Goal: Task Accomplishment & Management: Manage account settings

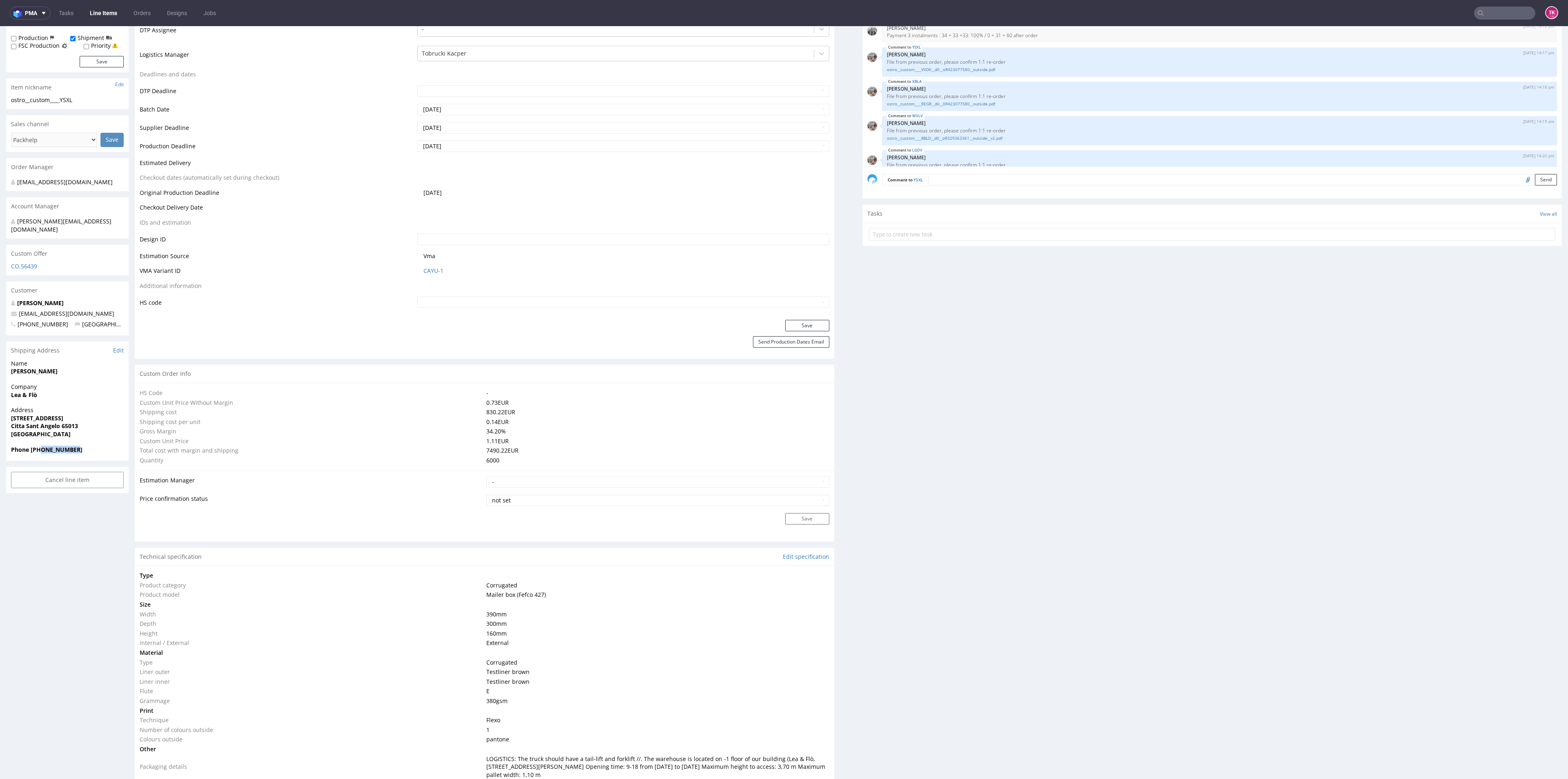
scroll to position [273, 0]
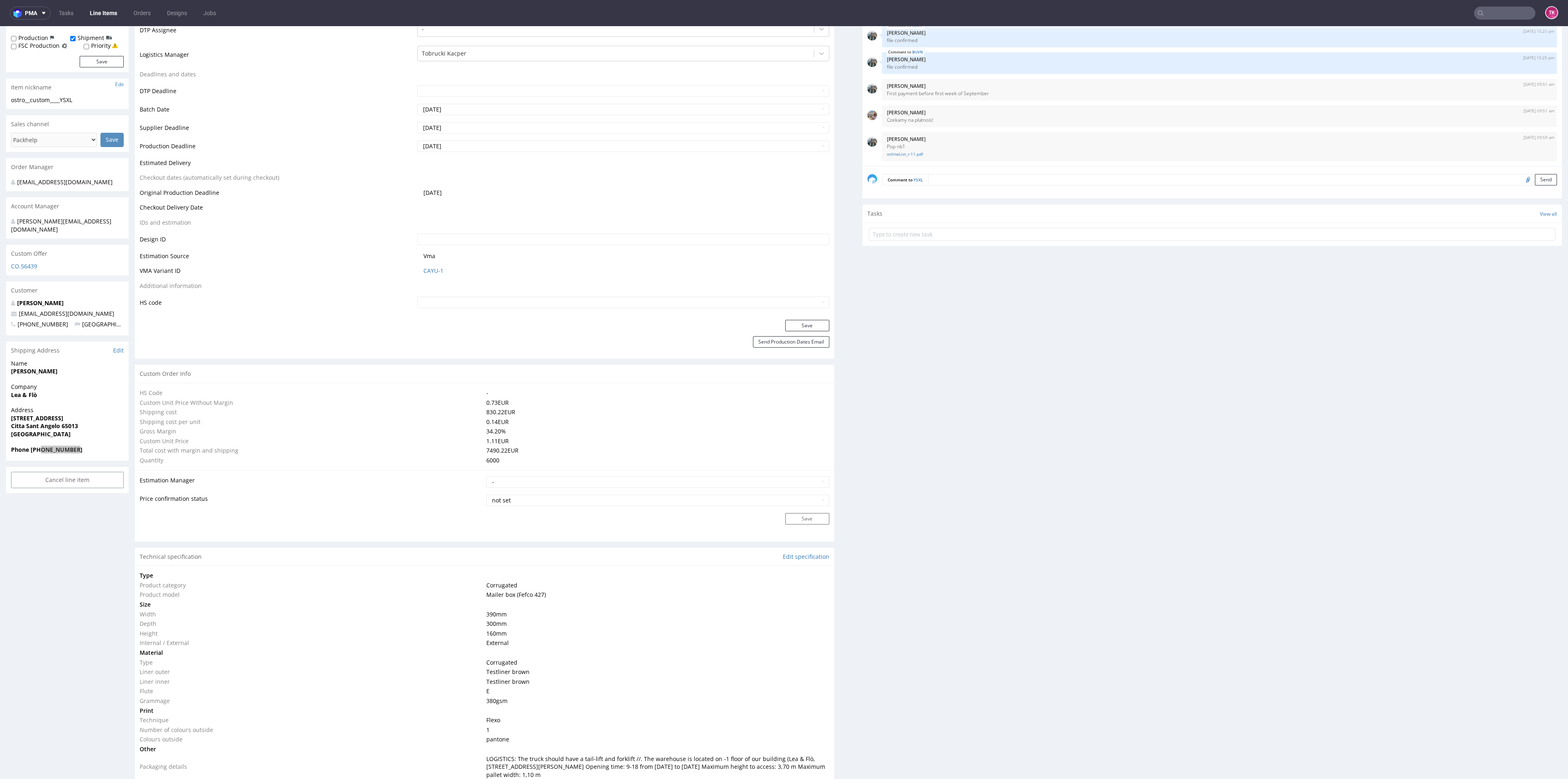
click at [100, 14] on link "Line Items" at bounding box center [103, 13] width 37 height 13
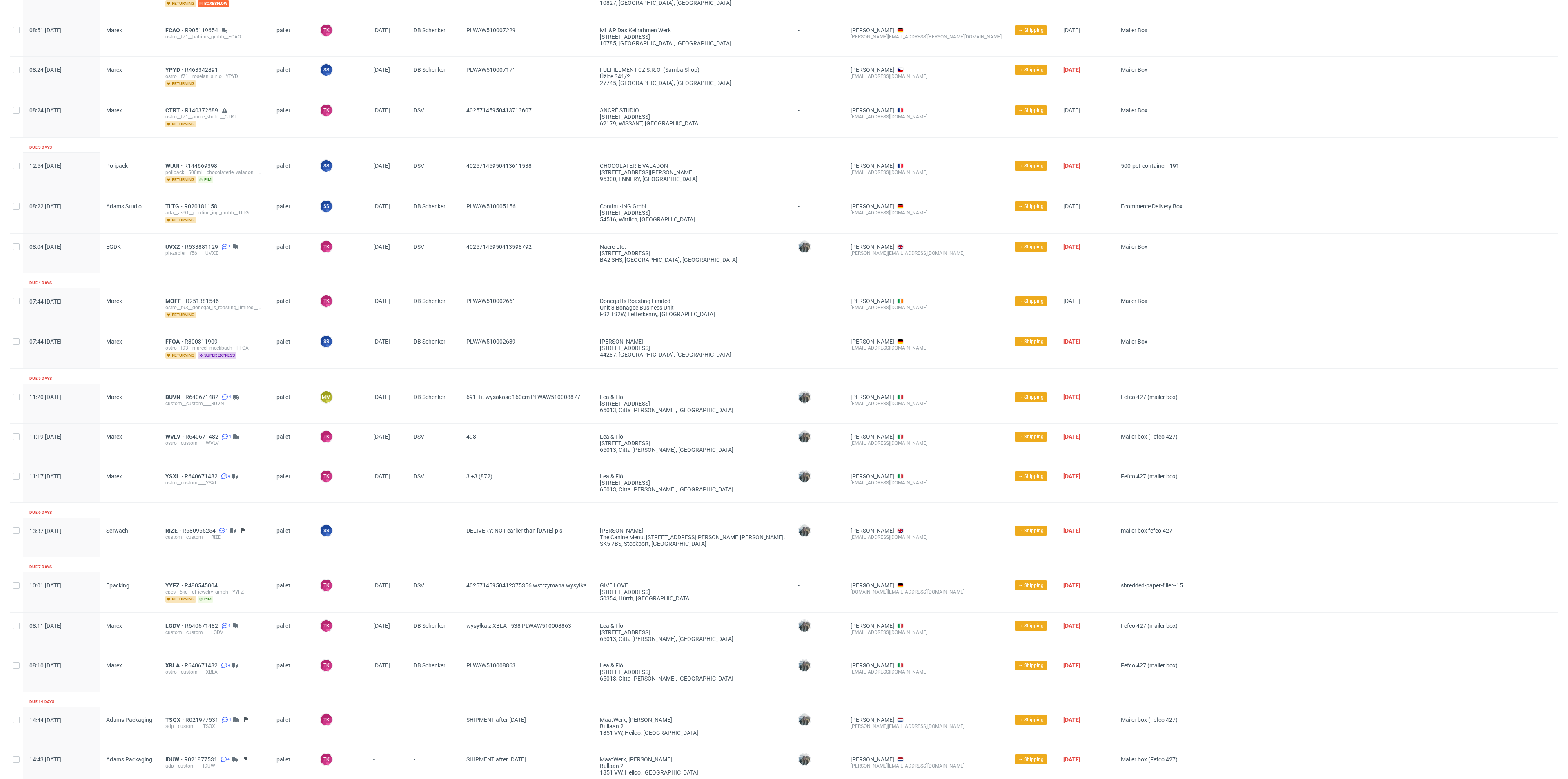
scroll to position [253, 0]
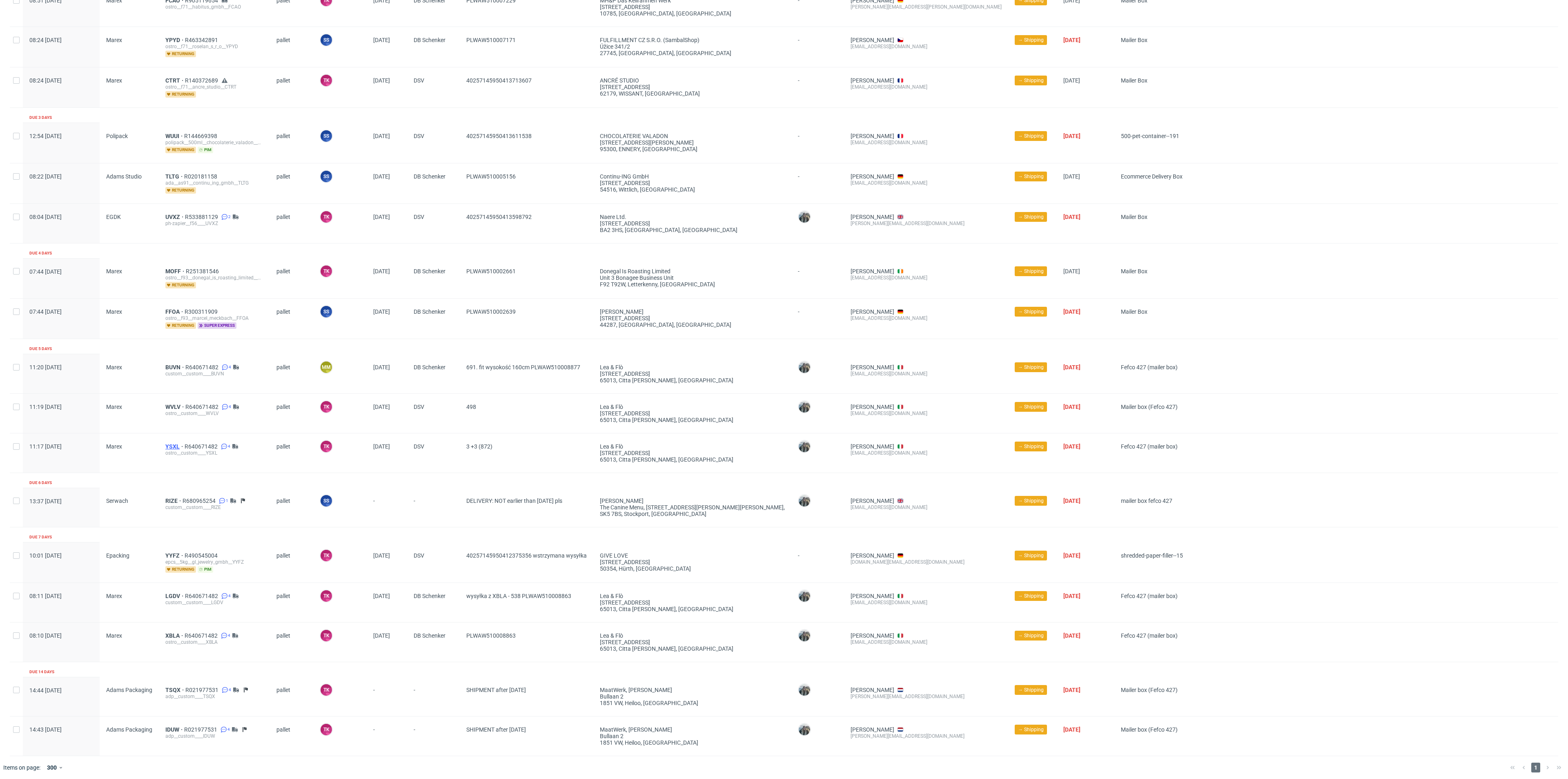
click at [171, 444] on span "YSXL" at bounding box center [175, 446] width 19 height 7
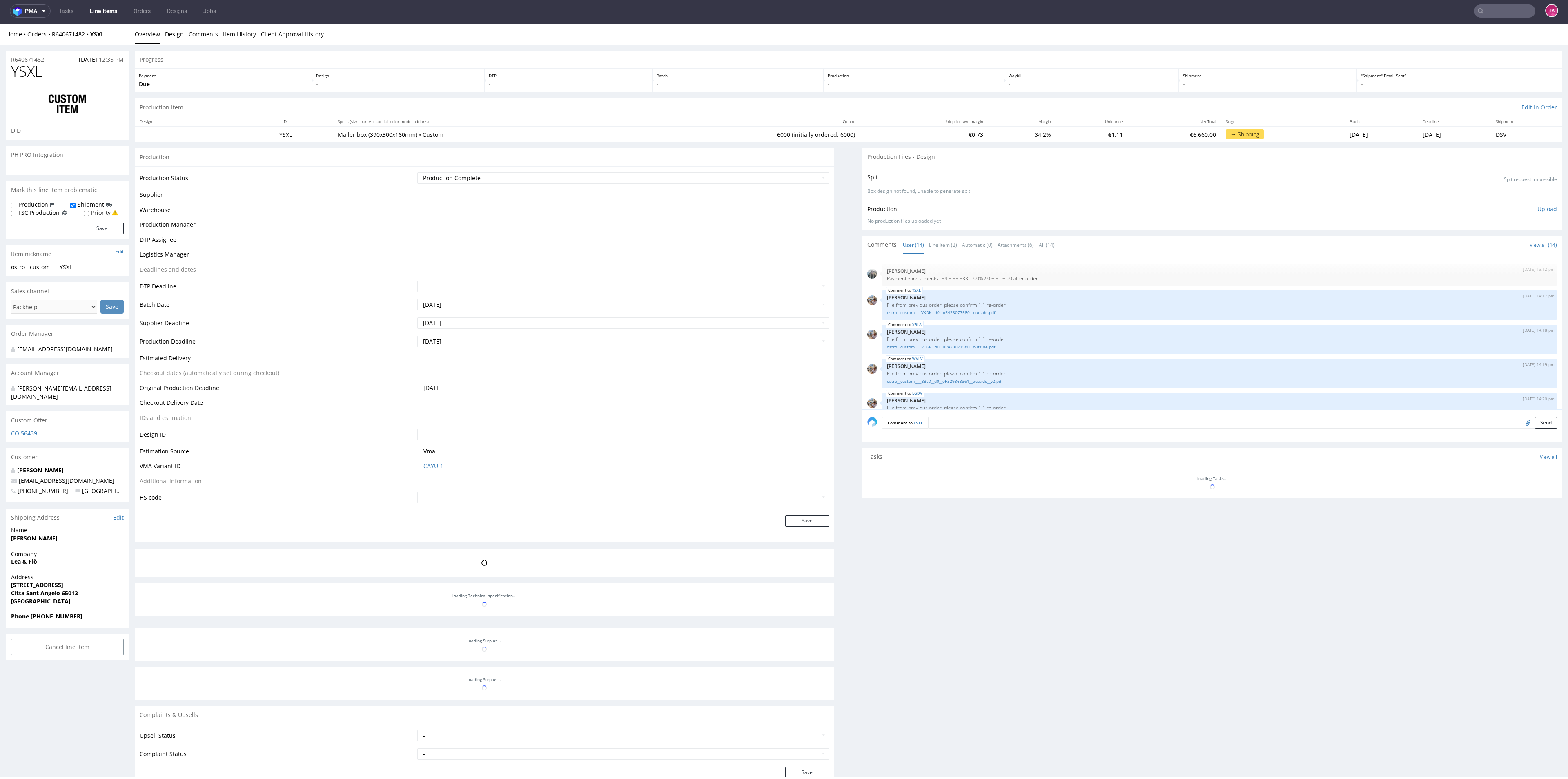
scroll to position [273, 0]
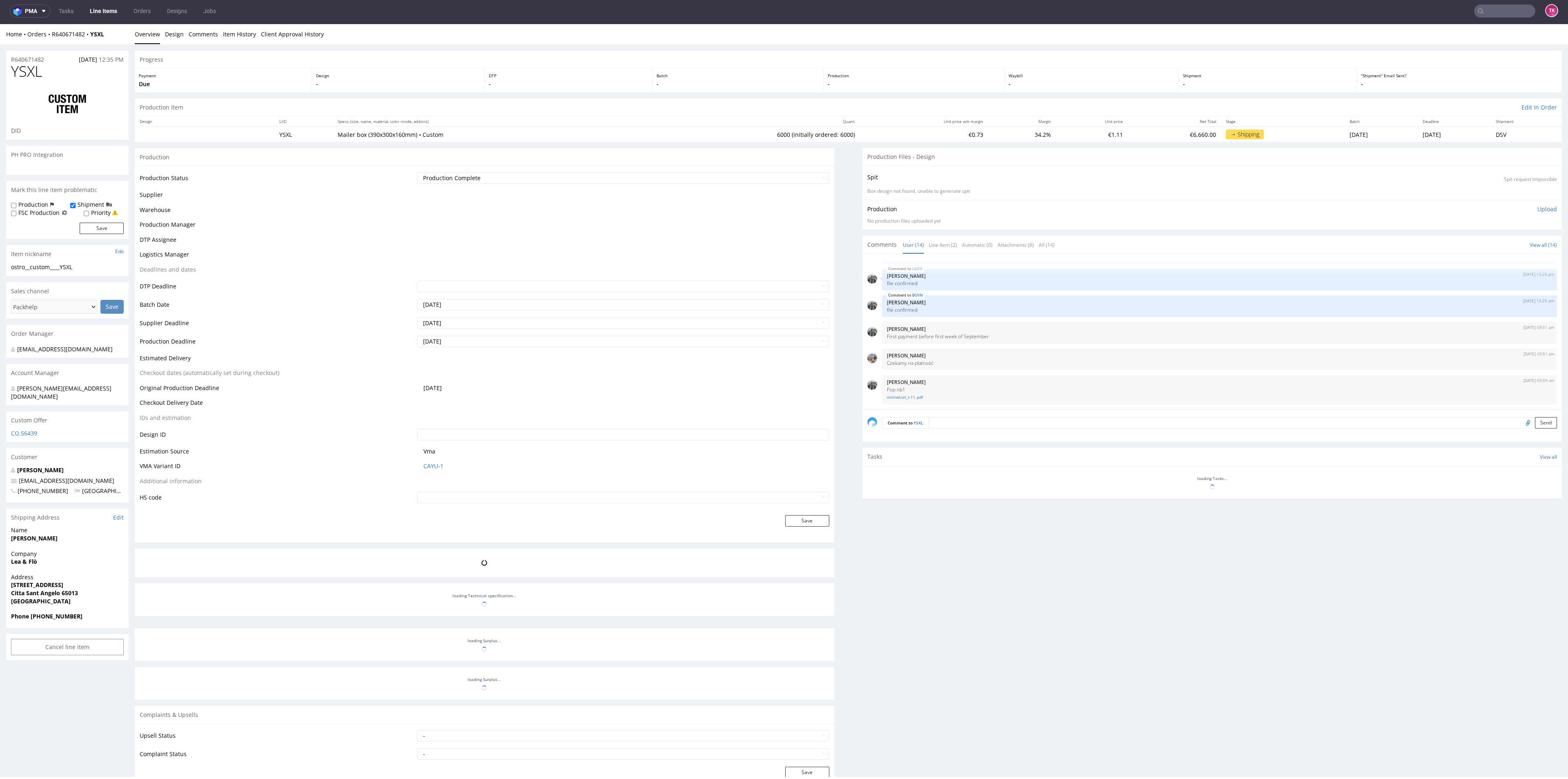
drag, startPoint x: 0, startPoint y: 529, endPoint x: 11, endPoint y: 533, distance: 11.7
click at [11, 534] on span "Alessandro Innocenti" at bounding box center [67, 538] width 113 height 8
copy strong "Alessandro Innocenti"
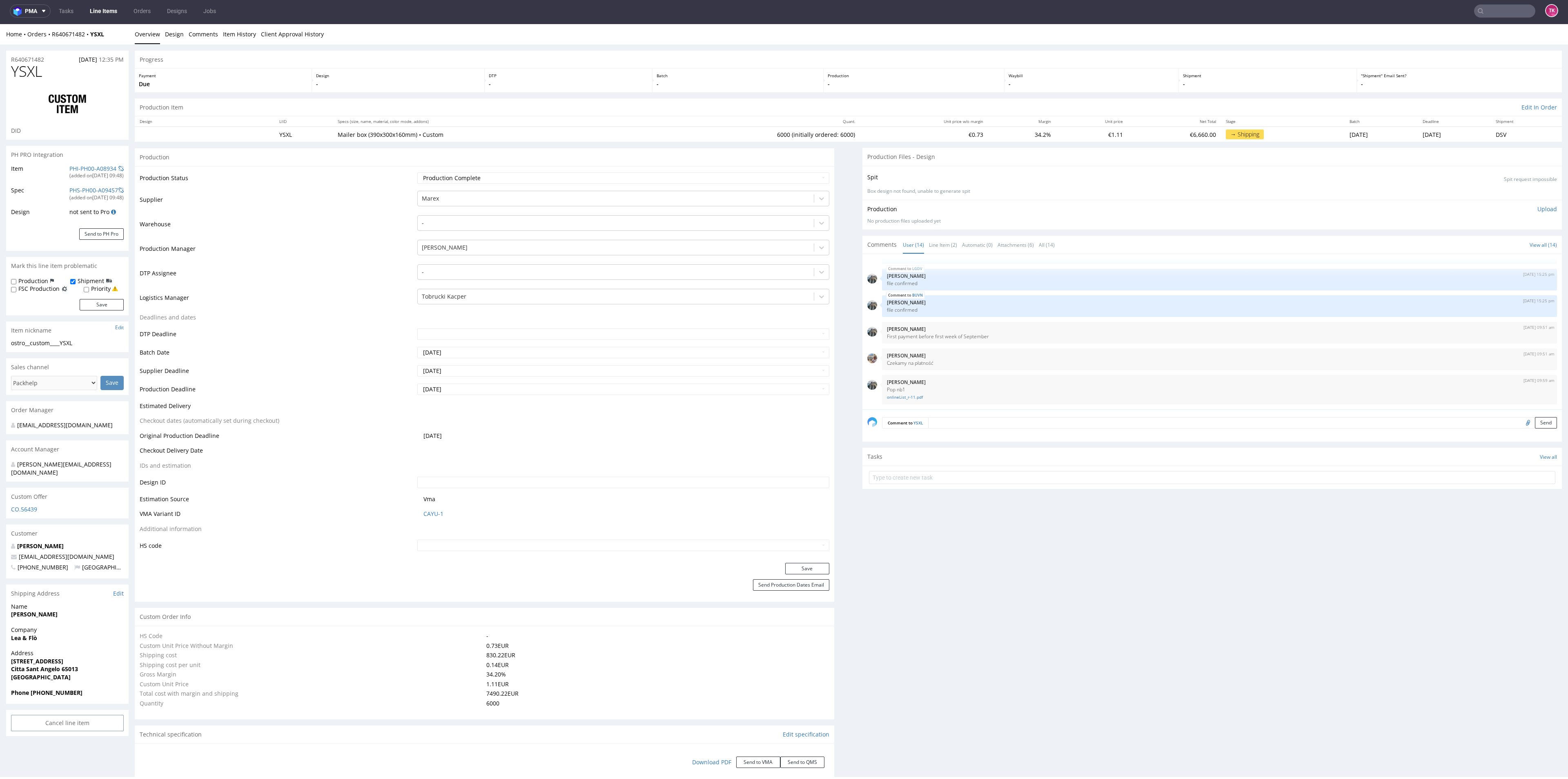
type input "6000"
drag, startPoint x: 96, startPoint y: 551, endPoint x: 9, endPoint y: 547, distance: 87.1
click at [9, 547] on div "Alessandro Innocenti webmaster@leaeflo.com +393711086063 Italy" at bounding box center [67, 560] width 122 height 37
copy span "webmaster@leaeflo.com"
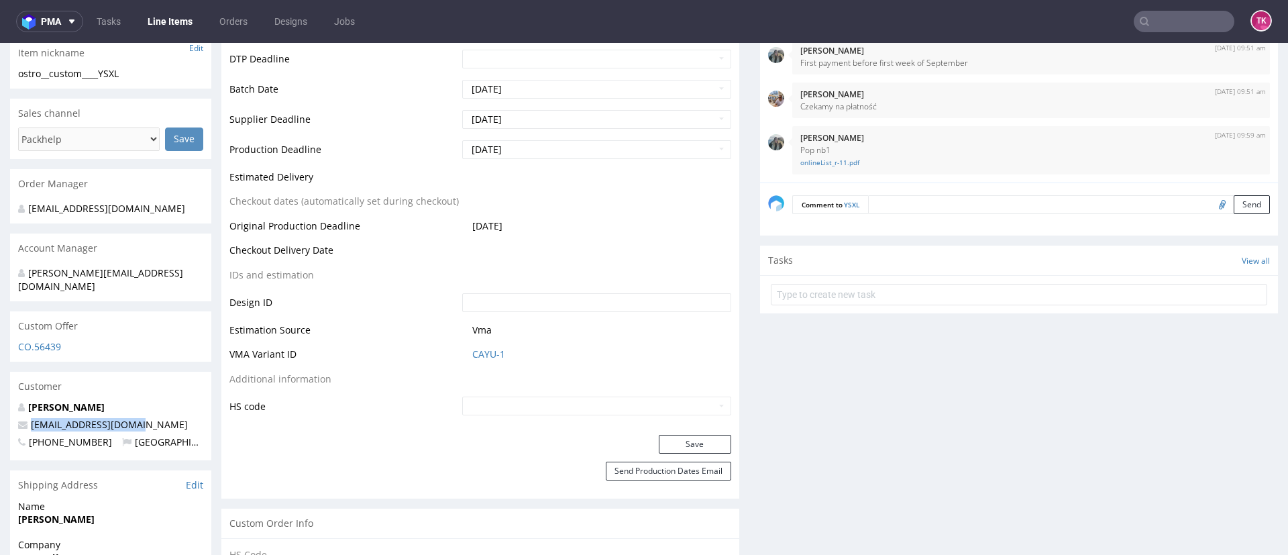
scroll to position [796, 0]
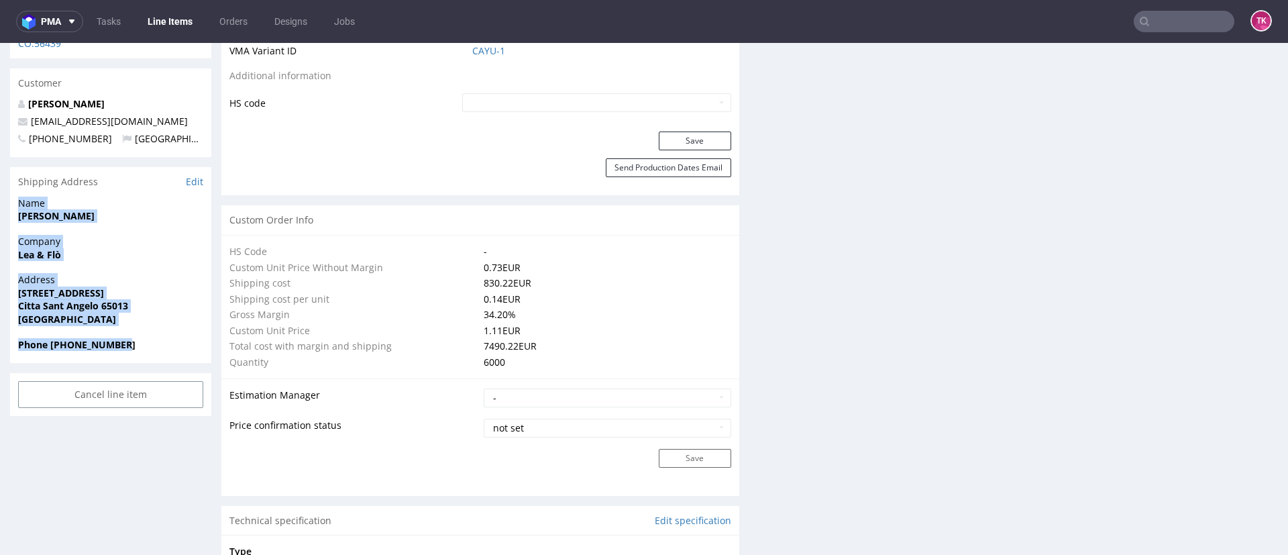
drag, startPoint x: 17, startPoint y: 197, endPoint x: 205, endPoint y: 341, distance: 236.8
click at [205, 341] on section "Shipping Address Edit Name Alessandro Innocenti Company Lea & Flò Address Via d…" at bounding box center [110, 265] width 201 height 196
copy section "Name Alessandro Innocenti Company Lea & Flò Address Via delle Gualchiere, 3 Cit…"
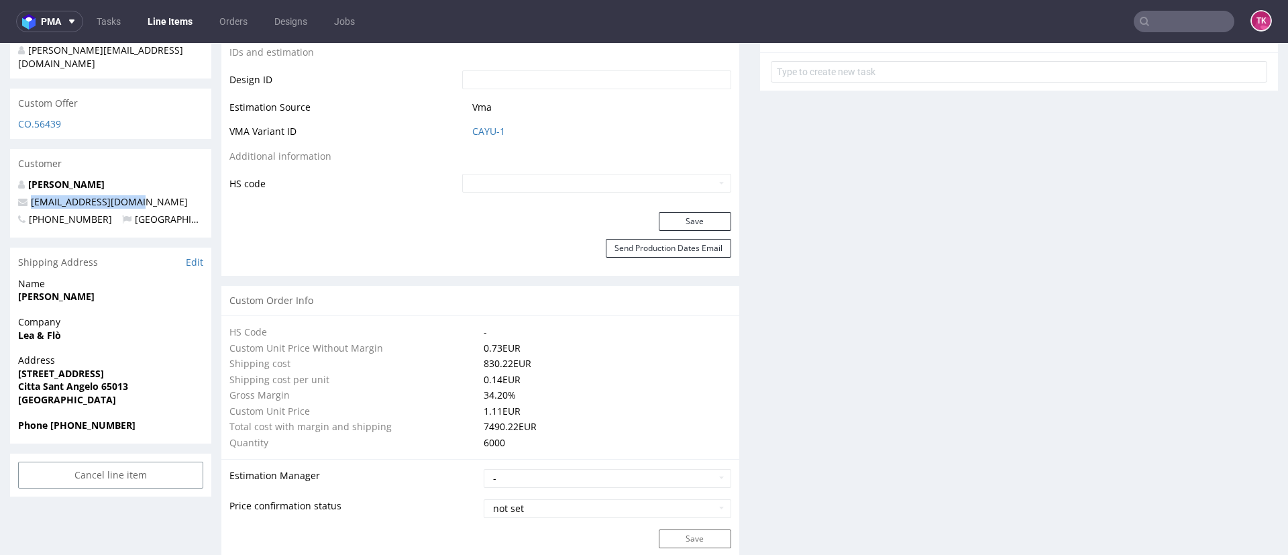
drag, startPoint x: 166, startPoint y: 182, endPoint x: 27, endPoint y: 191, distance: 139.1
click at [27, 195] on p "webmaster@leaeflo.com" at bounding box center [110, 201] width 185 height 13
copy span "webmaster@leaeflo.com"
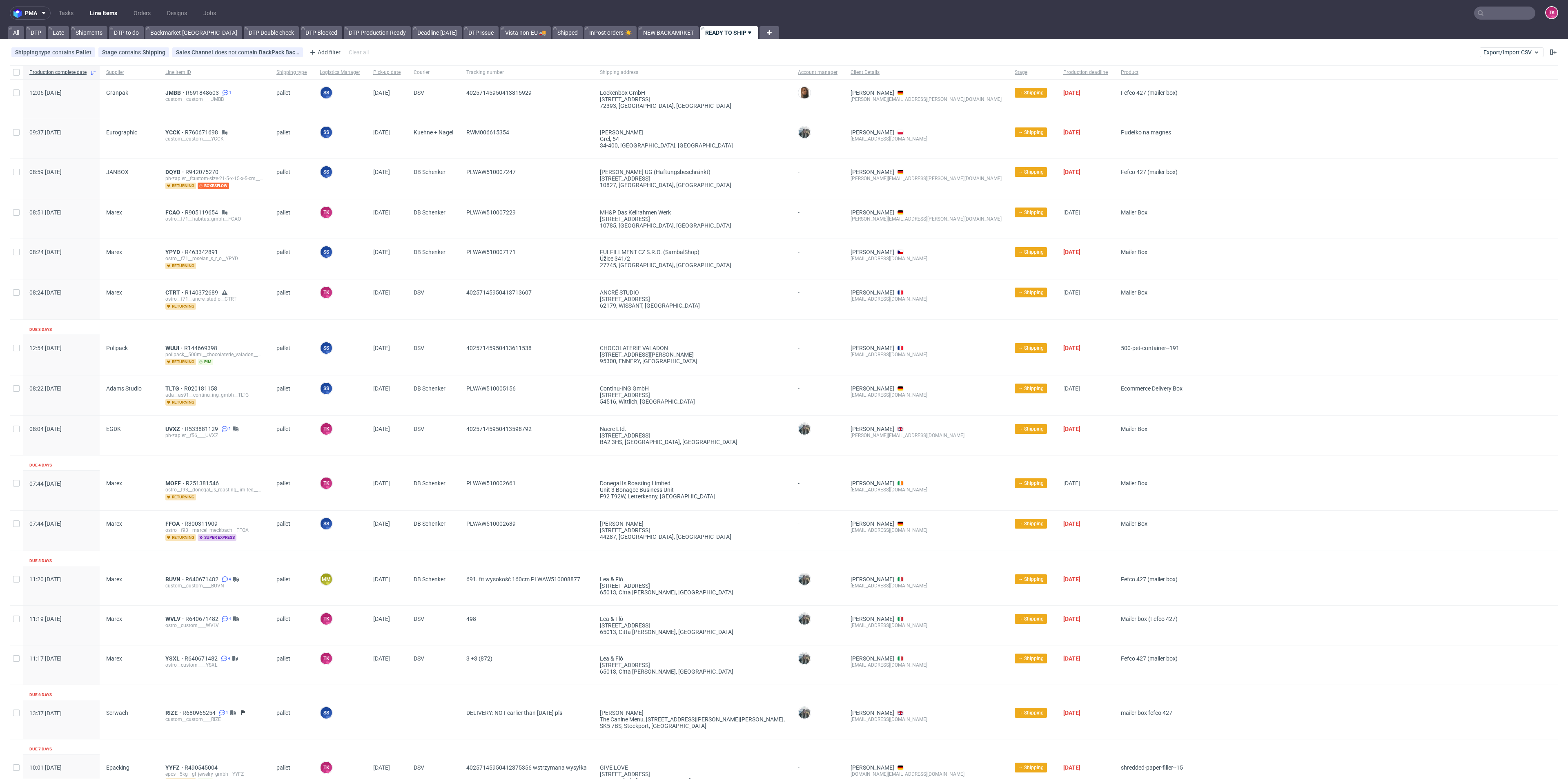
click at [94, 4] on nav "pma Tasks Line Items Orders Designs Jobs TK" at bounding box center [784, 13] width 1568 height 26
click at [94, 8] on link "Line Items" at bounding box center [103, 13] width 37 height 13
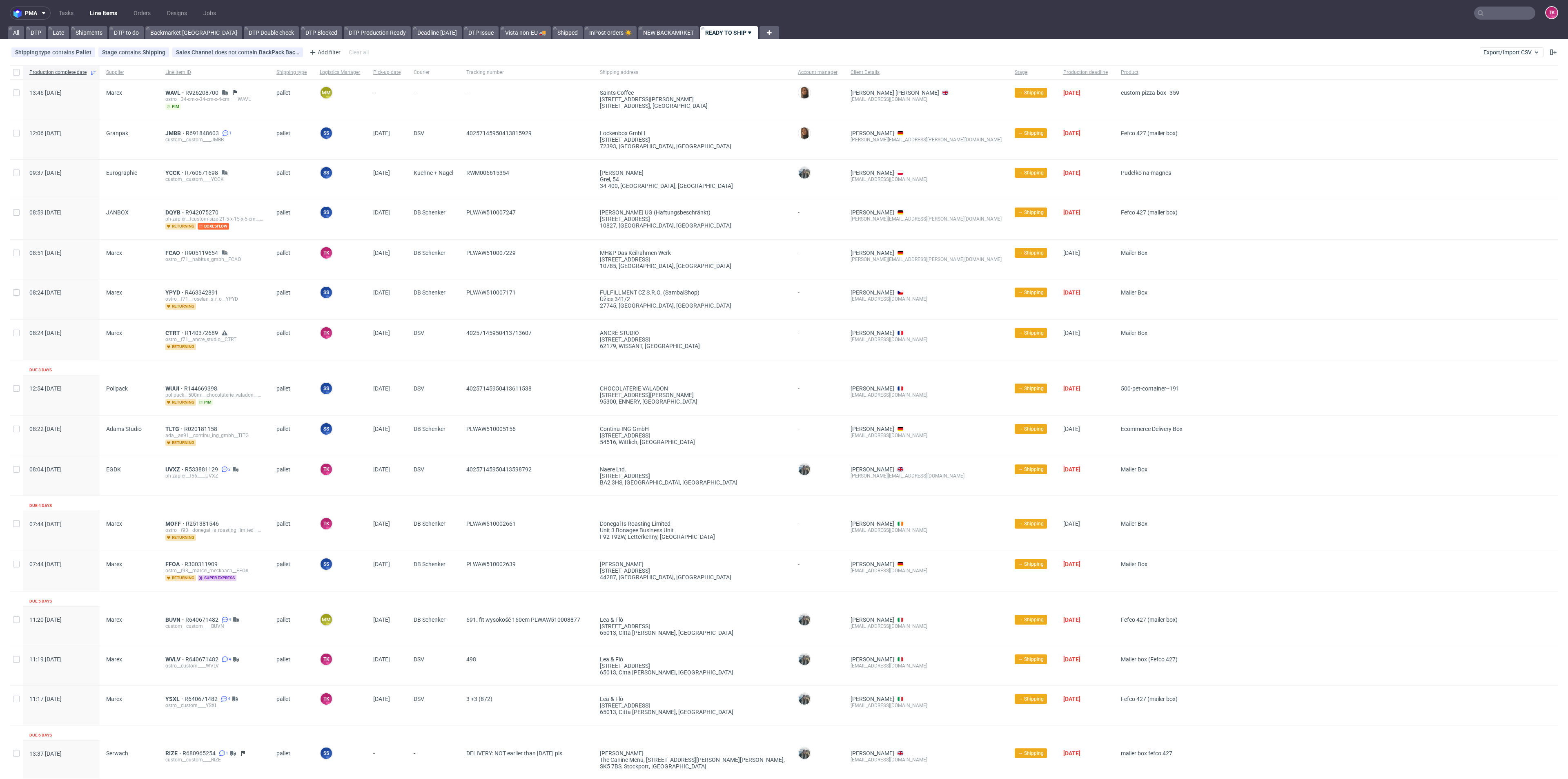
click at [100, 14] on link "Line Items" at bounding box center [103, 13] width 37 height 13
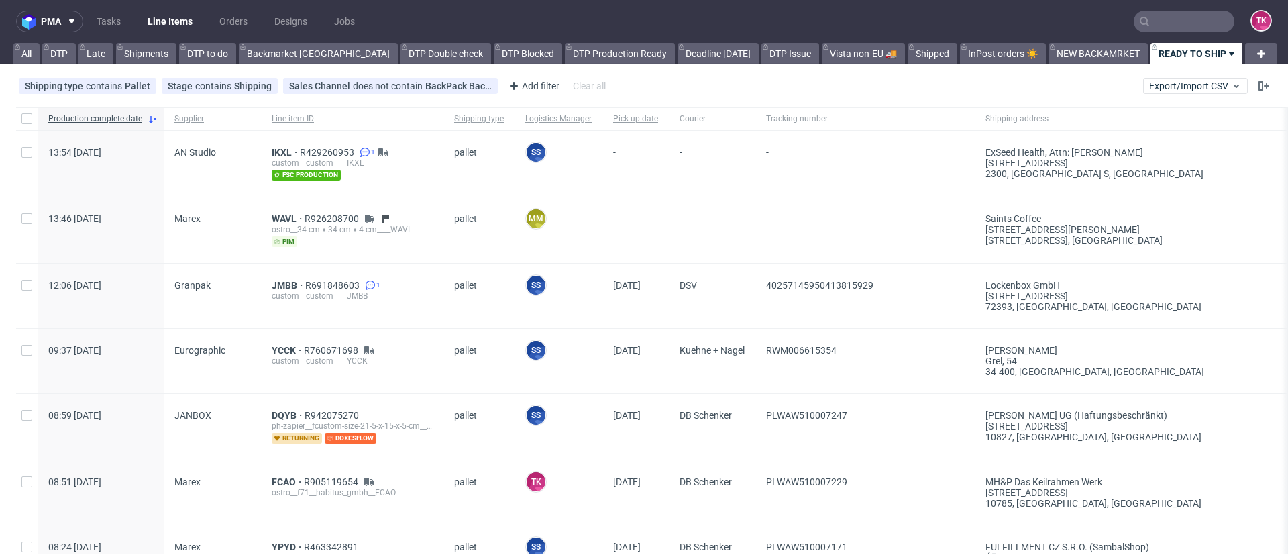
click at [168, 14] on link "Line Items" at bounding box center [170, 21] width 61 height 21
click at [166, 30] on link "Line Items" at bounding box center [170, 21] width 61 height 21
click at [162, 9] on nav "pma Tasks Line Items Orders Designs Jobs TK" at bounding box center [644, 21] width 1288 height 43
click at [161, 18] on link "Line Items" at bounding box center [170, 21] width 61 height 21
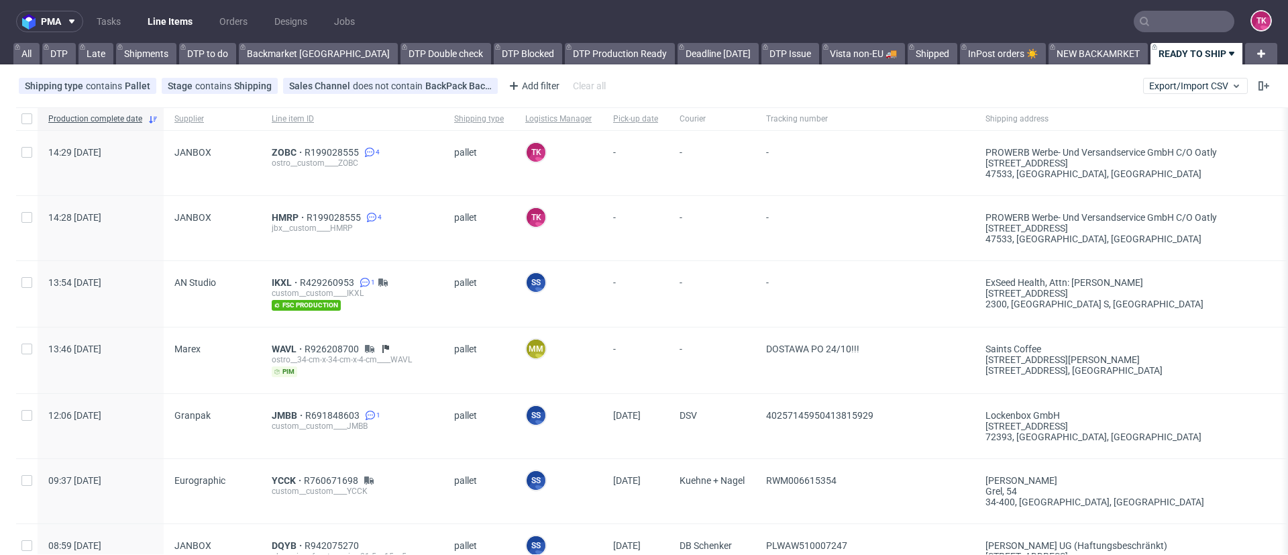
click at [146, 21] on link "Line Items" at bounding box center [170, 21] width 61 height 21
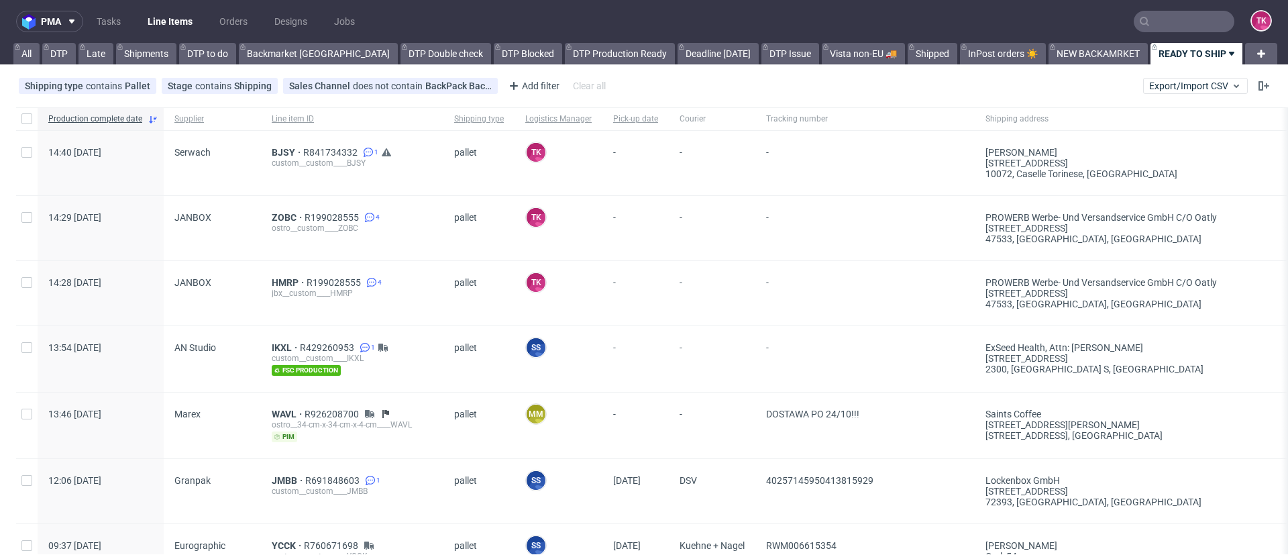
click at [176, 19] on link "Line Items" at bounding box center [170, 21] width 61 height 21
click at [166, 23] on link "Line Items" at bounding box center [170, 21] width 61 height 21
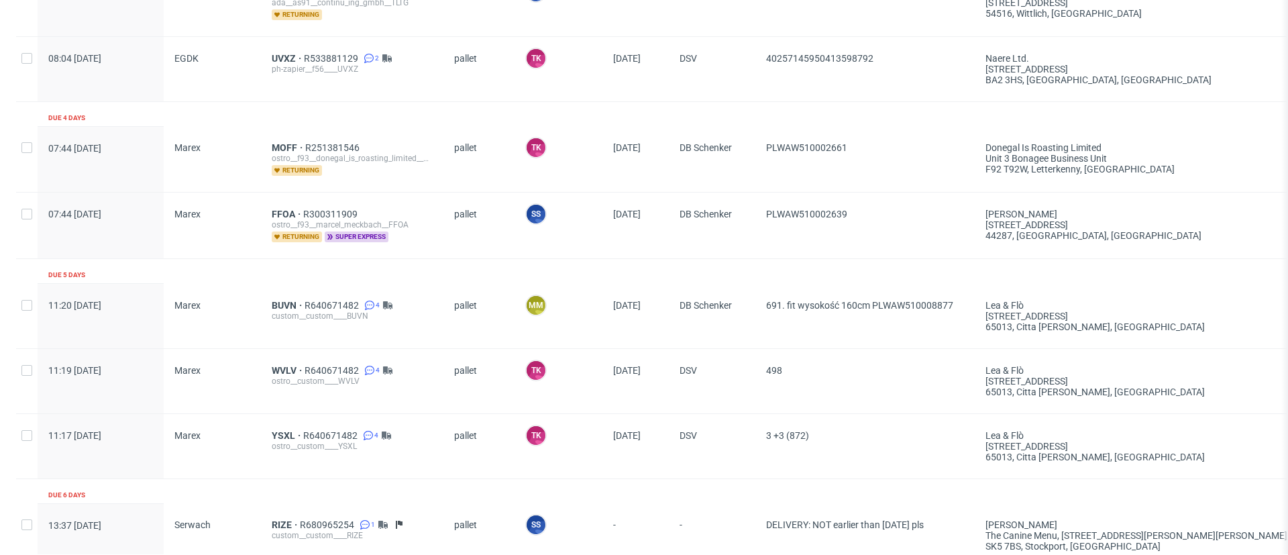
scroll to position [1075, 0]
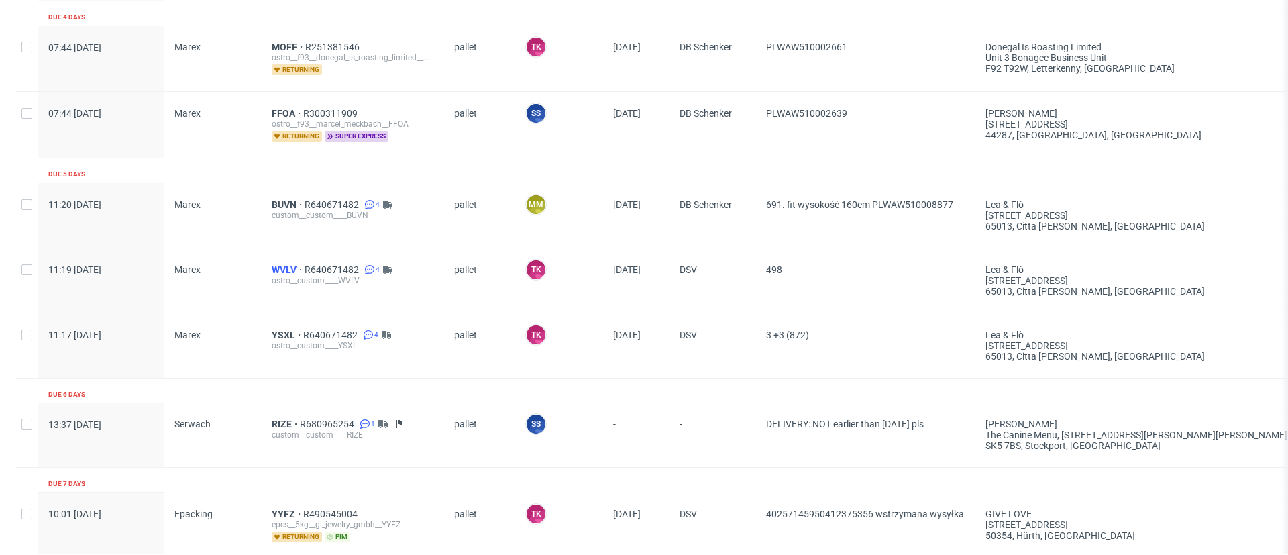
click at [278, 266] on span "WVLV" at bounding box center [288, 269] width 33 height 11
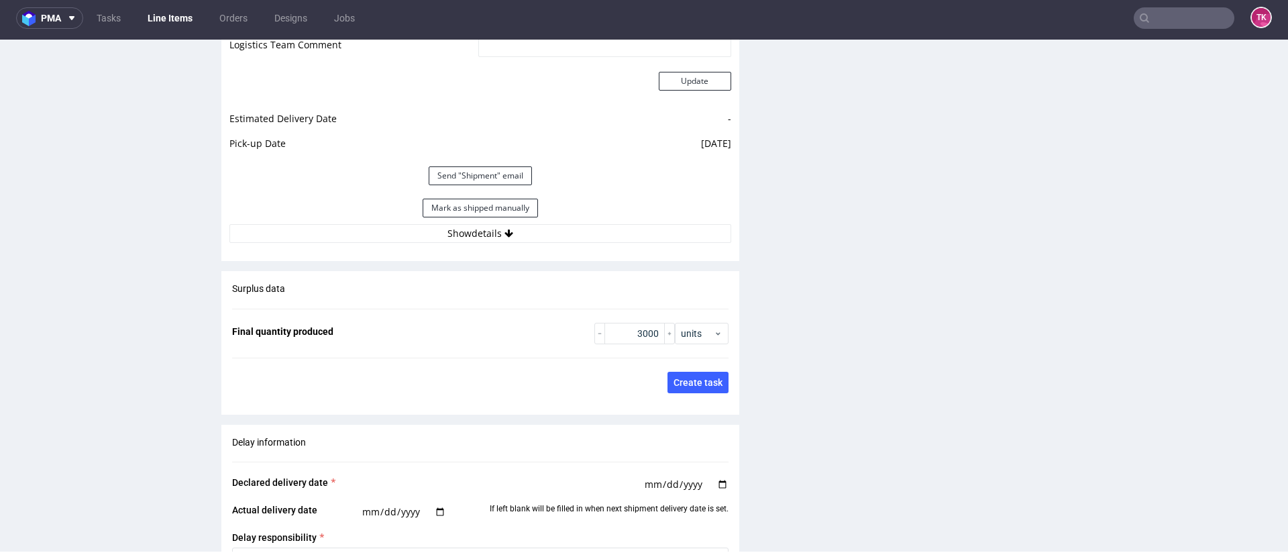
scroll to position [2174, 0]
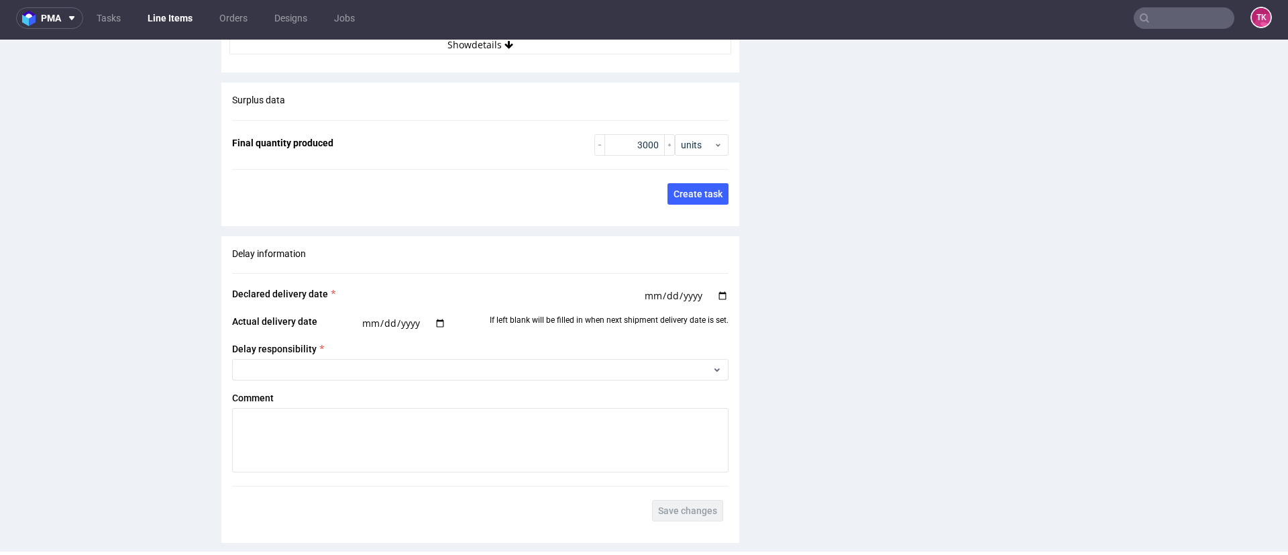
click at [592, 52] on button "Show details" at bounding box center [480, 45] width 502 height 19
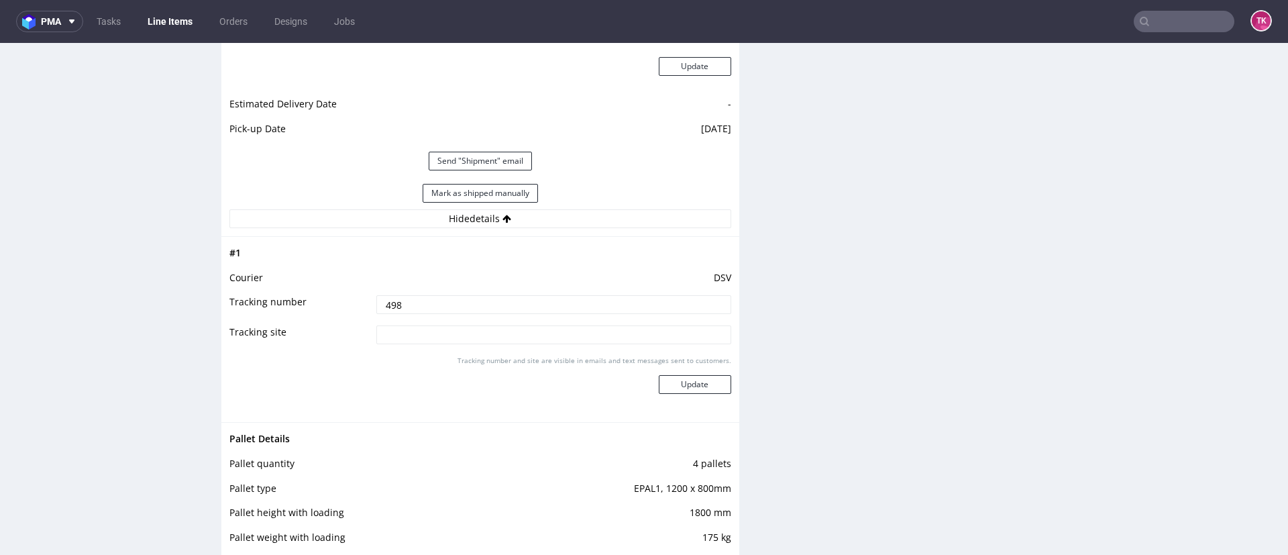
scroll to position [0, 0]
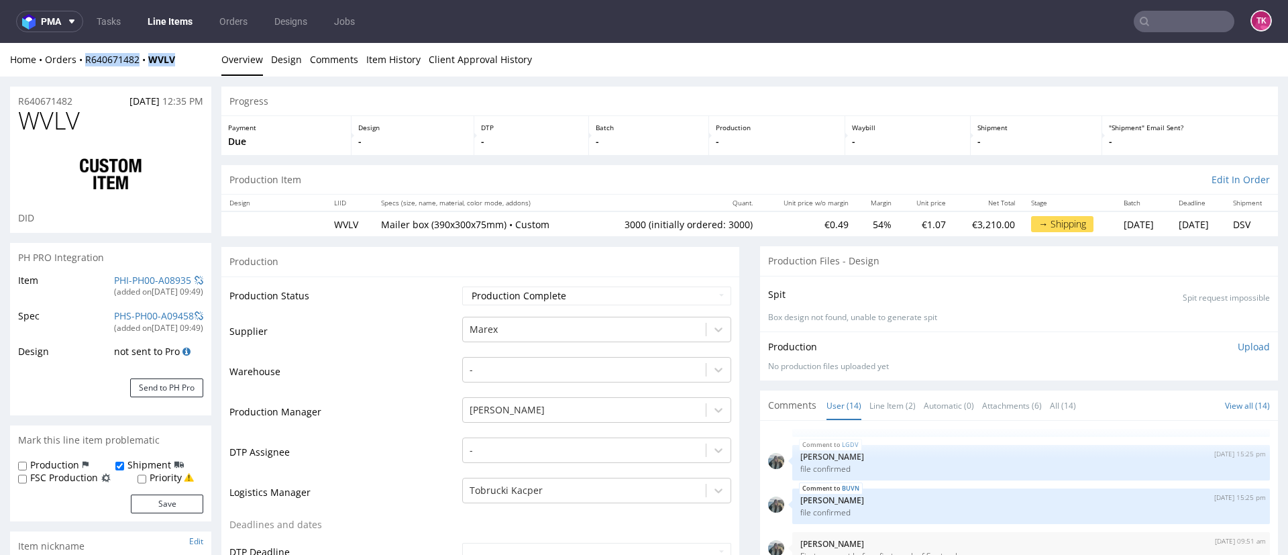
drag, startPoint x: 184, startPoint y: 62, endPoint x: 85, endPoint y: 73, distance: 99.9
click at [85, 73] on div "Home Orders R640671482 WVLV Overview Design Comments Item History Client Approv…" at bounding box center [644, 60] width 1288 height 34
copy div "R640671482 WVLV"
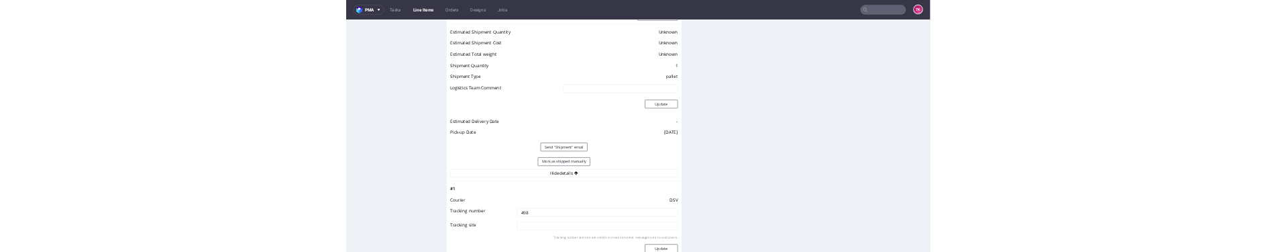
scroll to position [2012, 0]
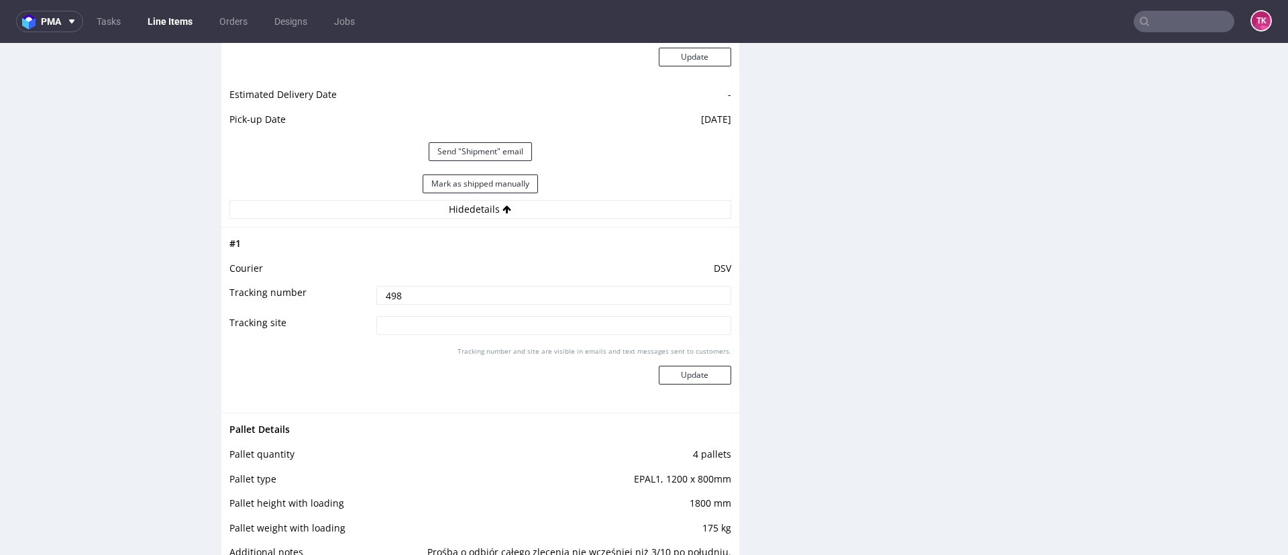
click at [496, 300] on input "498" at bounding box center [553, 295] width 355 height 19
paste input "40257145950413887056"
type input "498 40257145950413887056"
drag, startPoint x: 667, startPoint y: 352, endPoint x: 678, endPoint y: 369, distance: 20.3
click at [667, 356] on div "Tracking number and site are visible in emails and text messages sent to custom…" at bounding box center [553, 370] width 355 height 48
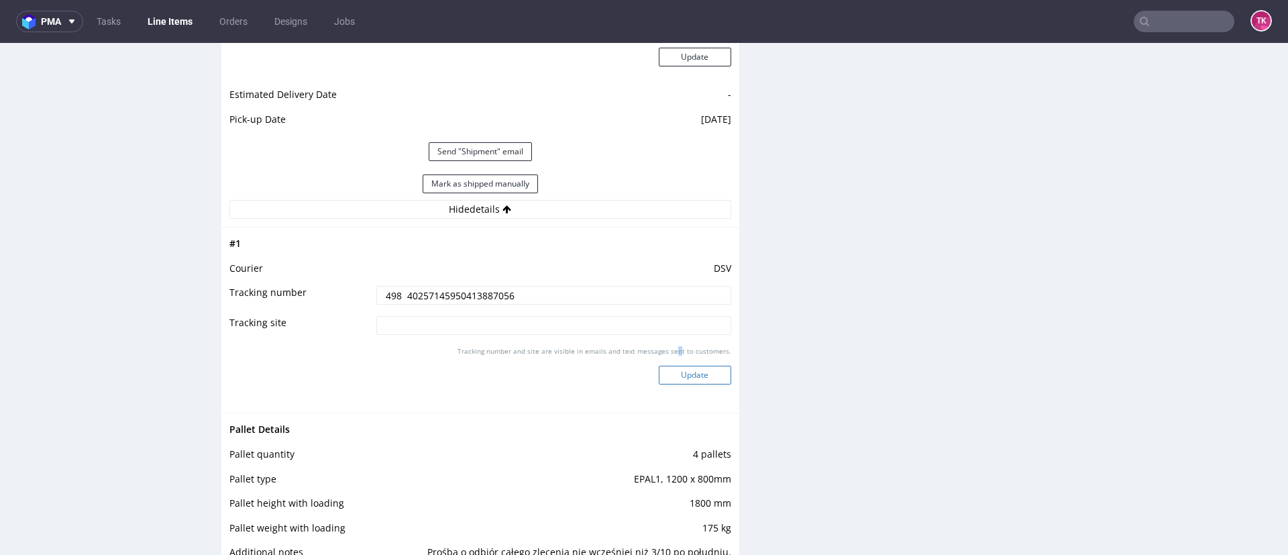
click at [678, 370] on button "Update" at bounding box center [695, 375] width 72 height 19
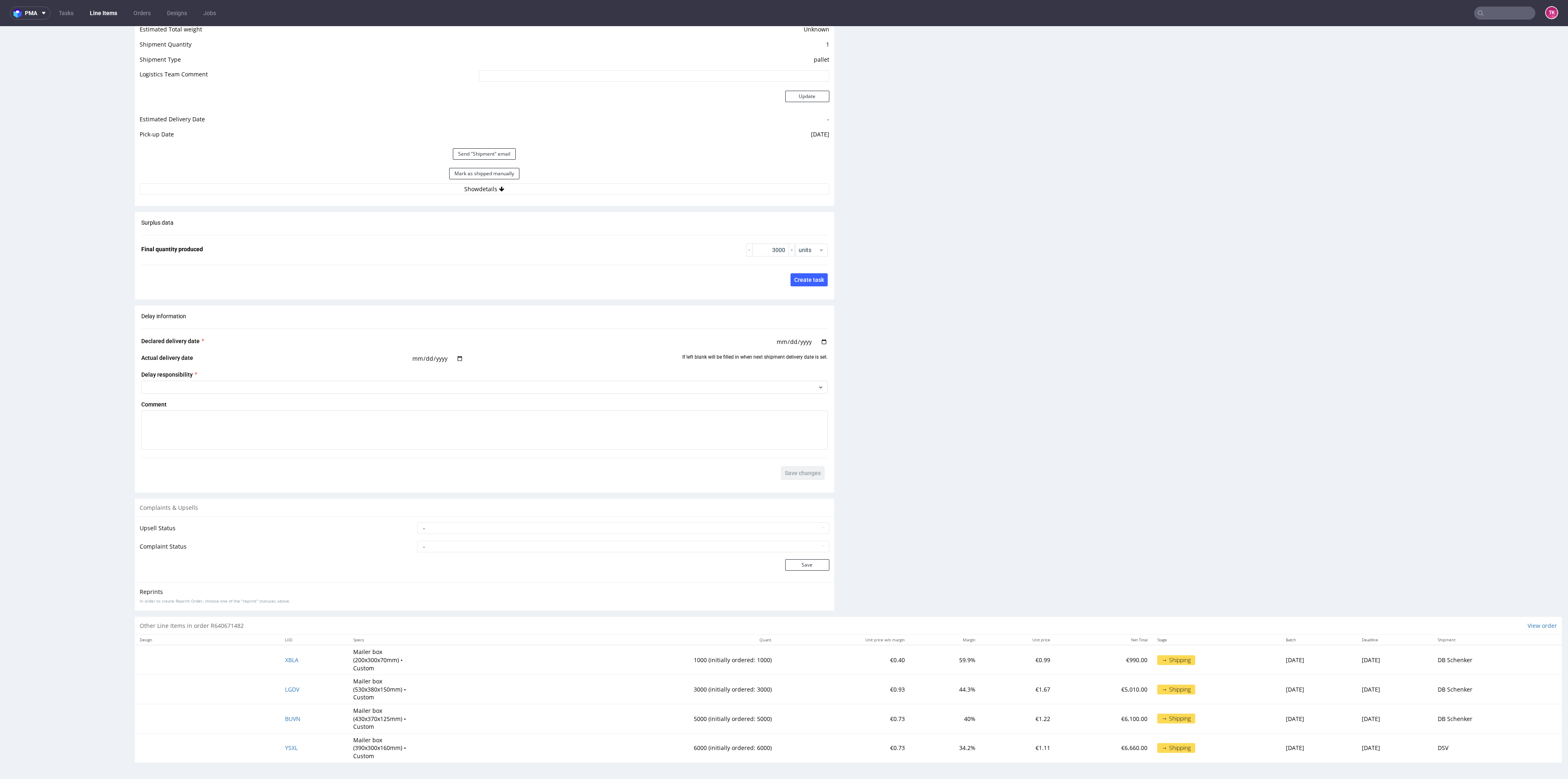
scroll to position [273, 0]
click at [93, 18] on link "Line Items" at bounding box center [103, 13] width 37 height 13
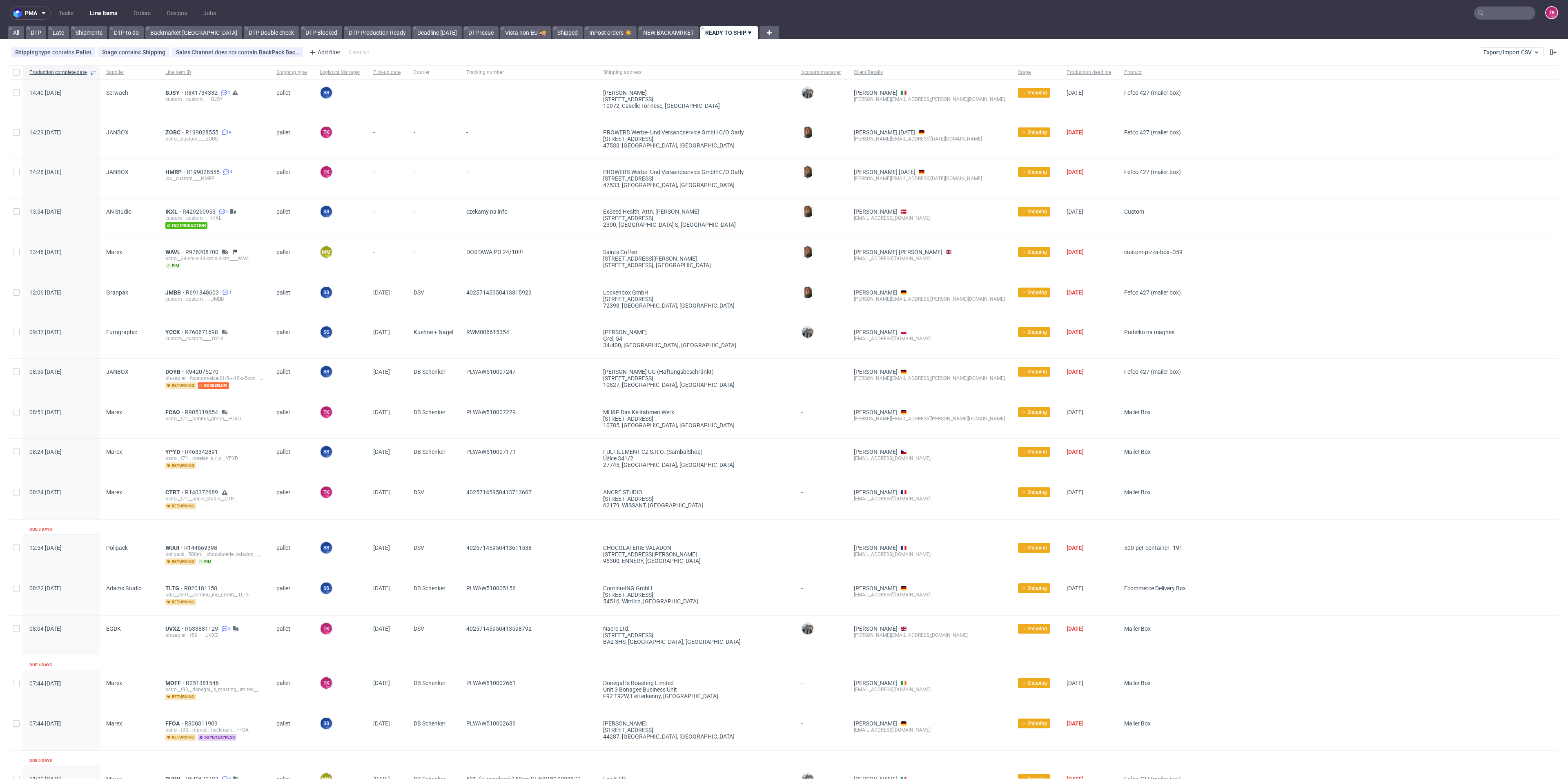
click at [111, 8] on link "Line Items" at bounding box center [103, 13] width 37 height 13
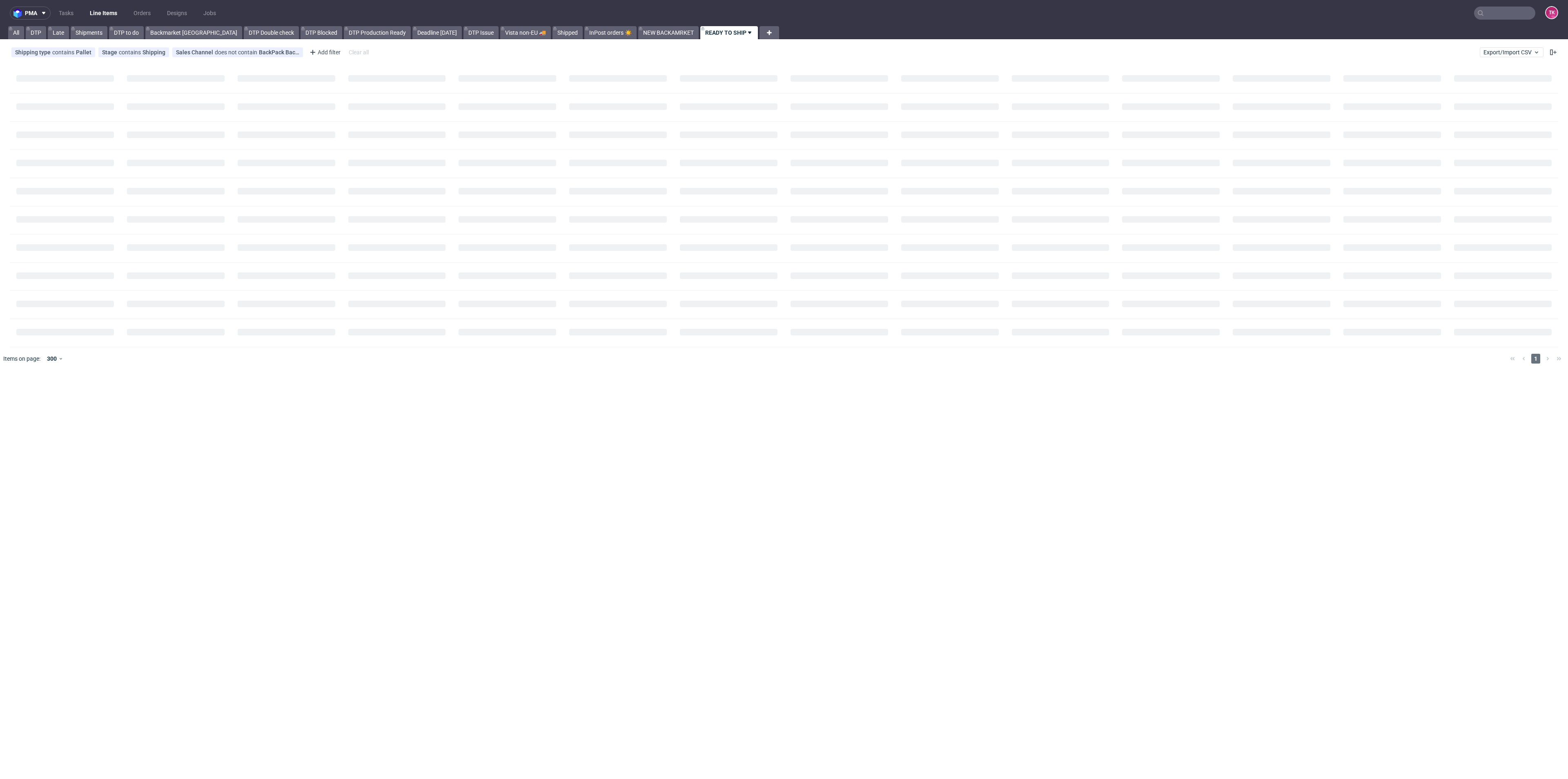
click at [104, 9] on link "Line Items" at bounding box center [103, 13] width 37 height 13
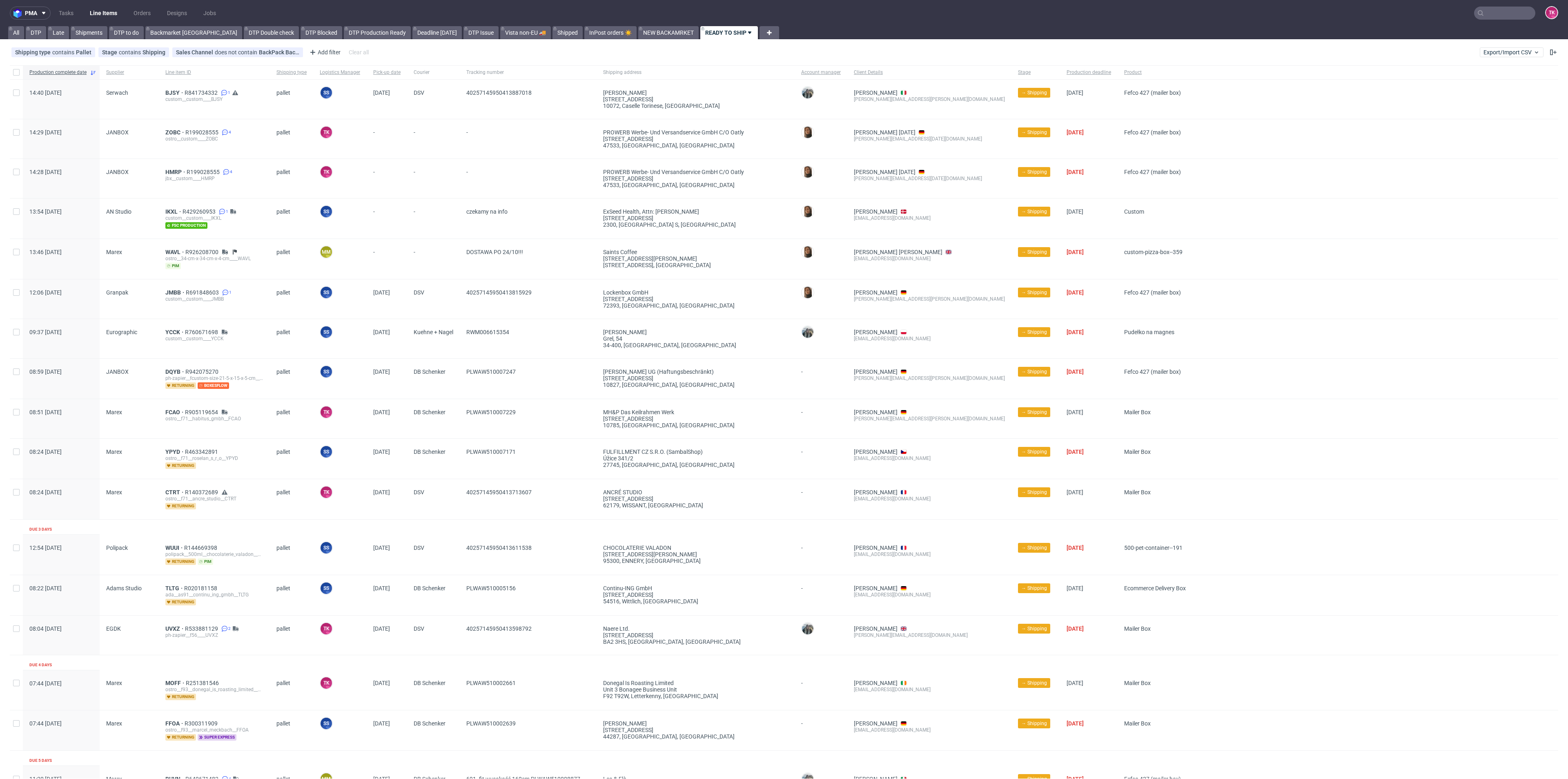
click at [102, 12] on link "Line Items" at bounding box center [103, 13] width 37 height 13
click at [100, 14] on link "Line Items" at bounding box center [103, 13] width 37 height 13
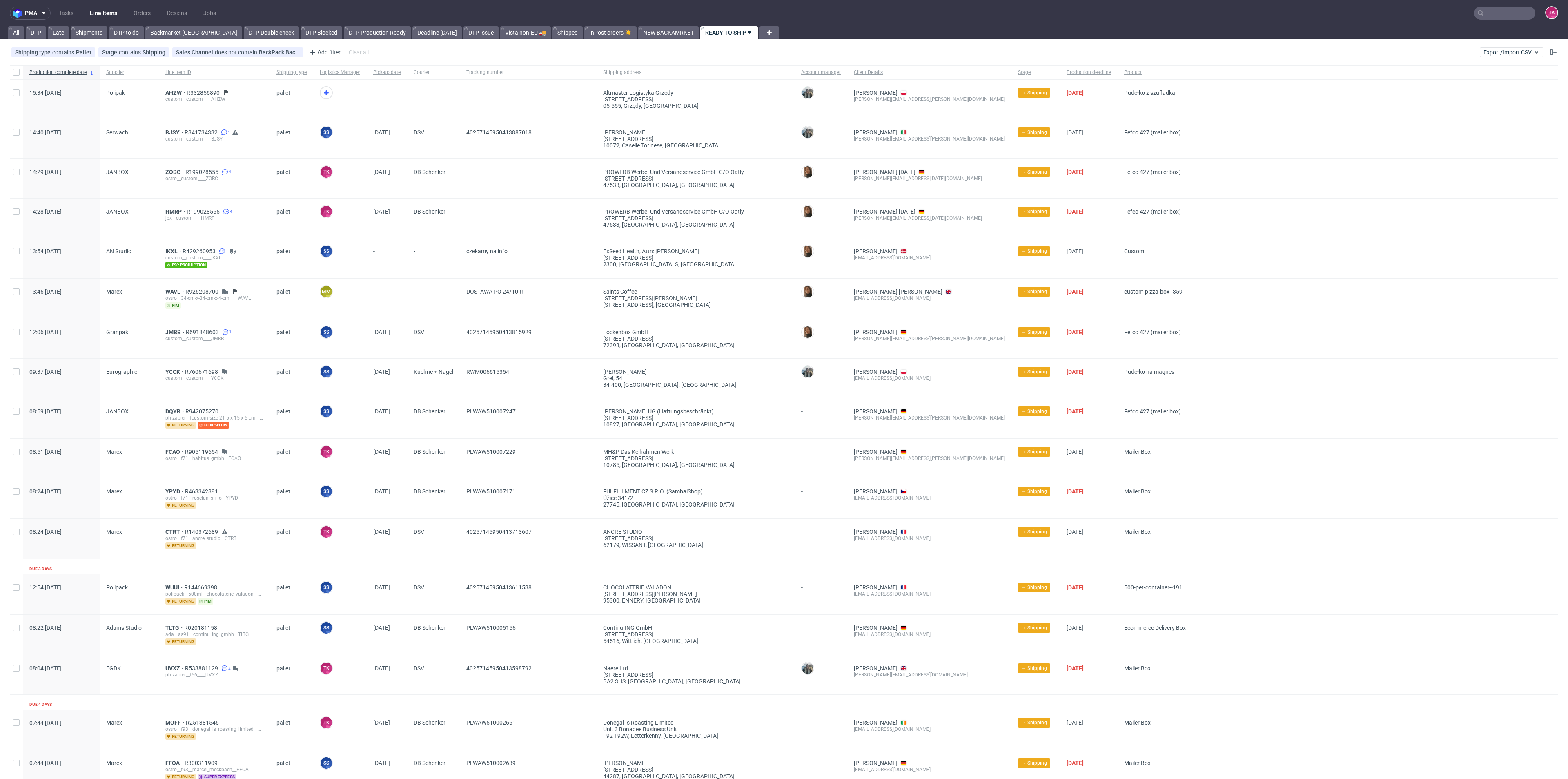
click at [100, 15] on link "Line Items" at bounding box center [103, 13] width 37 height 13
click at [101, 12] on link "Line Items" at bounding box center [103, 13] width 37 height 13
click at [175, 93] on span "AHZW" at bounding box center [176, 93] width 21 height 7
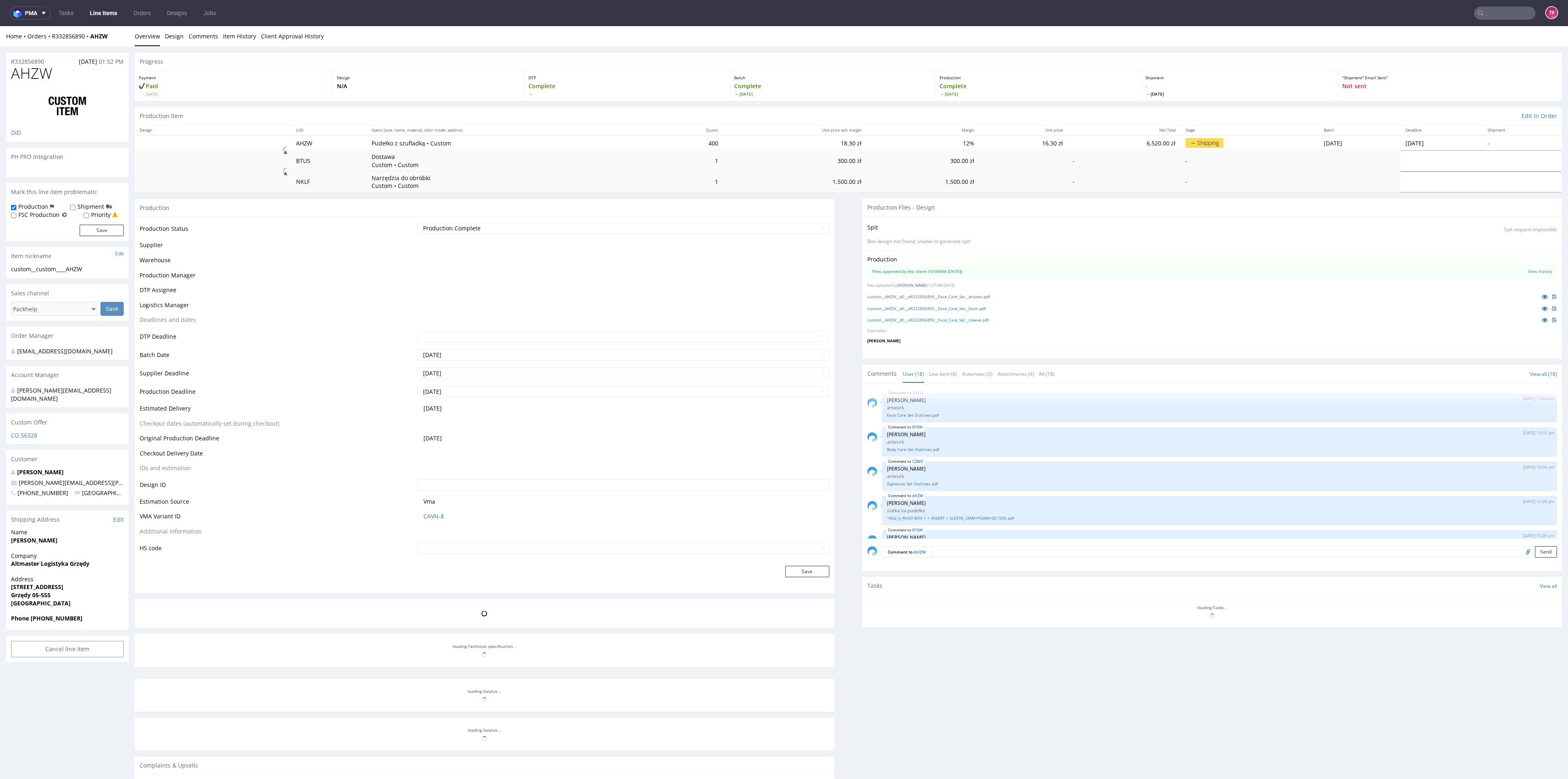
scroll to position [403, 0]
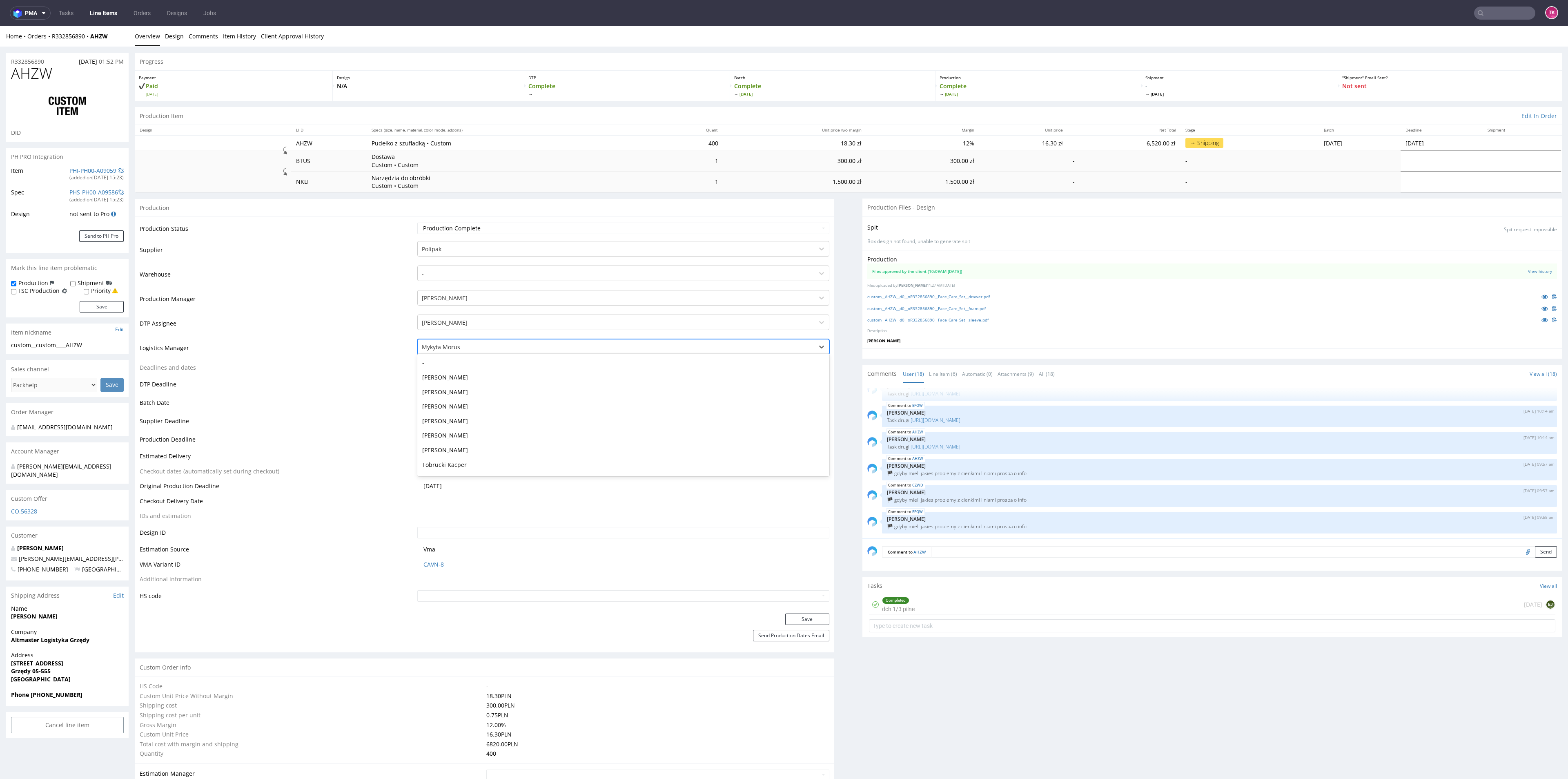
click at [448, 339] on div "Mykyta Morus" at bounding box center [623, 347] width 411 height 15
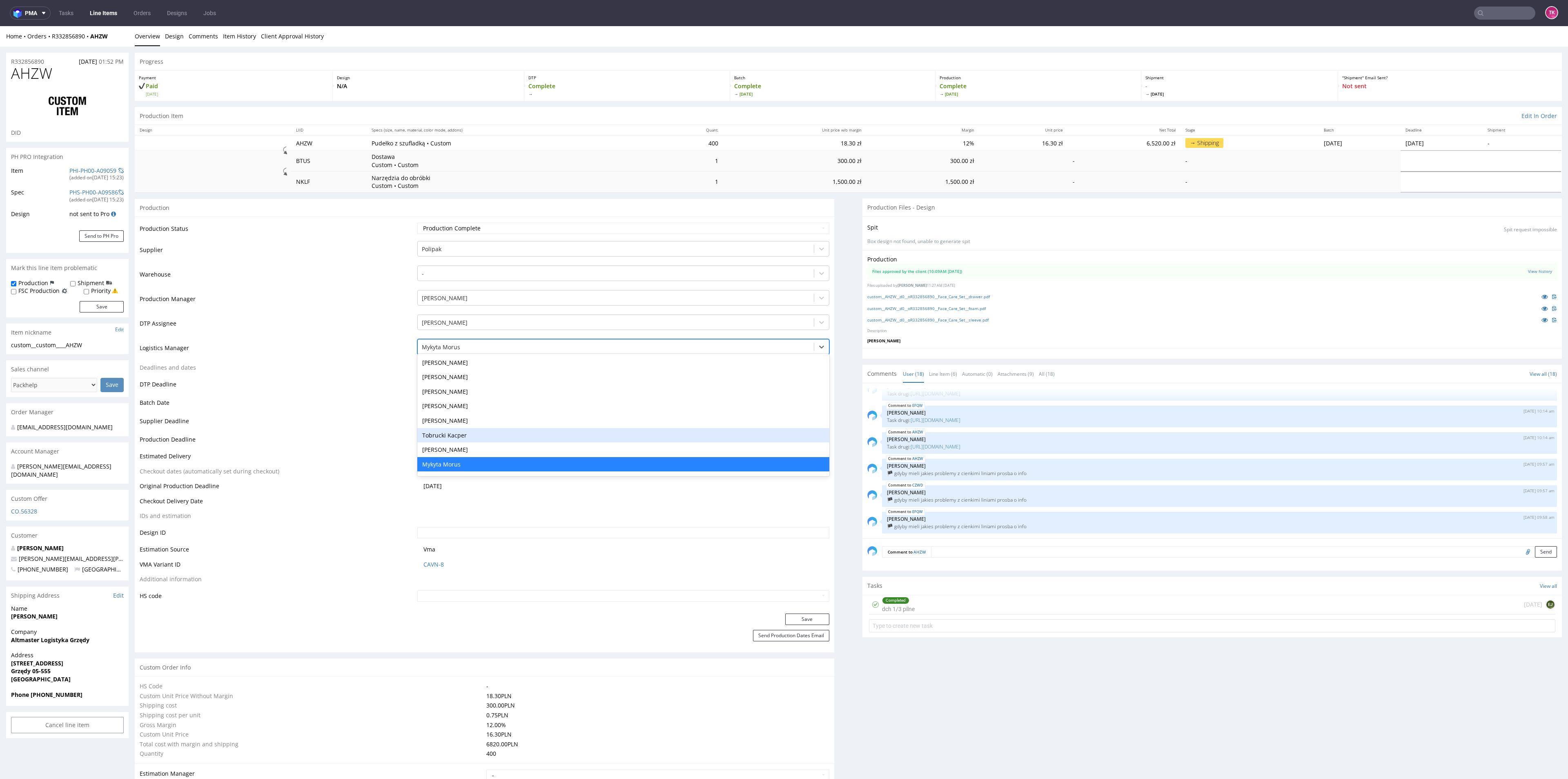
drag, startPoint x: 461, startPoint y: 436, endPoint x: 469, endPoint y: 440, distance: 8.9
click at [461, 435] on div "Tobrucki Kacper" at bounding box center [623, 435] width 411 height 15
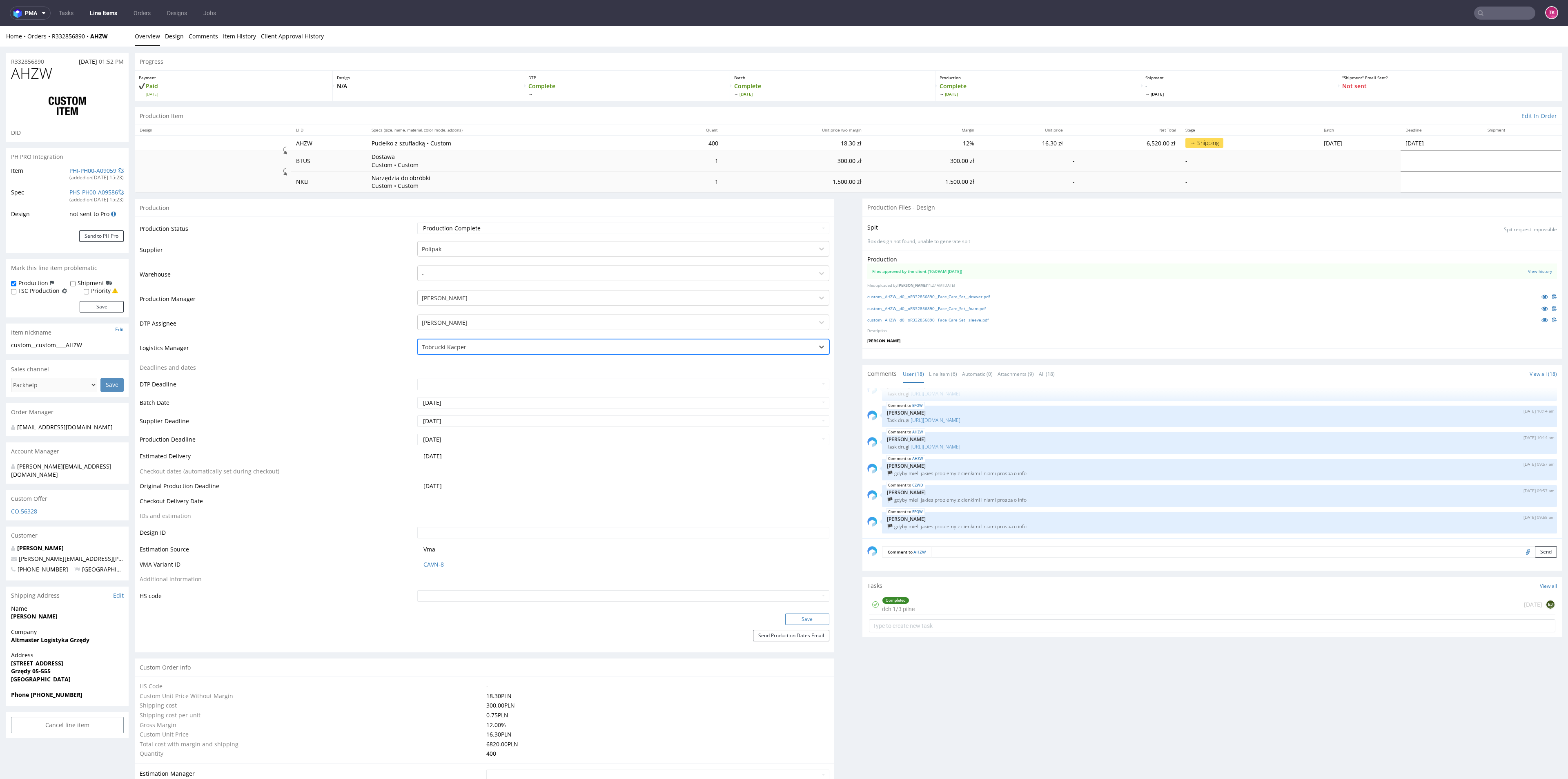
click at [806, 617] on button "Save" at bounding box center [807, 619] width 44 height 12
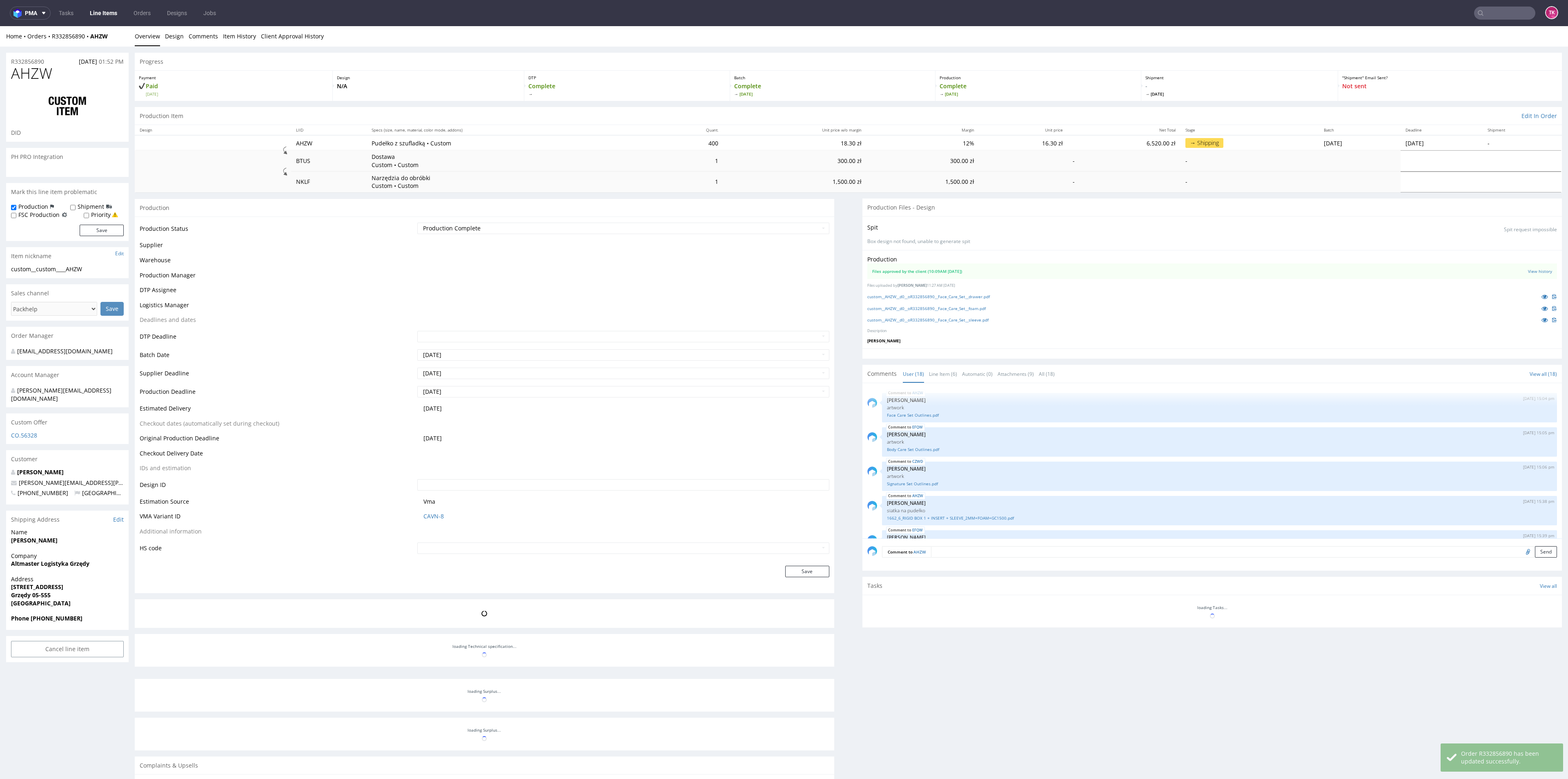
scroll to position [403, 0]
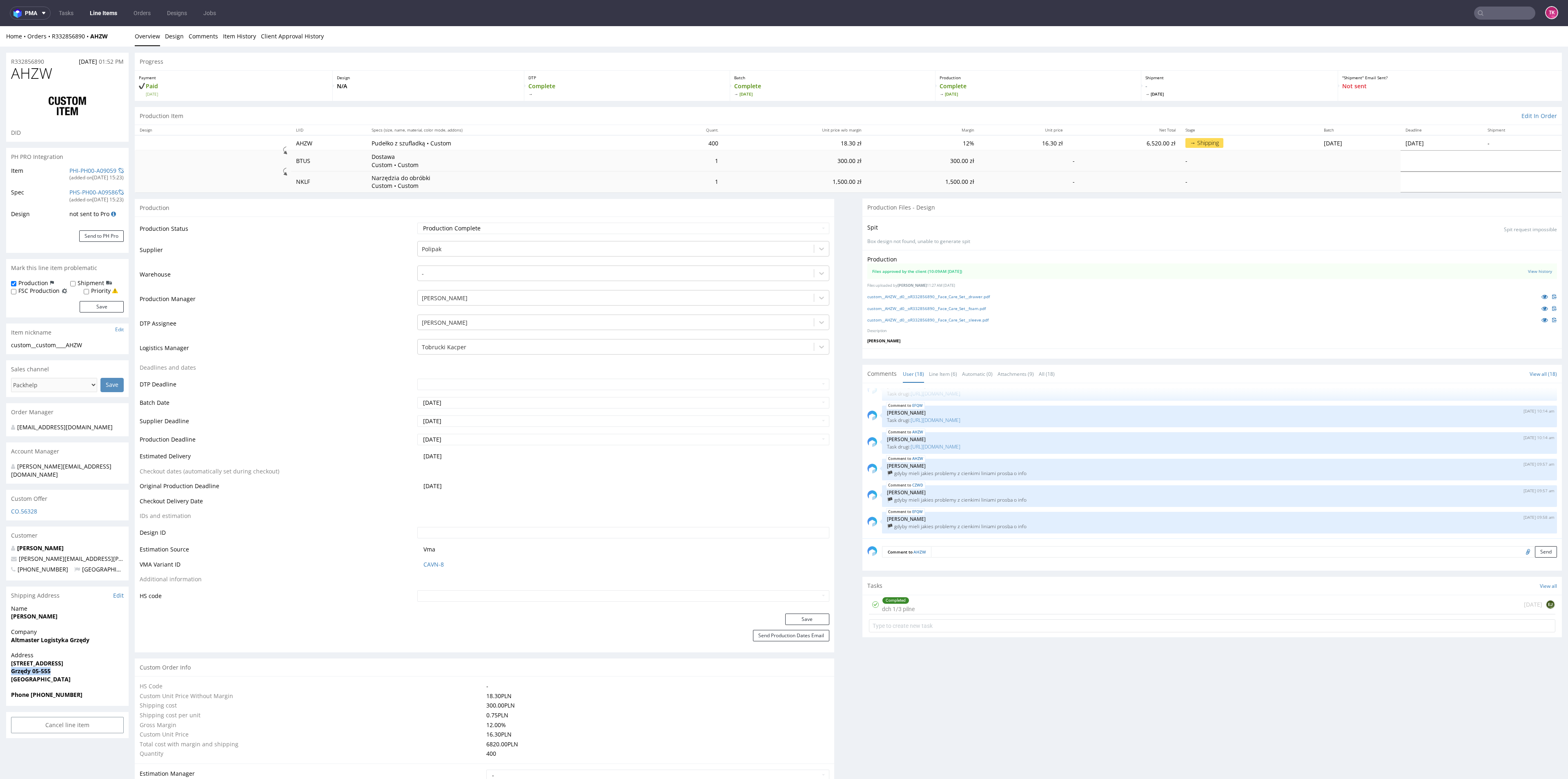
drag, startPoint x: 16, startPoint y: 667, endPoint x: 65, endPoint y: 663, distance: 49.2
click at [65, 667] on span "Grzędy 05-555" at bounding box center [67, 671] width 113 height 8
copy strong "Grzędy 05-555"
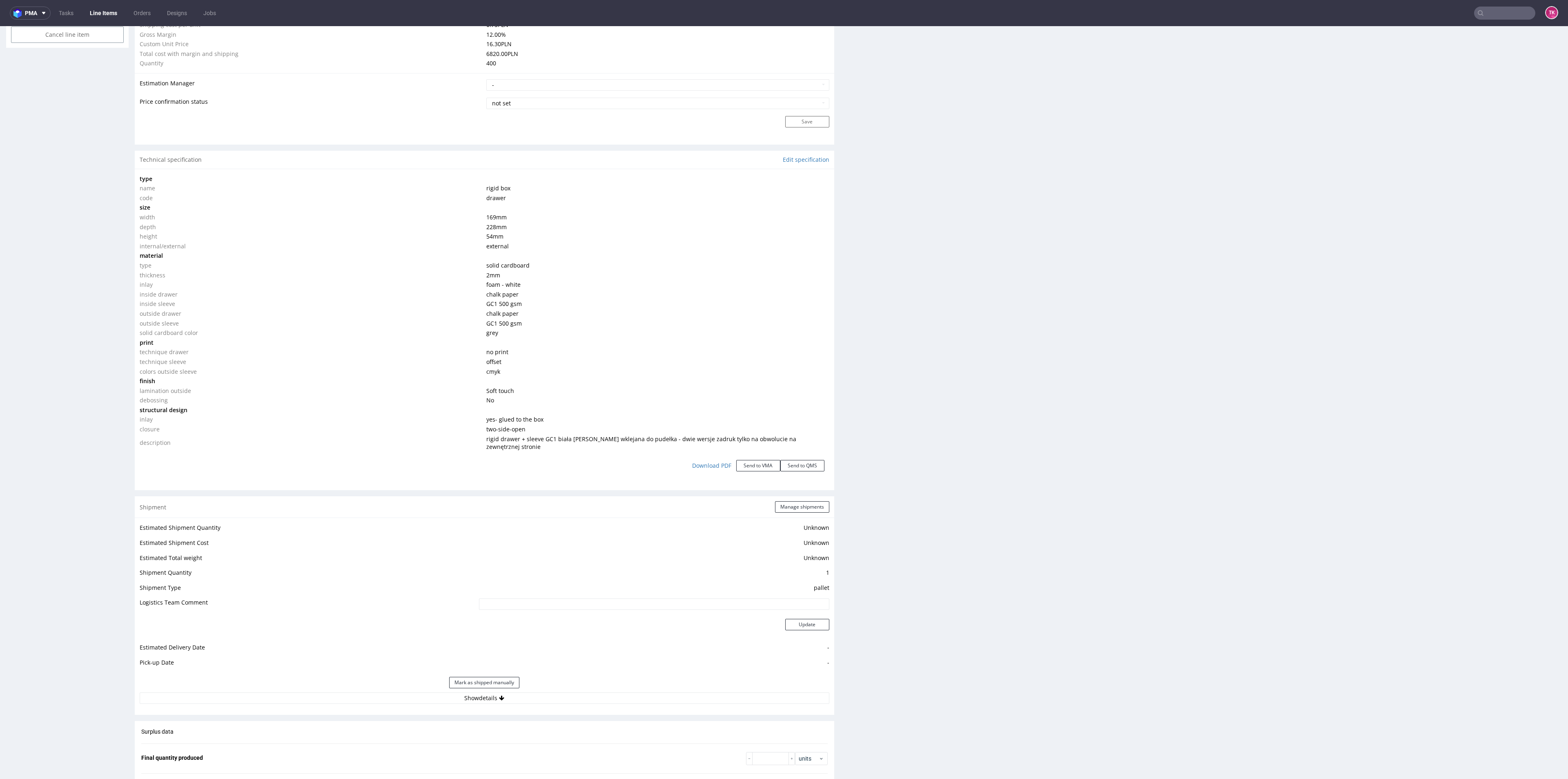
scroll to position [736, 0]
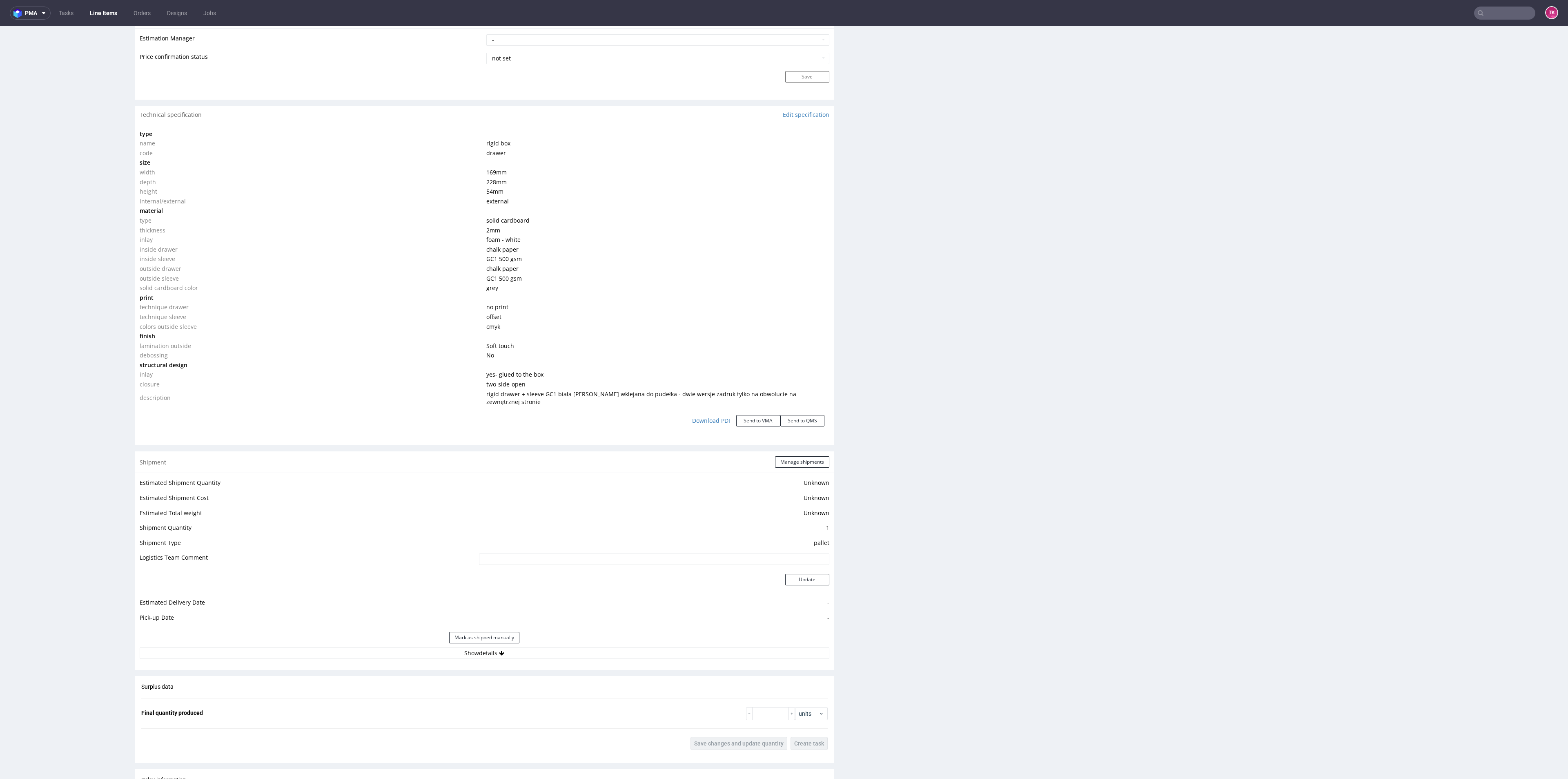
click at [547, 712] on fieldset "Final quantity produced units" at bounding box center [485, 713] width 687 height 13
click at [554, 655] on div "Estimated Shipment Quantity Unknown Estimated Shipment Cost Unknown Estimated T…" at bounding box center [484, 568] width 699 height 191
click at [555, 648] on button "Show details" at bounding box center [484, 653] width 690 height 12
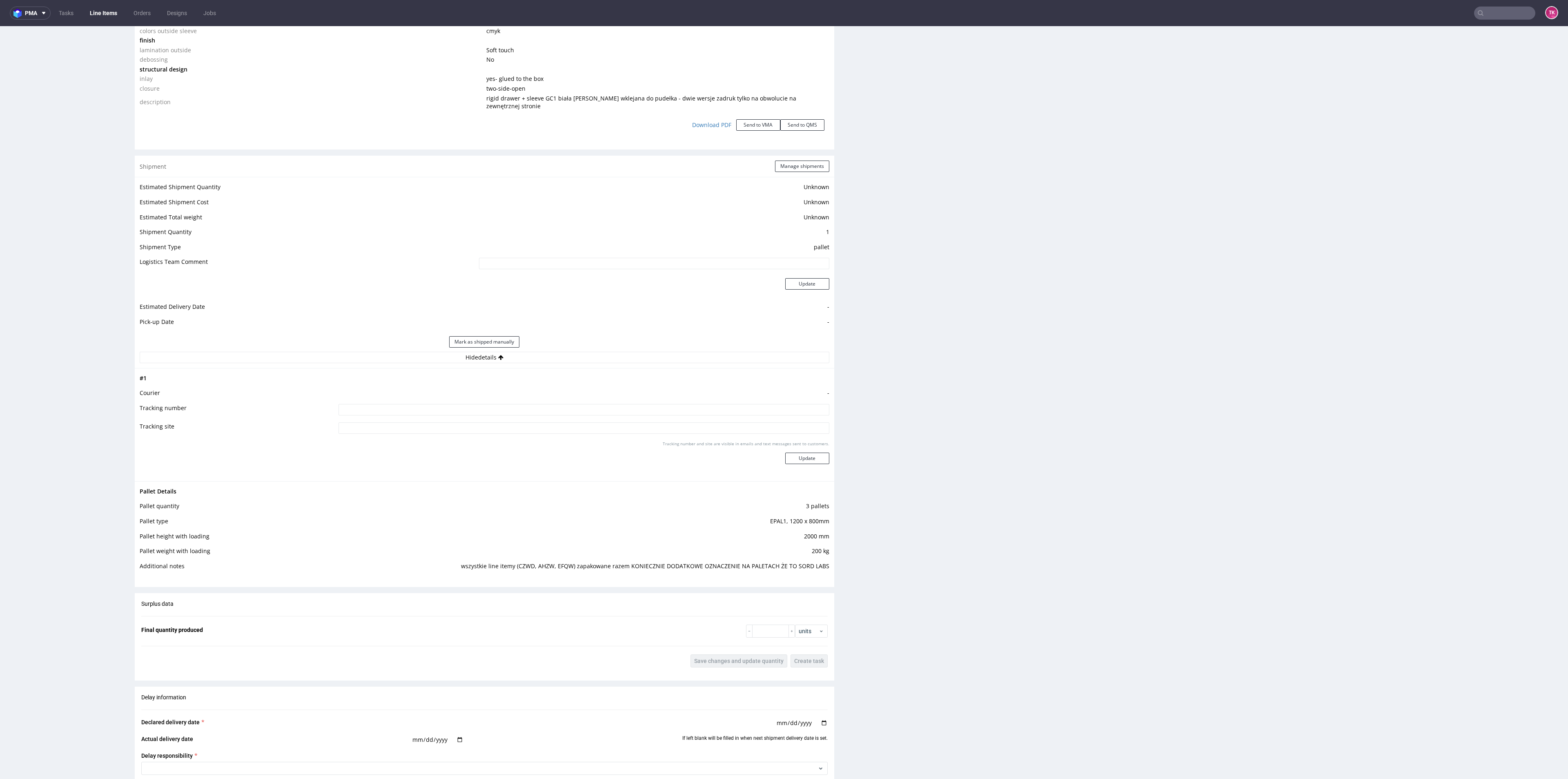
scroll to position [1001, 0]
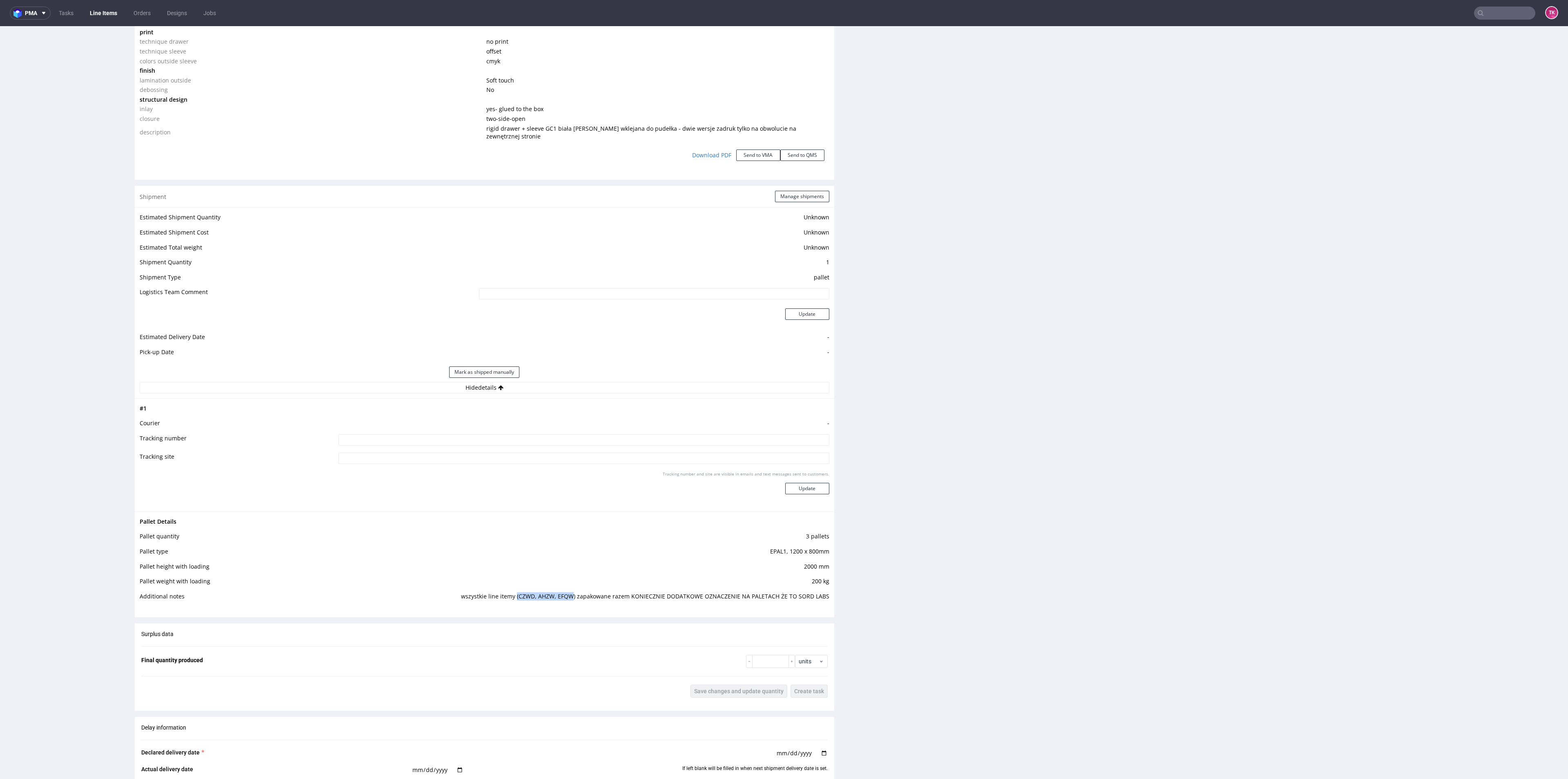
drag, startPoint x: 514, startPoint y: 591, endPoint x: 569, endPoint y: 589, distance: 55.0
click at [569, 591] on td "wszystkie line itemy (CZWD, AHZW, EFQW) zapakowane razem KONIECZNIE DODATKOWE O…" at bounding box center [612, 599] width 433 height 15
copy td "(CZWD, AHZW, EFQW"
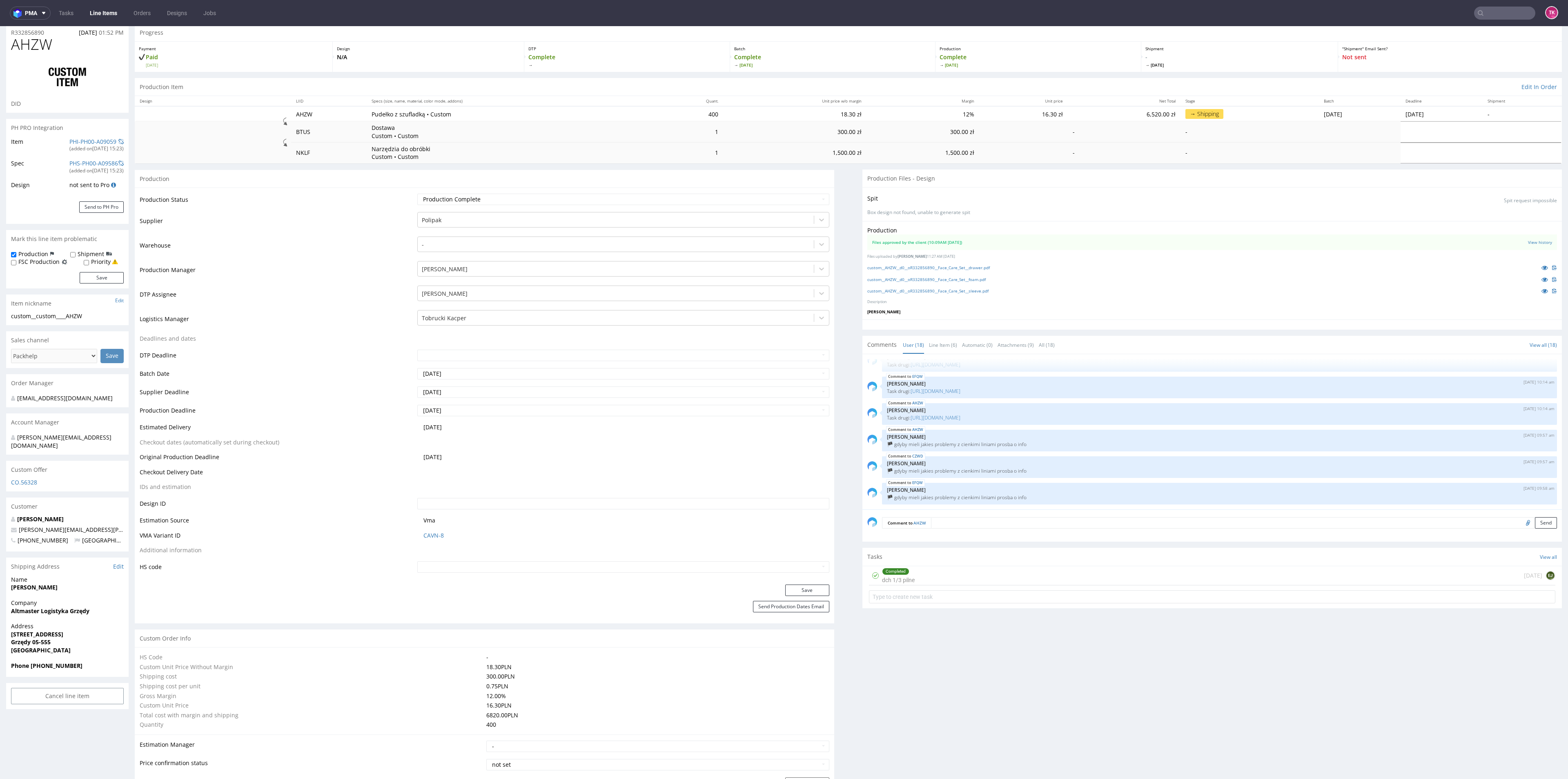
scroll to position [0, 0]
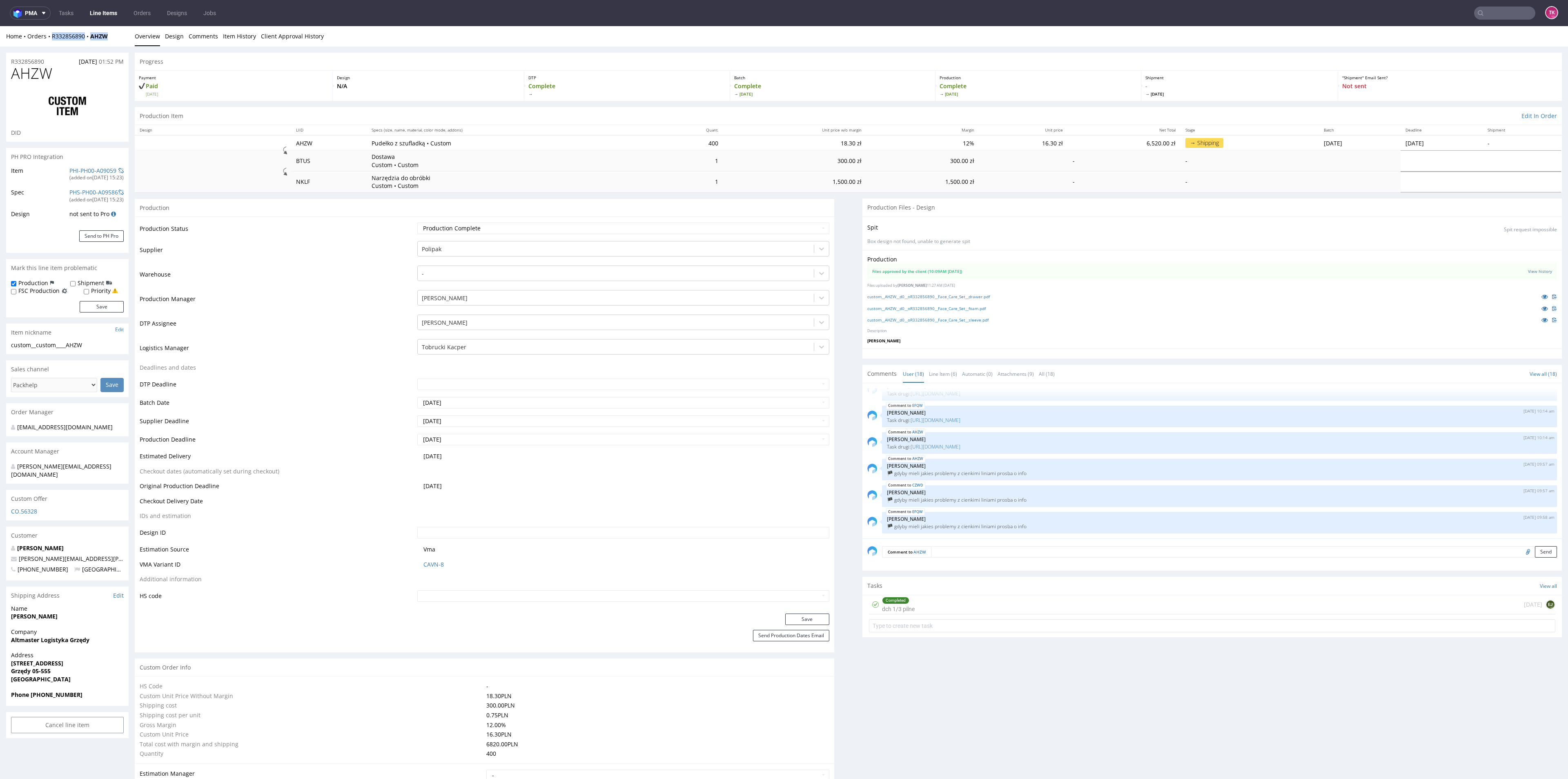
drag, startPoint x: 121, startPoint y: 46, endPoint x: 47, endPoint y: 41, distance: 74.2
click at [47, 41] on div "Home Orders R332856890 AHZW Overview Design Comments Item History Client Approv…" at bounding box center [784, 37] width 1568 height 21
copy div "R332856890 AHZW"
click at [94, 43] on div "Home Orders R332856890 AHZW Overview Design Comments Item History Client Approv…" at bounding box center [784, 37] width 1568 height 21
drag, startPoint x: 57, startPoint y: 43, endPoint x: 89, endPoint y: 52, distance: 33.2
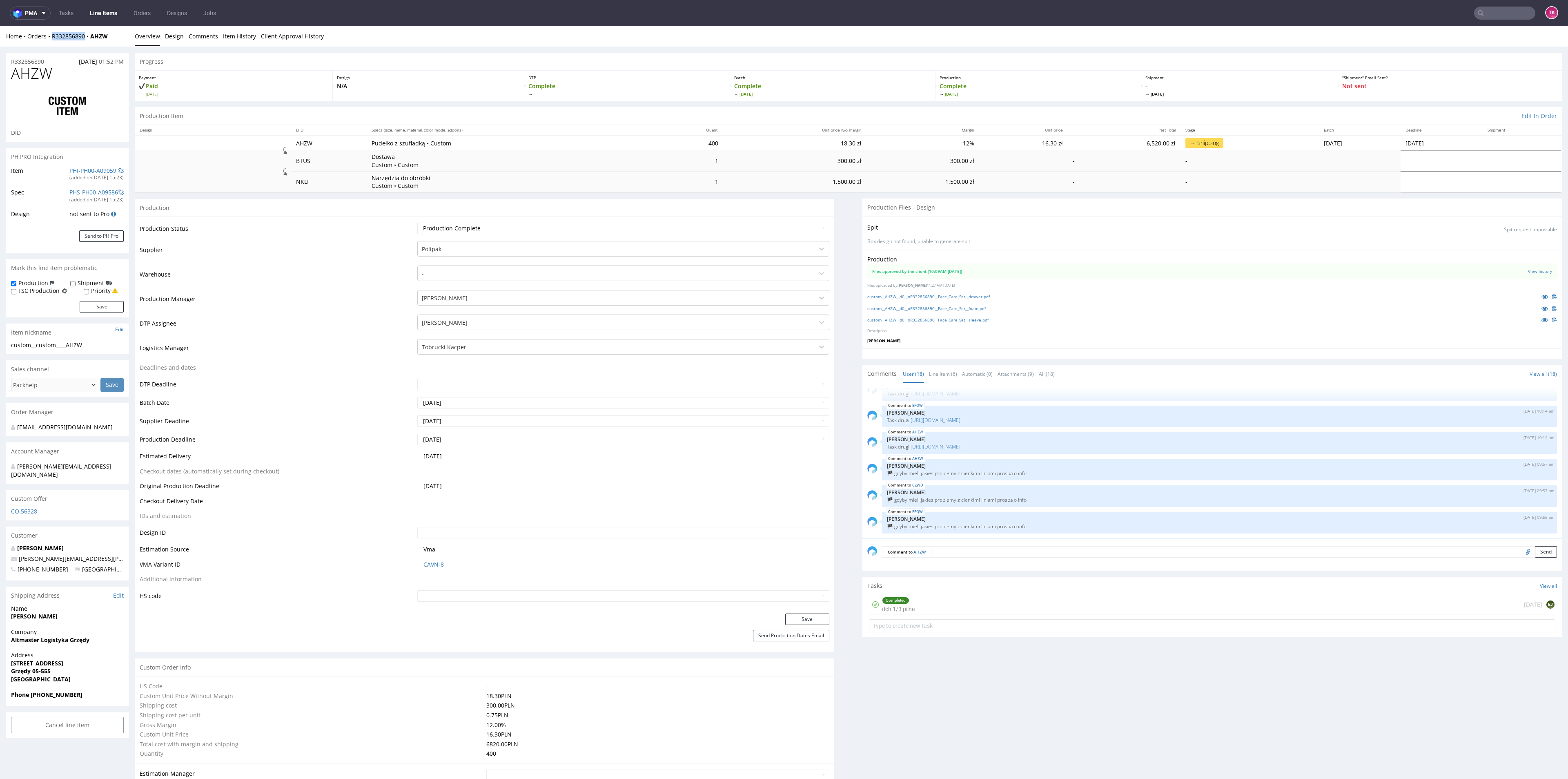
click at [85, 44] on div "Home Orders R332856890 AHZW Overview Design Comments Item History Client Approv…" at bounding box center [784, 37] width 1568 height 21
copy link "R332856890"
click at [110, 13] on link "Line Items" at bounding box center [103, 13] width 37 height 13
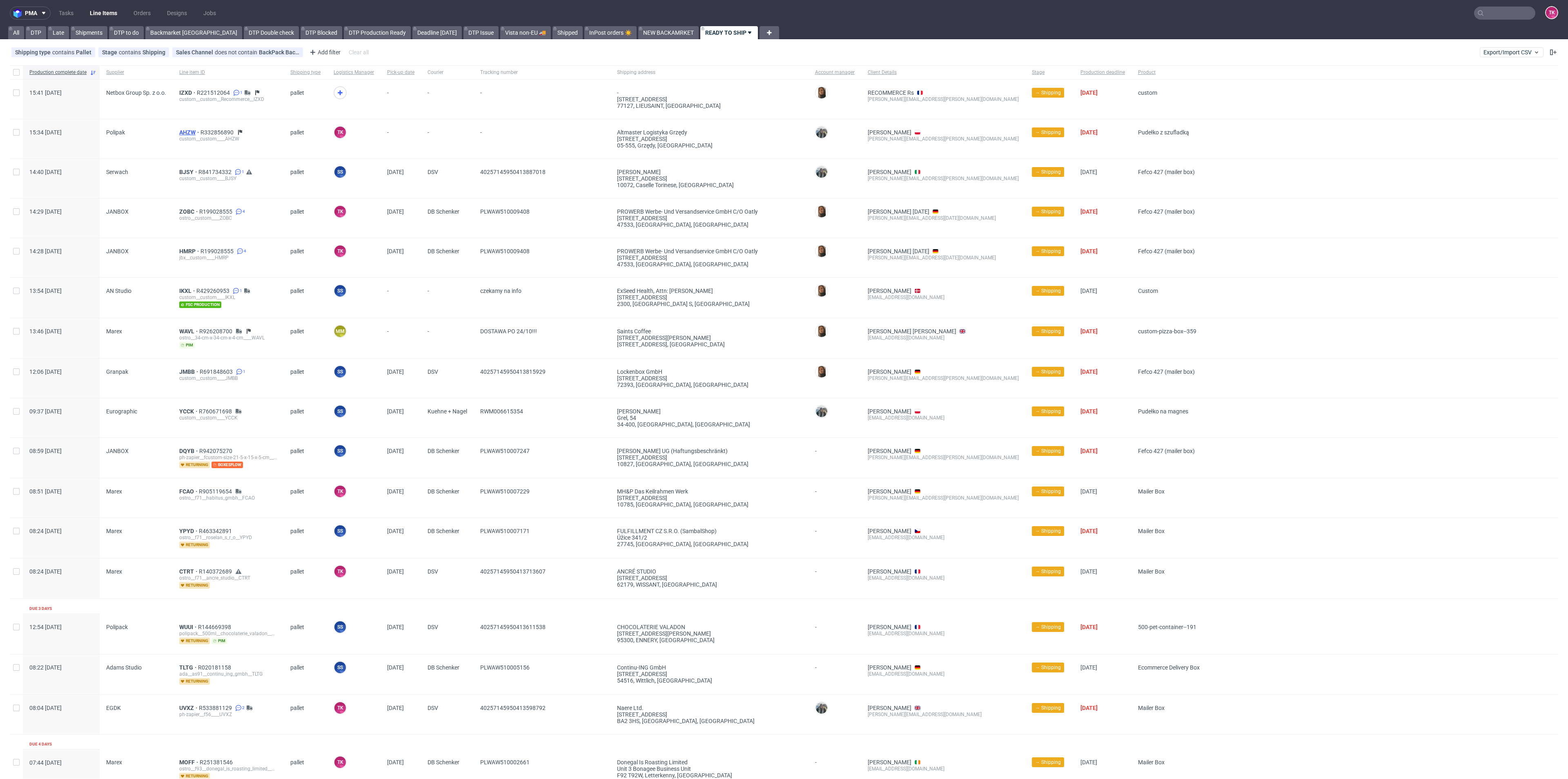
click at [183, 130] on span "AHZW" at bounding box center [189, 132] width 21 height 7
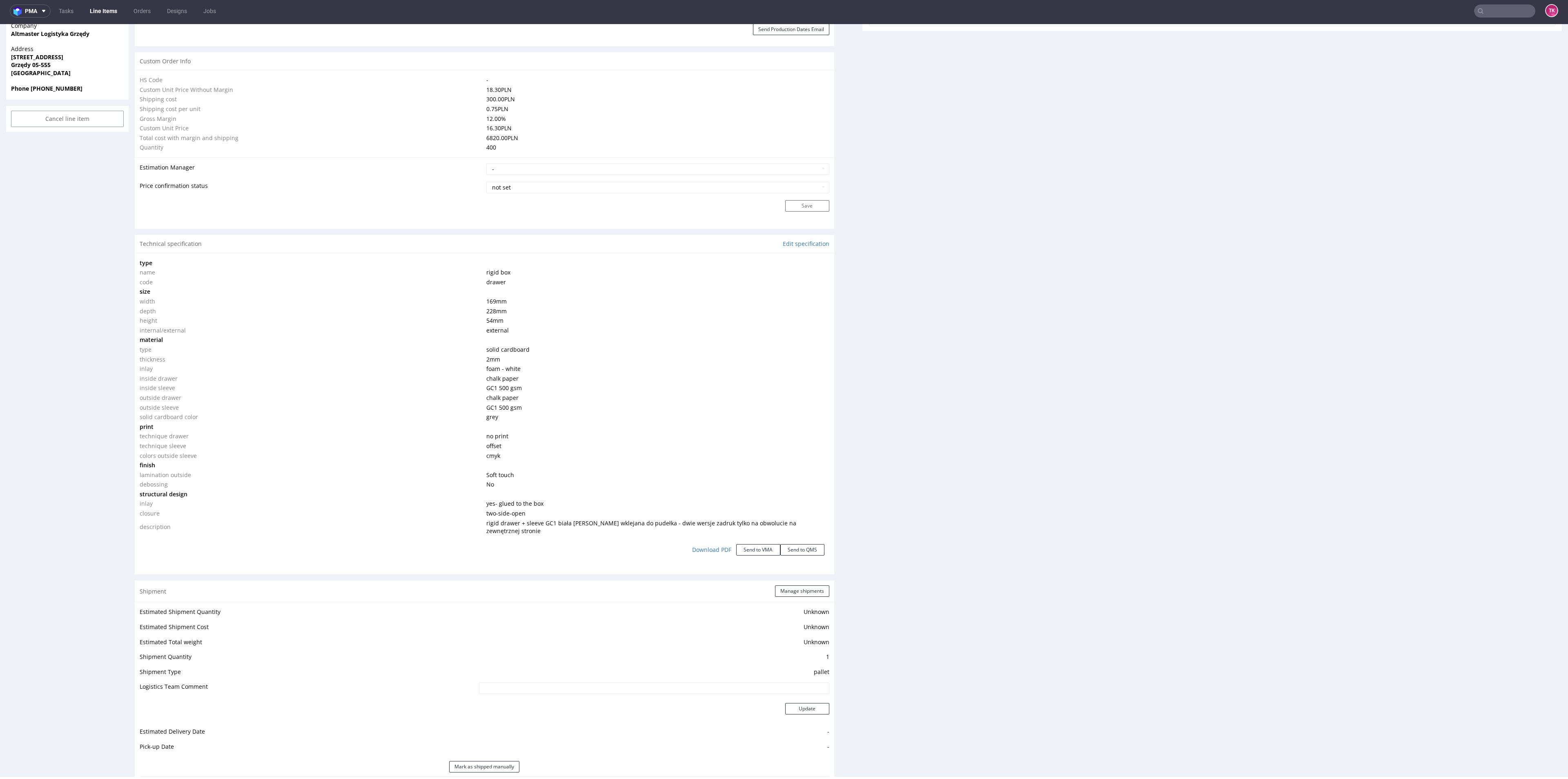
scroll to position [773, 0]
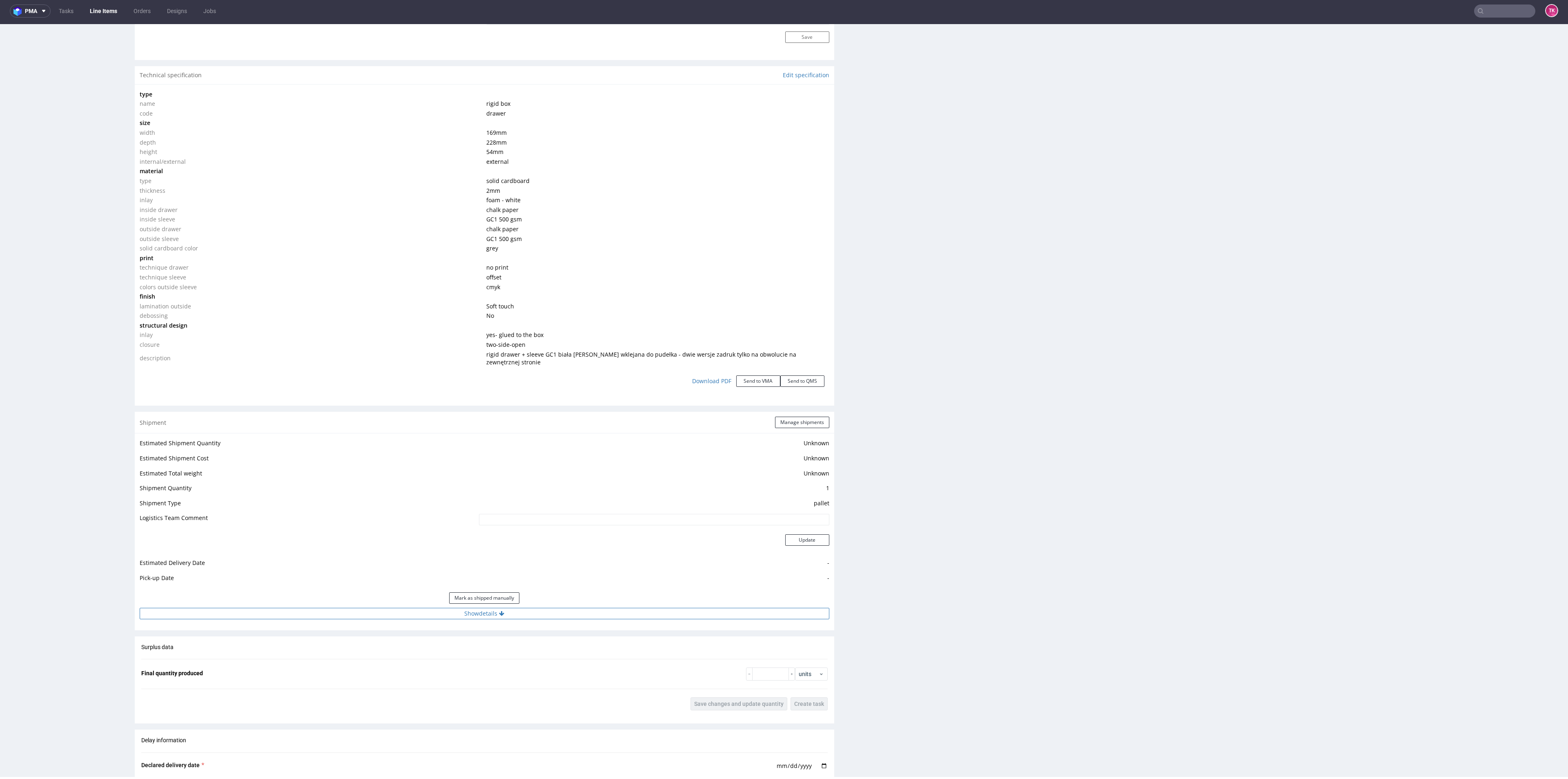
click at [565, 608] on button "Show details" at bounding box center [484, 613] width 690 height 12
click at [455, 660] on input at bounding box center [584, 666] width 491 height 12
paste input "R332856890"
type input "R332856890"
click at [807, 709] on button "Update" at bounding box center [807, 714] width 44 height 12
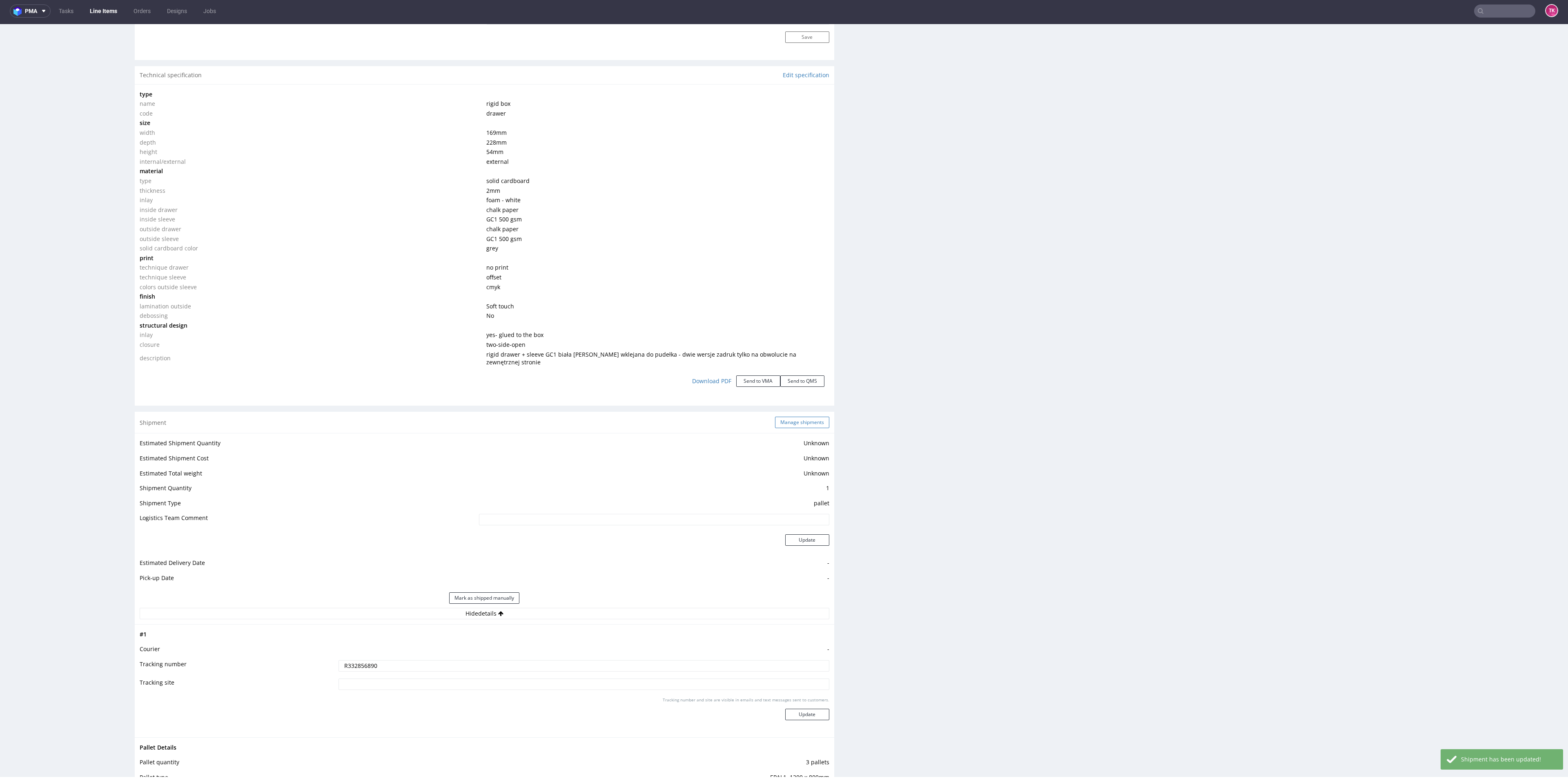
click at [799, 417] on button "Manage shipments" at bounding box center [802, 422] width 54 height 12
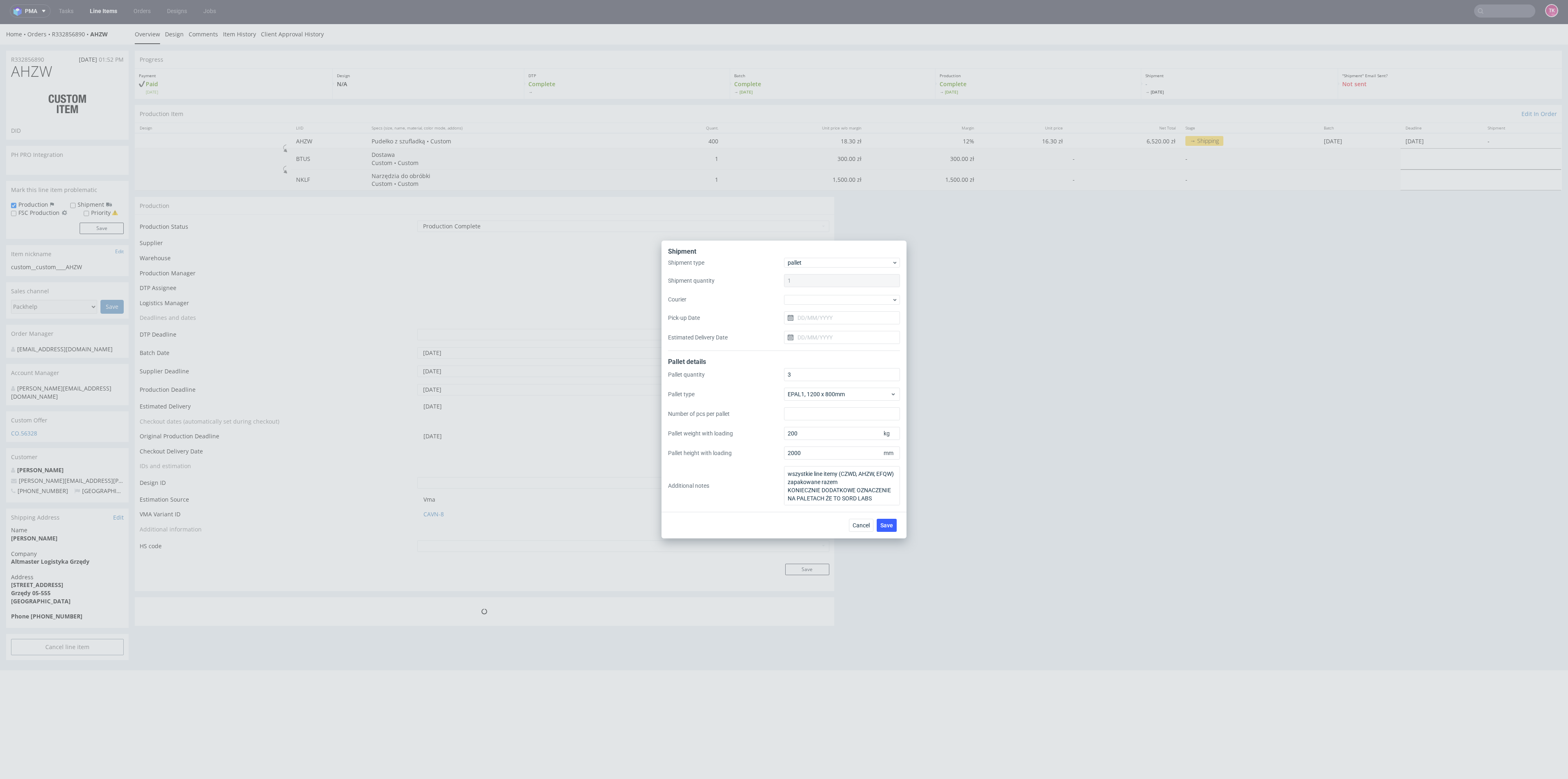
scroll to position [0, 0]
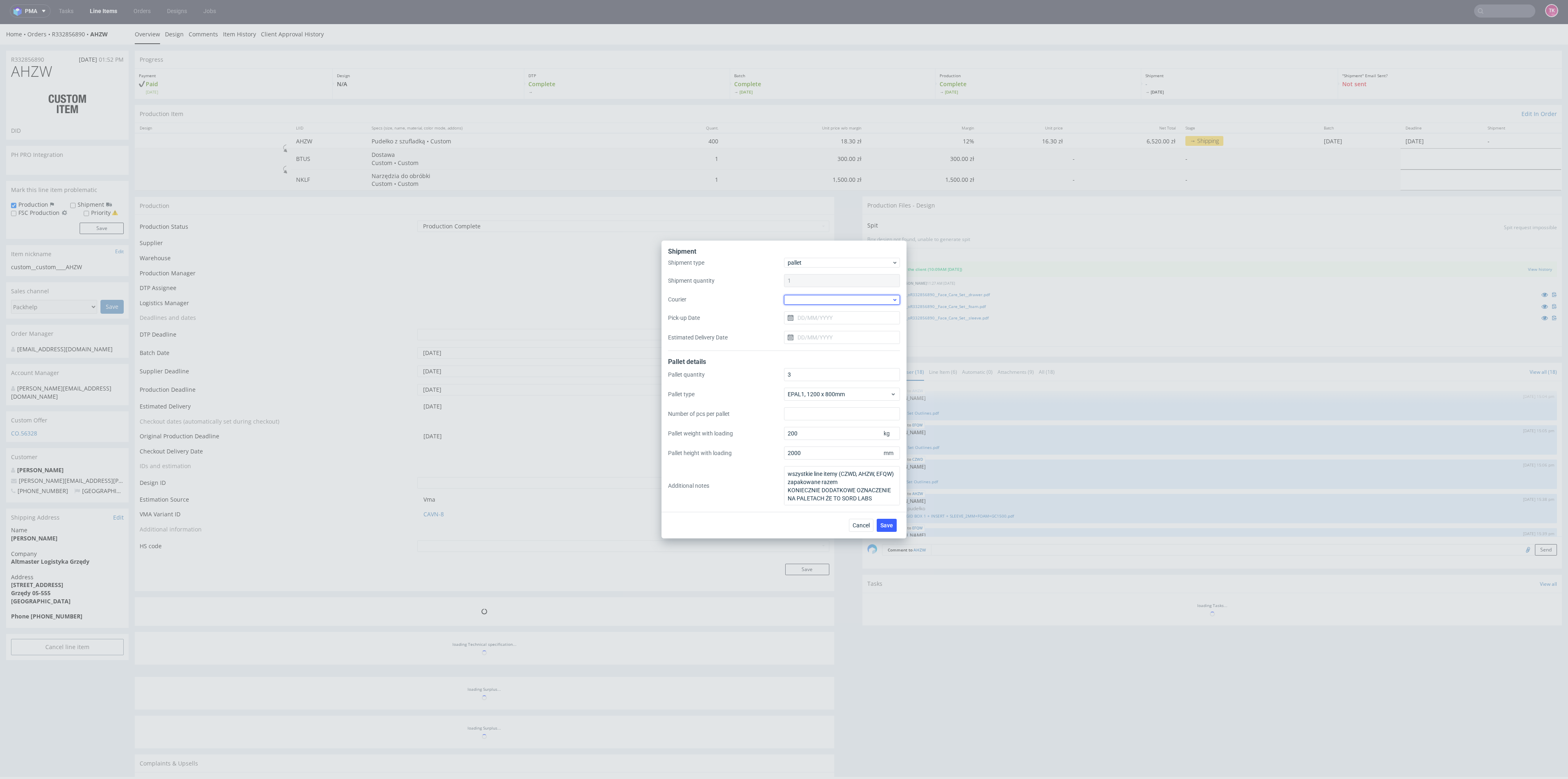
click at [821, 300] on div at bounding box center [842, 300] width 116 height 10
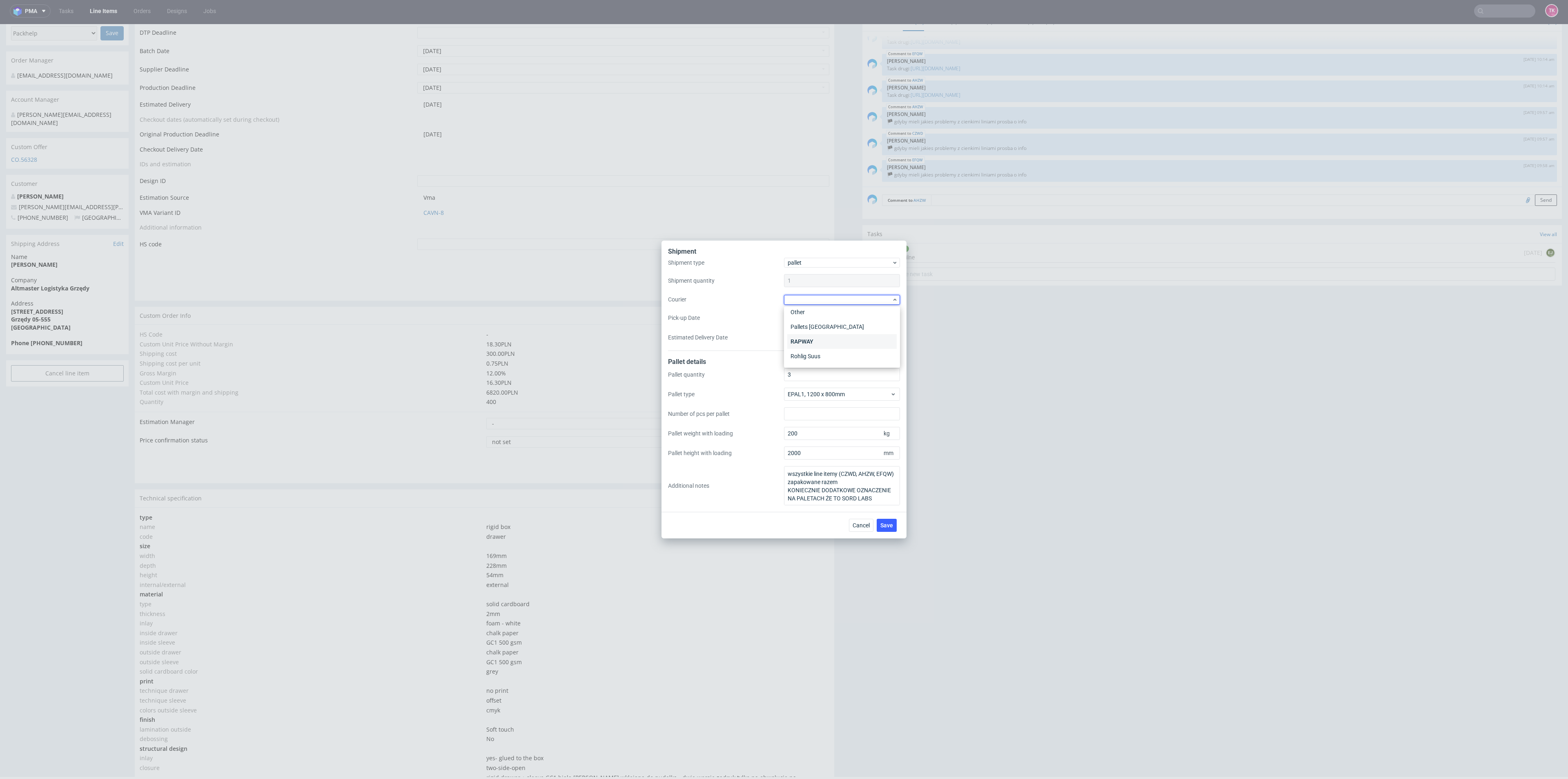
scroll to position [62, 0]
click at [826, 361] on div "Kuehne + Nagel" at bounding box center [842, 359] width 110 height 15
click at [838, 323] on input "Pick-up Date" at bounding box center [842, 317] width 116 height 13
click at [894, 526] on button "Save" at bounding box center [886, 524] width 20 height 13
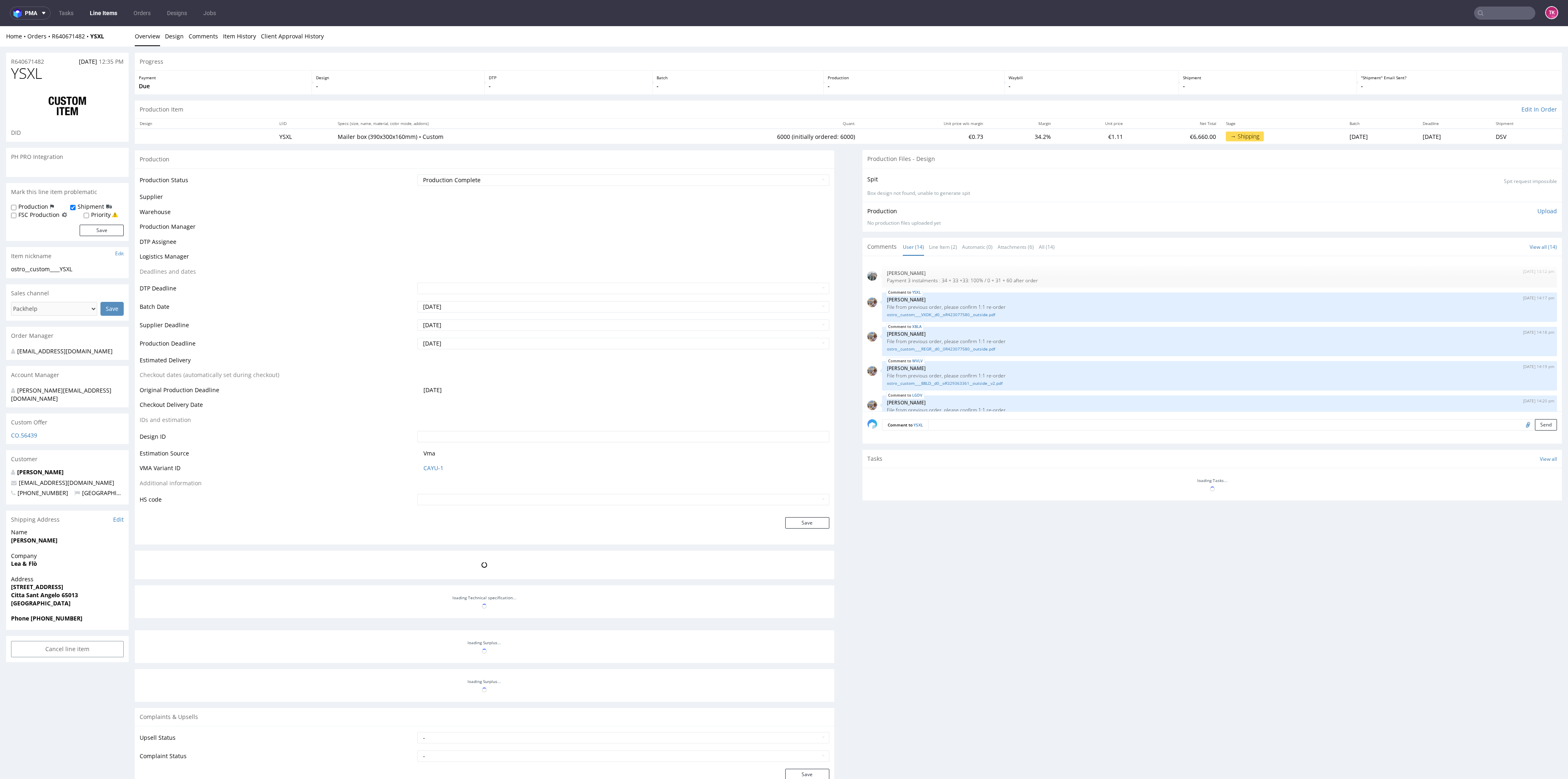
scroll to position [273, 0]
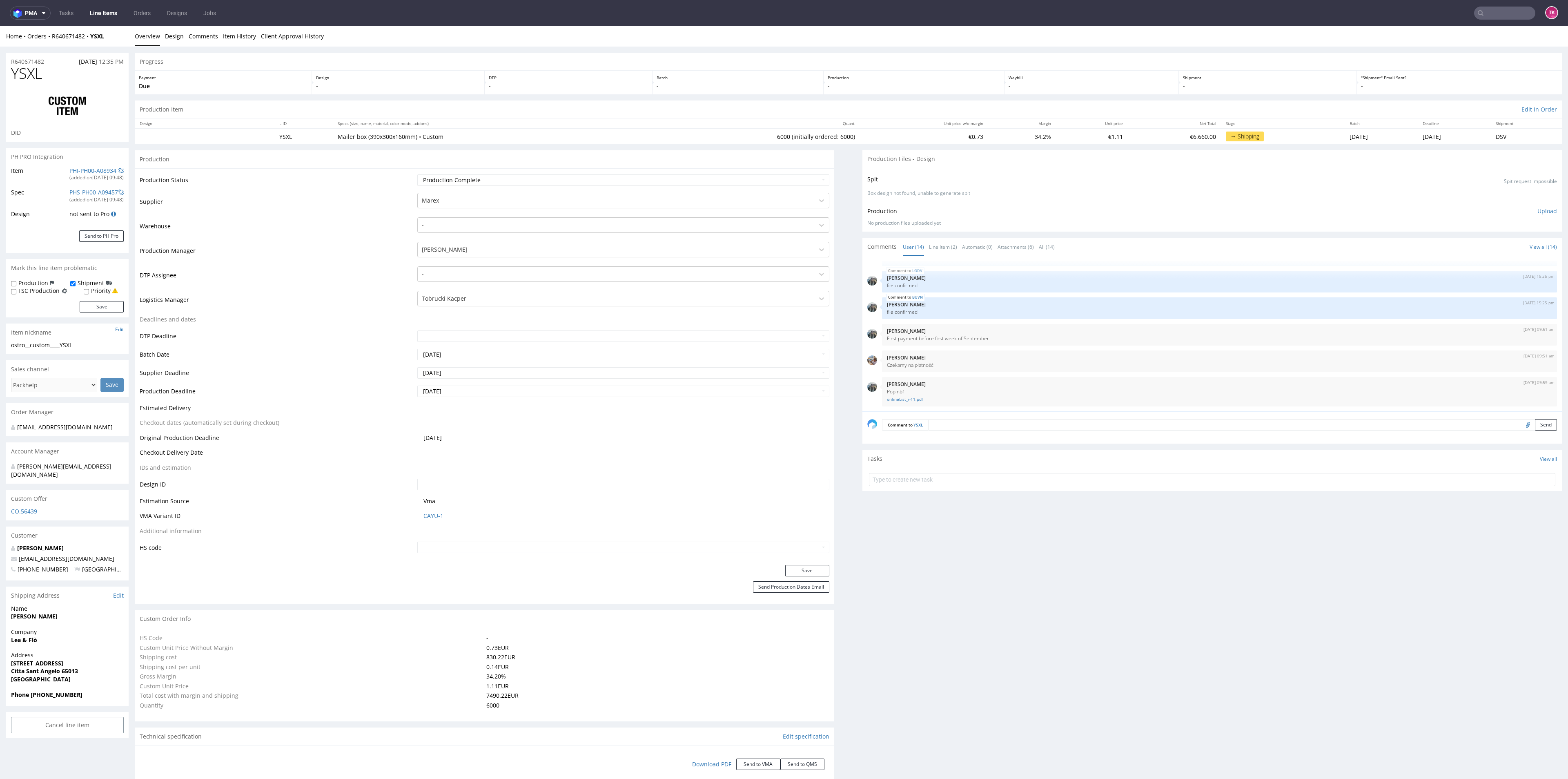
click at [5, 565] on div "R640671482 13.08.2025 12:35 PM YSXL DID PH PRO Integration Item PHI-PH00-A08934…" at bounding box center [784, 730] width 1568 height 1369
type input "6000"
drag, startPoint x: 0, startPoint y: 636, endPoint x: 44, endPoint y: 640, distance: 44.2
copy strong "Lea & Flò"
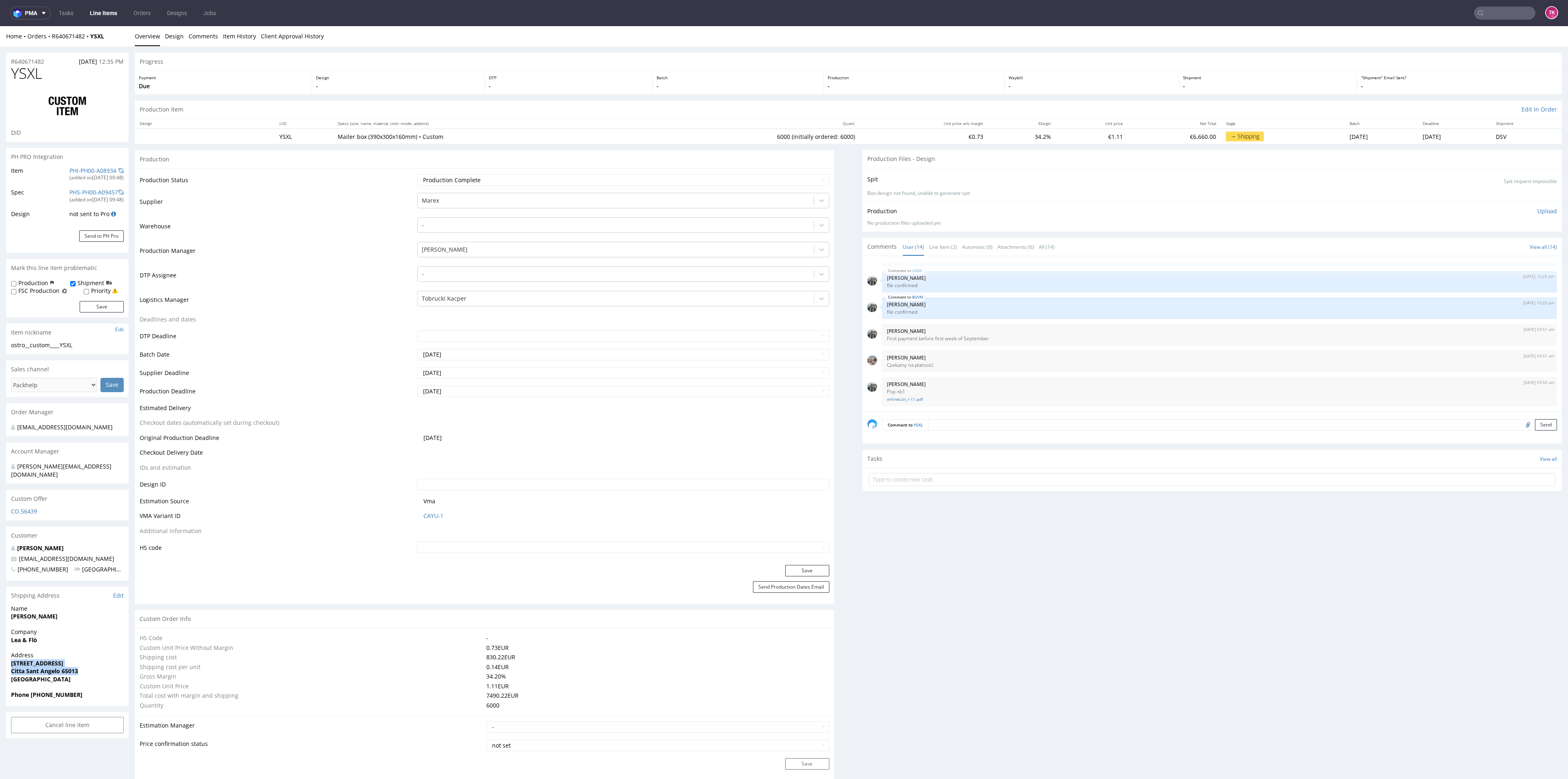
drag, startPoint x: 10, startPoint y: 654, endPoint x: 120, endPoint y: 666, distance: 110.7
click at [120, 666] on div "Address Via delle Gualchiere, 3 Citta Sant Angelo 65013 Italy" at bounding box center [67, 671] width 122 height 39
copy p "Via delle Gualchiere, 3 Citta Sant Angelo 65013"
drag, startPoint x: 89, startPoint y: 551, endPoint x: 0, endPoint y: 554, distance: 89.1
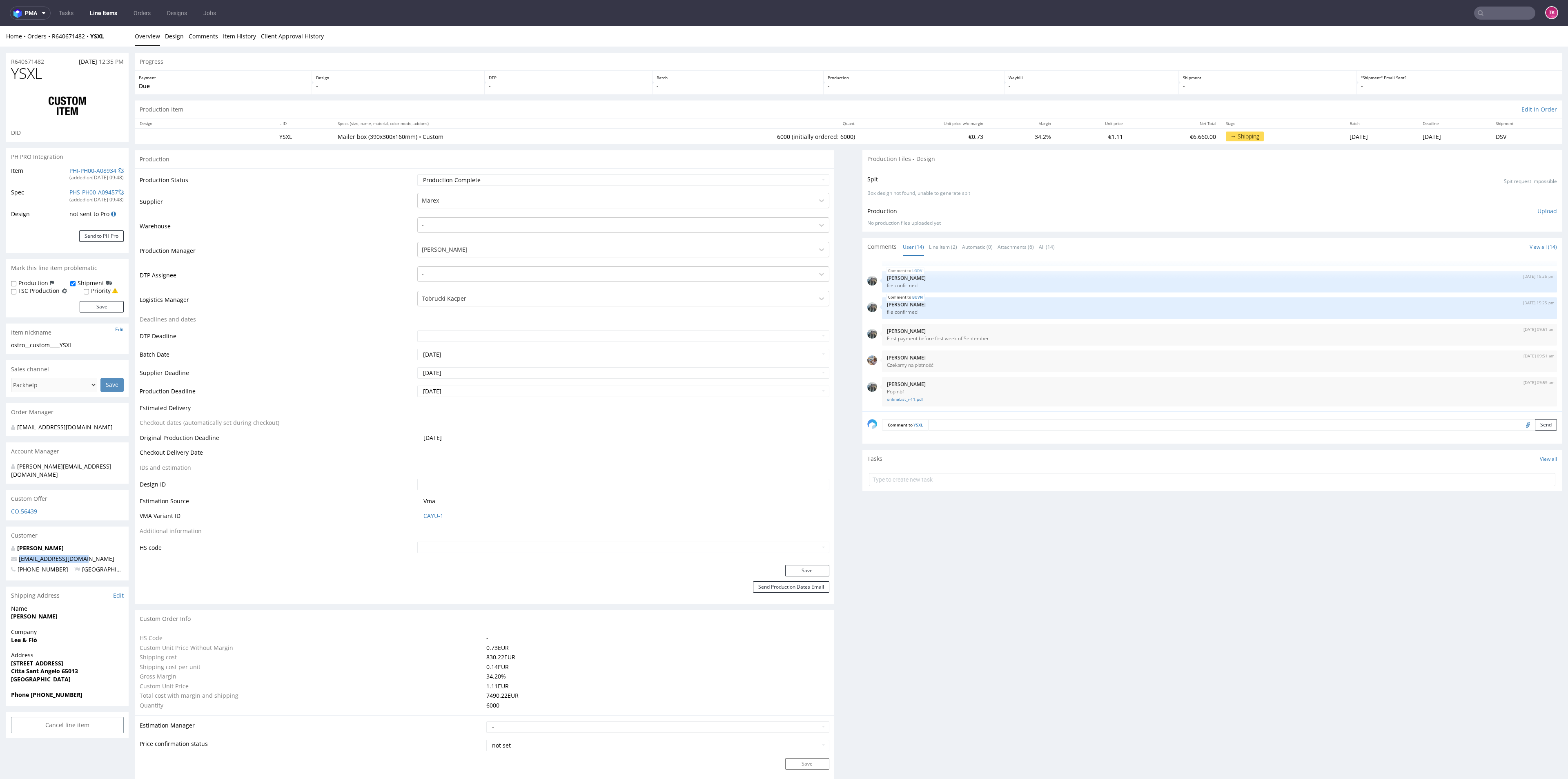
copy span "webmaster@leaeflo.com"
click at [89, 691] on span "Phone +393711086063" at bounding box center [67, 694] width 113 height 8
drag, startPoint x: 44, startPoint y: 689, endPoint x: 110, endPoint y: 685, distance: 66.1
click at [108, 691] on span "Phone +393711086063" at bounding box center [67, 694] width 113 height 8
copy strong "3711086063"
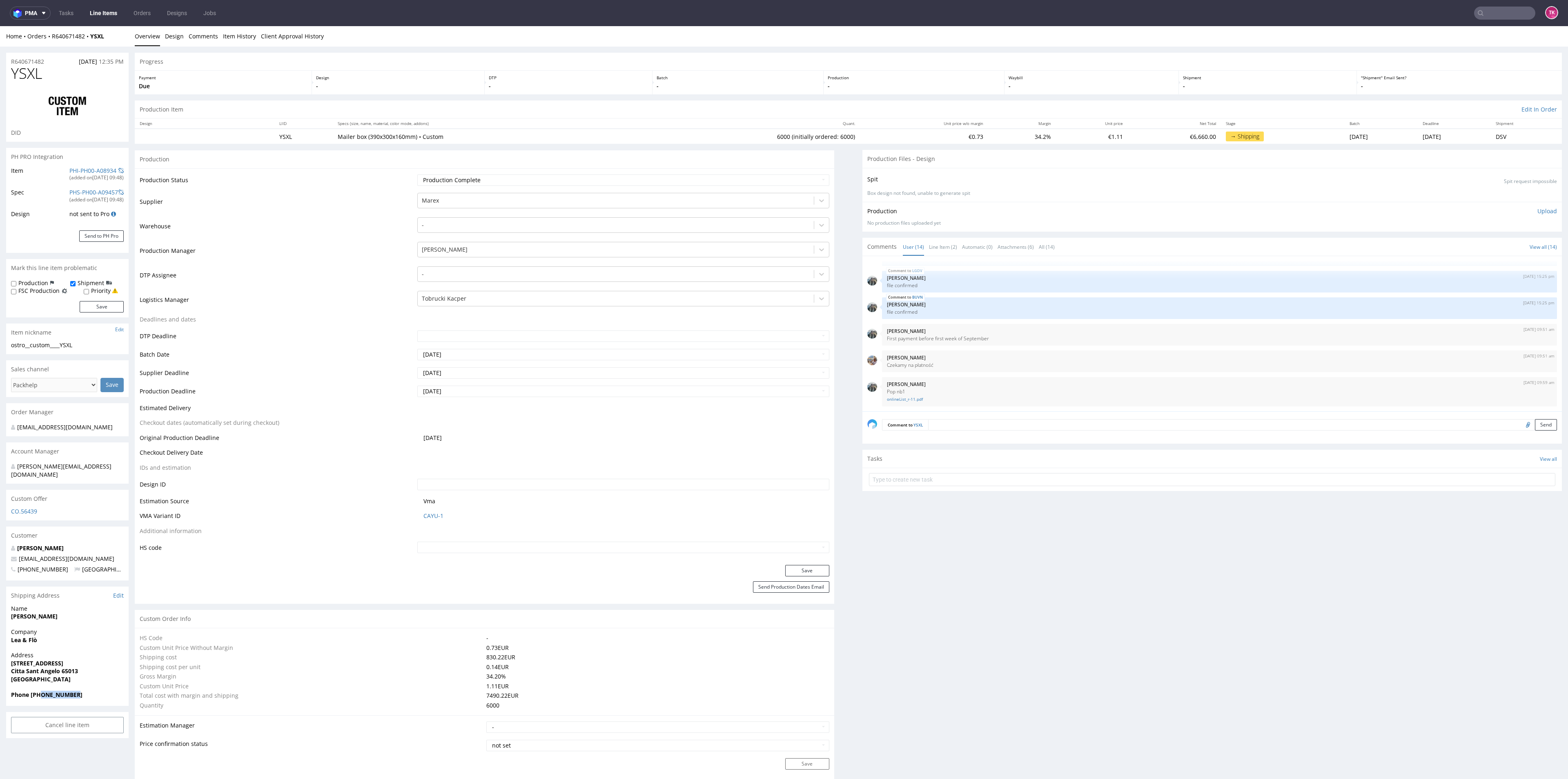
drag, startPoint x: 85, startPoint y: 615, endPoint x: 0, endPoint y: 611, distance: 85.1
copy strong "[PERSON_NAME]"
drag, startPoint x: 52, startPoint y: 636, endPoint x: 8, endPoint y: 638, distance: 44.0
click at [8, 638] on div "Company Lea & Flò" at bounding box center [67, 640] width 122 height 23
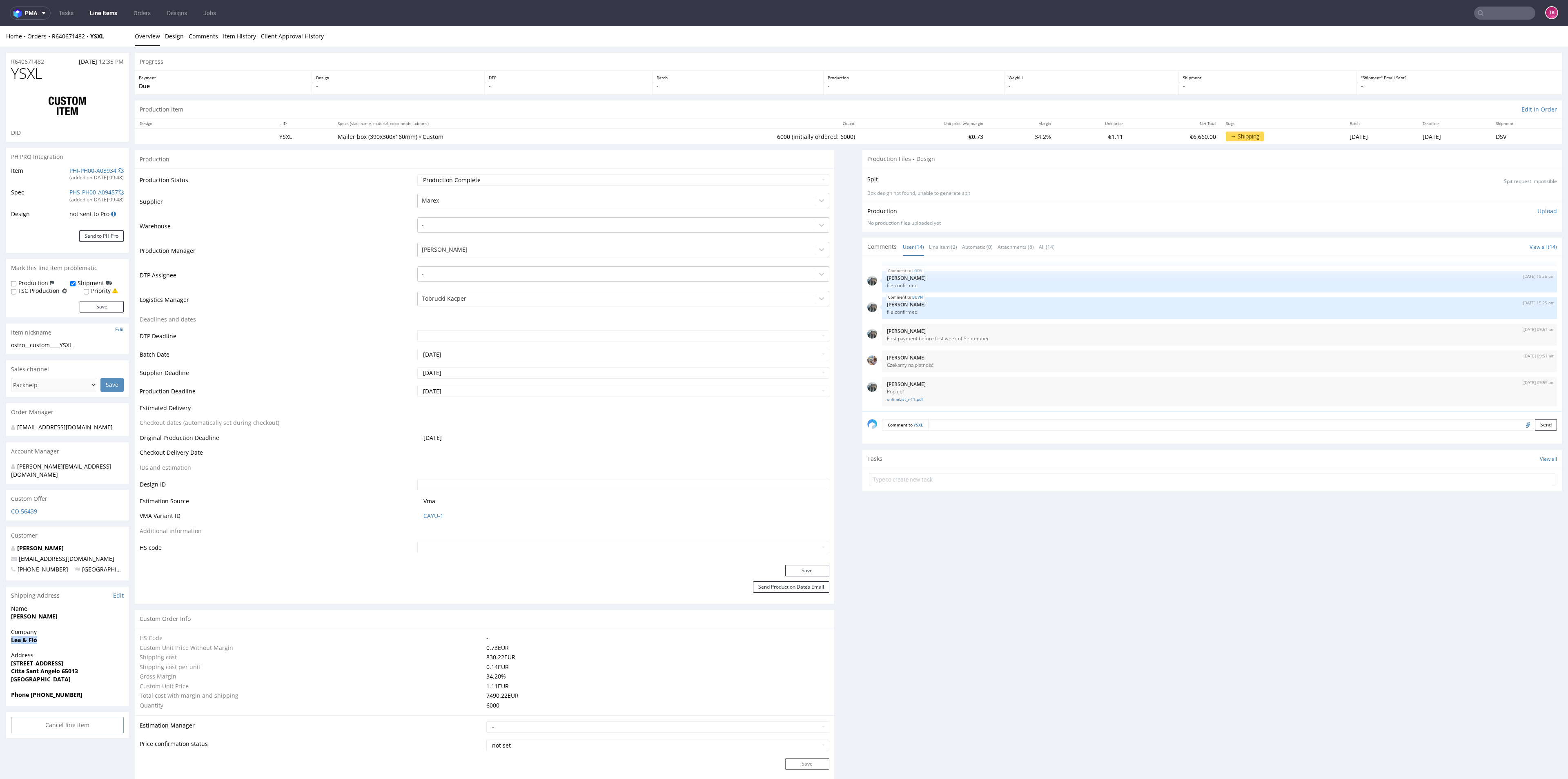
copy strong "Lea & Flò"
click at [61, 636] on span "Lea & Flò" at bounding box center [67, 640] width 113 height 8
drag, startPoint x: 4, startPoint y: 632, endPoint x: 52, endPoint y: 633, distance: 48.0
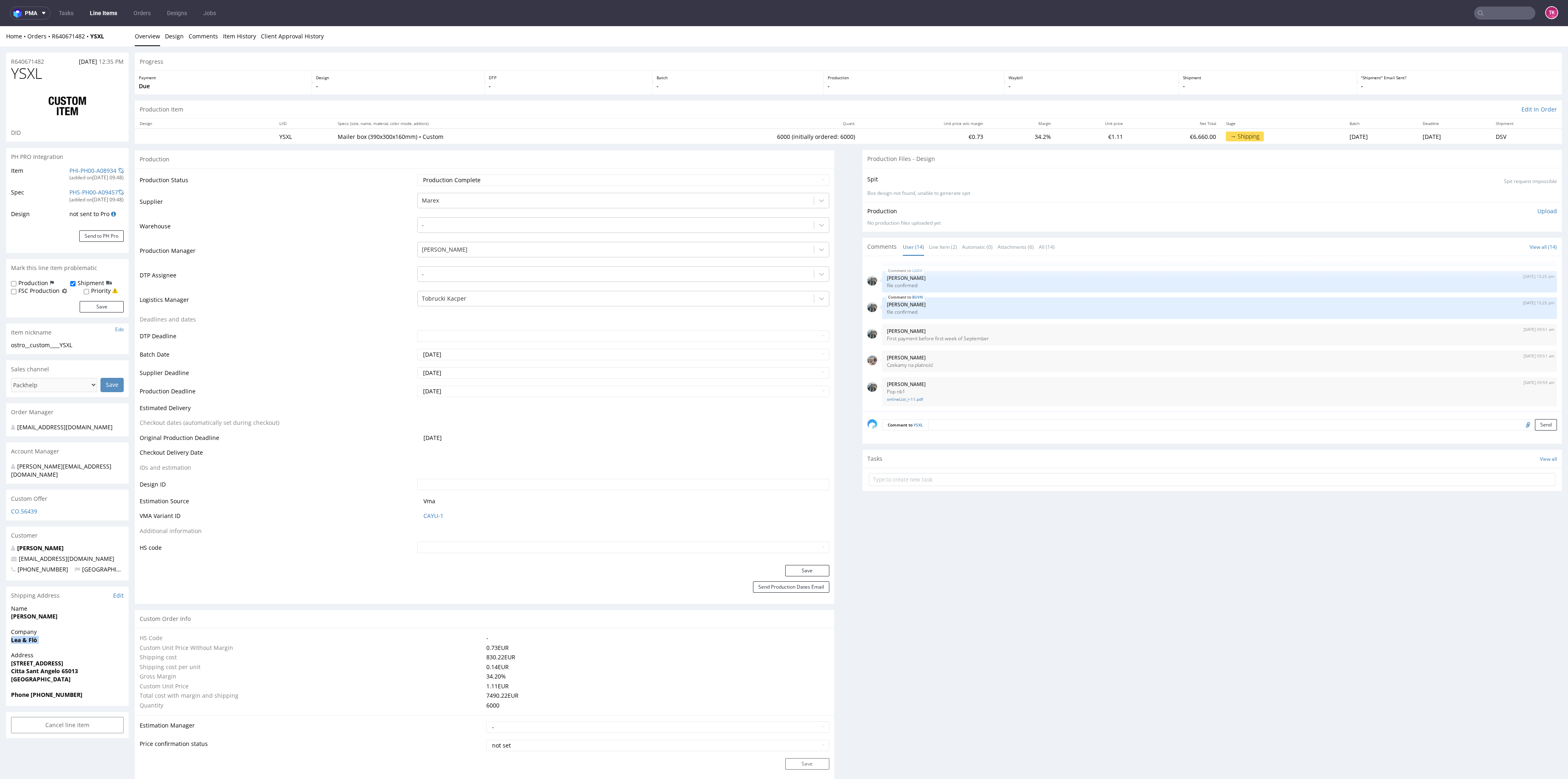
drag, startPoint x: 5, startPoint y: 655, endPoint x: 89, endPoint y: 660, distance: 84.1
copy p "Via delle Gualchiere, 3 Citta Sant Angelo 65013"
drag, startPoint x: 38, startPoint y: 684, endPoint x: 93, endPoint y: 702, distance: 57.9
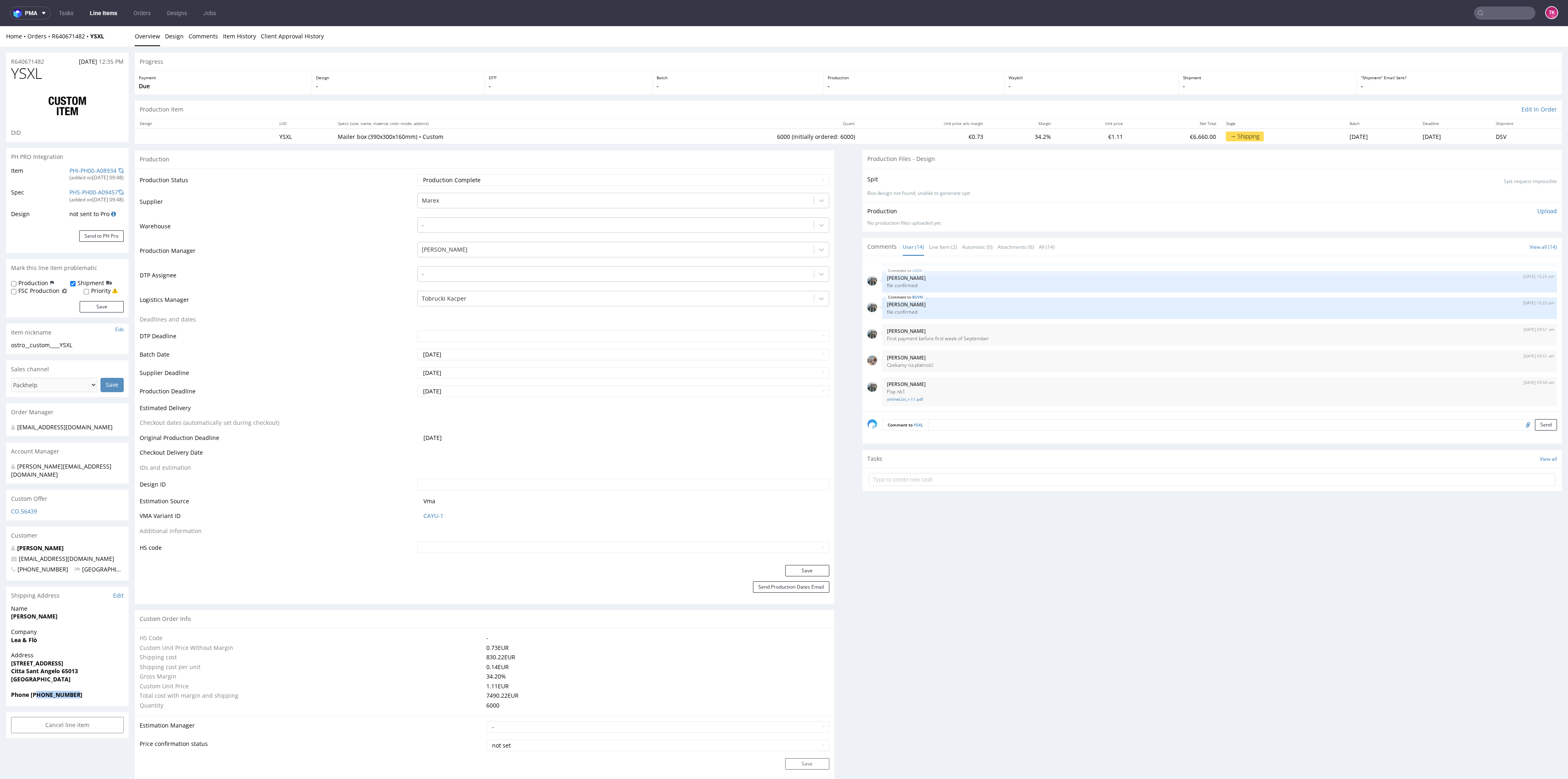
copy strong "93711086063"
drag, startPoint x: 91, startPoint y: 553, endPoint x: 14, endPoint y: 551, distance: 77.0
copy span "webmaster@leaeflo.com"
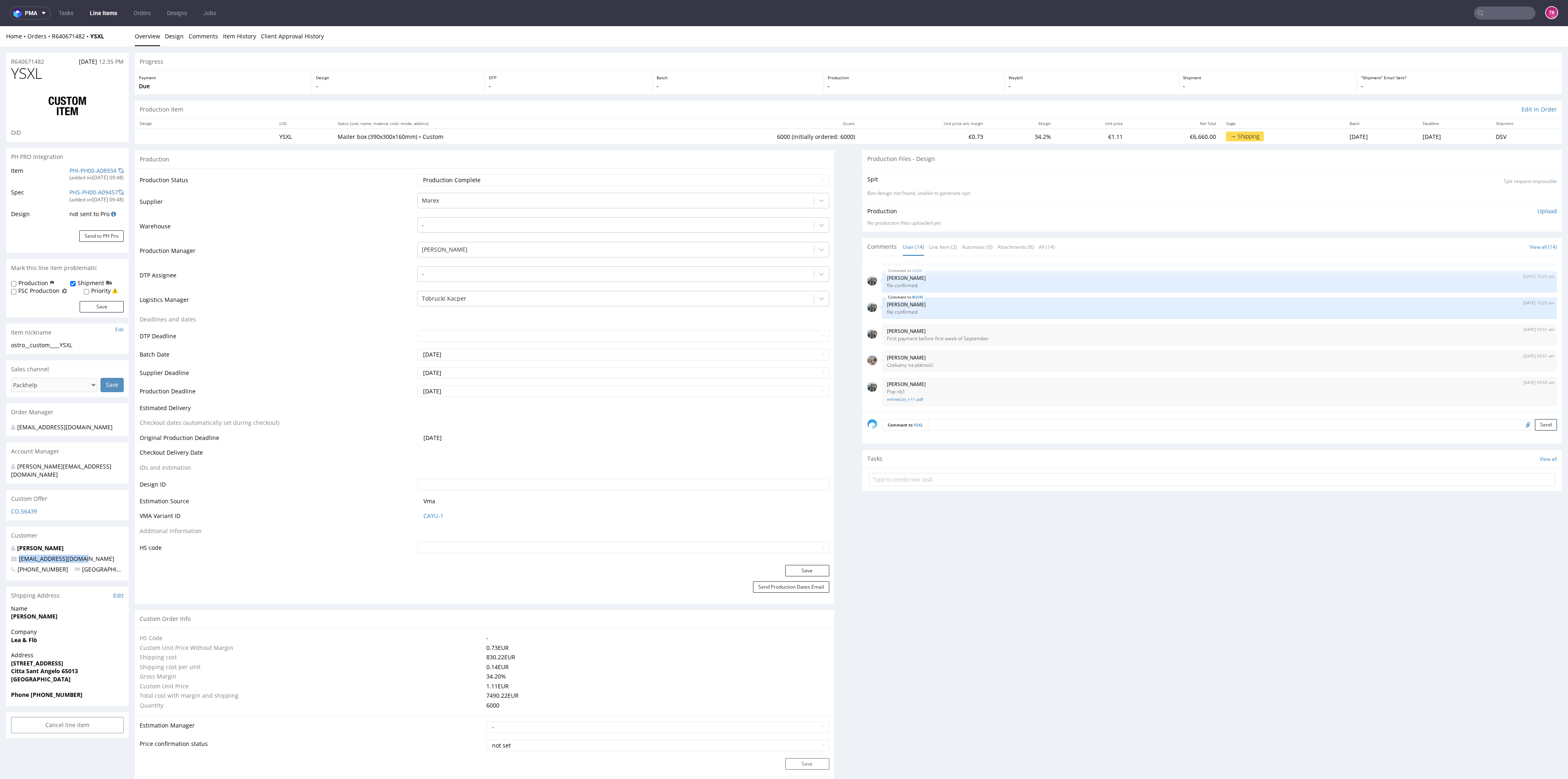
drag, startPoint x: 80, startPoint y: 608, endPoint x: 0, endPoint y: 614, distance: 80.2
copy strong "Alessandro Innocenti"
drag, startPoint x: 0, startPoint y: 604, endPoint x: 117, endPoint y: 710, distance: 157.9
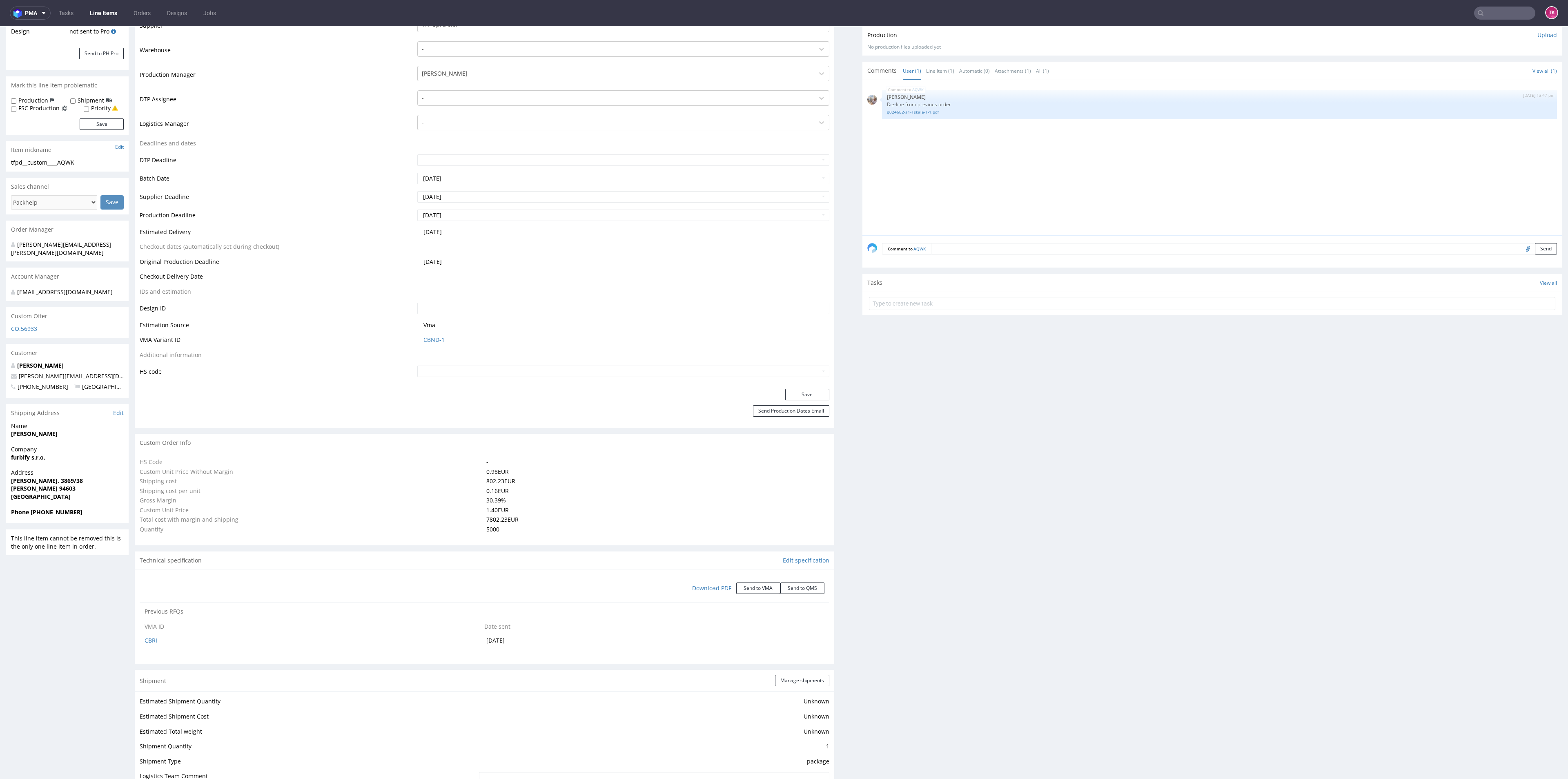
scroll to position [183, 0]
select select "in_progress"
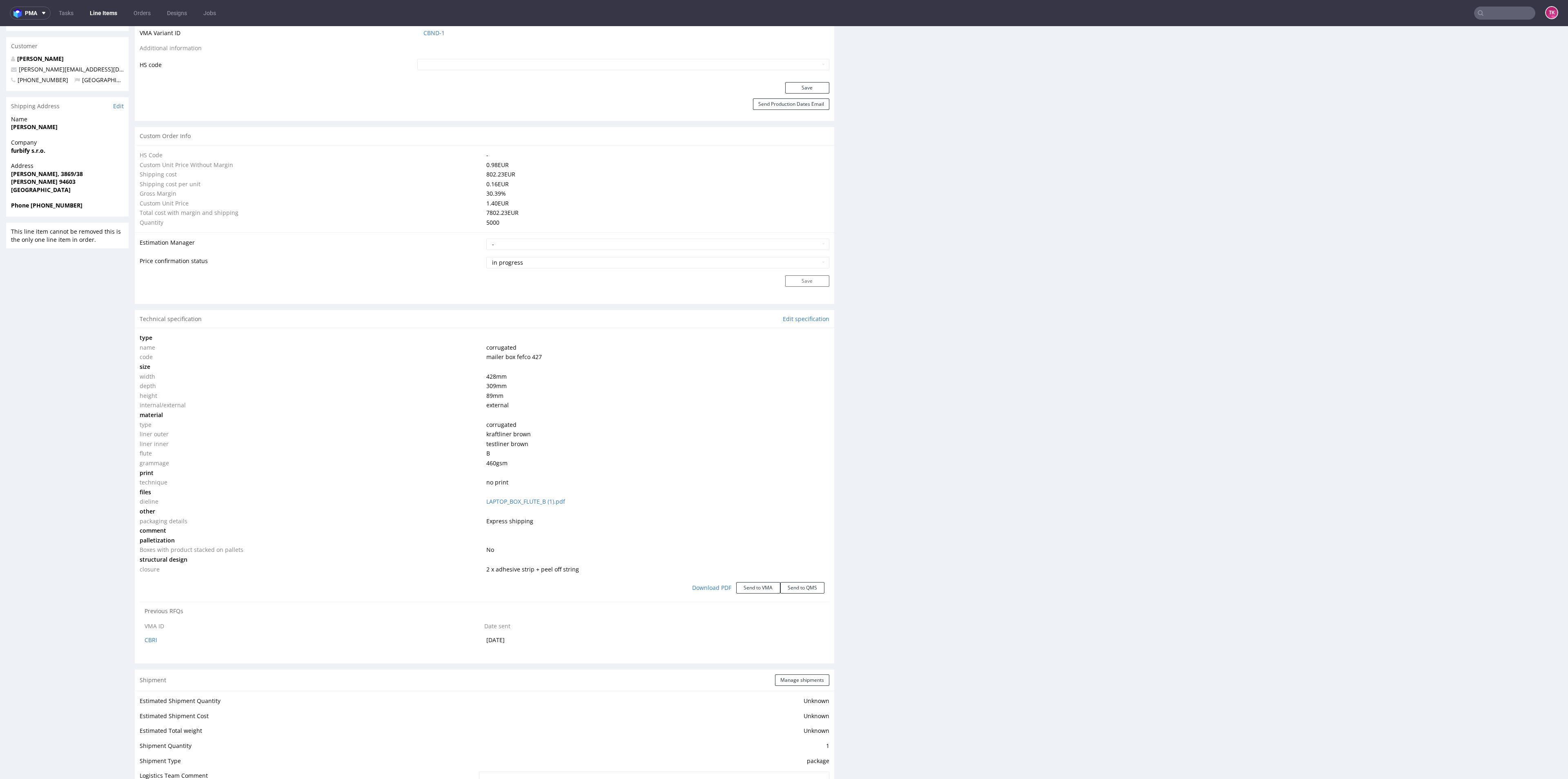
scroll to position [735, 0]
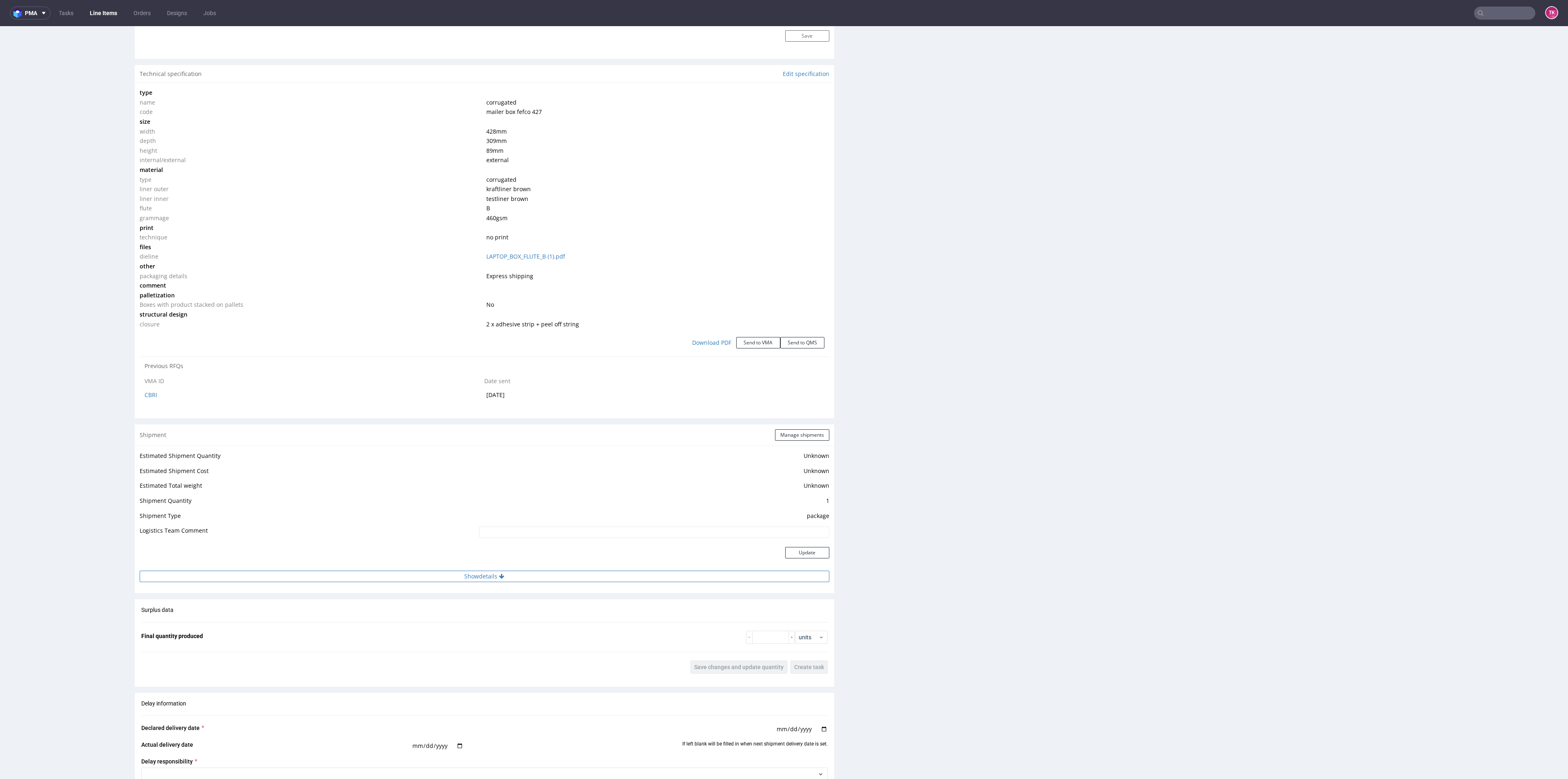
click at [581, 577] on button "Show details" at bounding box center [484, 576] width 690 height 12
click at [585, 573] on button "Hide details" at bounding box center [484, 576] width 690 height 12
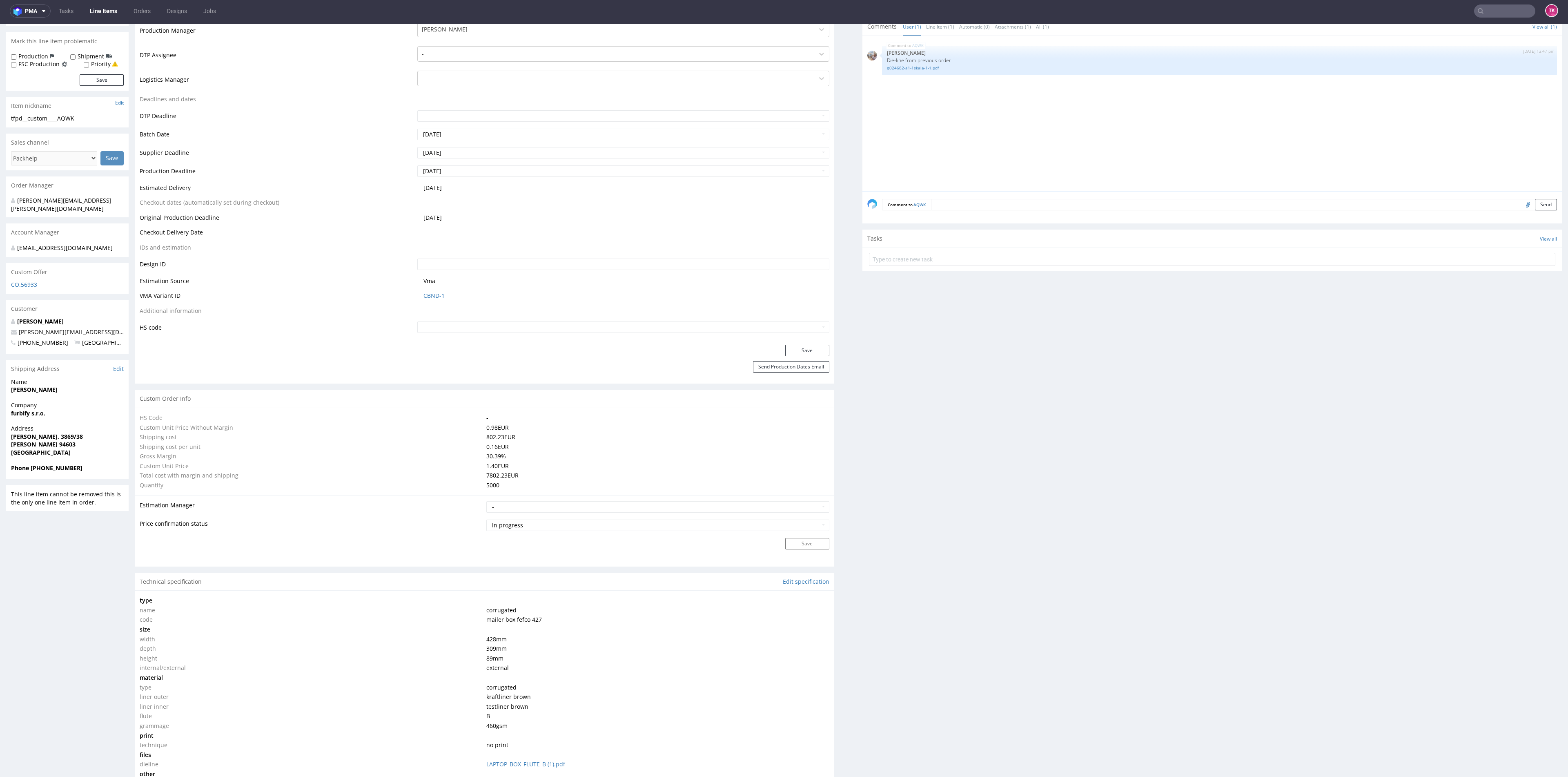
scroll to position [306, 0]
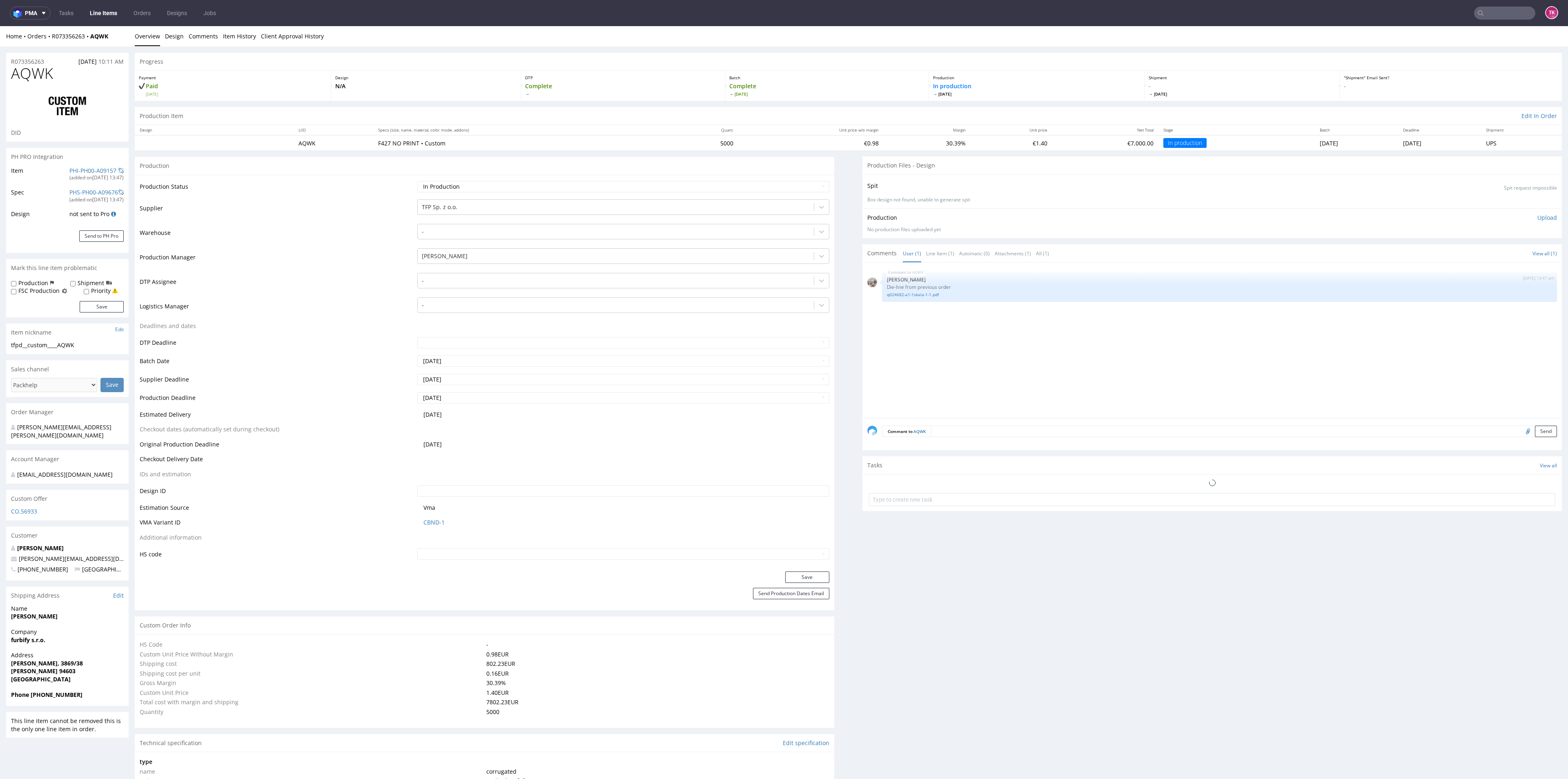
select select "in_progress"
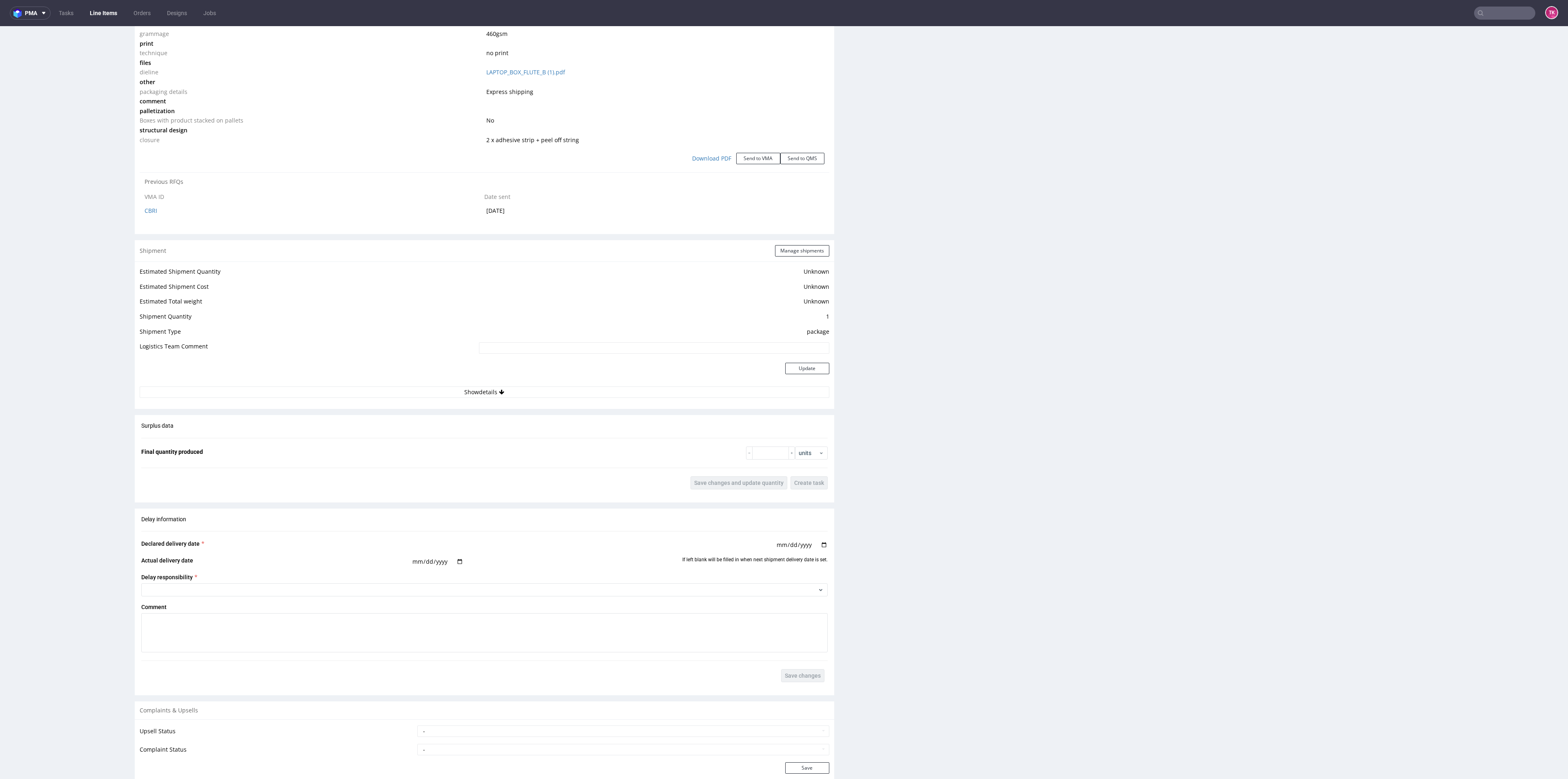
scroll to position [1039, 0]
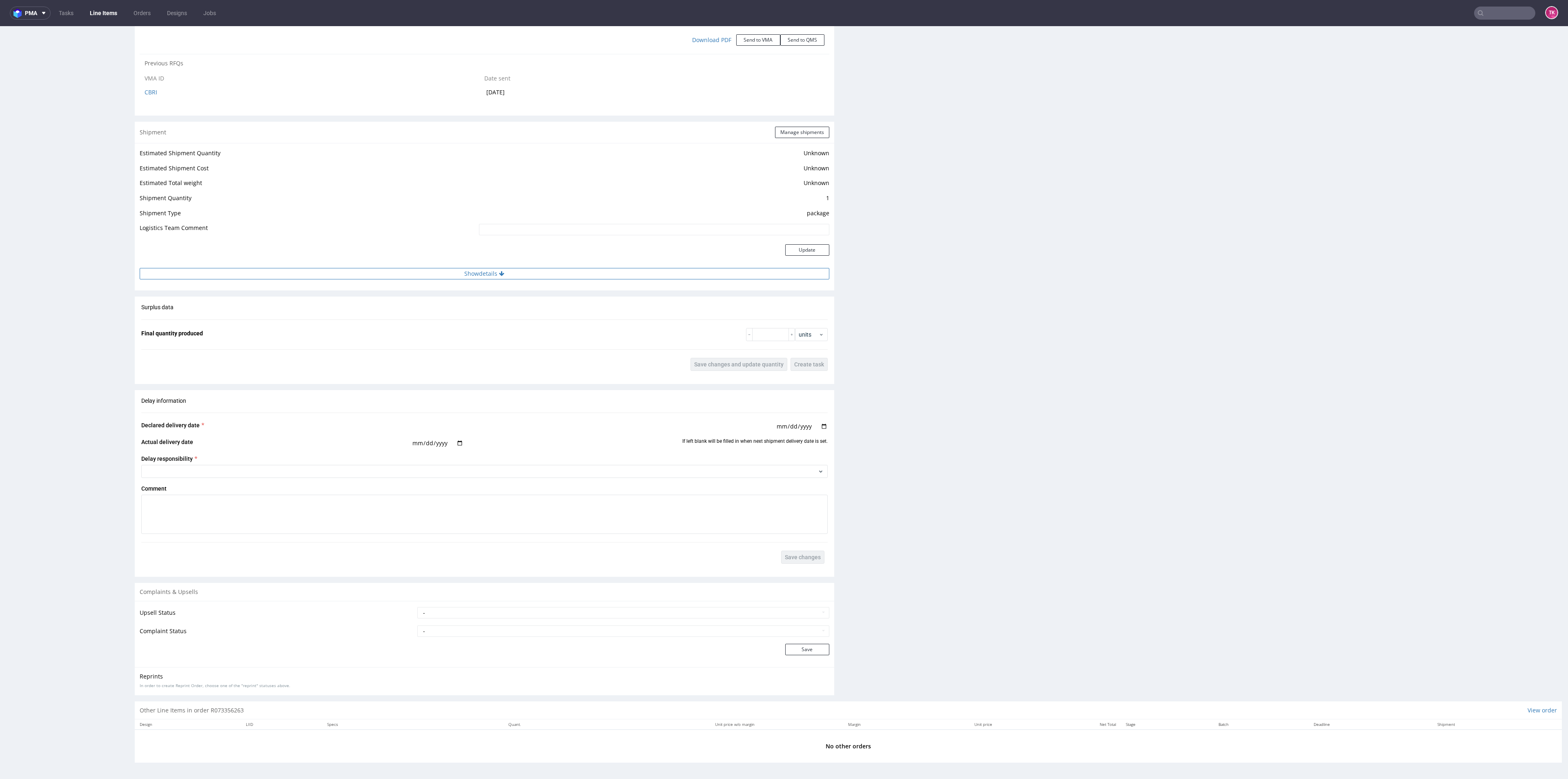
click at [544, 268] on button "Show details" at bounding box center [484, 273] width 690 height 12
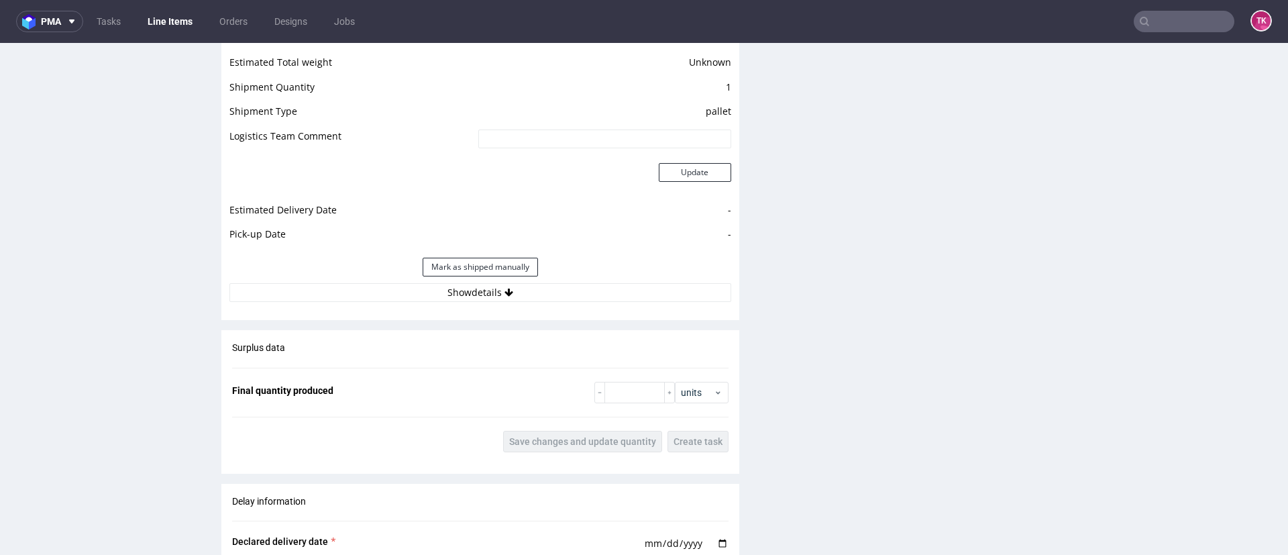
scroll to position [2028, 0]
click at [384, 309] on div "Estimated Shipment Quantity Unknown Estimated Shipment Cost Unknown Estimated T…" at bounding box center [480, 151] width 518 height 313
click at [386, 301] on button "Show details" at bounding box center [480, 291] width 502 height 19
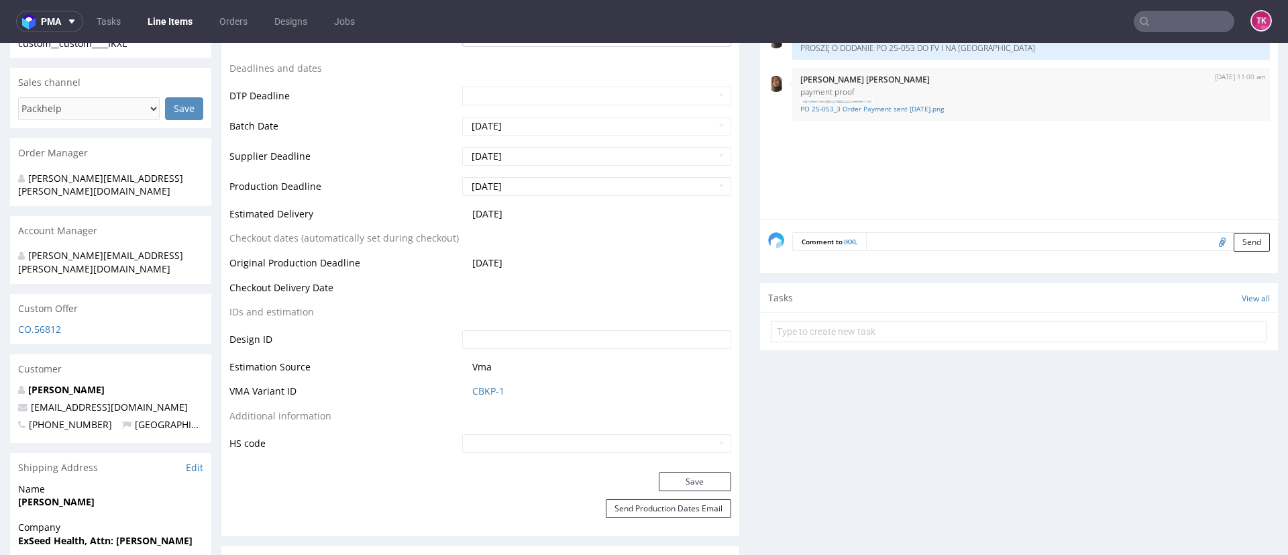
scroll to position [499, 0]
click at [830, 113] on link "PO 25-053_3 Order Payment sent [DATE].png" at bounding box center [1031, 111] width 462 height 10
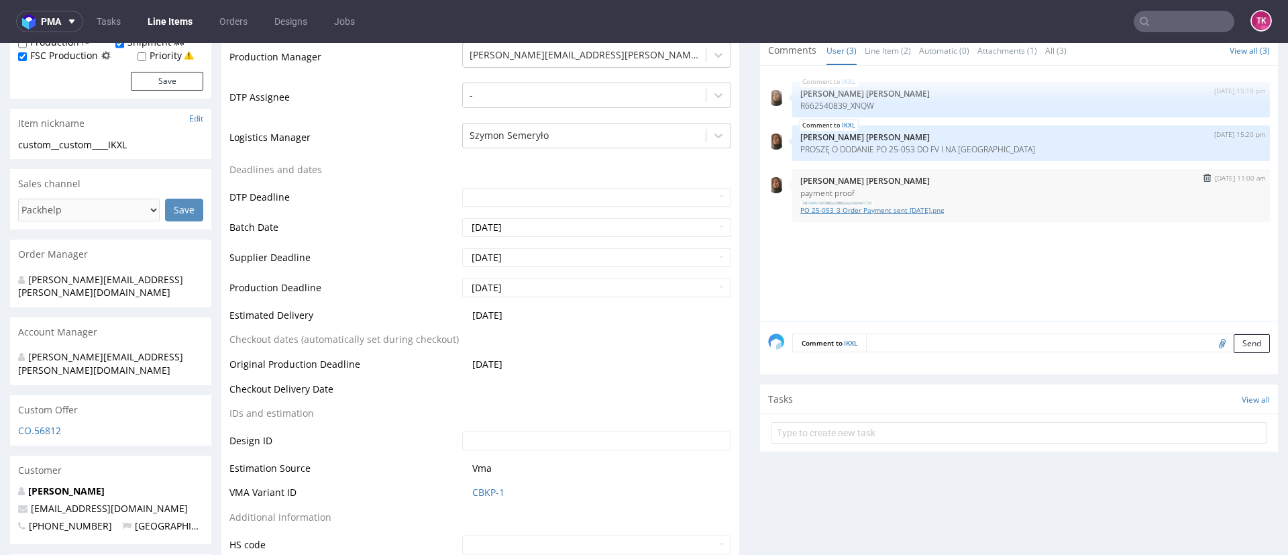
click at [890, 212] on link "PO 25-053_3 Order Payment sent [DATE].png" at bounding box center [1031, 210] width 462 height 10
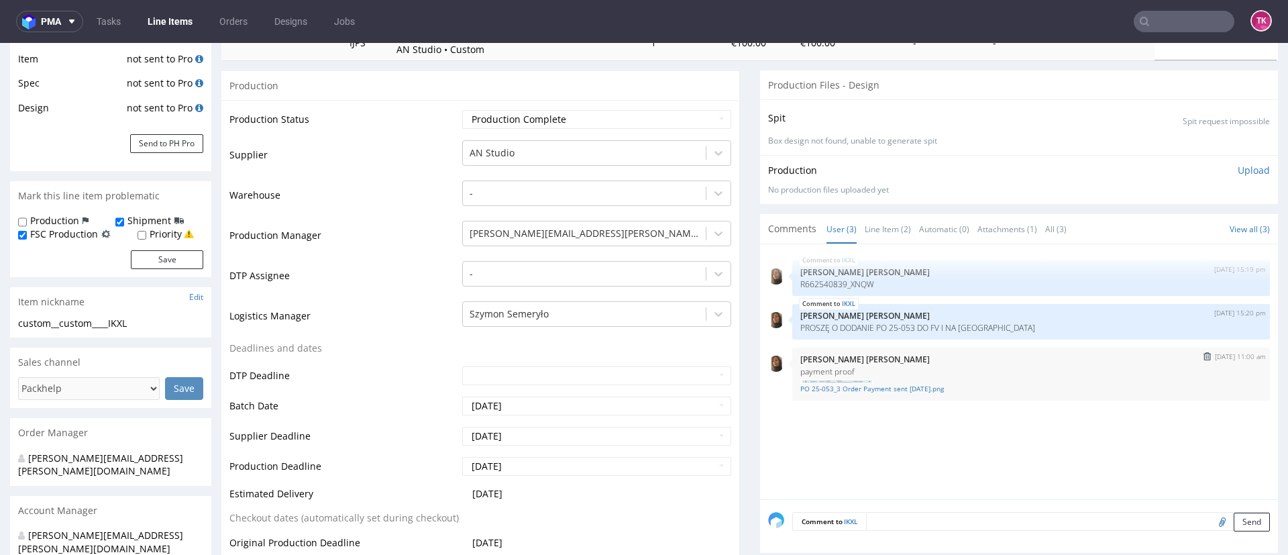
scroll to position [223, 0]
click at [803, 387] on link "PO 25-053_3 Order Payment sent [DATE].png" at bounding box center [1031, 387] width 462 height 10
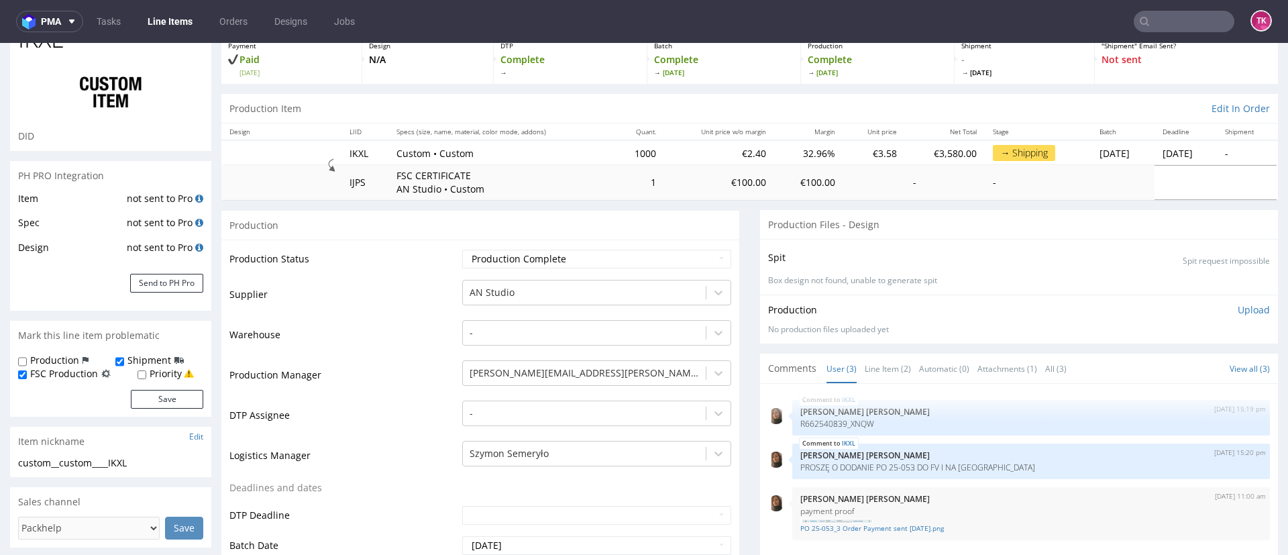
scroll to position [89, 0]
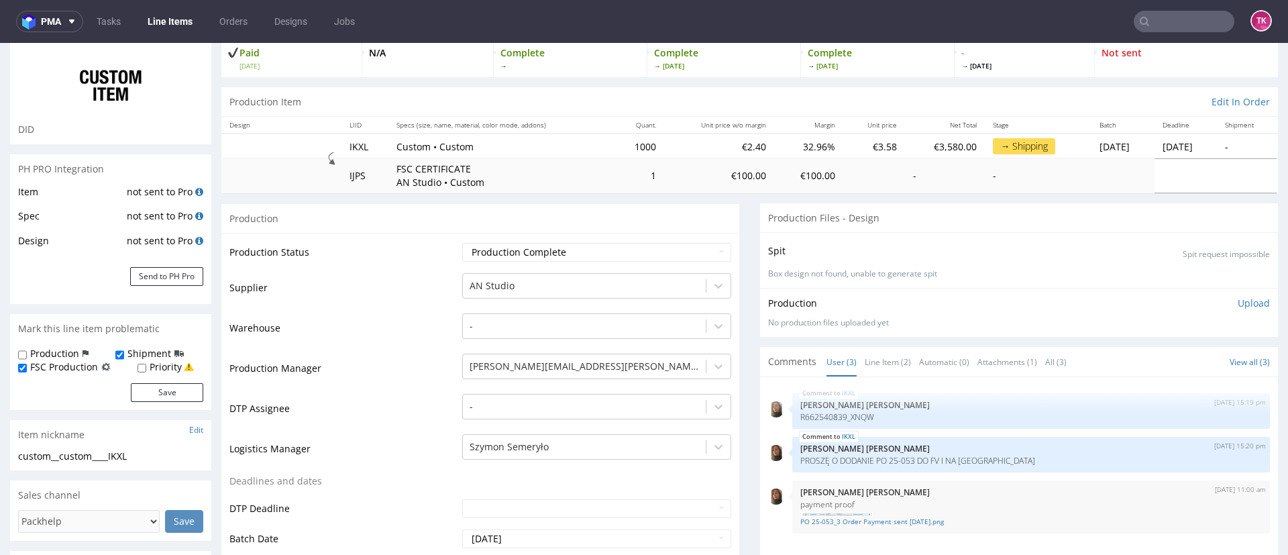
click at [158, 24] on link "Line Items" at bounding box center [170, 21] width 61 height 21
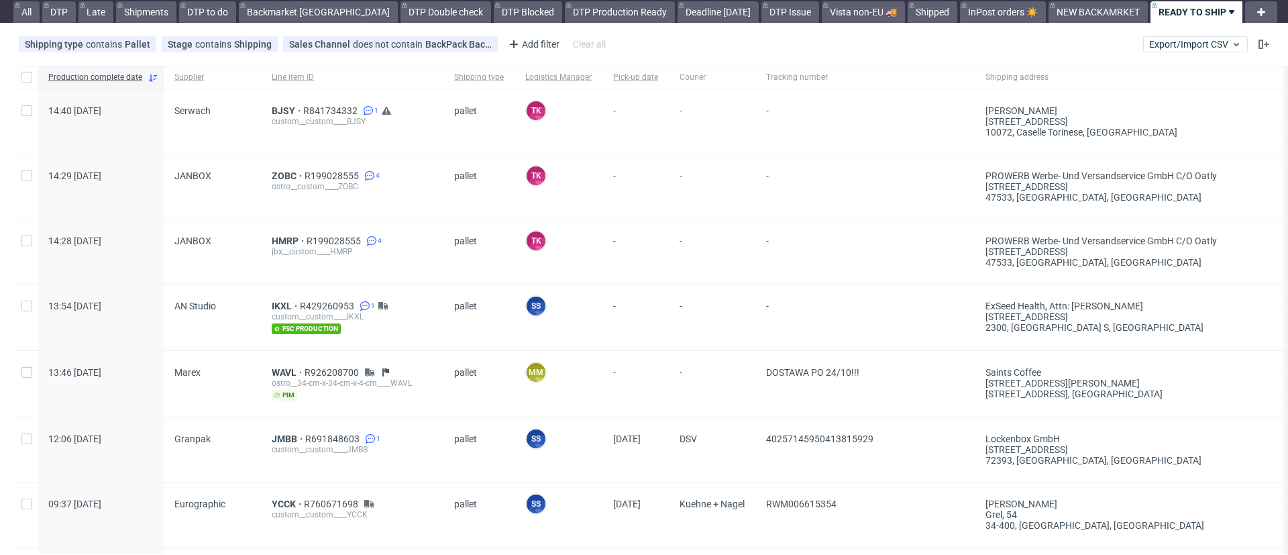
scroll to position [46, 0]
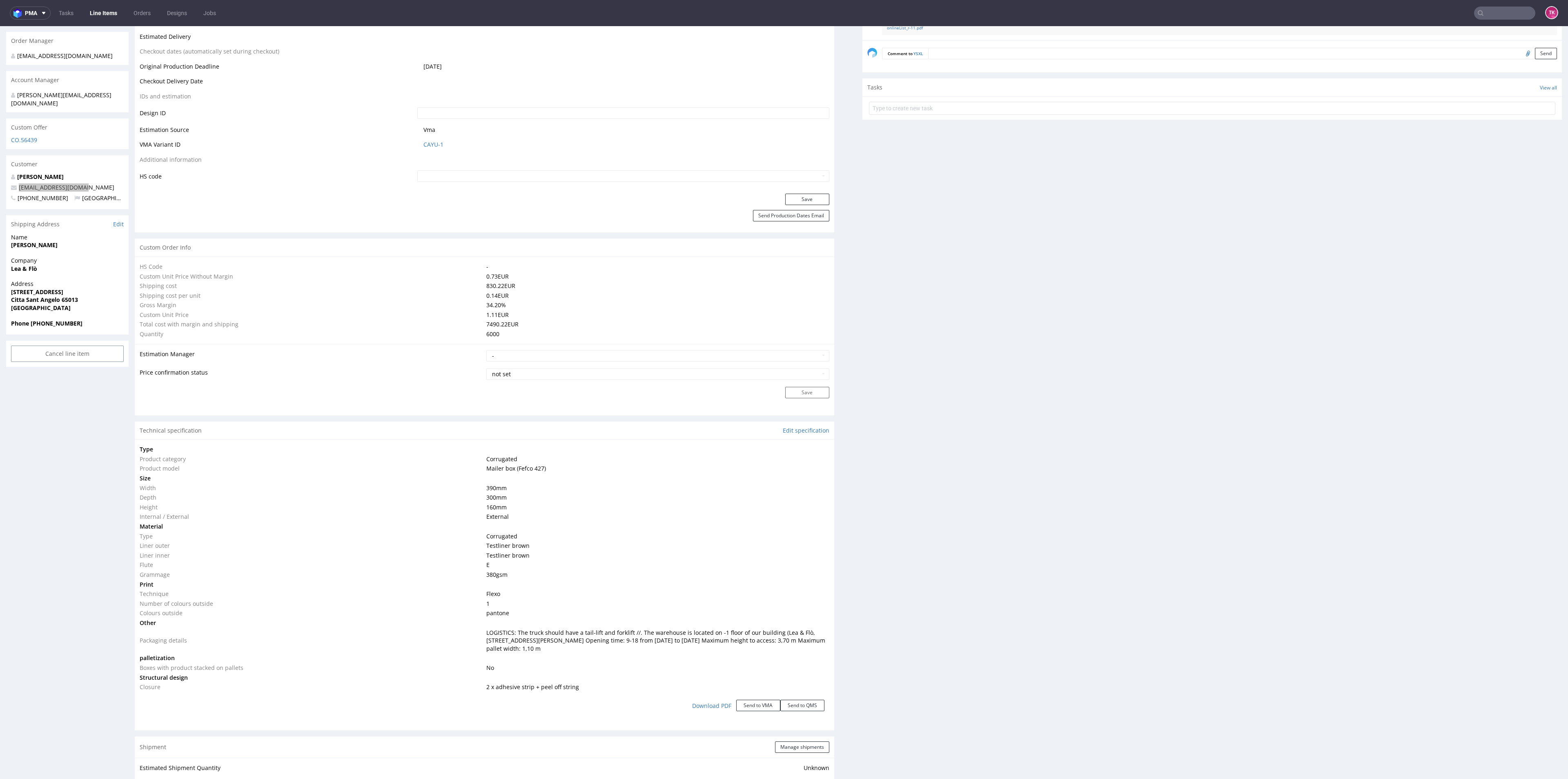
scroll to position [314, 0]
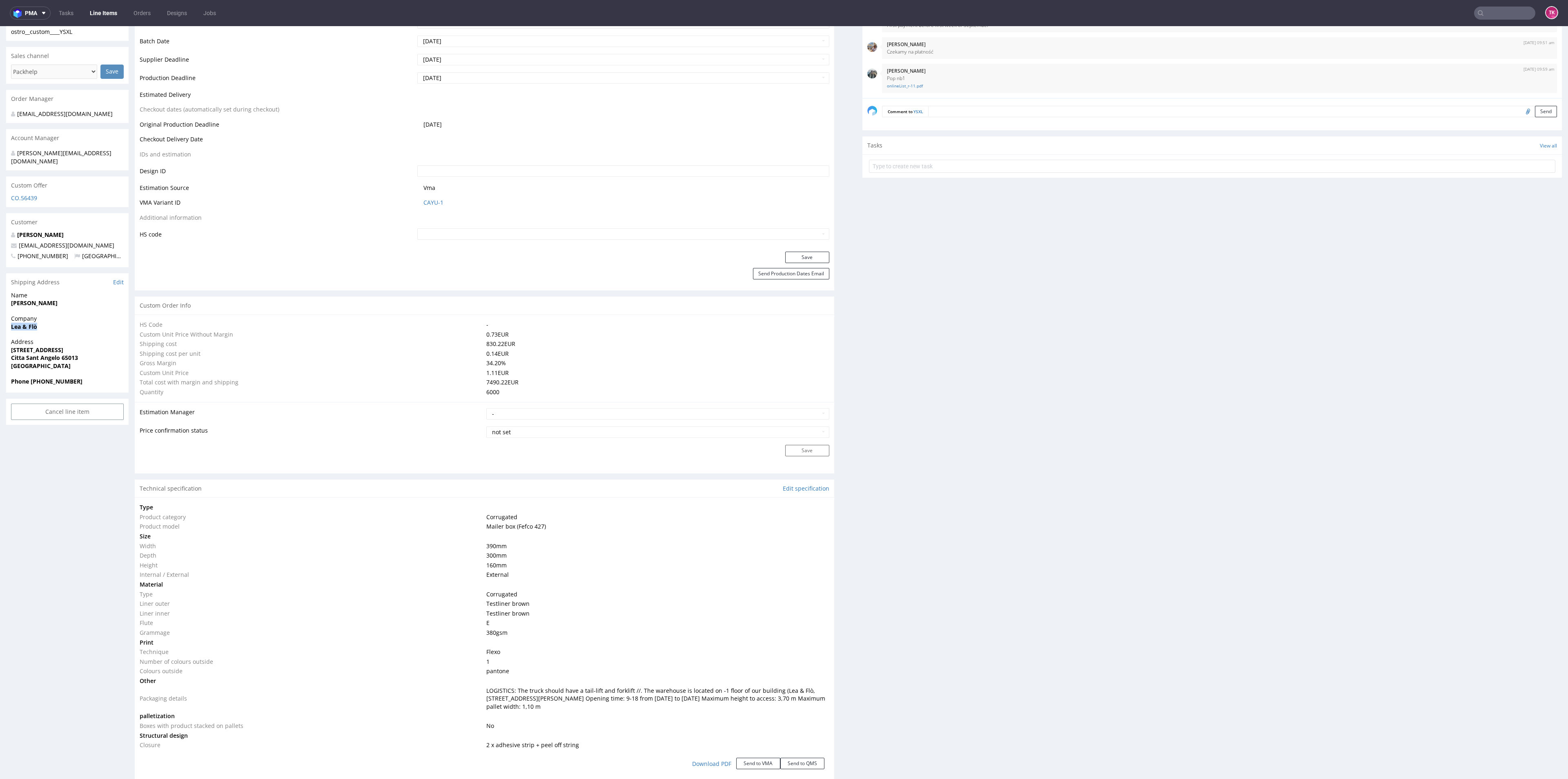
drag, startPoint x: 9, startPoint y: 322, endPoint x: 53, endPoint y: 329, distance: 44.6
click at [53, 329] on div "R640671482 [DATE] 12:35 PM YSXL DID PH PRO Integration Item PHI-PH00-A08934 (ad…" at bounding box center [784, 668] width 1568 height 1869
copy strong "Lea & Flò"
copy p "[STREET_ADDRESS][PERSON_NAME]"
drag, startPoint x: 0, startPoint y: 342, endPoint x: 96, endPoint y: 350, distance: 96.3
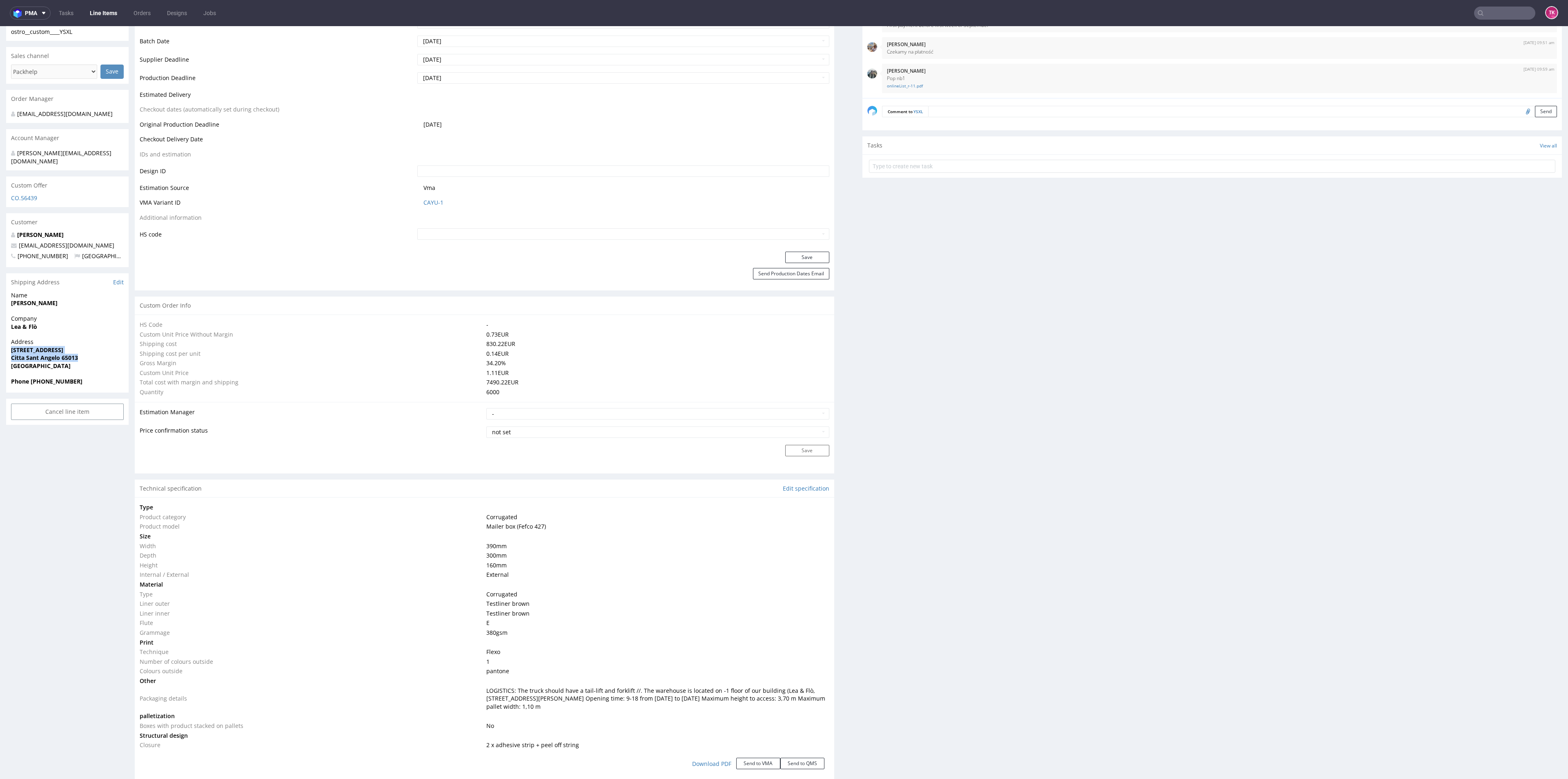
click at [96, 337] on div "R640671482 [DATE] 12:35 PM YSXL DID PH PRO Integration Item PHI-PH00-A08934 (ad…" at bounding box center [784, 668] width 1568 height 1869
copy div "webmaster@leaeflo.com"
drag, startPoint x: 94, startPoint y: 228, endPoint x: 107, endPoint y: 238, distance: 16.4
click at [107, 238] on div "Alessandro Innocenti webmaster@leaeflo.com +393711086063 Italy" at bounding box center [67, 249] width 122 height 37
drag, startPoint x: 30, startPoint y: 371, endPoint x: 115, endPoint y: 378, distance: 85.3
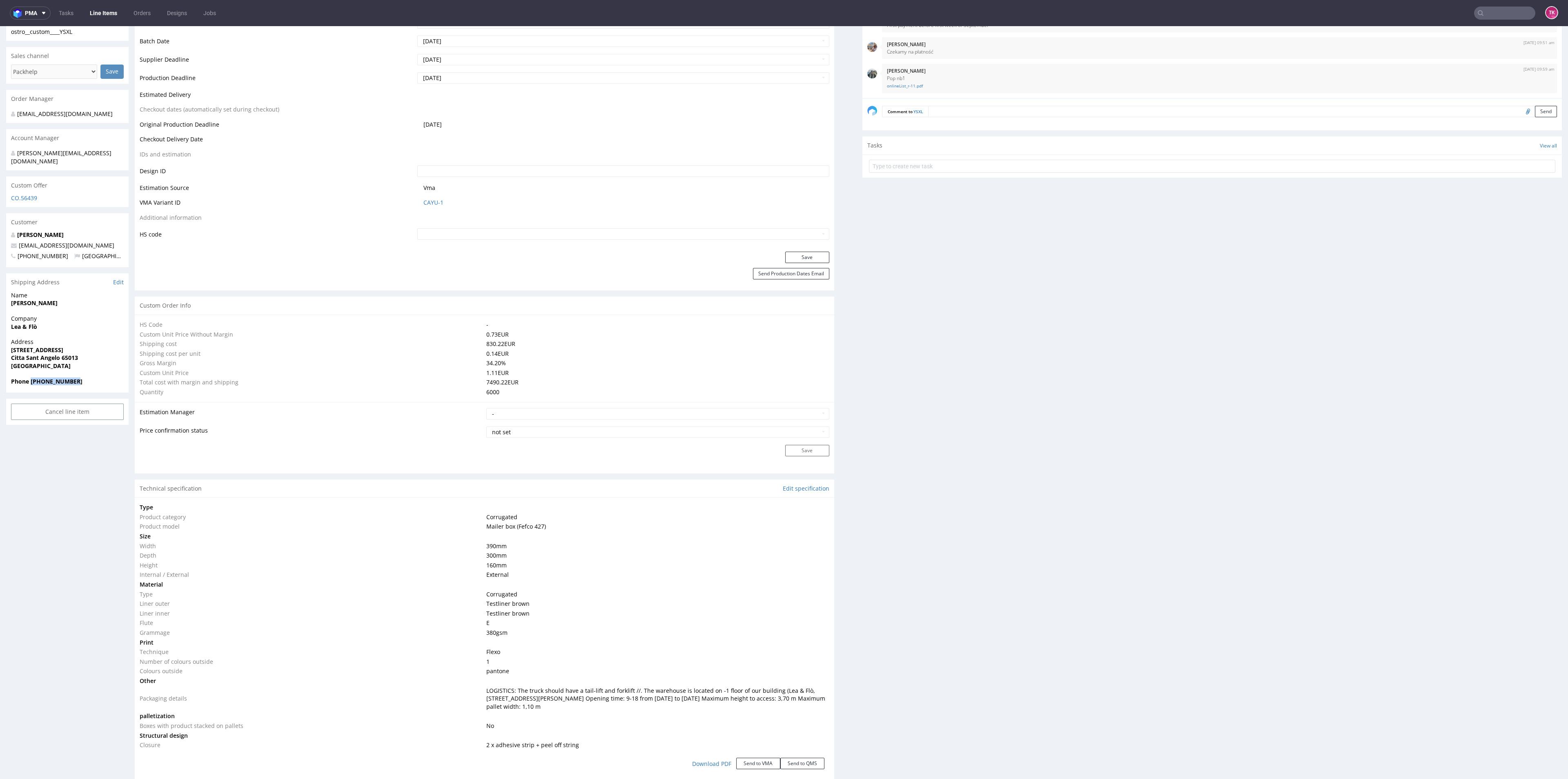
click at [115, 337] on div "Phone +393711086063" at bounding box center [67, 385] width 122 height 15
copy strong "+393711086063"
drag, startPoint x: 96, startPoint y: 301, endPoint x: 2, endPoint y: 297, distance: 94.1
click at [2, 297] on div "R640671482 13.08.2025 12:35 PM YSXL DID PH PRO Integration Item PHI-PH00-A08934…" at bounding box center [784, 668] width 1568 height 1869
copy strong "Alessandro Innocenti"
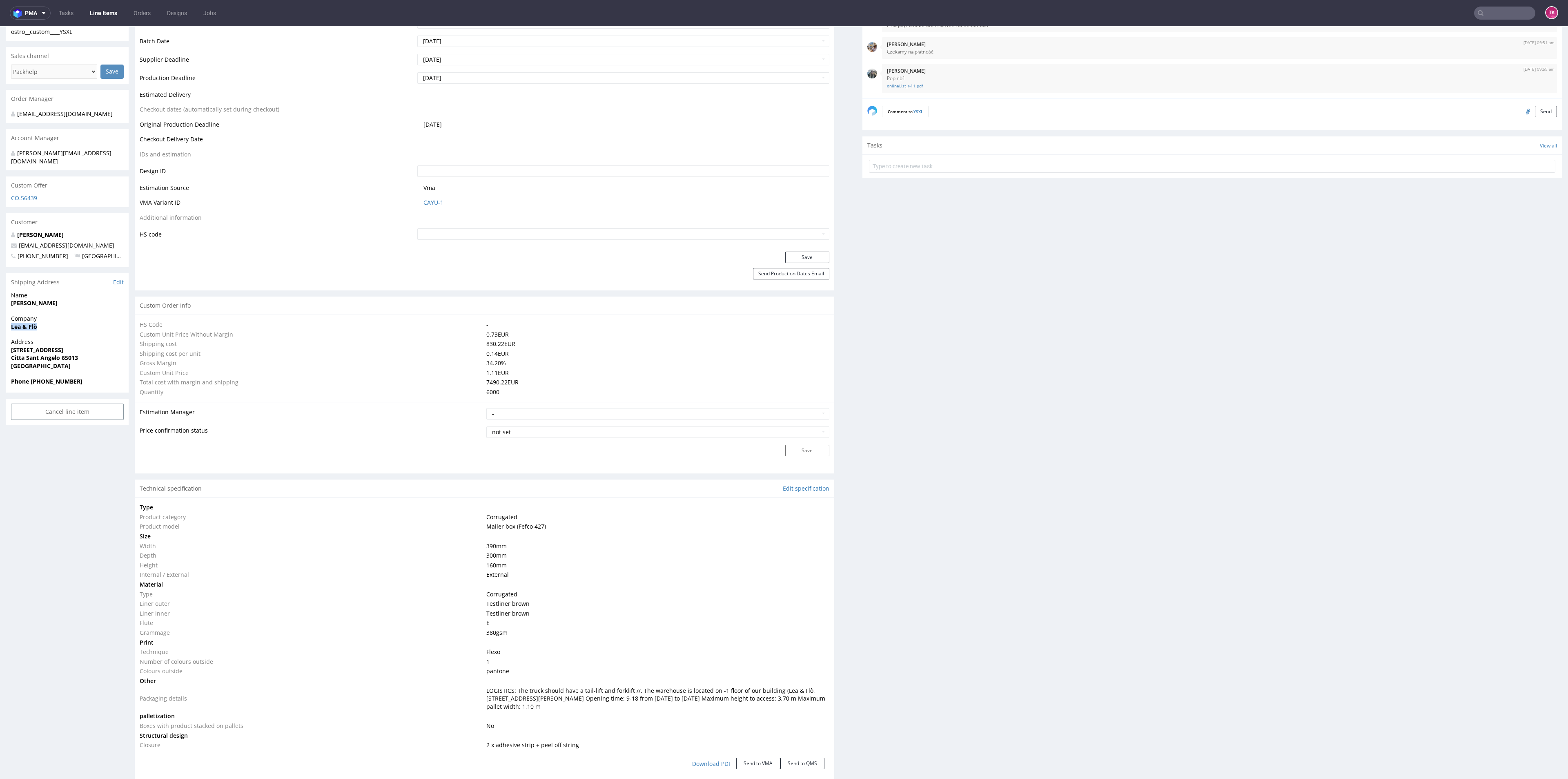
drag, startPoint x: 41, startPoint y: 324, endPoint x: 0, endPoint y: 320, distance: 41.2
click at [0, 320] on div "R640671482 13.08.2025 12:35 PM YSXL DID PH PRO Integration Item PHI-PH00-A08934…" at bounding box center [784, 668] width 1568 height 1869
copy strong "Lea & Flò"
copy p "Via delle Gualchiere, 3 Citta Sant Angelo 65013"
drag, startPoint x: 1, startPoint y: 342, endPoint x: 117, endPoint y: 351, distance: 116.3
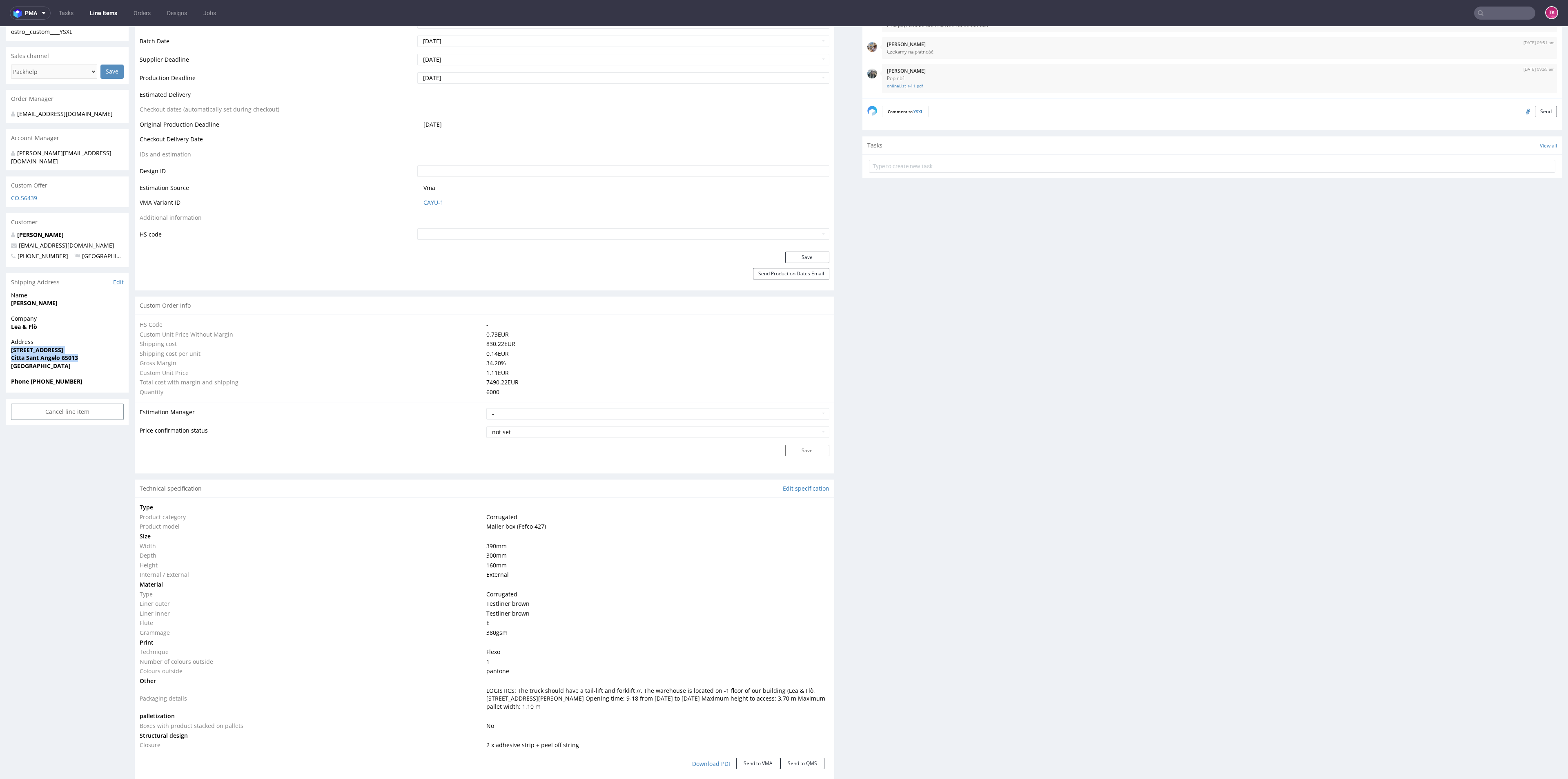
click at [117, 337] on div "R640671482 13.08.2025 12:35 PM YSXL DID PH PRO Integration Item PHI-PH00-A08934…" at bounding box center [784, 668] width 1568 height 1869
drag, startPoint x: 94, startPoint y: 370, endPoint x: 28, endPoint y: 379, distance: 66.6
click at [29, 337] on div "Phone +393711086063" at bounding box center [67, 385] width 122 height 15
copy strong "+393711086063"
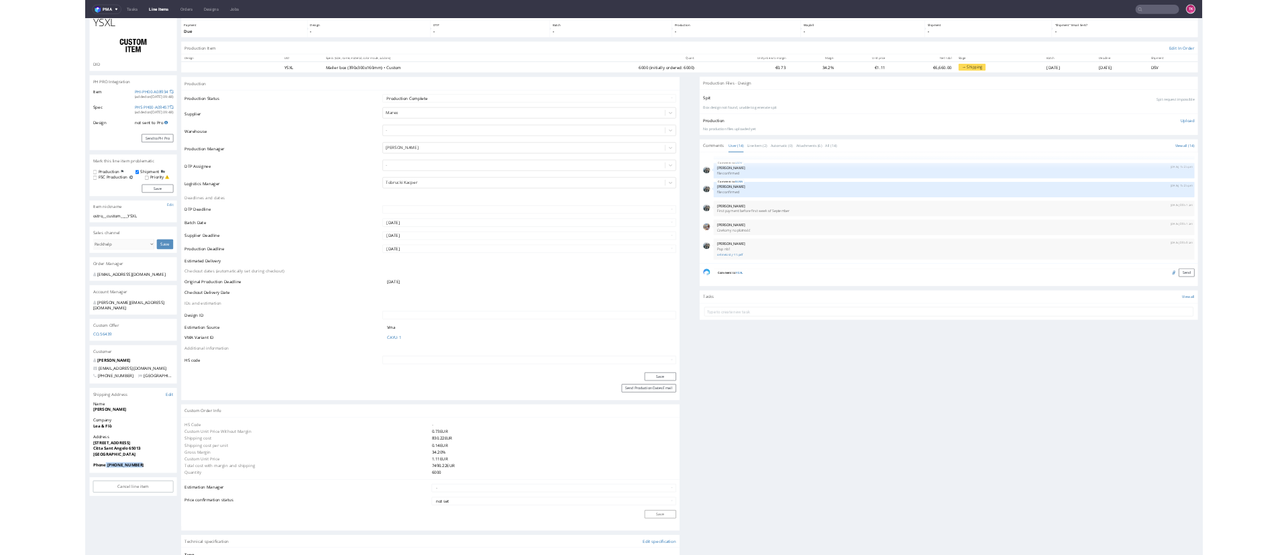
scroll to position [0, 0]
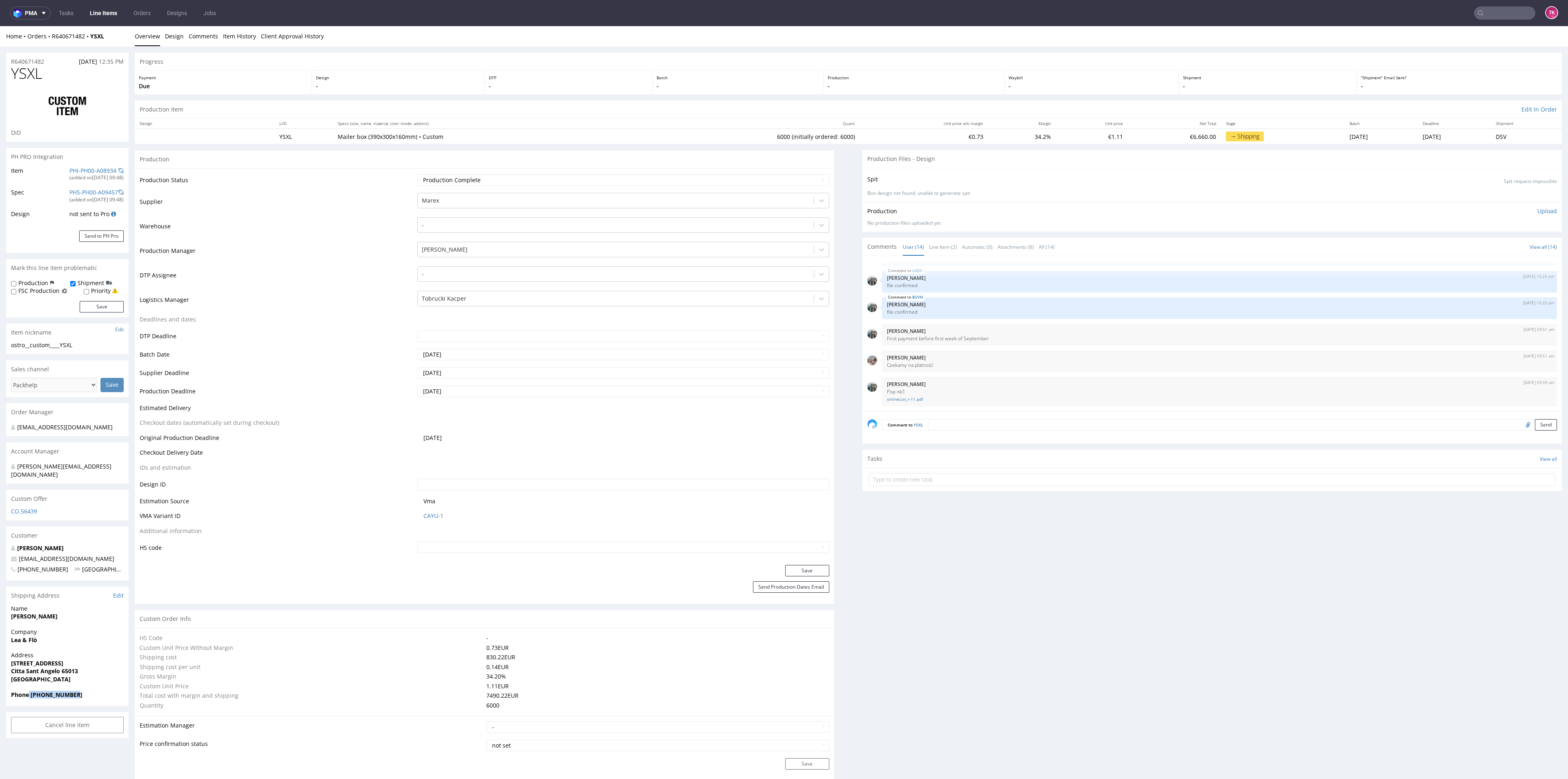
copy strong "Alessandro Innocenti"
drag, startPoint x: 76, startPoint y: 608, endPoint x: 3, endPoint y: 606, distance: 73.0
drag, startPoint x: 89, startPoint y: 549, endPoint x: 0, endPoint y: 548, distance: 89.0
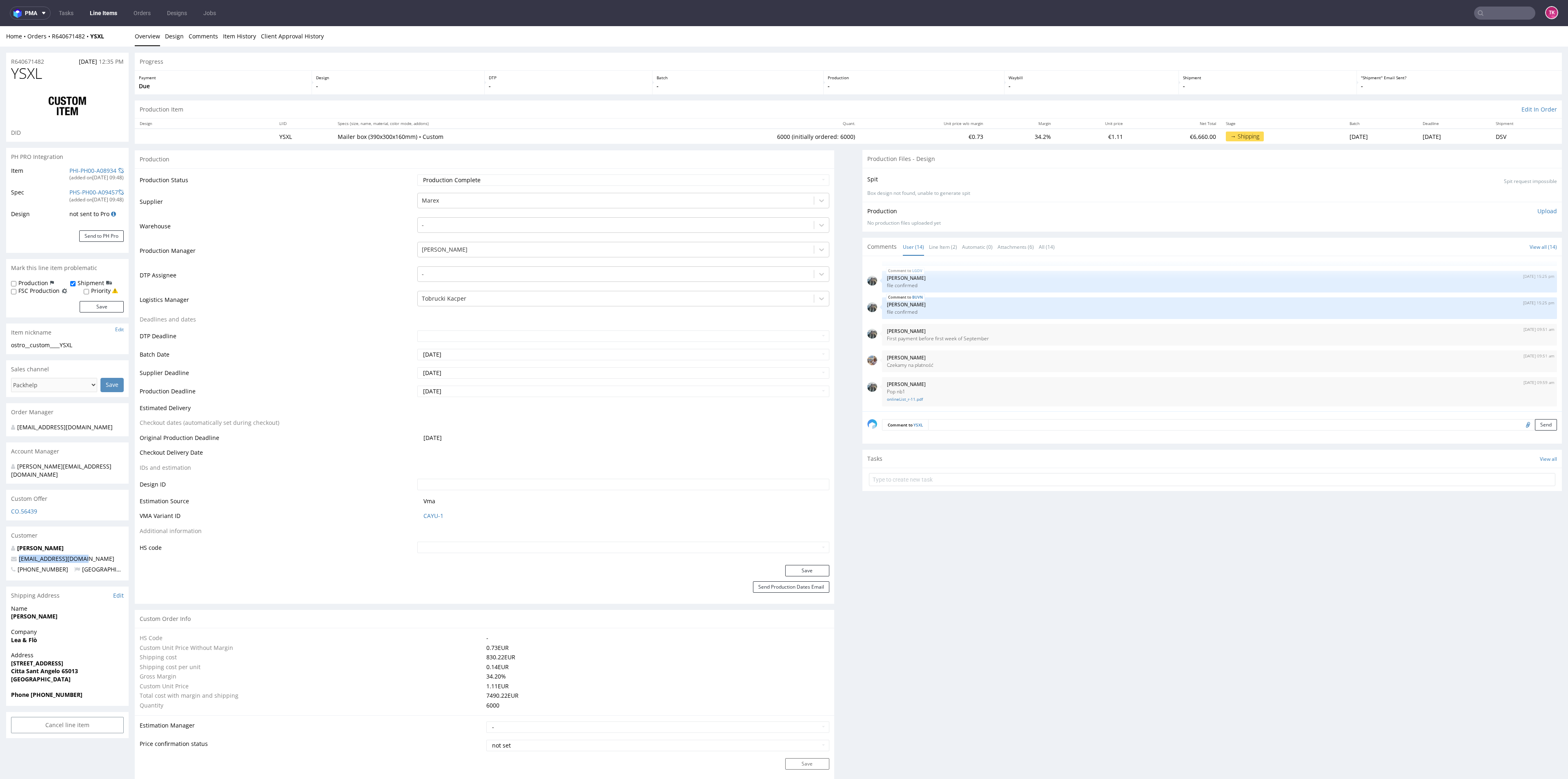
copy span "webmaster@leaeflo.com"
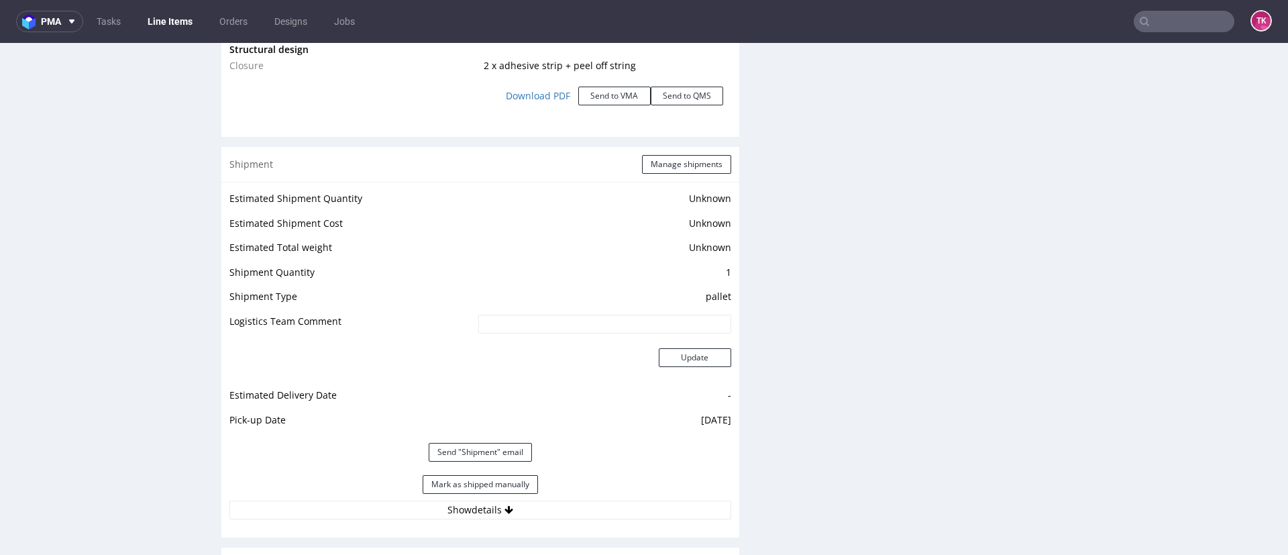
scroll to position [1811, 0]
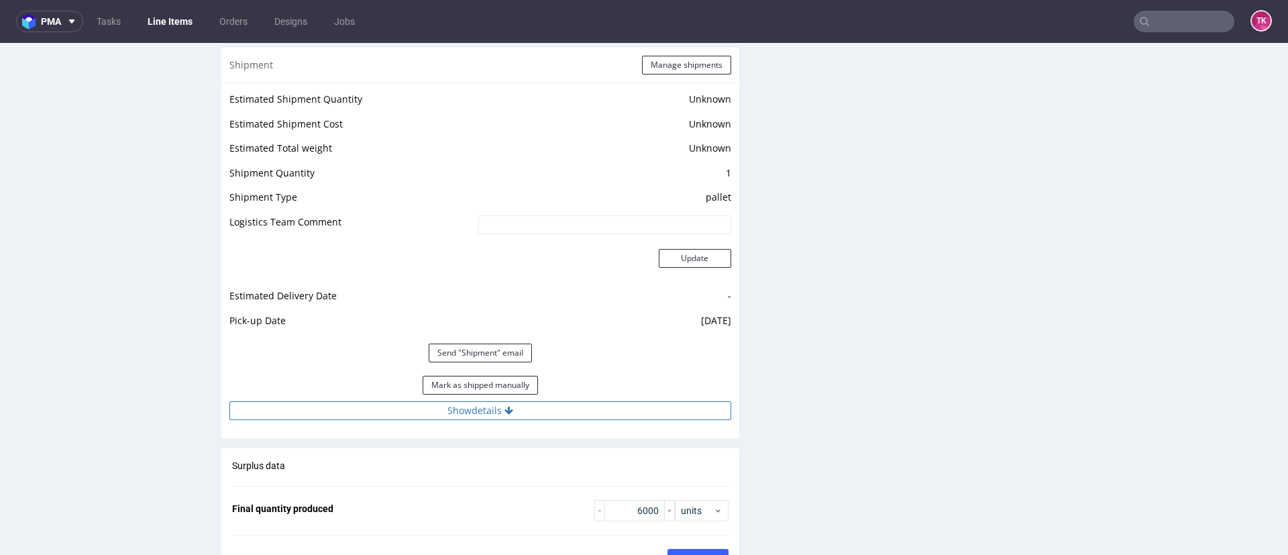
click at [494, 418] on button "Show details" at bounding box center [480, 410] width 502 height 19
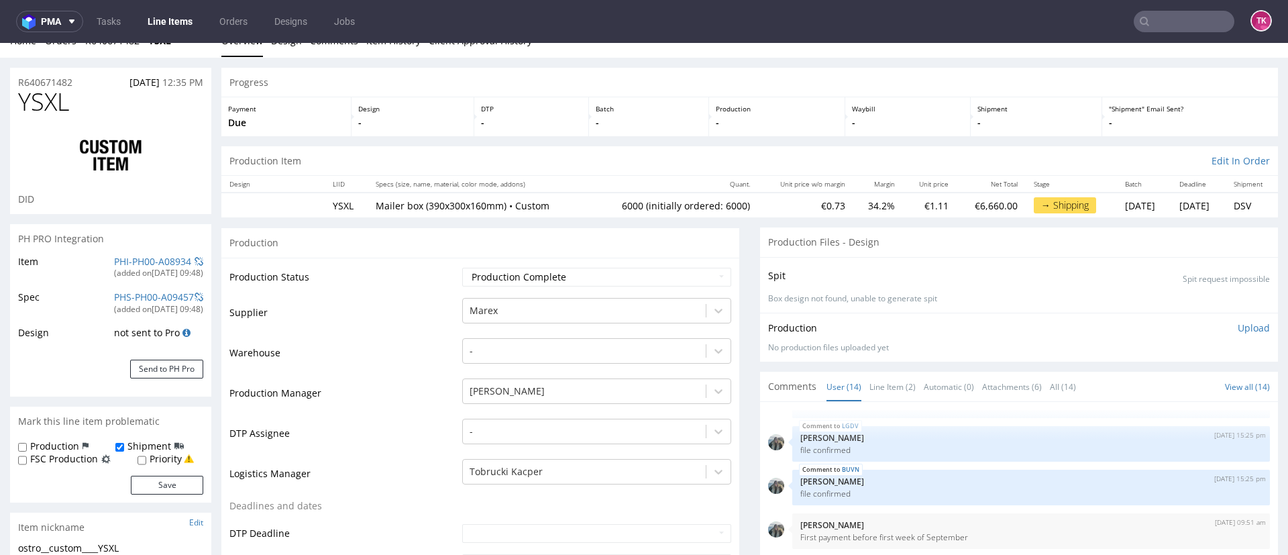
scroll to position [0, 0]
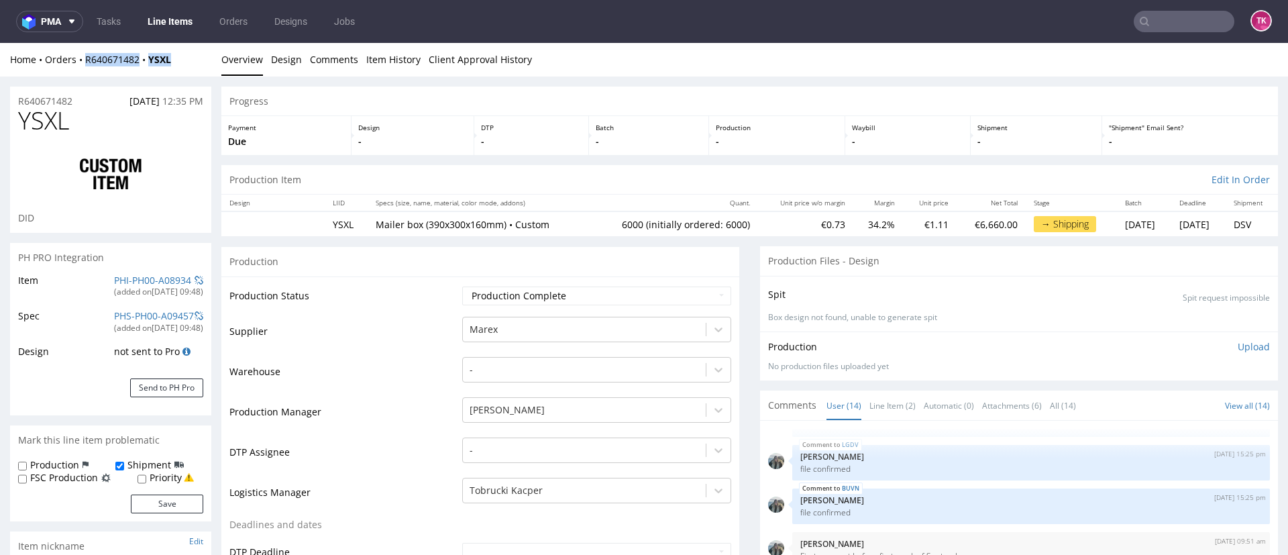
drag, startPoint x: 174, startPoint y: 63, endPoint x: 87, endPoint y: 70, distance: 87.5
click at [87, 70] on div "Home Orders R640671482 YSXL Overview Design Comments Item History Client Approv…" at bounding box center [644, 60] width 1288 height 34
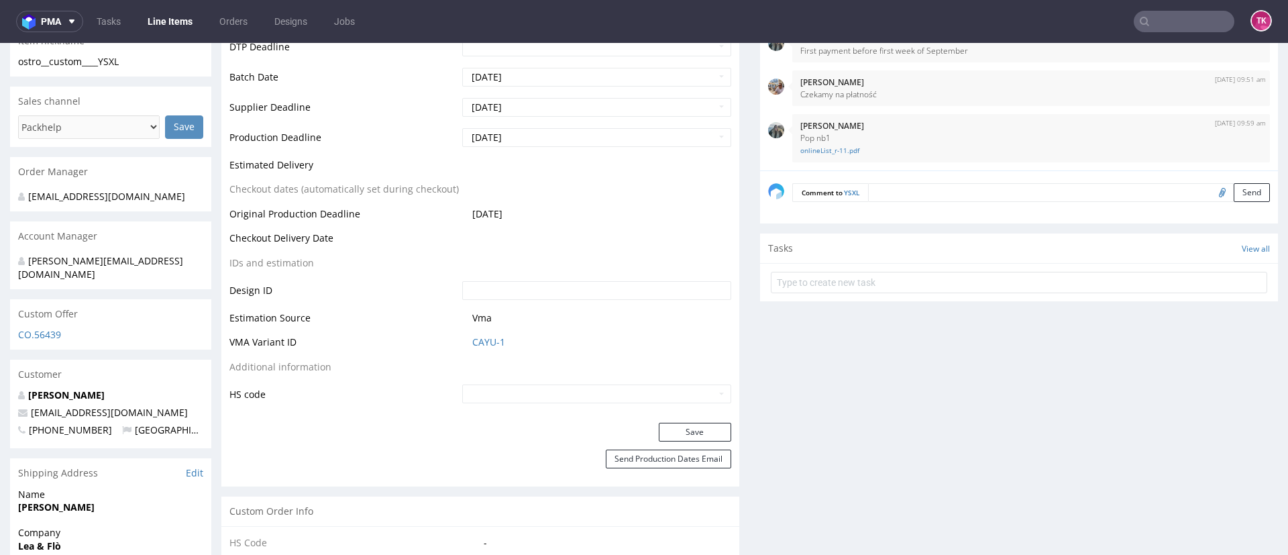
scroll to position [604, 0]
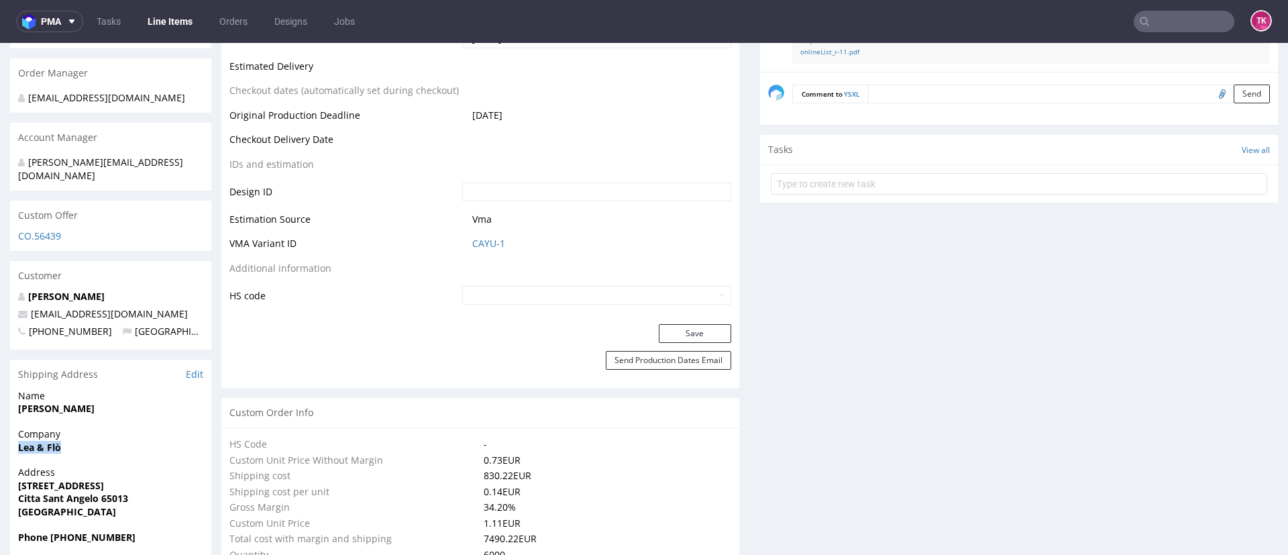
drag, startPoint x: 9, startPoint y: 435, endPoint x: 131, endPoint y: 433, distance: 122.1
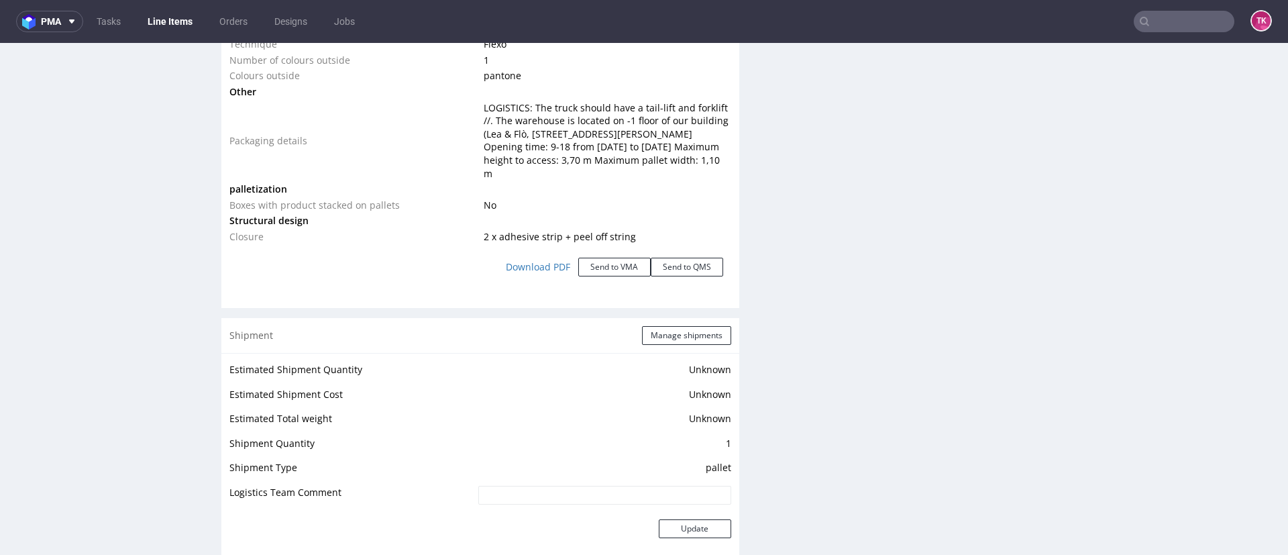
scroll to position [1509, 0]
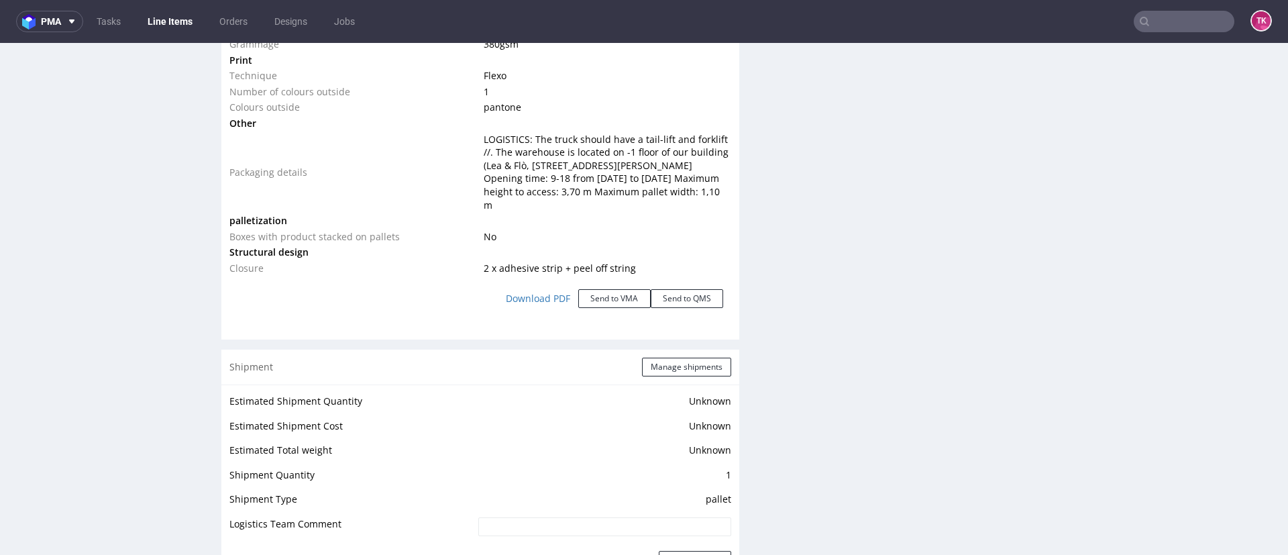
drag, startPoint x: 551, startPoint y: 162, endPoint x: 659, endPoint y: 202, distance: 115.3
click at [659, 202] on tr "Packaging details LOGISTICS: The truck should have a tail-lift and forklift //.…" at bounding box center [480, 172] width 502 height 82
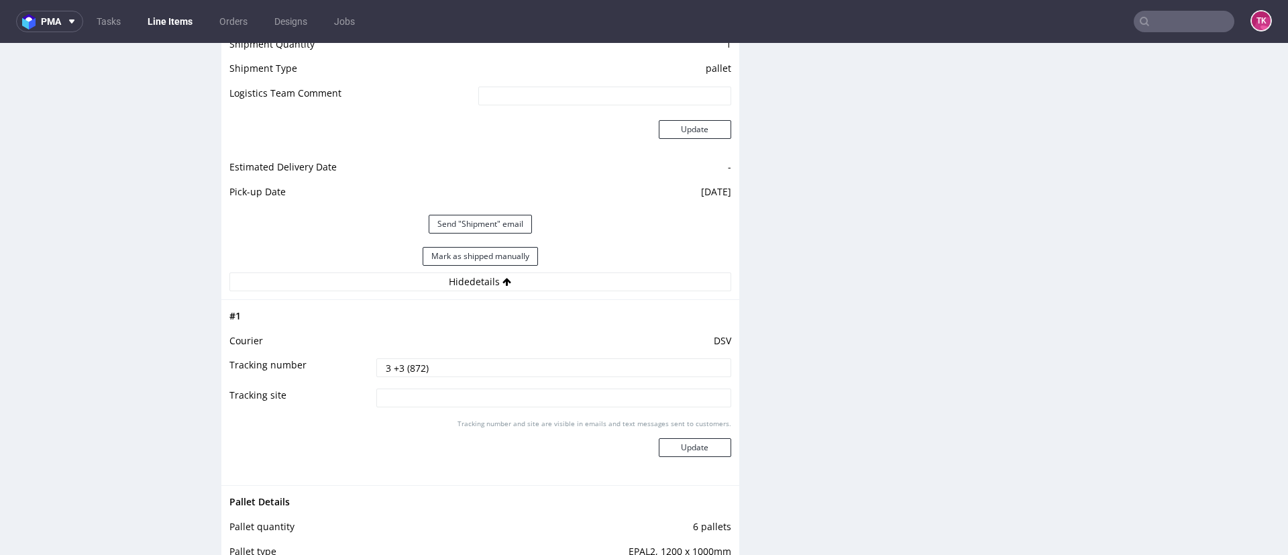
scroll to position [2012, 0]
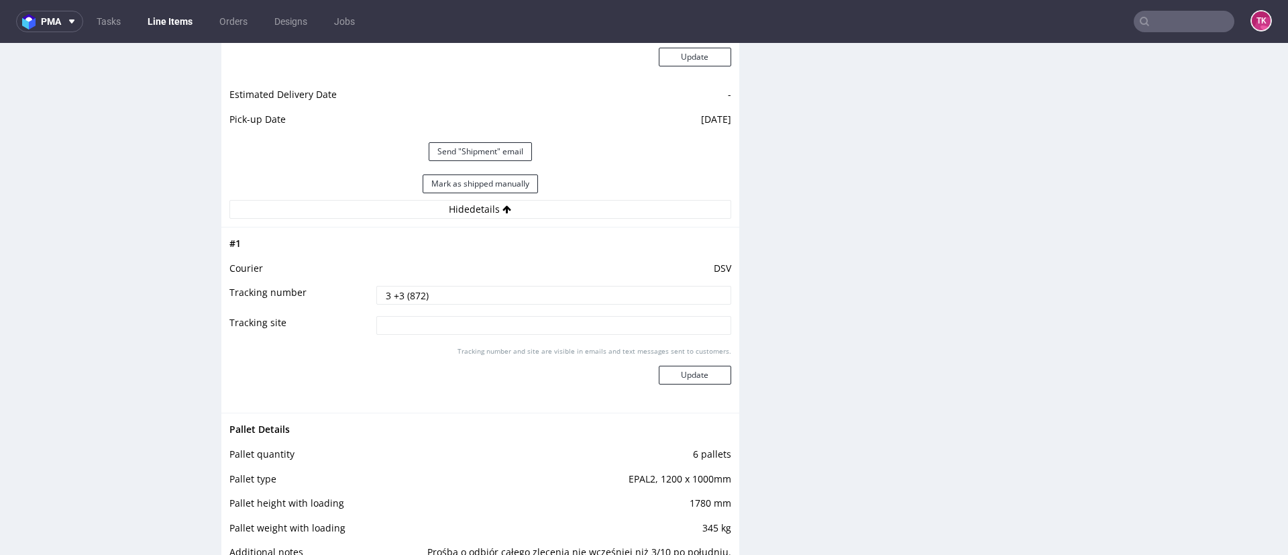
click at [474, 299] on input "3 +3 (872)" at bounding box center [553, 295] width 355 height 19
paste input "40257145950413886530"
type input "3 +3 (872) 40257145950413886530"
click at [669, 371] on button "Update" at bounding box center [695, 375] width 72 height 19
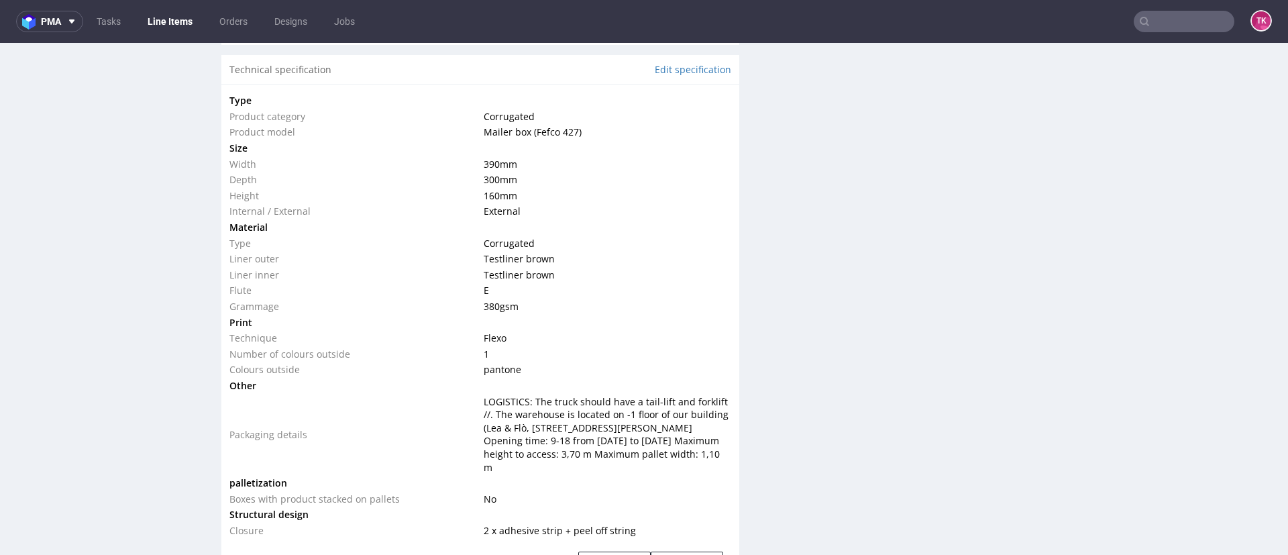
scroll to position [1851, 0]
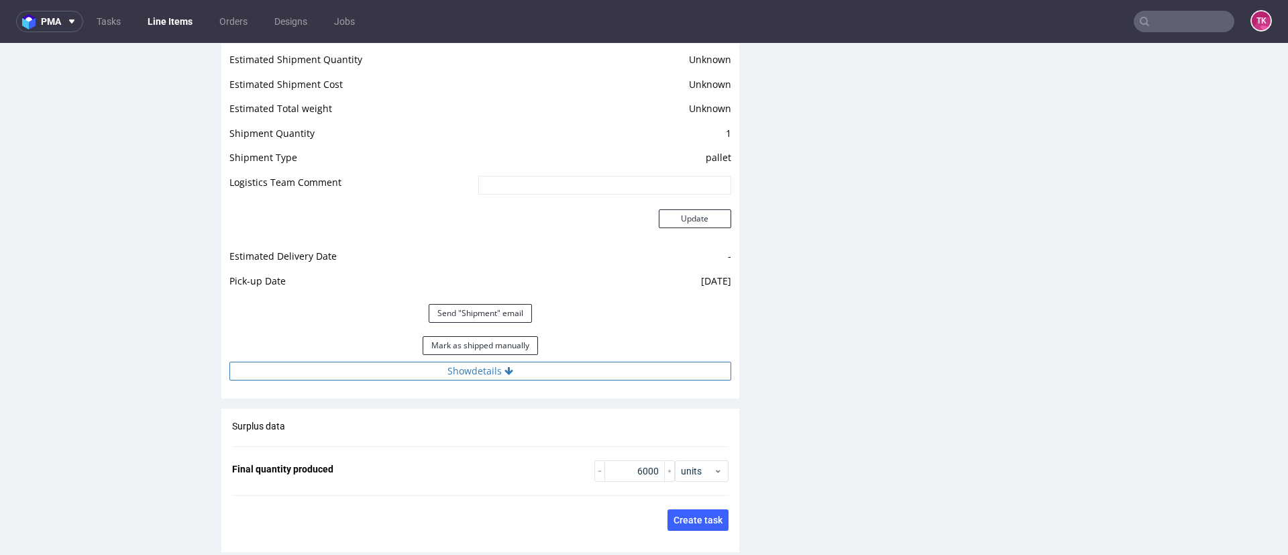
drag, startPoint x: 565, startPoint y: 350, endPoint x: 580, endPoint y: 378, distance: 31.5
click at [568, 352] on div "Mark as shipped manually" at bounding box center [480, 345] width 502 height 32
click at [582, 380] on button "Show details" at bounding box center [480, 371] width 502 height 19
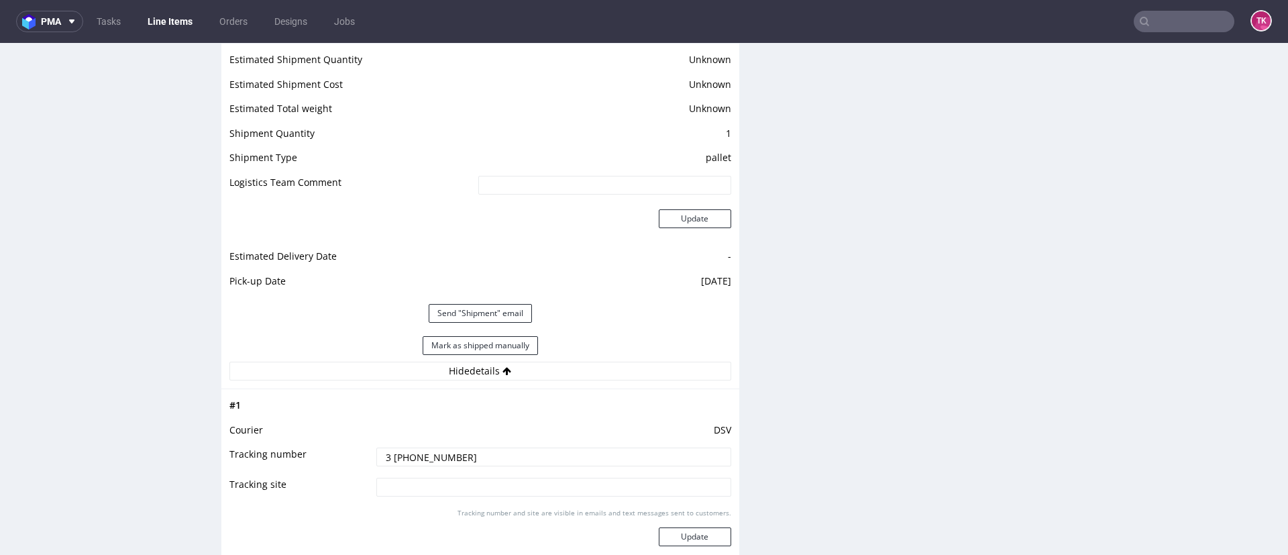
drag, startPoint x: 556, startPoint y: 449, endPoint x: 566, endPoint y: 456, distance: 11.5
click at [559, 455] on input "3 +3 (872) 40257145950413886530" at bounding box center [553, 456] width 355 height 19
paste input "40257145950413887070"
type input "3 +3 (872) 40257145950413886530 + 40257145950413887070"
click at [681, 543] on button "Update" at bounding box center [695, 536] width 72 height 19
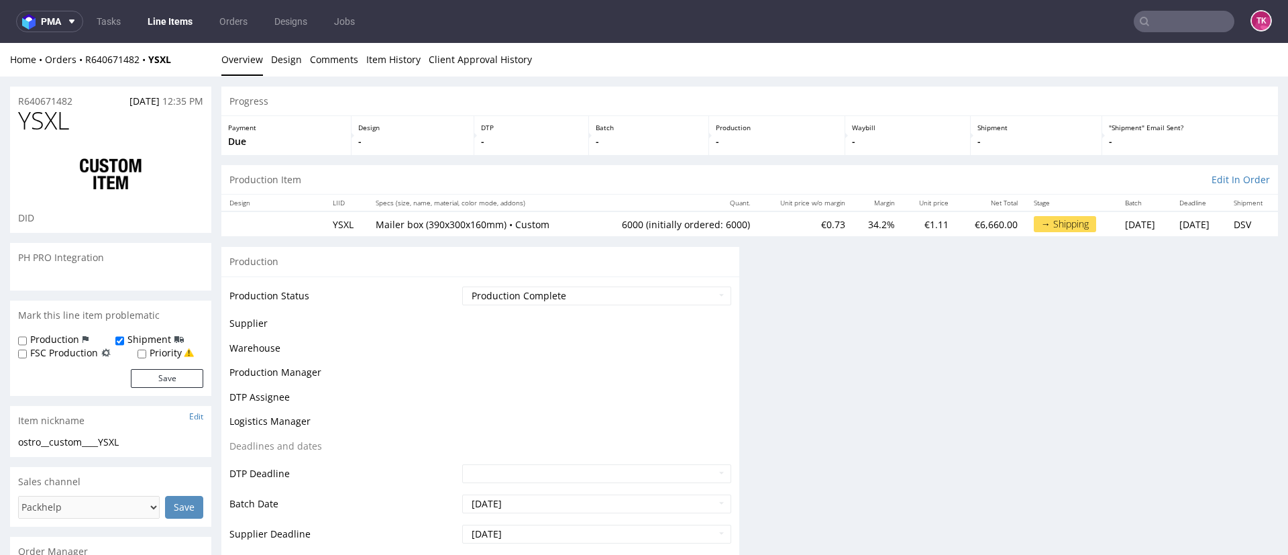
scroll to position [0, 0]
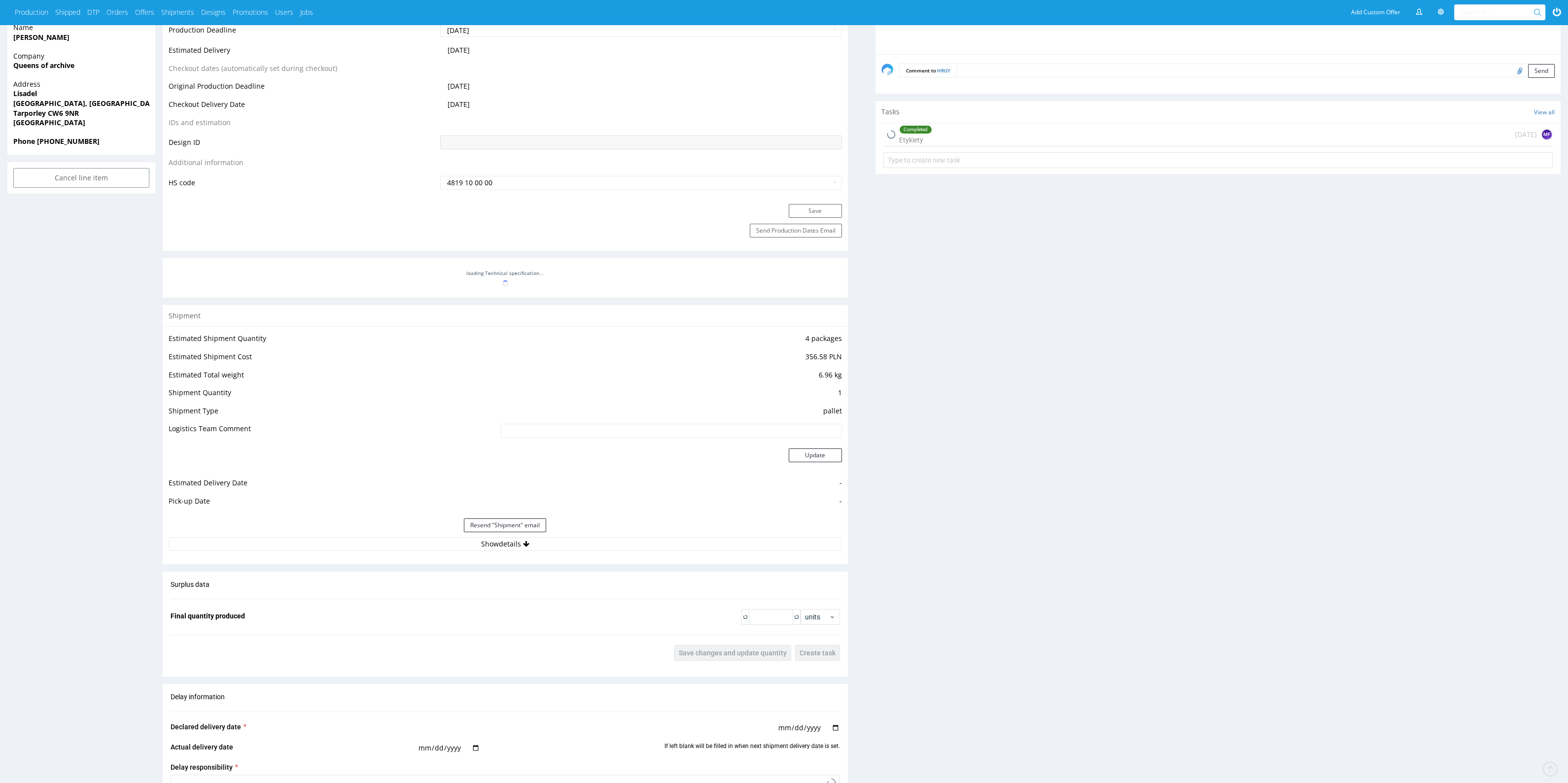
scroll to position [541, 0]
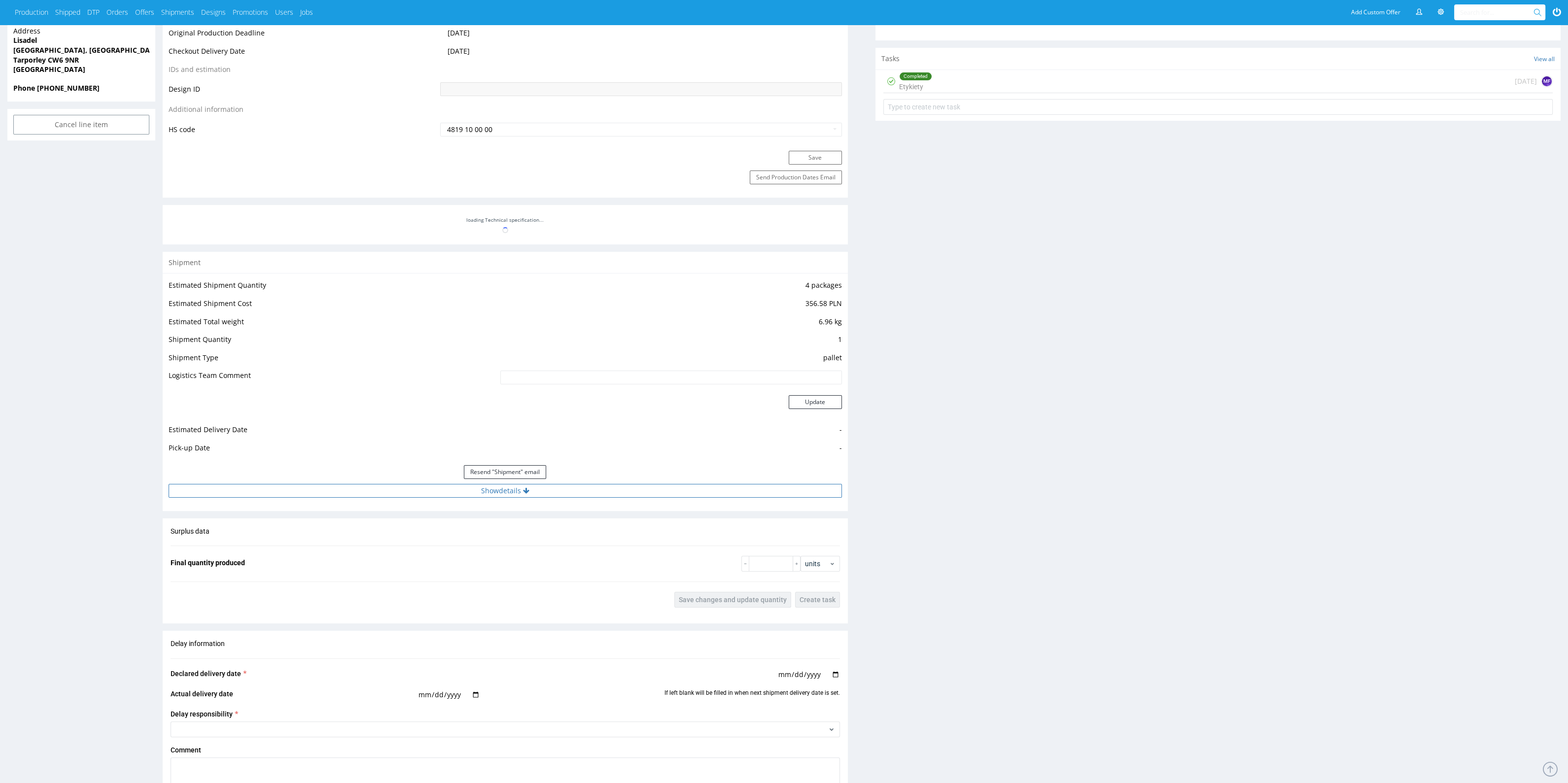
click at [415, 495] on button "Show details" at bounding box center [505, 491] width 673 height 14
click at [387, 547] on input "RWM006608772" at bounding box center [602, 554] width 478 height 14
click at [376, 550] on input "RWM006608772" at bounding box center [602, 554] width 478 height 14
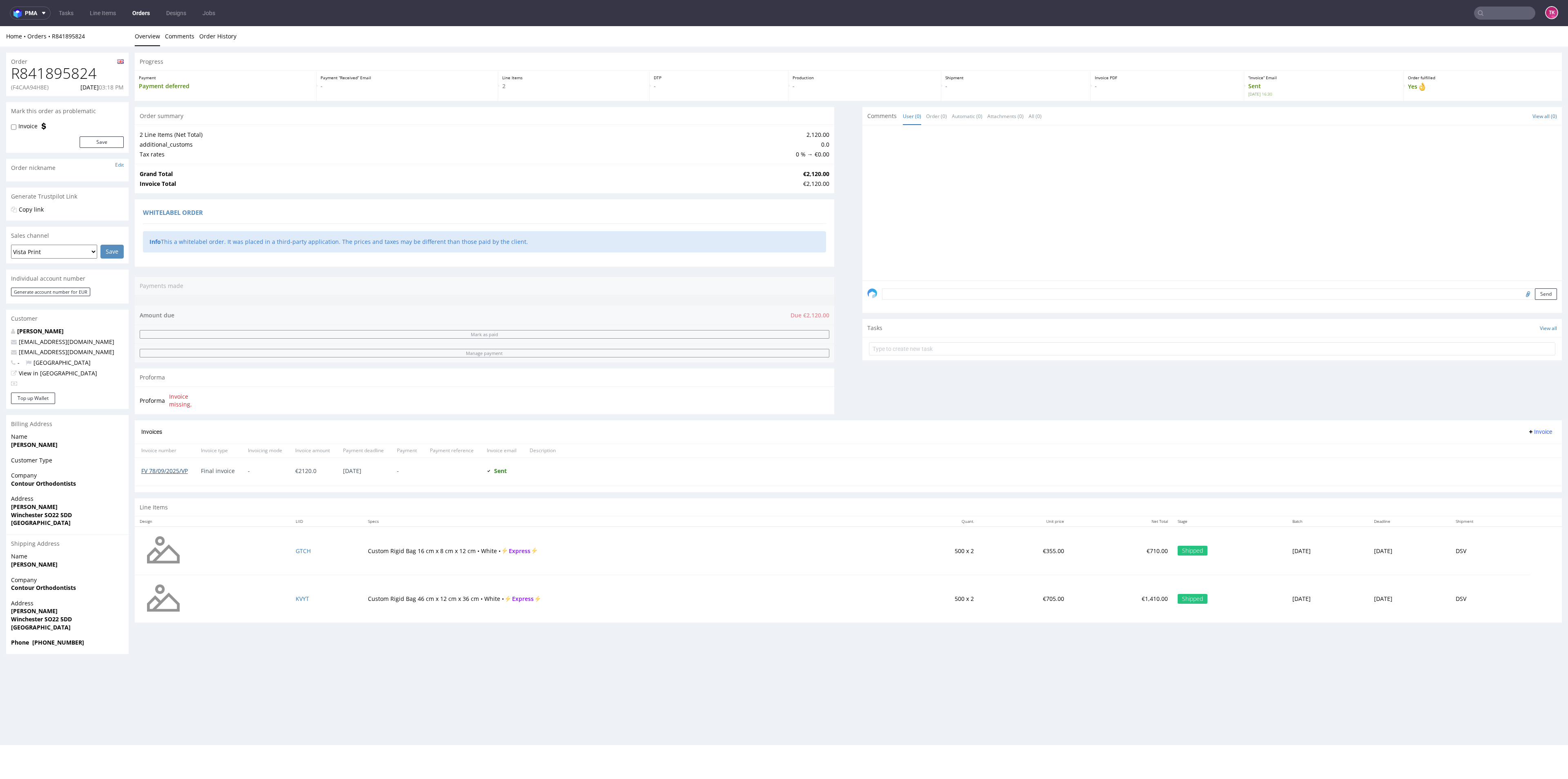
click at [178, 468] on link "FV 78/09/2025/VP" at bounding box center [164, 471] width 46 height 8
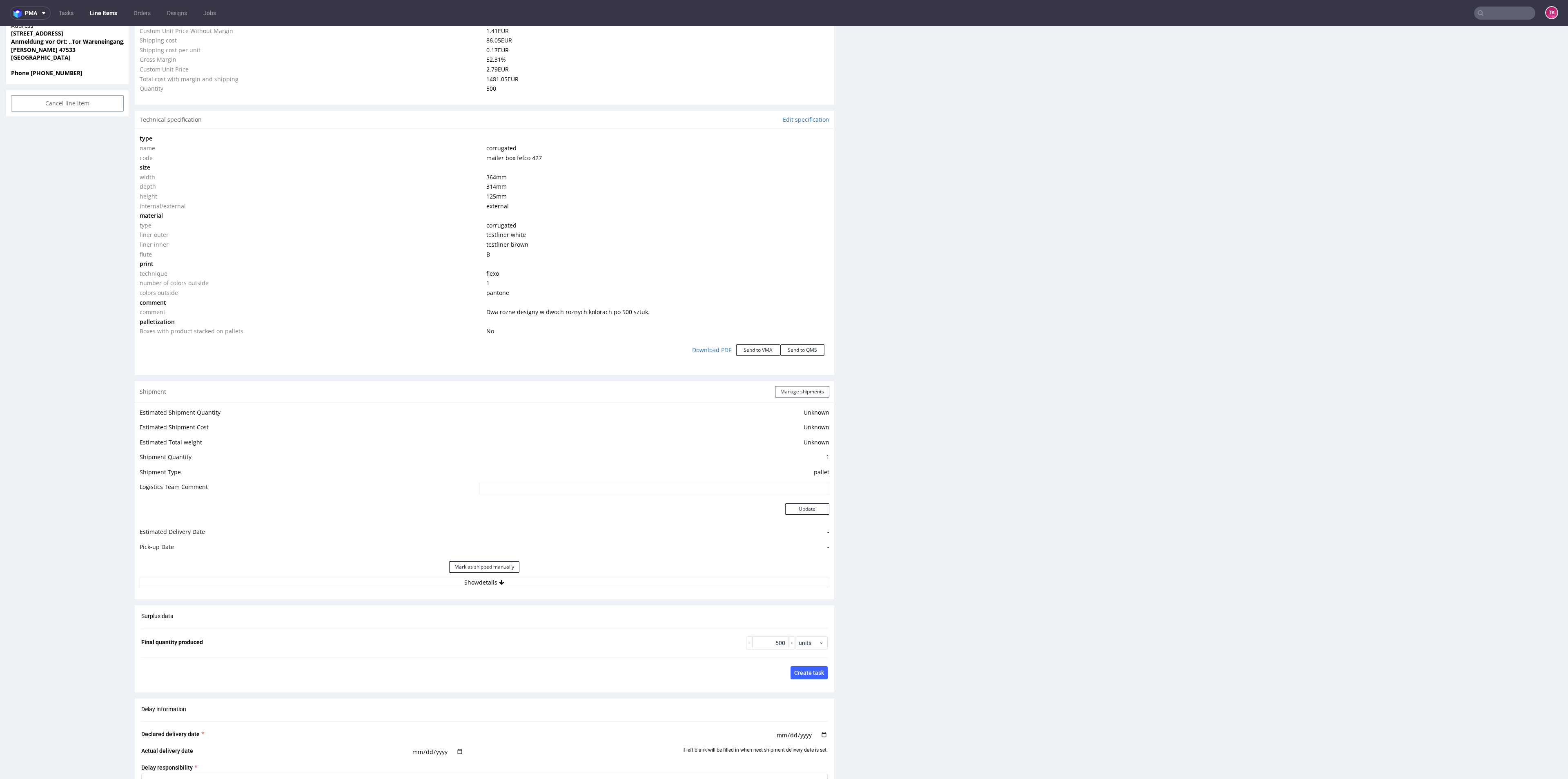
scroll to position [797, 0]
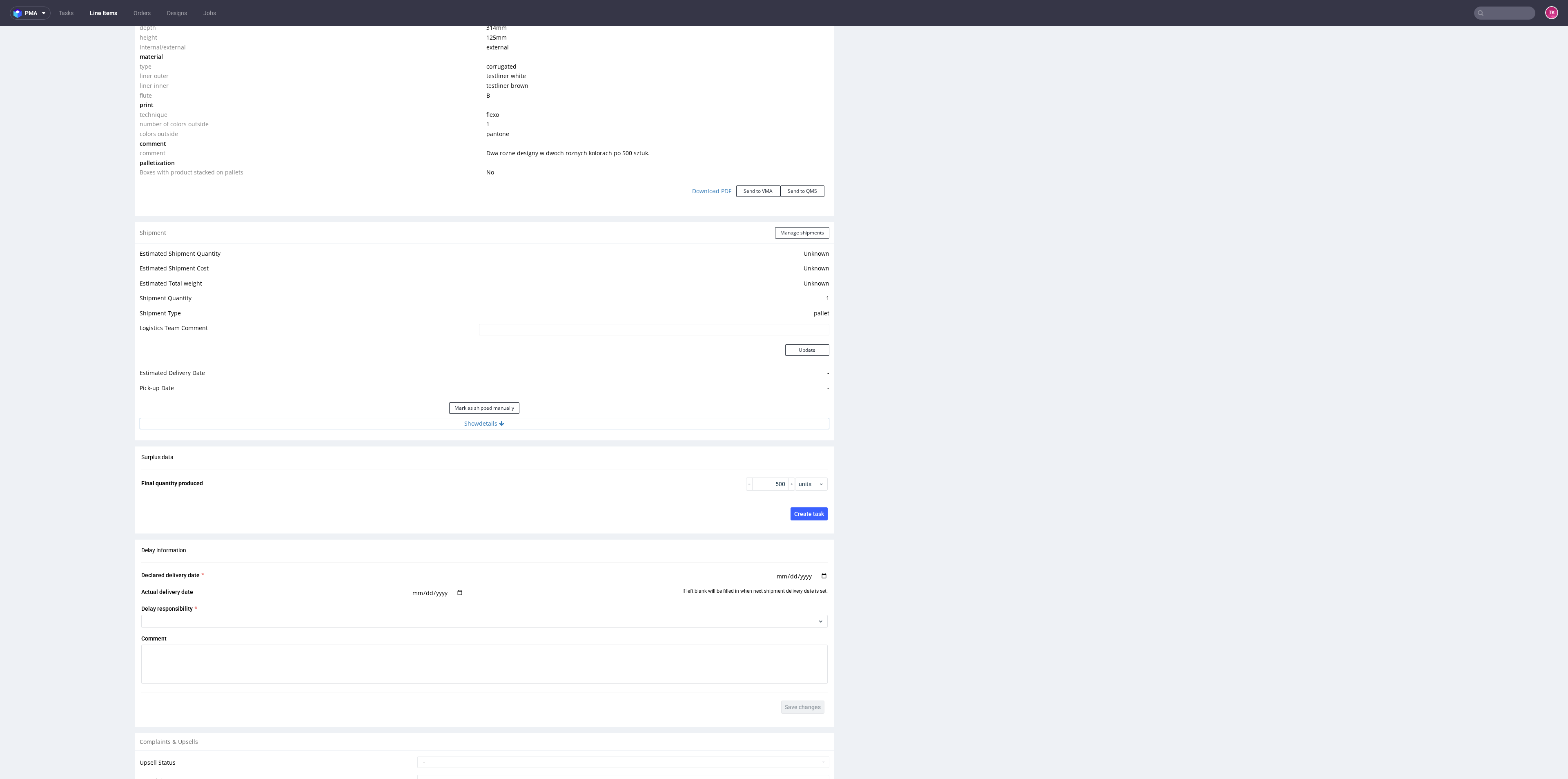
click at [563, 420] on button "Show details" at bounding box center [484, 423] width 690 height 12
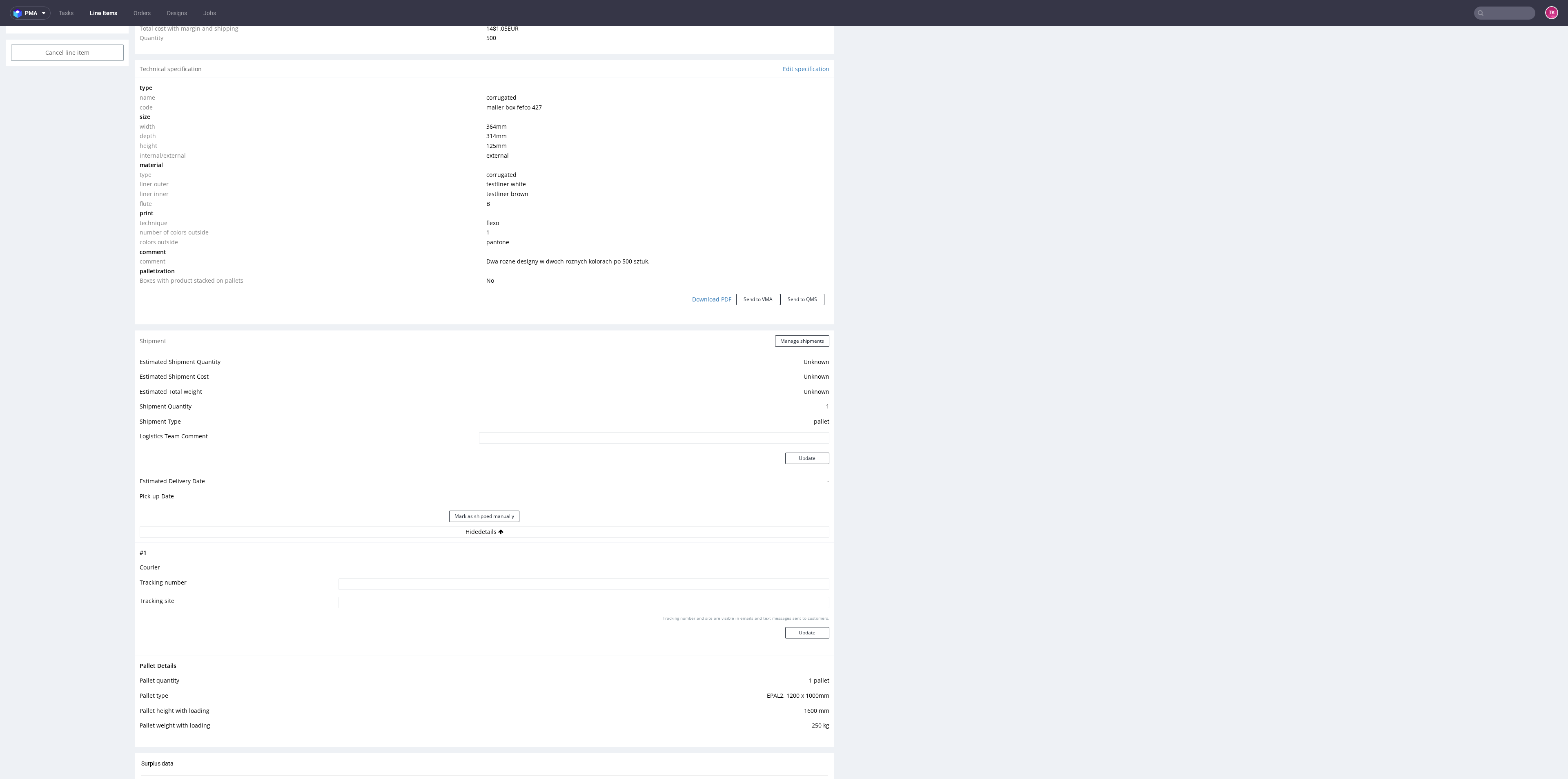
scroll to position [613, 0]
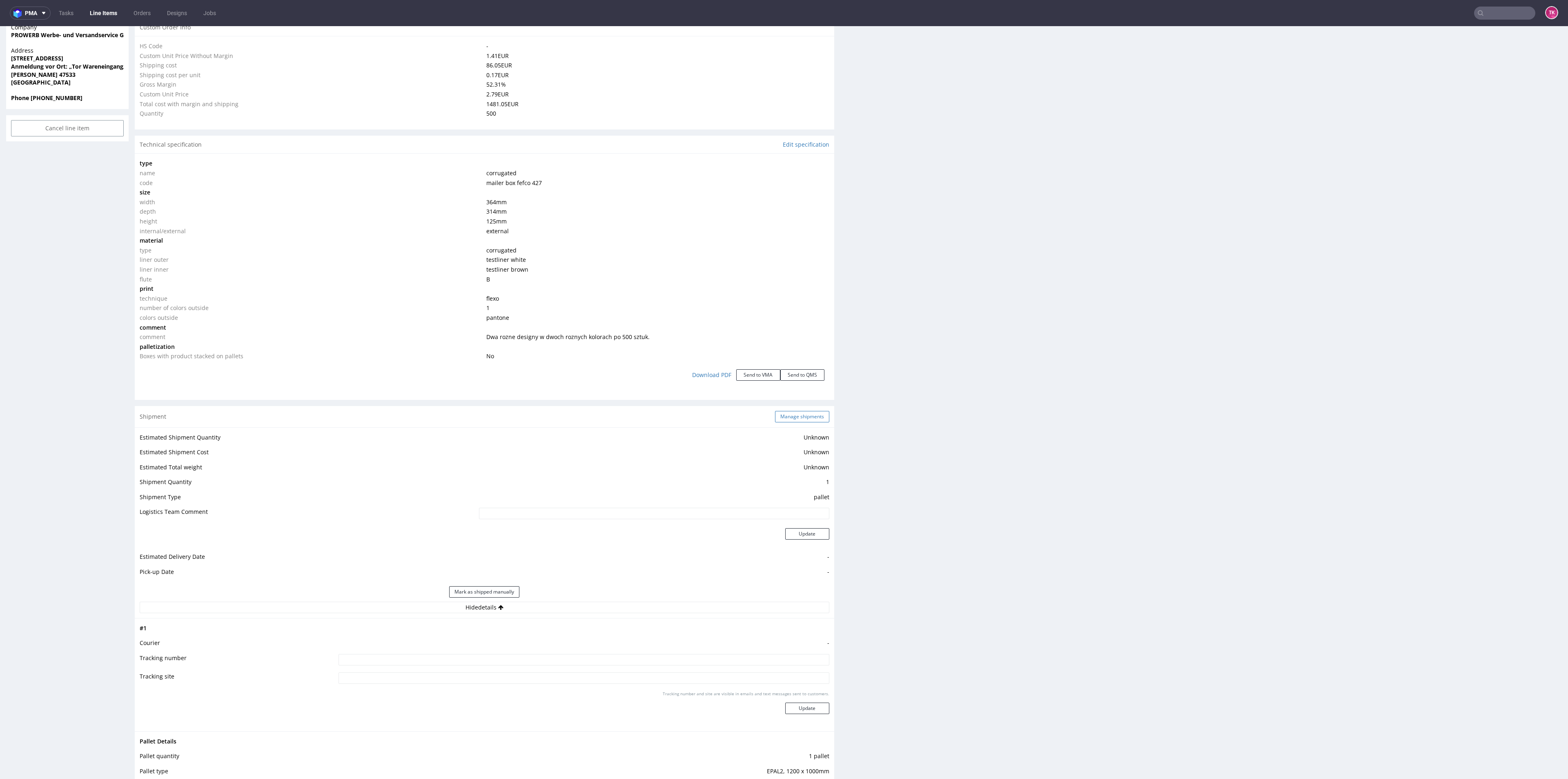
click at [787, 418] on button "Manage shipments" at bounding box center [802, 417] width 54 height 12
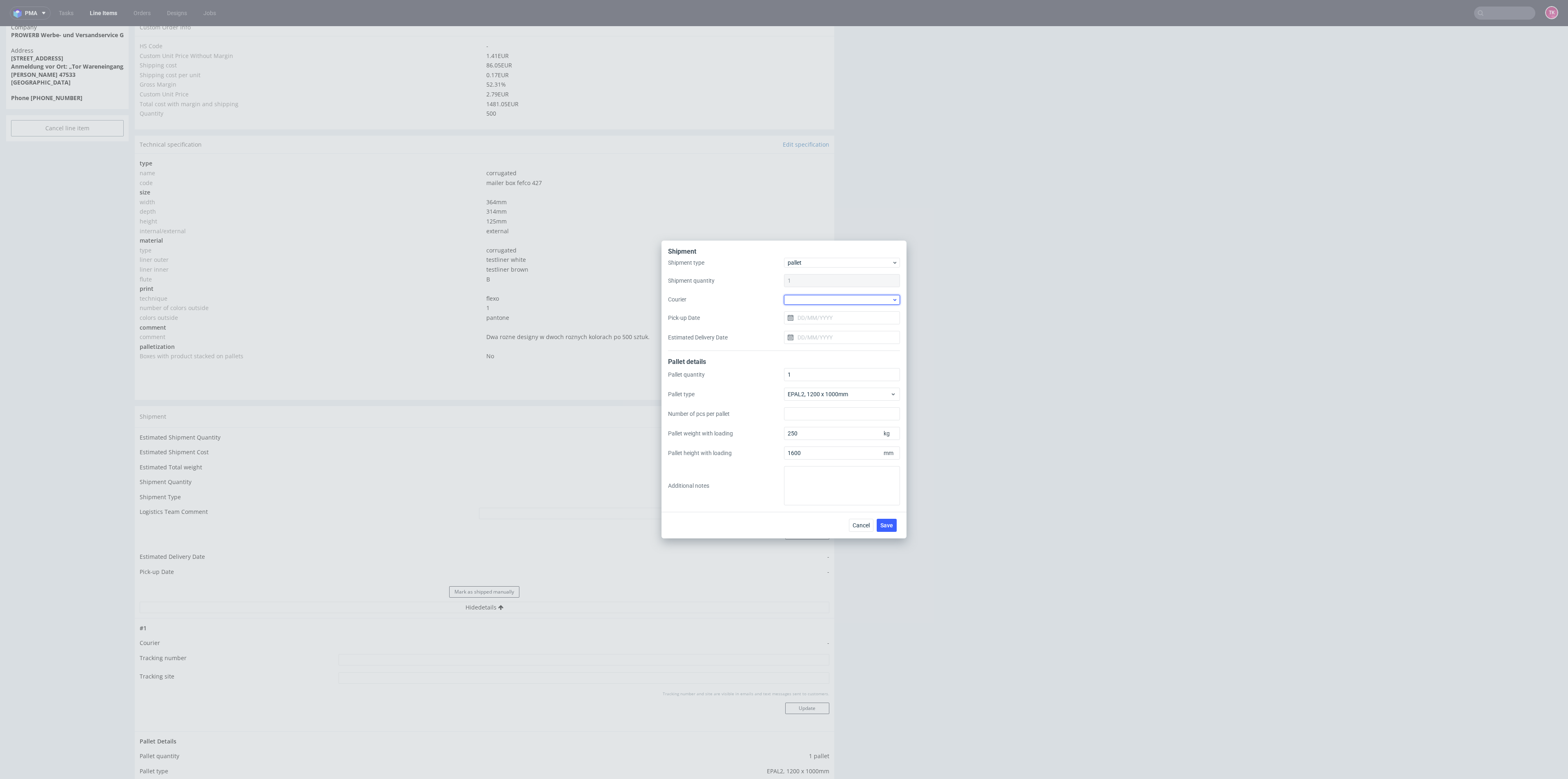
click at [850, 299] on div at bounding box center [842, 300] width 116 height 10
click at [831, 346] on div "DB Schenker" at bounding box center [842, 347] width 110 height 15
drag, startPoint x: 828, startPoint y: 325, endPoint x: 827, endPoint y: 334, distance: 9.1
click at [828, 325] on div "Shipment type pallet Shipment quantity 1 Courier [PERSON_NAME] Pick-up Date Est…" at bounding box center [783, 305] width 232 height 92
click at [825, 323] on div "Shipment type pallet Shipment quantity 1 Courier [PERSON_NAME] Pick-up Date Est…" at bounding box center [783, 305] width 232 height 92
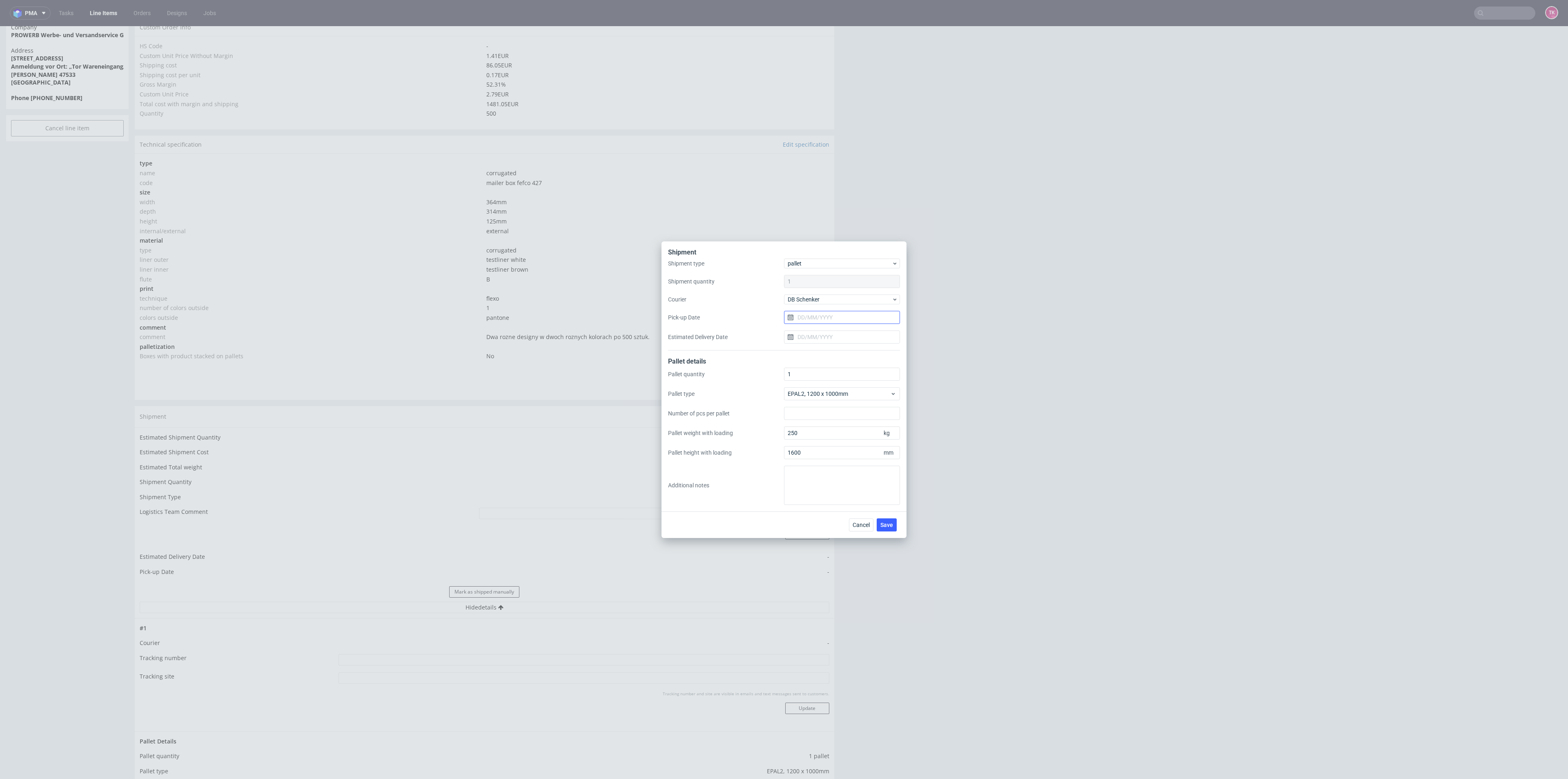
click at [830, 322] on input "Pick-up Date" at bounding box center [842, 317] width 116 height 13
click at [831, 389] on button "7" at bounding box center [828, 386] width 13 height 13
type input "[DATE]"
click at [891, 529] on button "Save" at bounding box center [886, 524] width 20 height 13
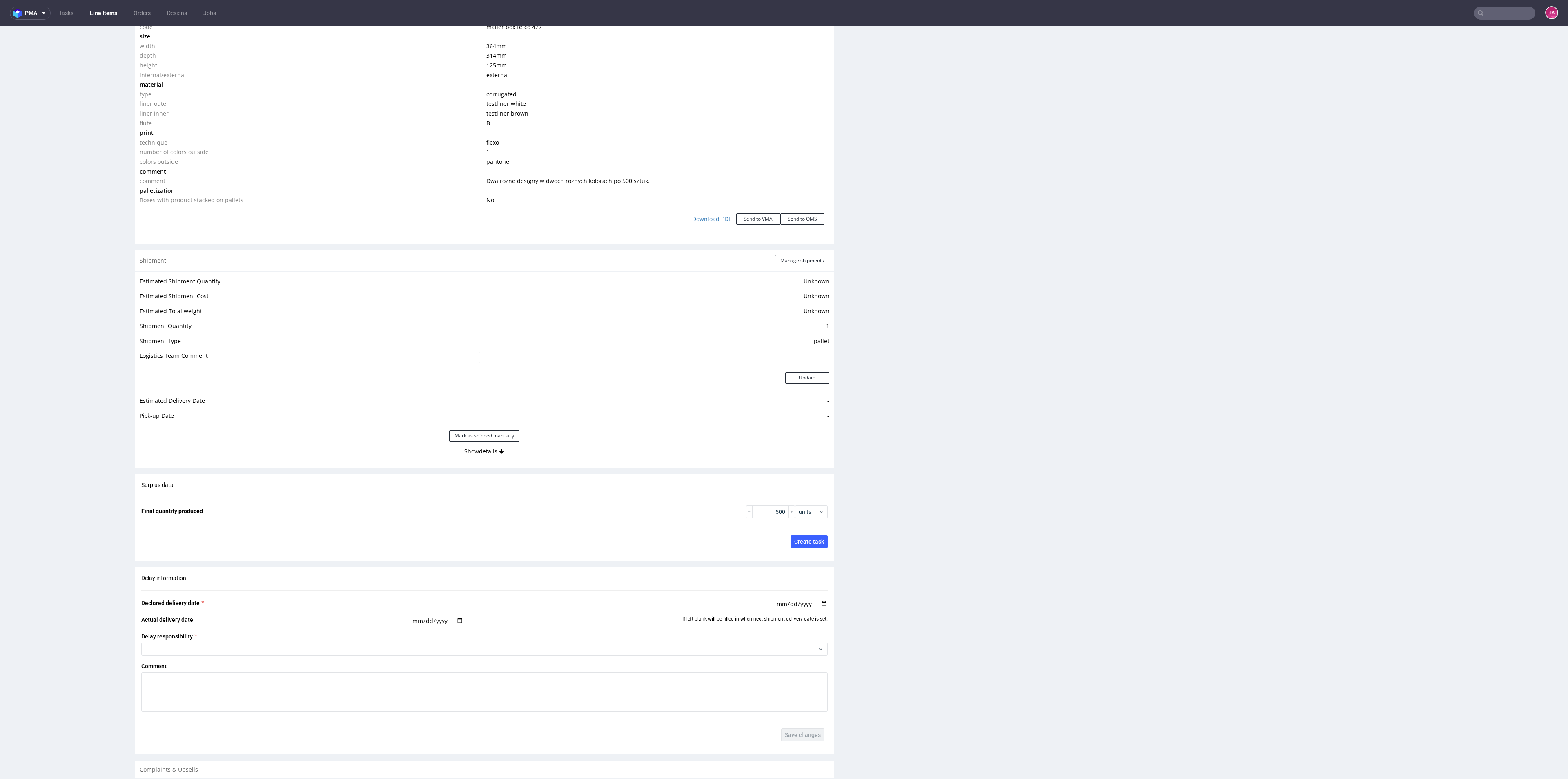
scroll to position [858, 0]
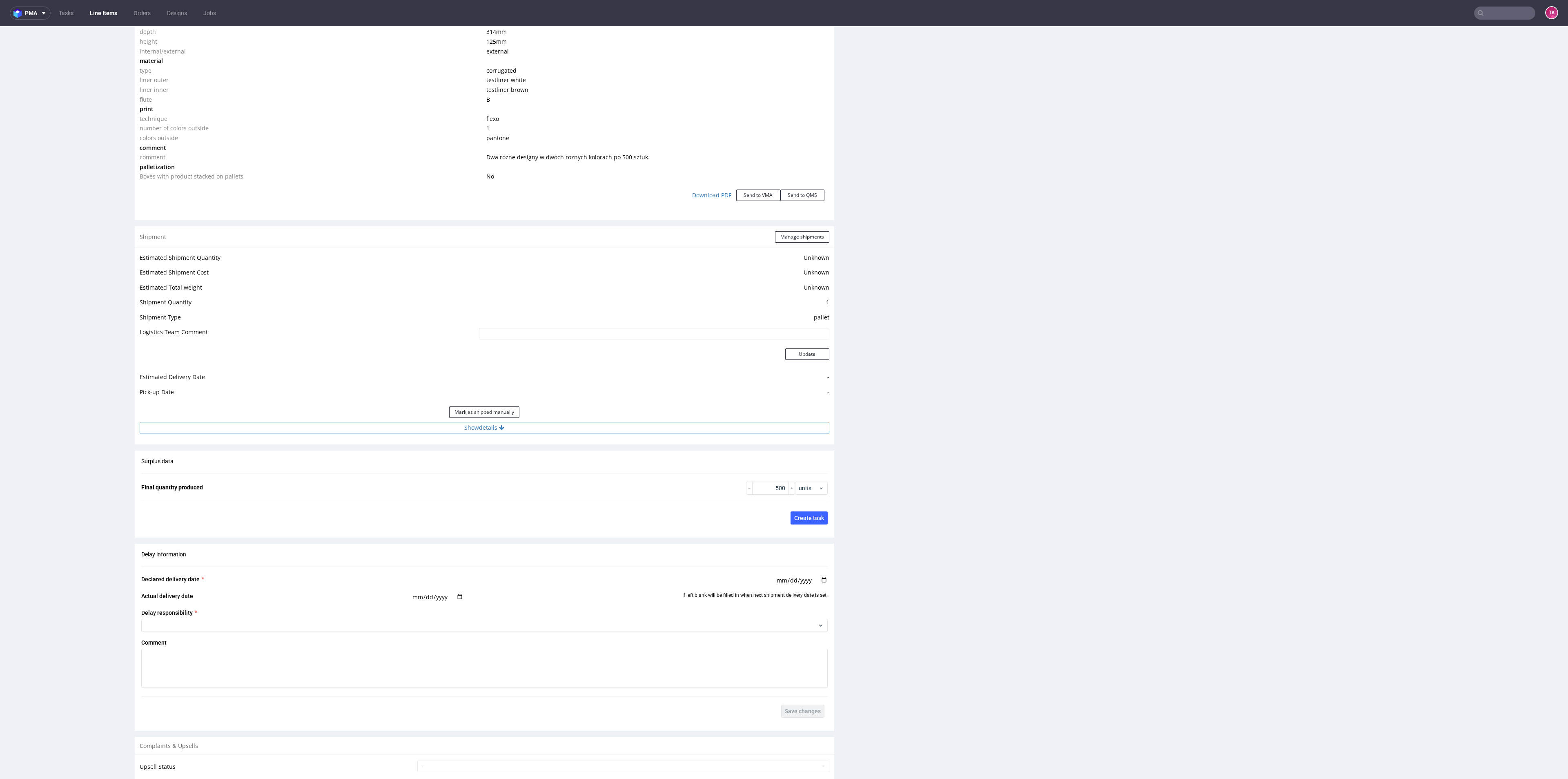
click at [596, 430] on button "Show details" at bounding box center [484, 428] width 690 height 12
click at [596, 430] on button "Hide details" at bounding box center [484, 428] width 690 height 12
click at [596, 430] on button "Show details" at bounding box center [484, 428] width 690 height 12
click at [803, 238] on button "Manage shipments" at bounding box center [802, 237] width 54 height 12
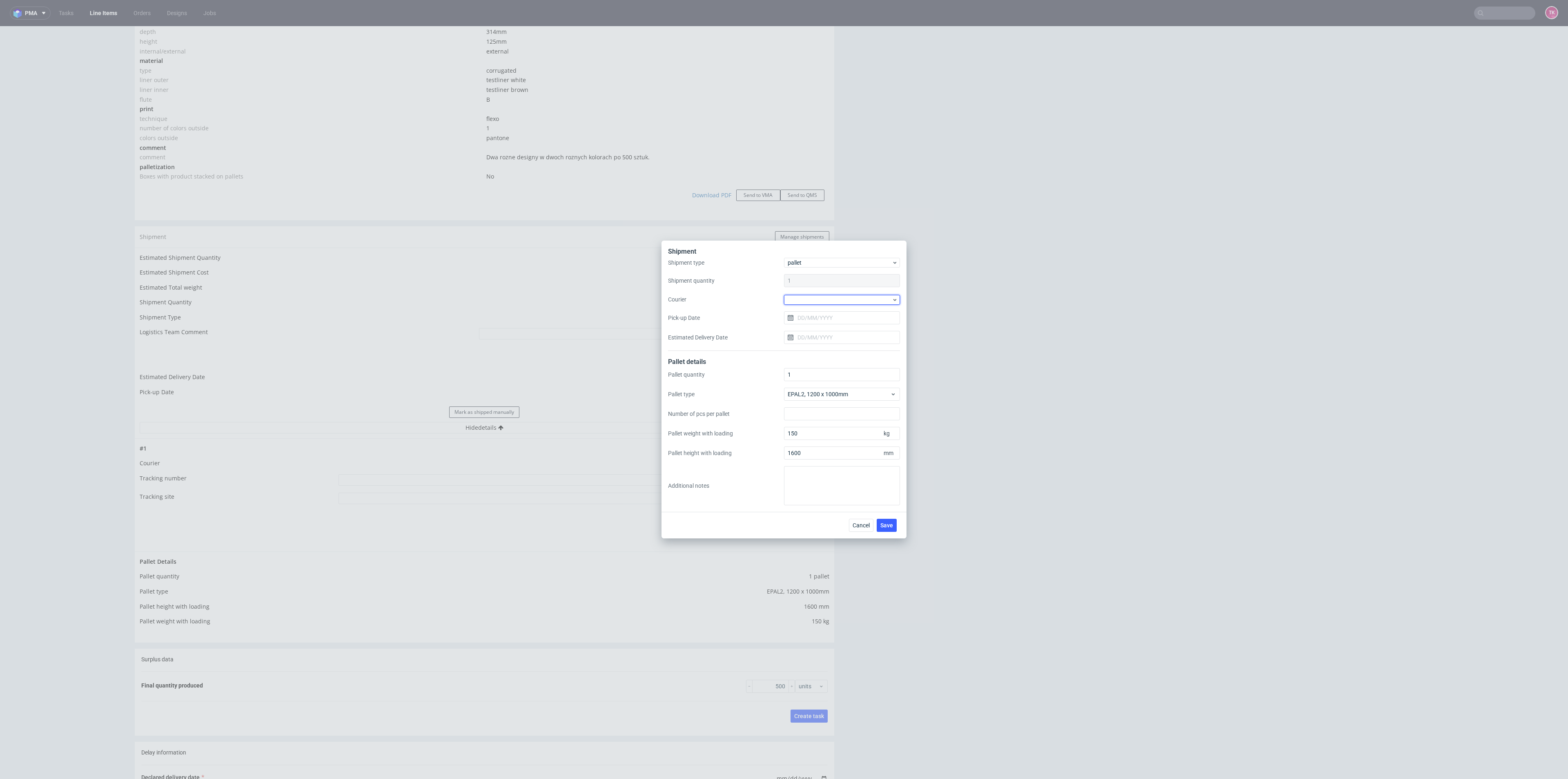
drag, startPoint x: 830, startPoint y: 298, endPoint x: 828, endPoint y: 305, distance: 7.3
click at [829, 298] on div at bounding box center [842, 300] width 116 height 10
click at [822, 338] on div "Coyote" at bounding box center [842, 332] width 110 height 15
click at [814, 310] on div "Shipment type pallet Shipment quantity 1 Courier Coyote Pick-up Date Estimated …" at bounding box center [783, 305] width 232 height 92
click at [814, 297] on span "Coyote" at bounding box center [839, 299] width 104 height 8
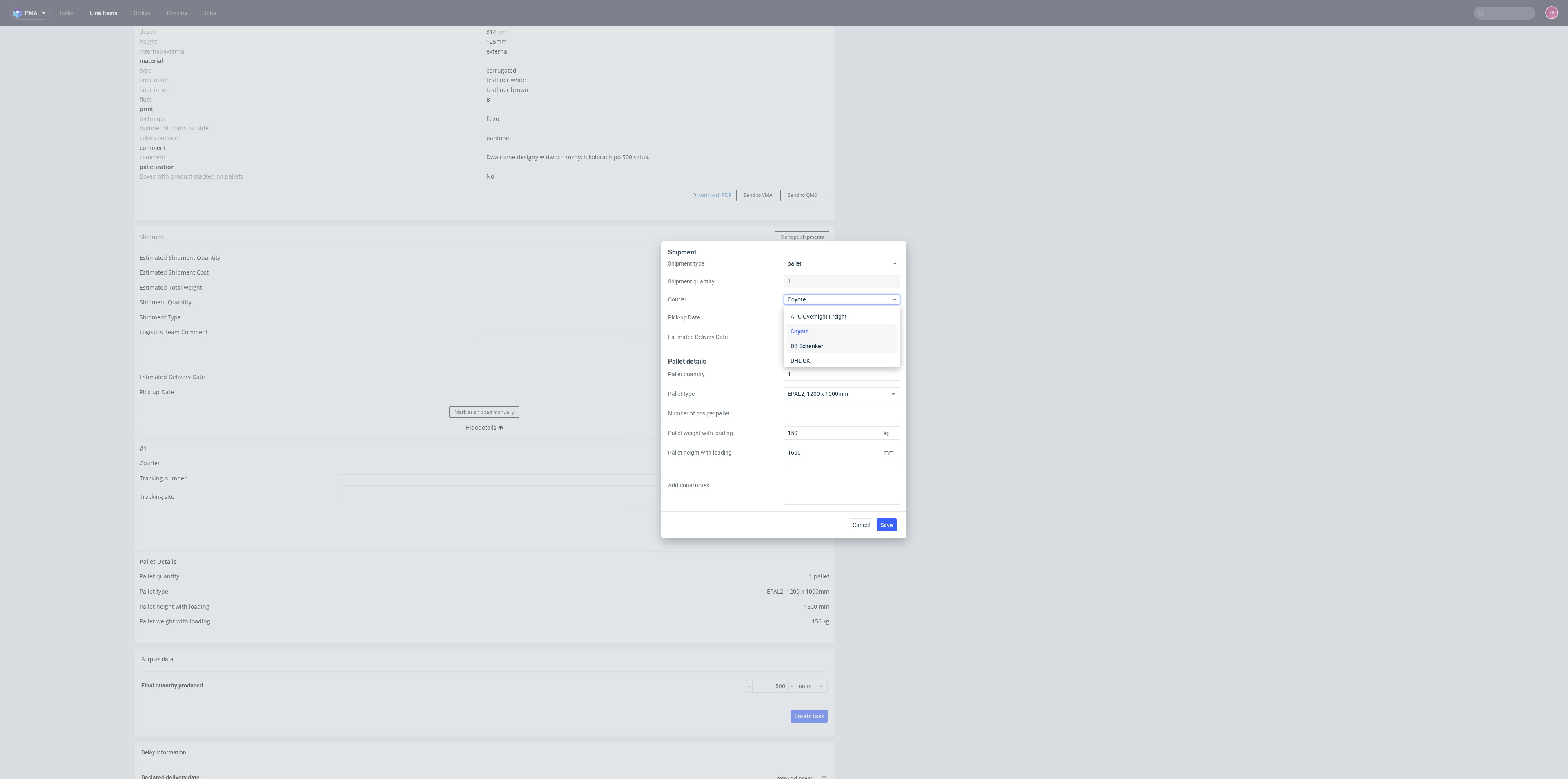
click at [835, 342] on div "DB Schenker" at bounding box center [842, 346] width 110 height 15
click at [832, 323] on div "Shipment type pallet Shipment quantity 1 Courier DB Schenker Pick-up Date Estim…" at bounding box center [783, 305] width 232 height 92
click at [834, 317] on input "Pick-up Date" at bounding box center [842, 317] width 116 height 13
click at [831, 384] on button "7" at bounding box center [828, 386] width 13 height 13
type input "[DATE]"
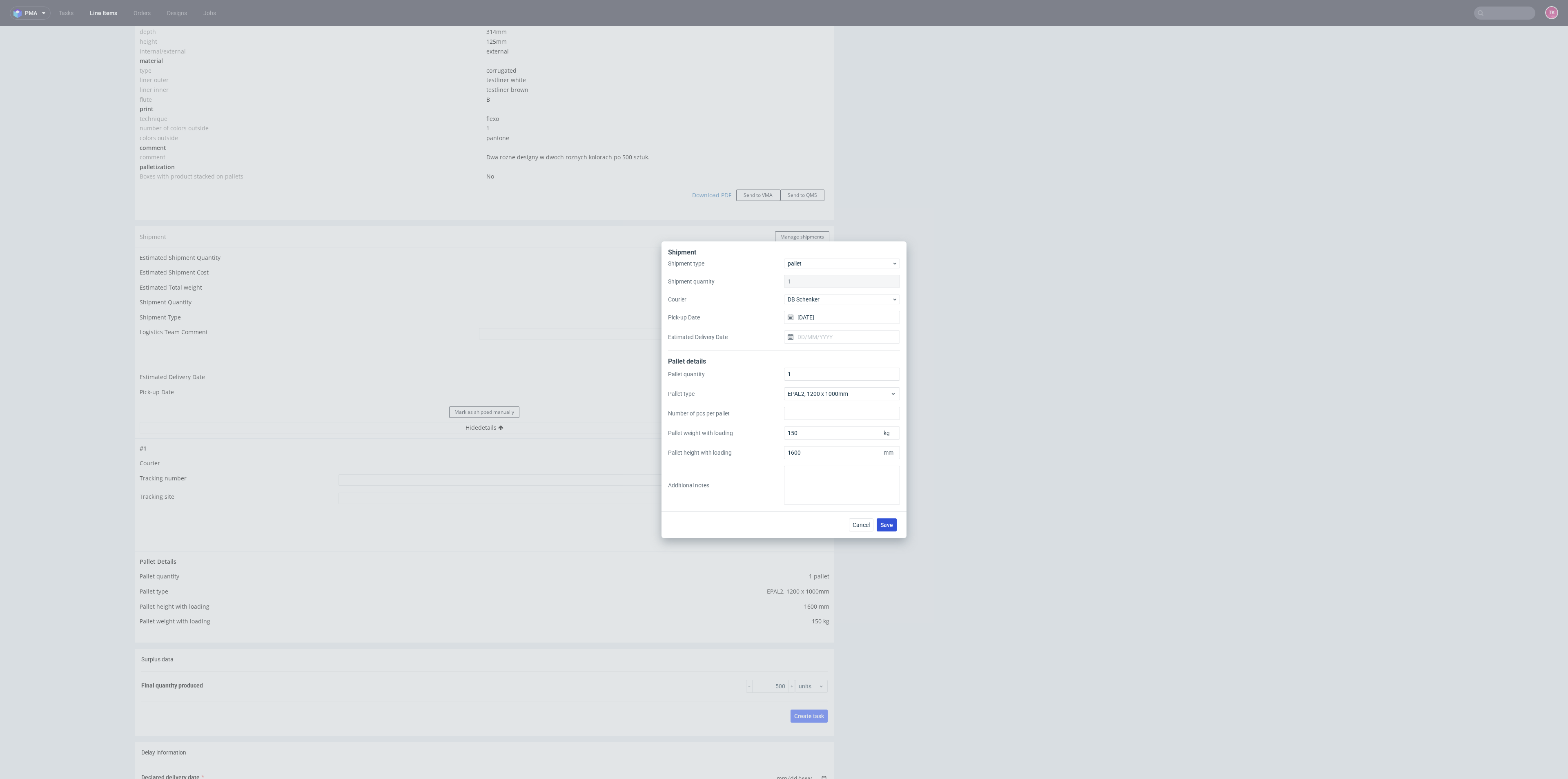
click at [883, 526] on span "Save" at bounding box center [886, 524] width 13 height 5
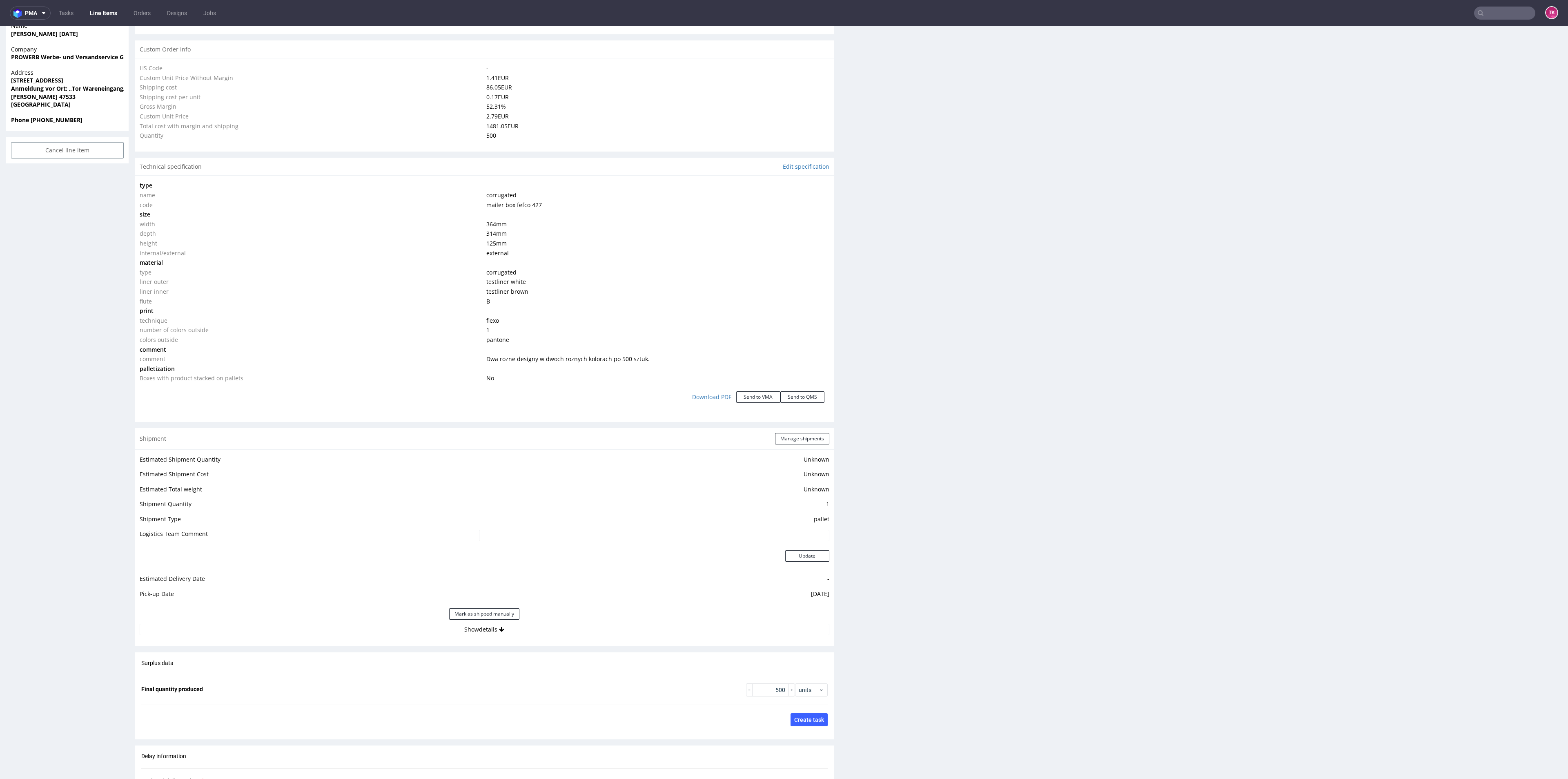
scroll to position [674, 0]
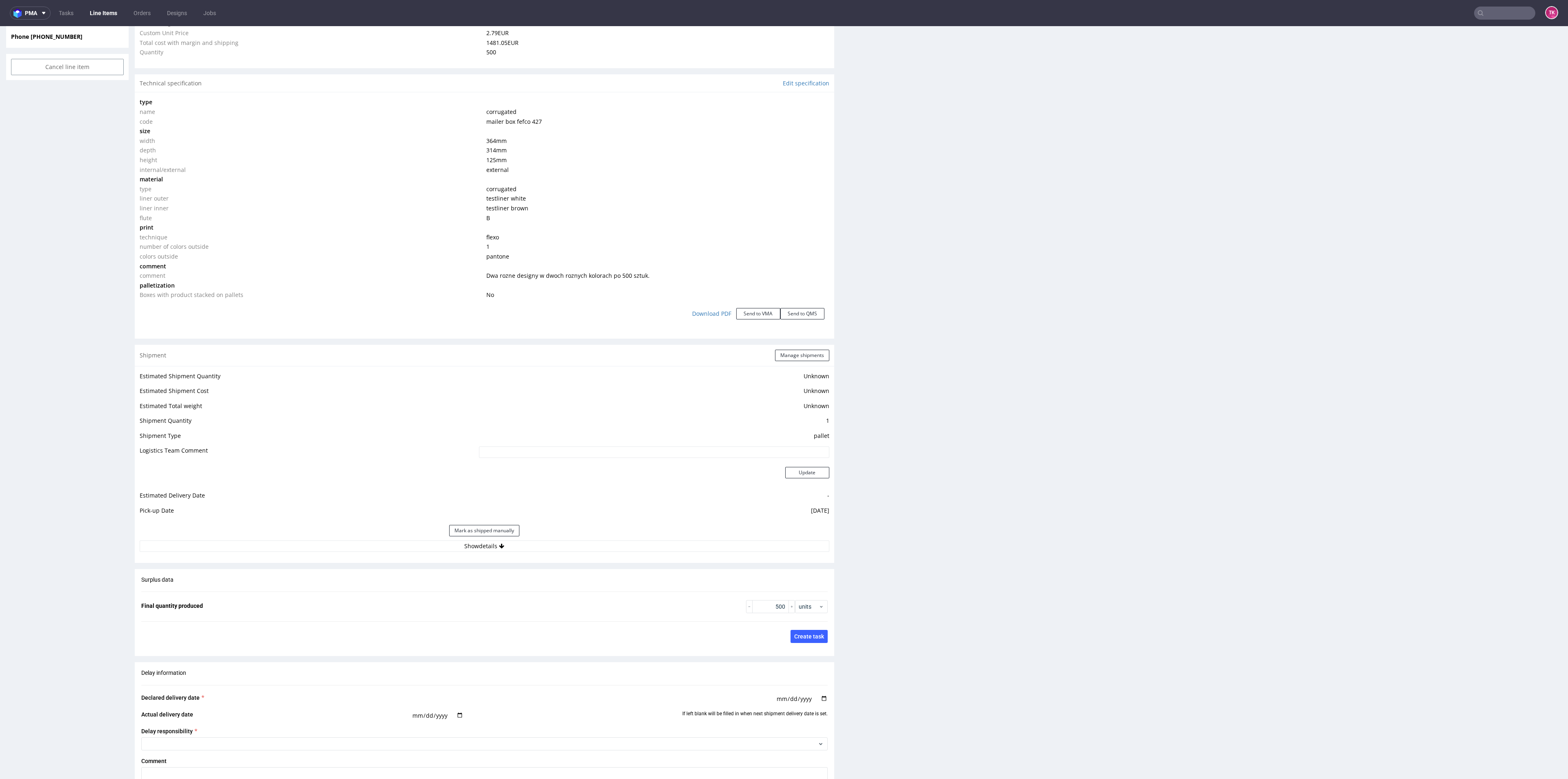
click at [659, 555] on div "Estimated Shipment Quantity Unknown Estimated Shipment Cost Unknown Estimated T…" at bounding box center [484, 461] width 699 height 191
click at [659, 546] on button "Show details" at bounding box center [484, 546] width 690 height 12
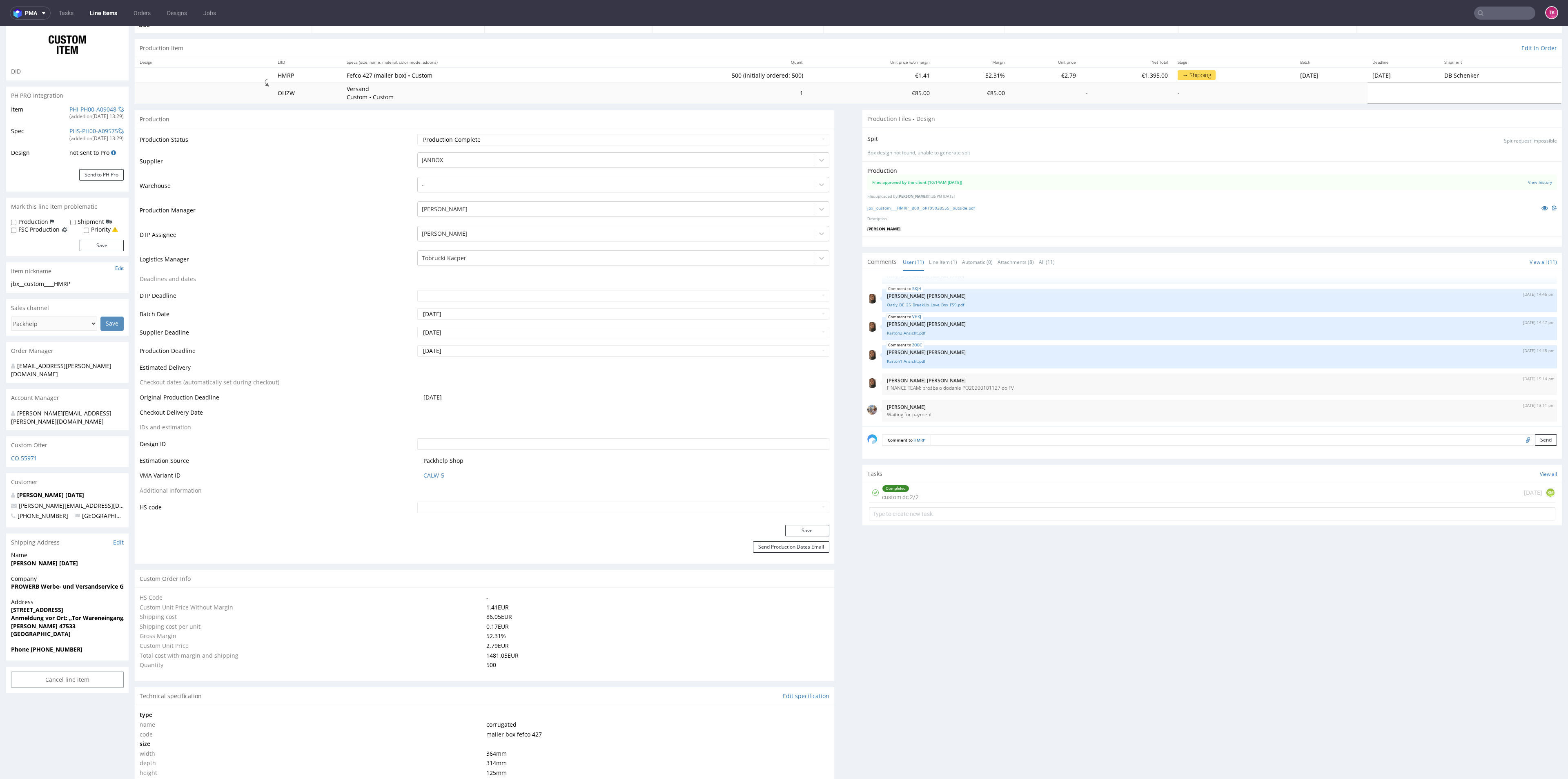
scroll to position [0, 0]
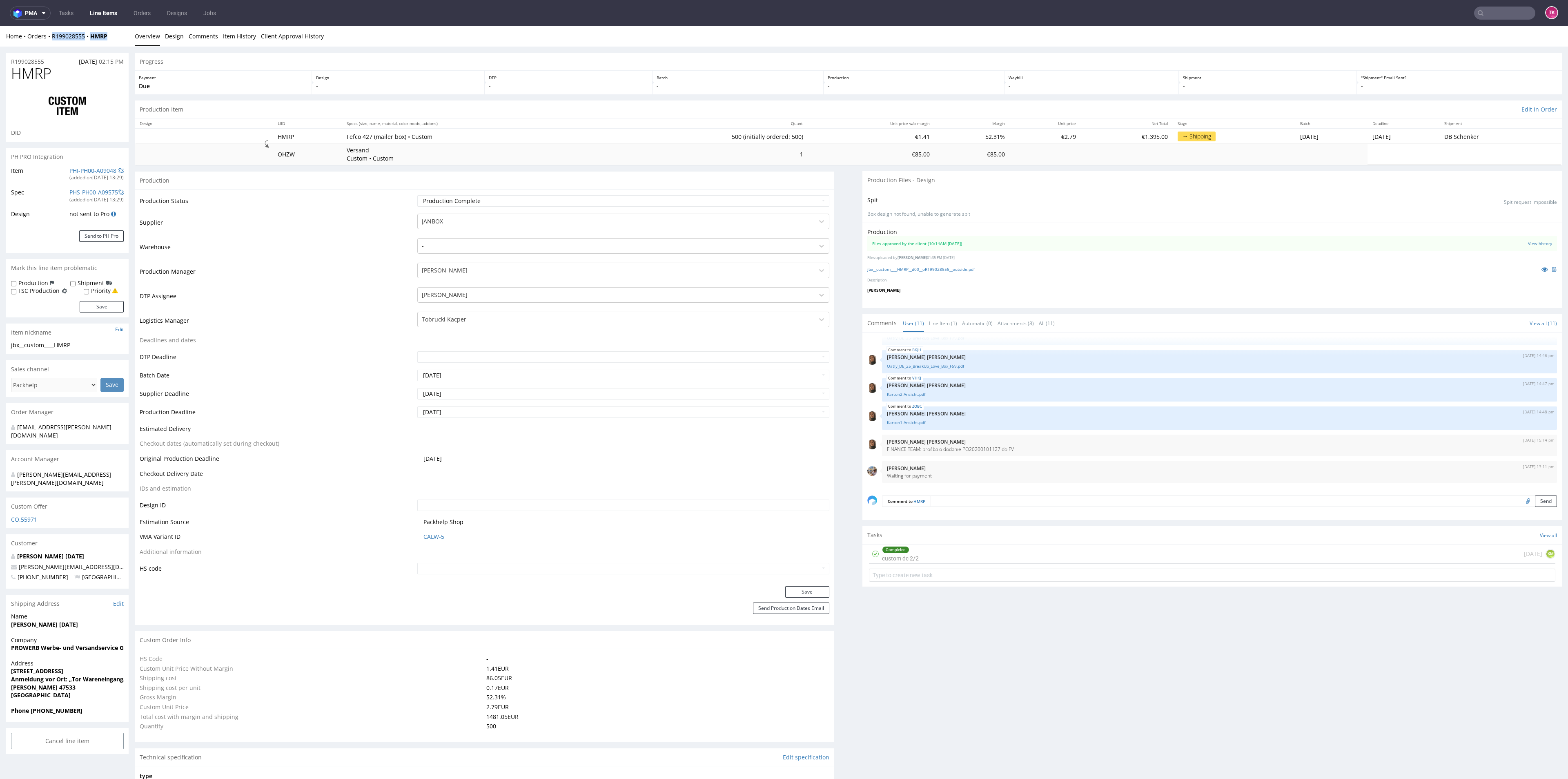
drag, startPoint x: 115, startPoint y: 33, endPoint x: 49, endPoint y: 43, distance: 66.8
click at [49, 43] on div "Home Orders R199028555 HMRP Overview Design Comments Item History Client Approv…" at bounding box center [784, 37] width 1568 height 21
copy div "R199028555 HMRP"
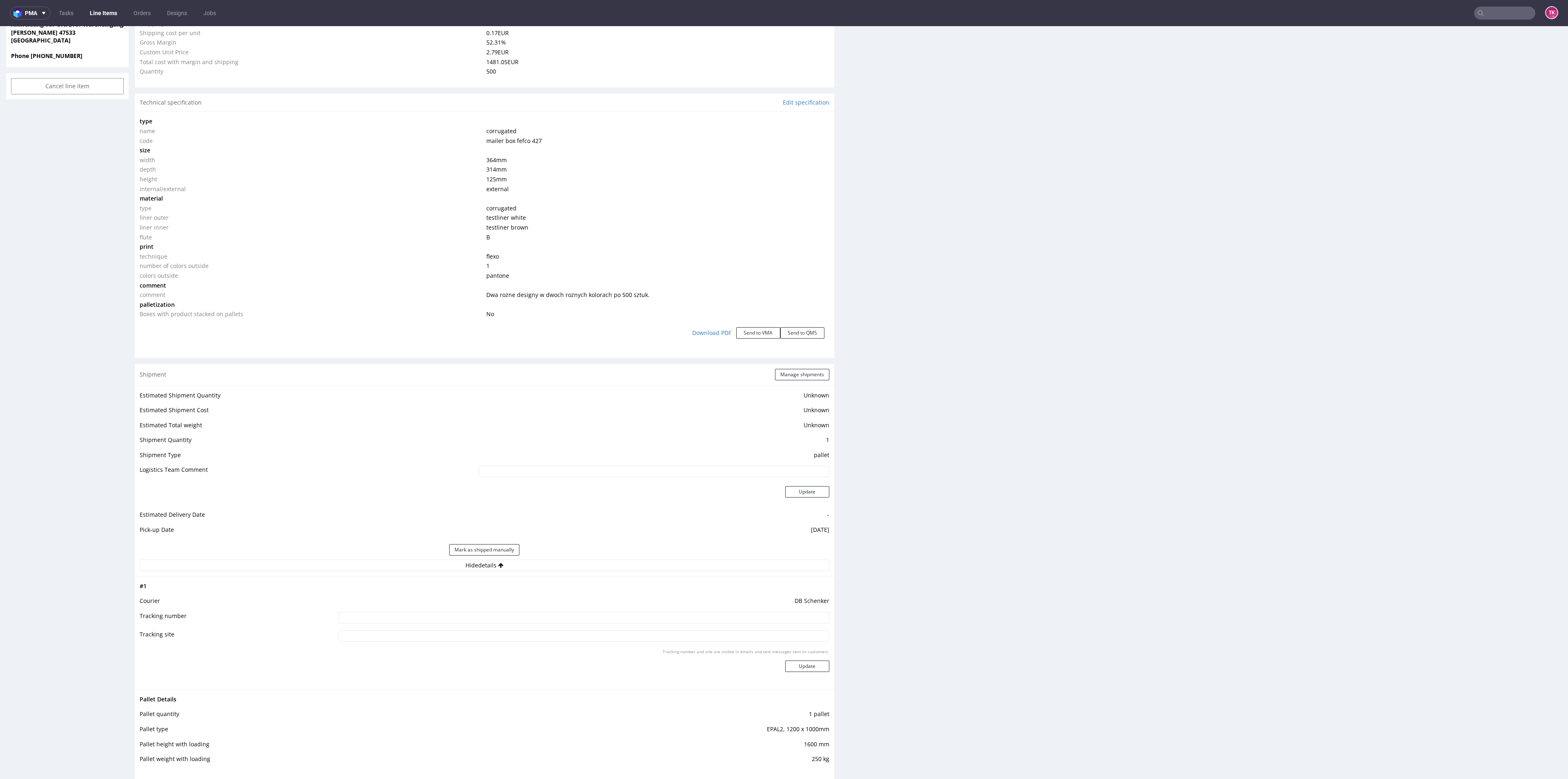
scroll to position [674, 0]
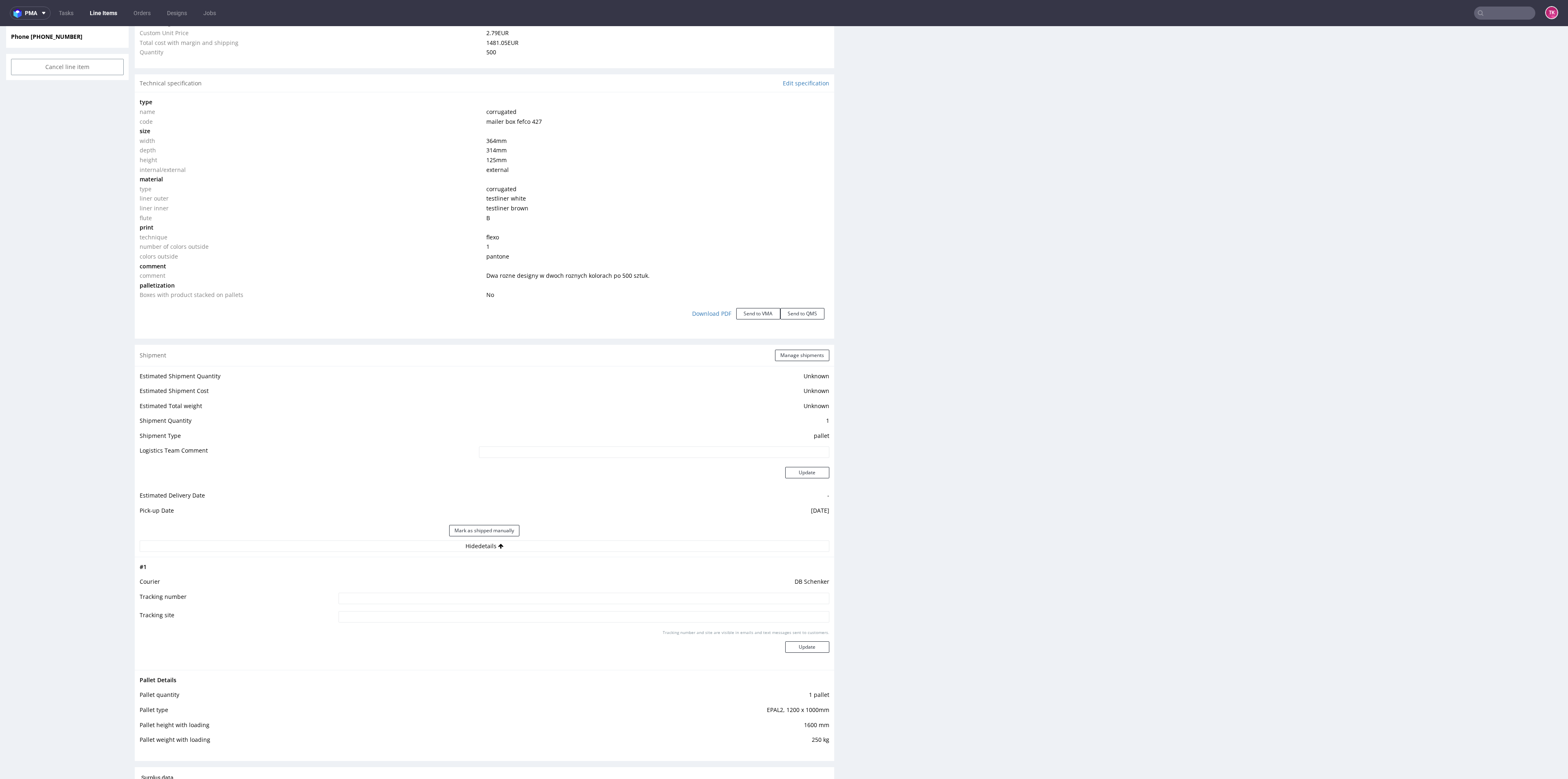
click at [635, 599] on input at bounding box center [584, 598] width 491 height 12
paste input "PLWAW510009408"
type input "PLWAW510009408"
click at [794, 657] on div "Tracking number and site are visible in emails and text messages sent to custom…" at bounding box center [584, 644] width 491 height 29
click at [794, 646] on button "Update" at bounding box center [807, 647] width 44 height 12
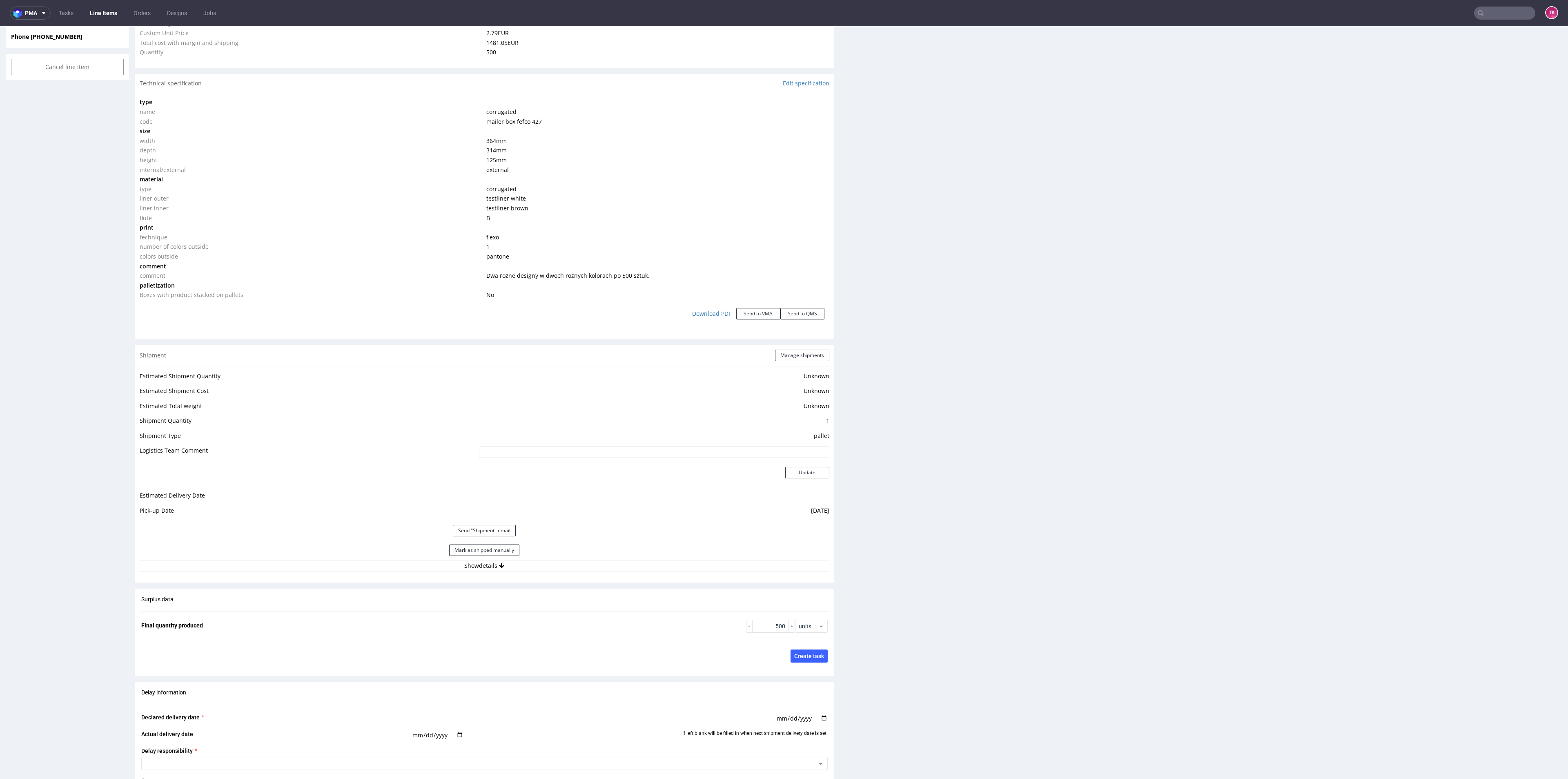
scroll to position [203, 0]
click at [664, 570] on button "Show details" at bounding box center [484, 566] width 690 height 12
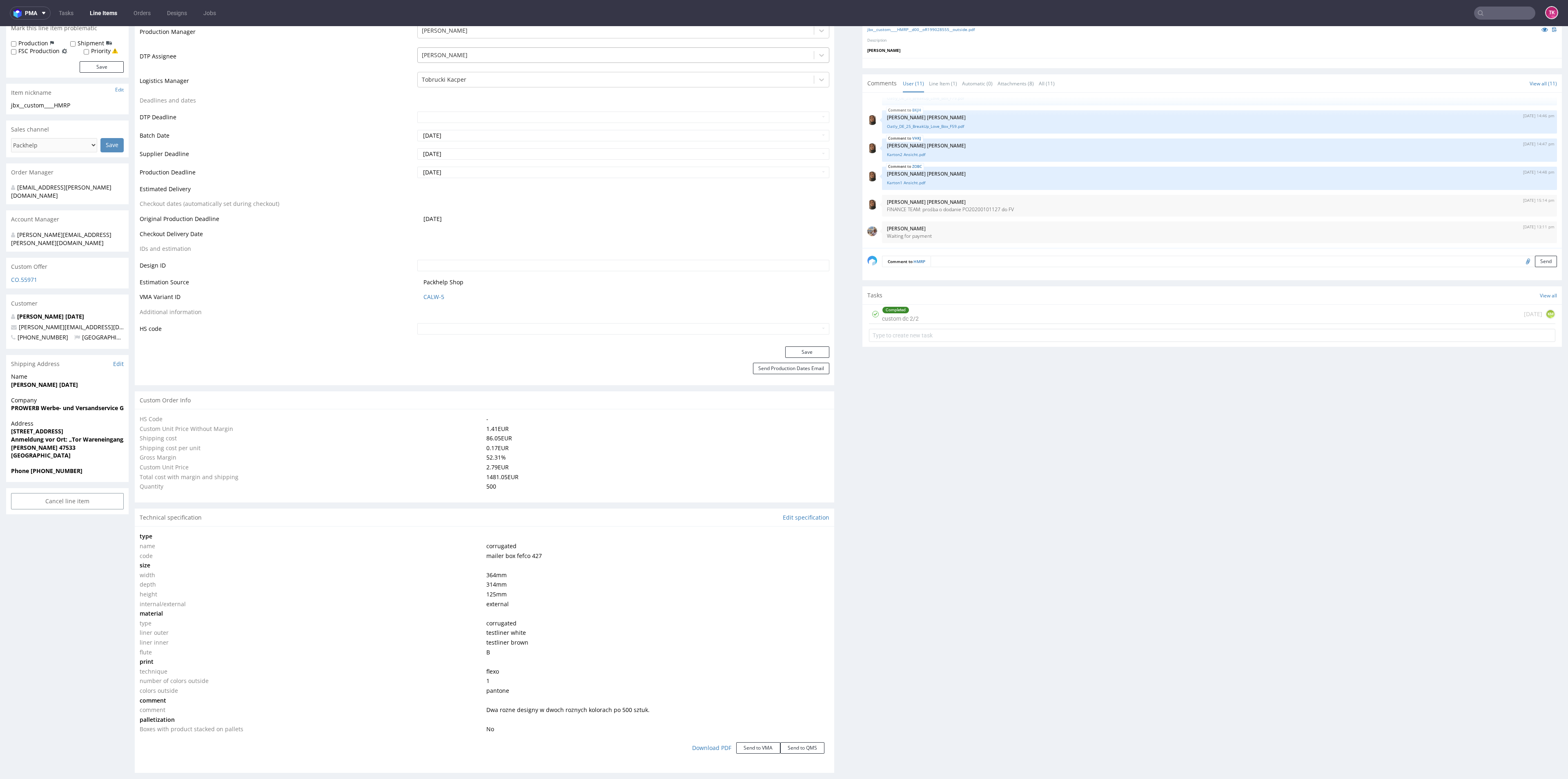
scroll to position [184, 0]
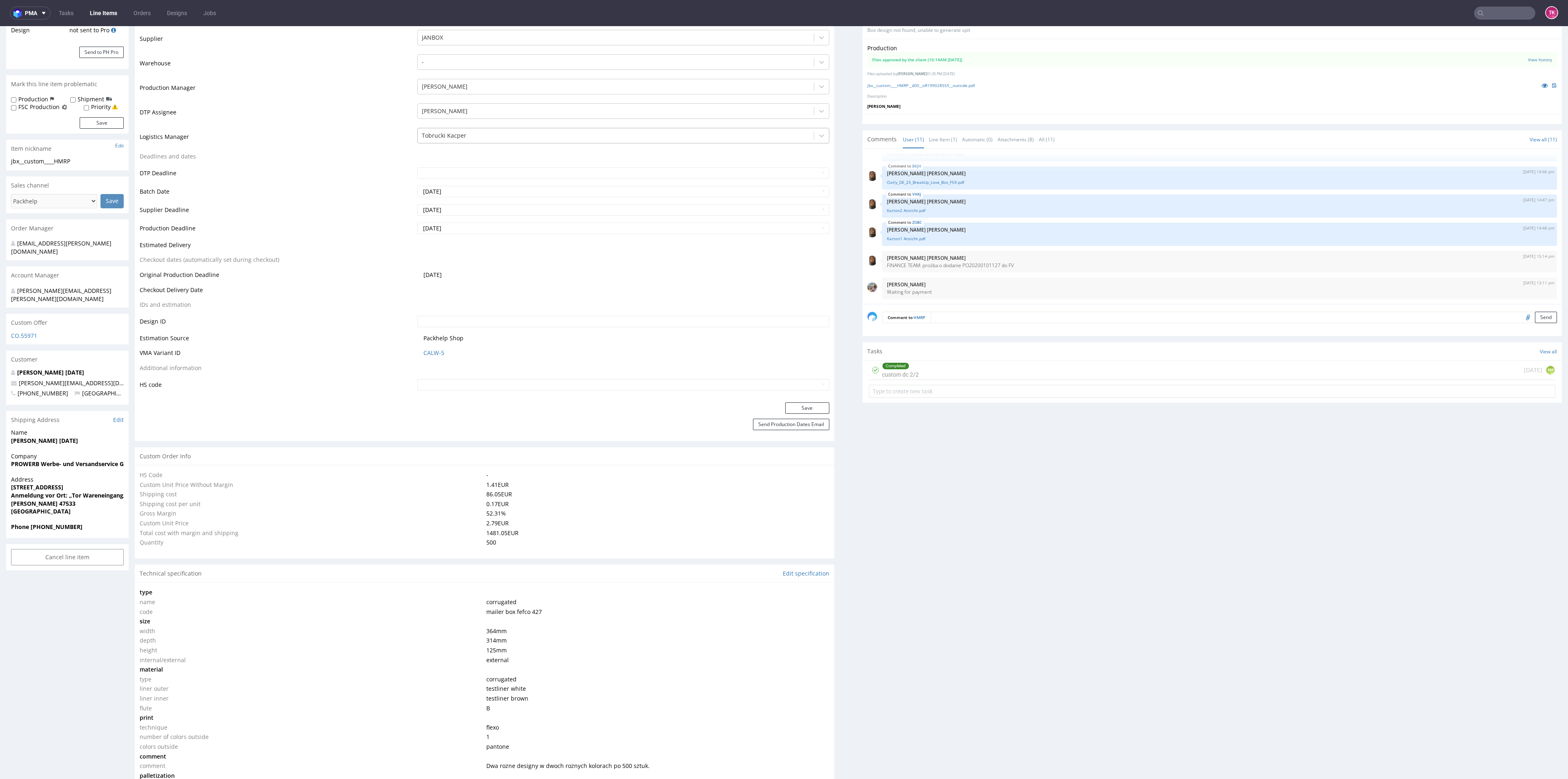
drag, startPoint x: 478, startPoint y: 133, endPoint x: 477, endPoint y: 140, distance: 7.1
click at [477, 133] on div at bounding box center [615, 136] width 388 height 10
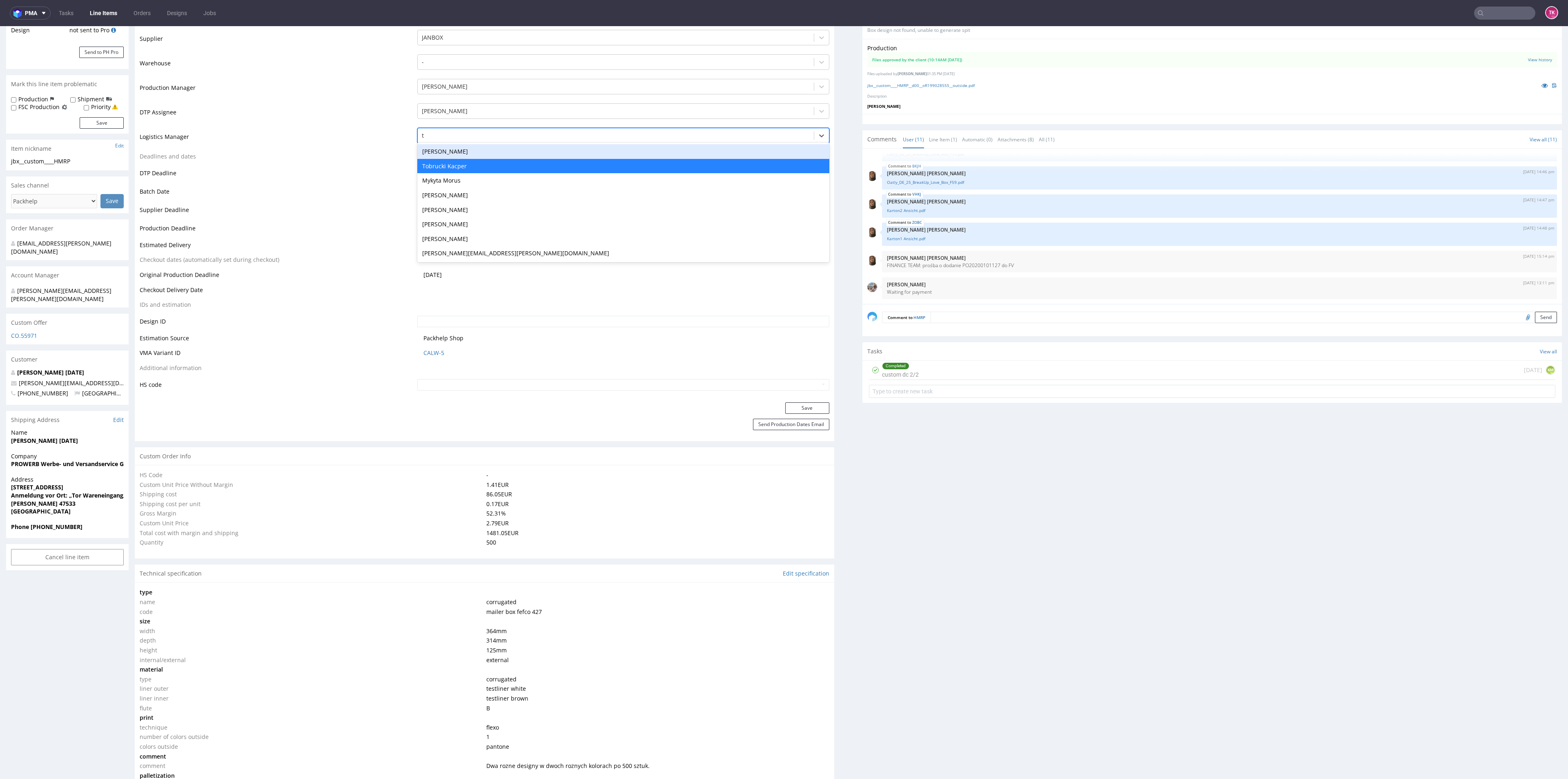
type input "t"
click at [354, 160] on td "Deadlines and dates" at bounding box center [277, 159] width 276 height 15
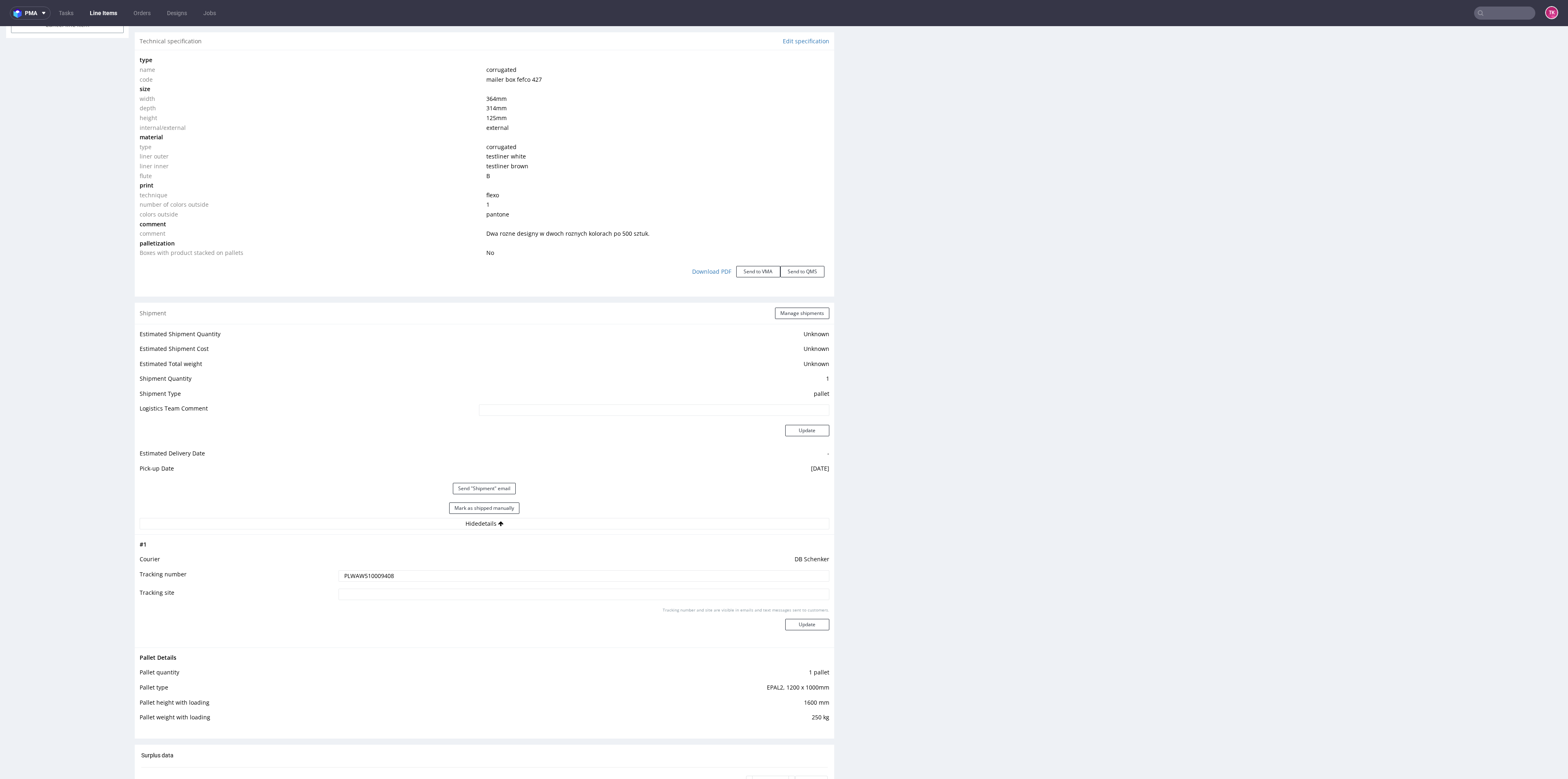
scroll to position [797, 0]
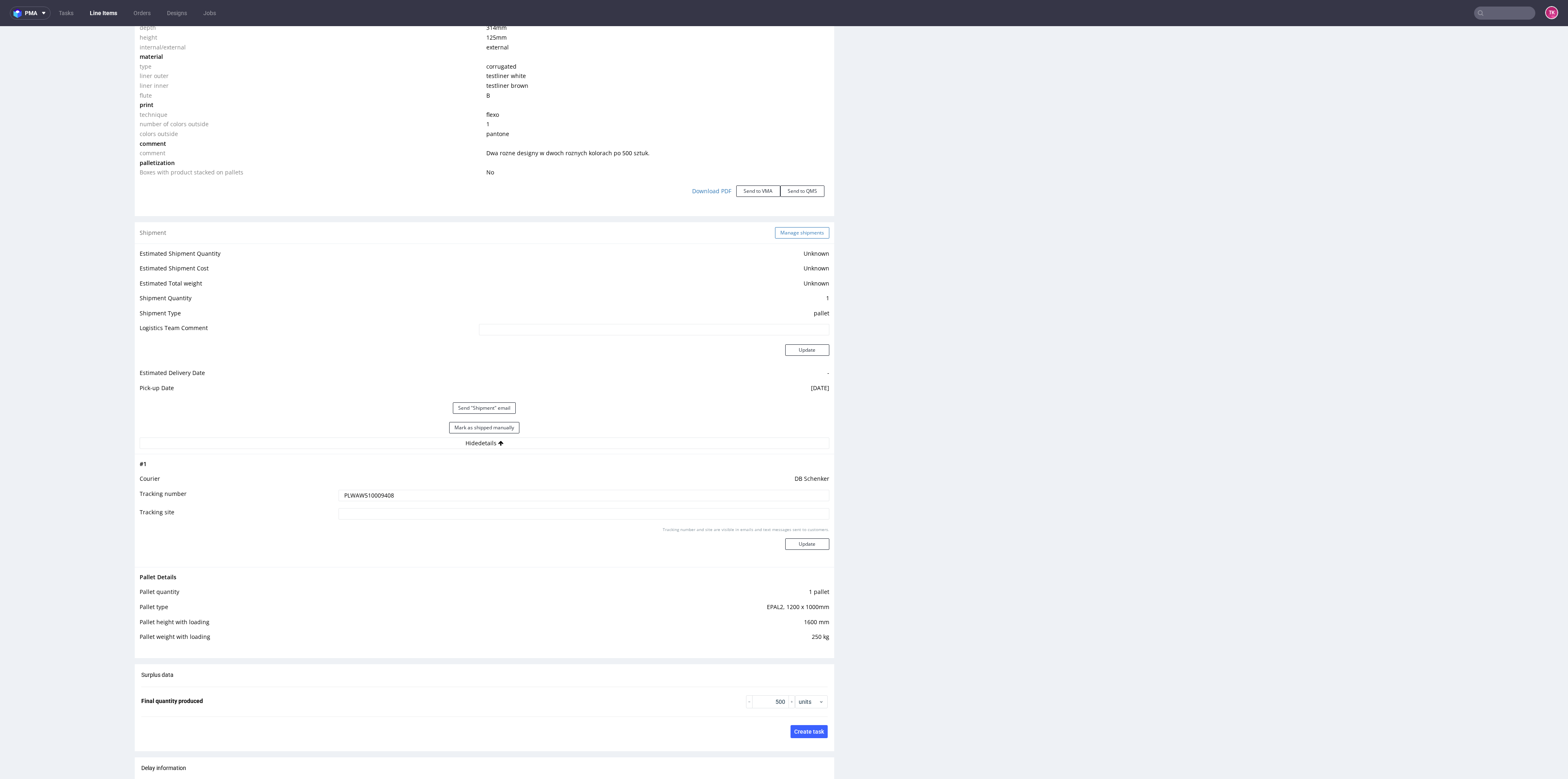
drag, startPoint x: 784, startPoint y: 245, endPoint x: 784, endPoint y: 231, distance: 14.0
click at [784, 234] on div "Shipment Manage shipments Estimated Shipment Quantity Unknown Estimated Shipmen…" at bounding box center [484, 437] width 699 height 430
click at [784, 231] on button "Manage shipments" at bounding box center [802, 233] width 54 height 12
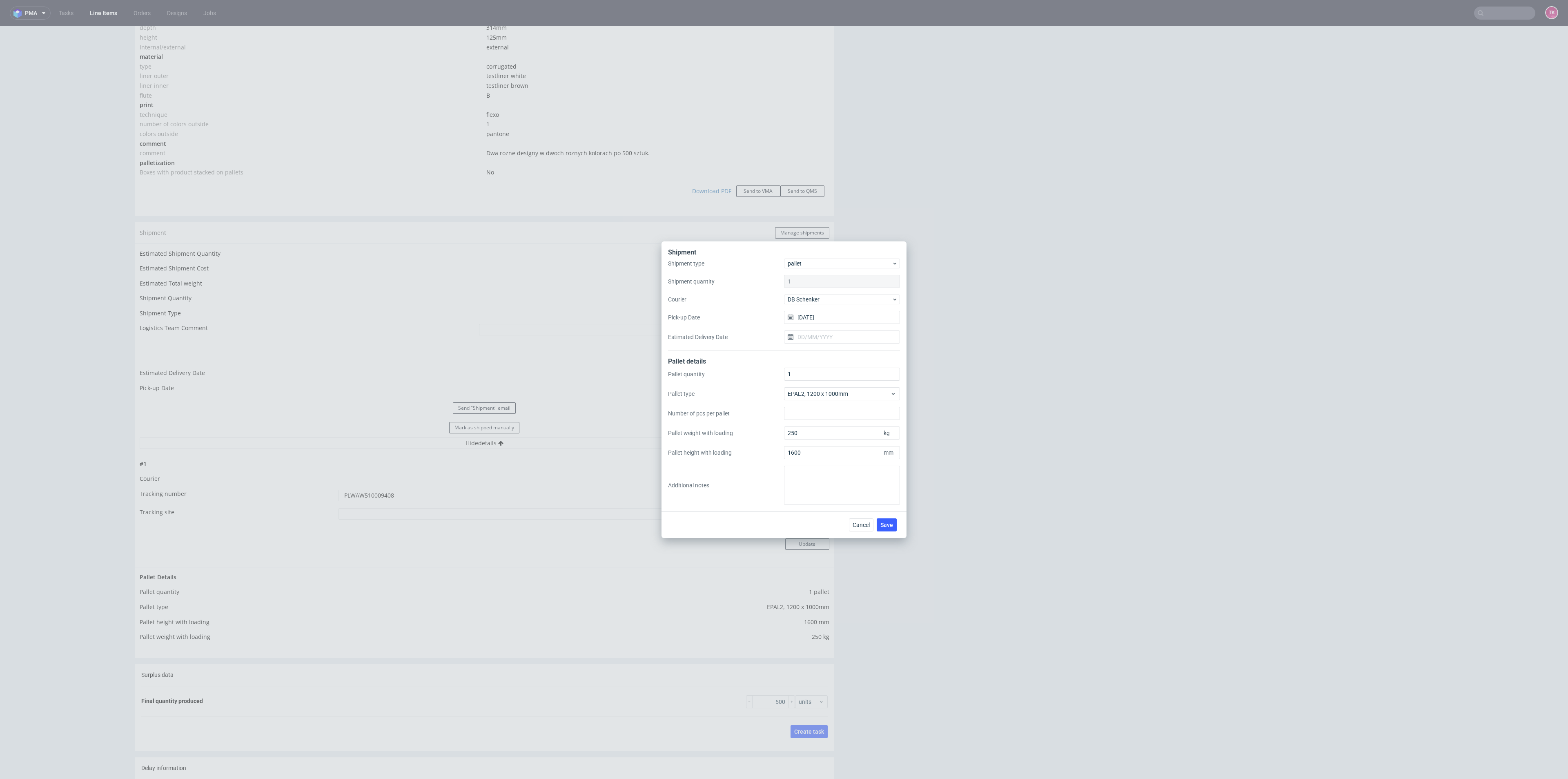
click at [1018, 267] on div "Shipment Shipment type pallet Shipment quantity 1 Courier DB Schenker Pick-up D…" at bounding box center [784, 389] width 1568 height 779
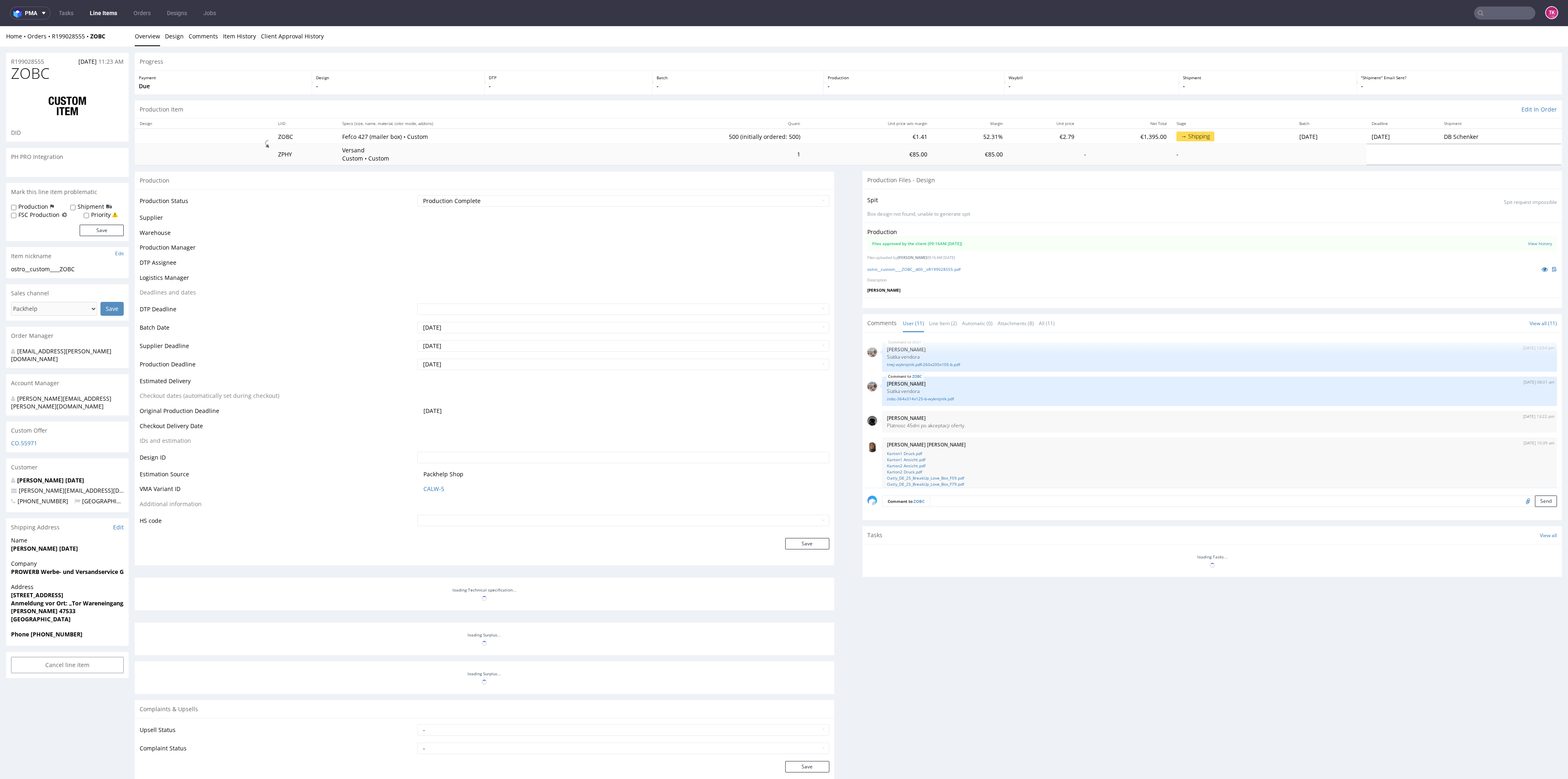
scroll to position [203, 0]
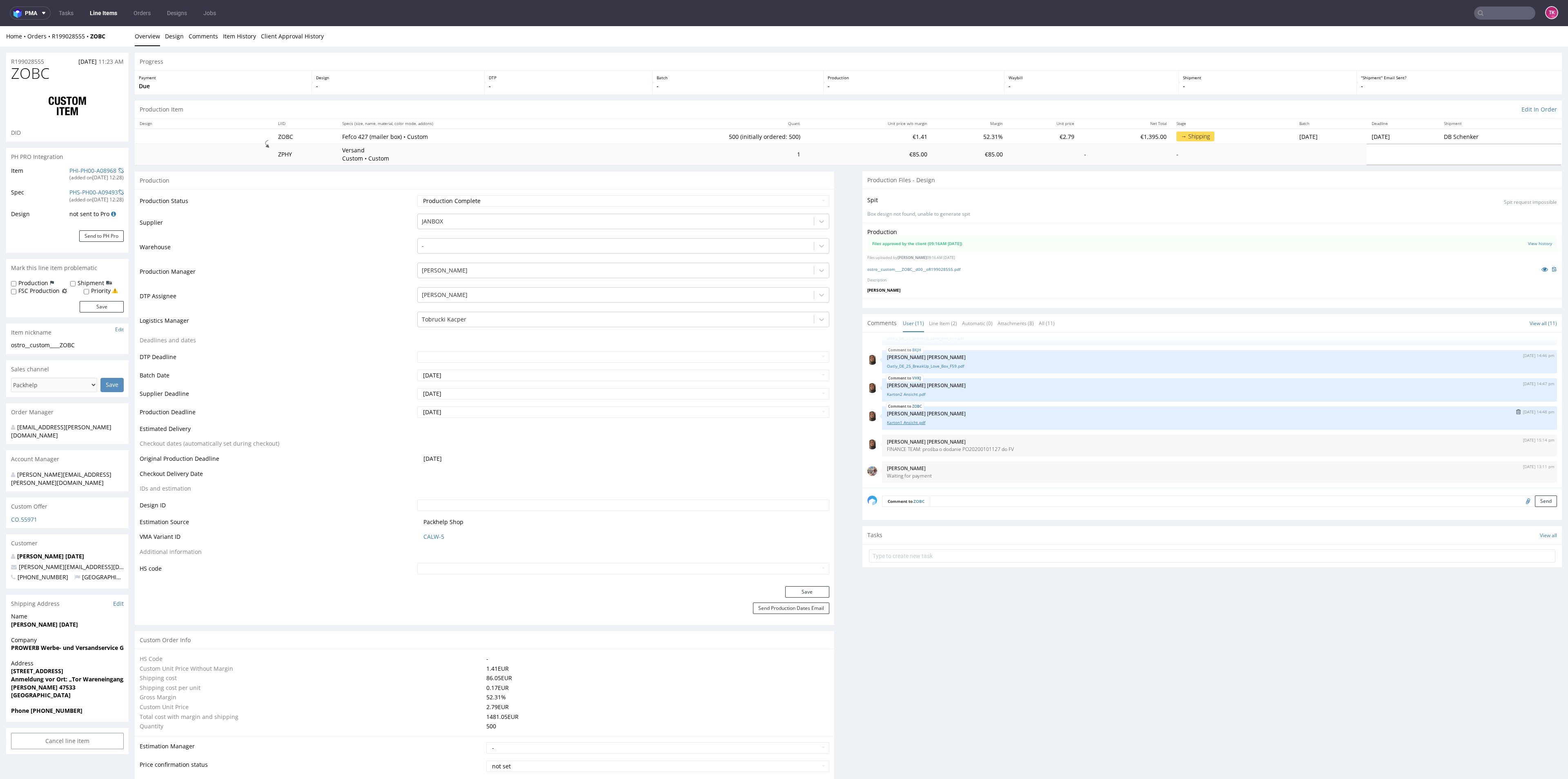
click at [897, 425] on link "Karton1 Ansicht.pdf" at bounding box center [1219, 423] width 665 height 6
drag, startPoint x: 4, startPoint y: 633, endPoint x: 2, endPoint y: 647, distance: 14.1
copy strong "PROWERB Werbe- und Versandservice GmbH c/o Oatly"
drag, startPoint x: 0, startPoint y: 659, endPoint x: 0, endPoint y: 669, distance: 10.0
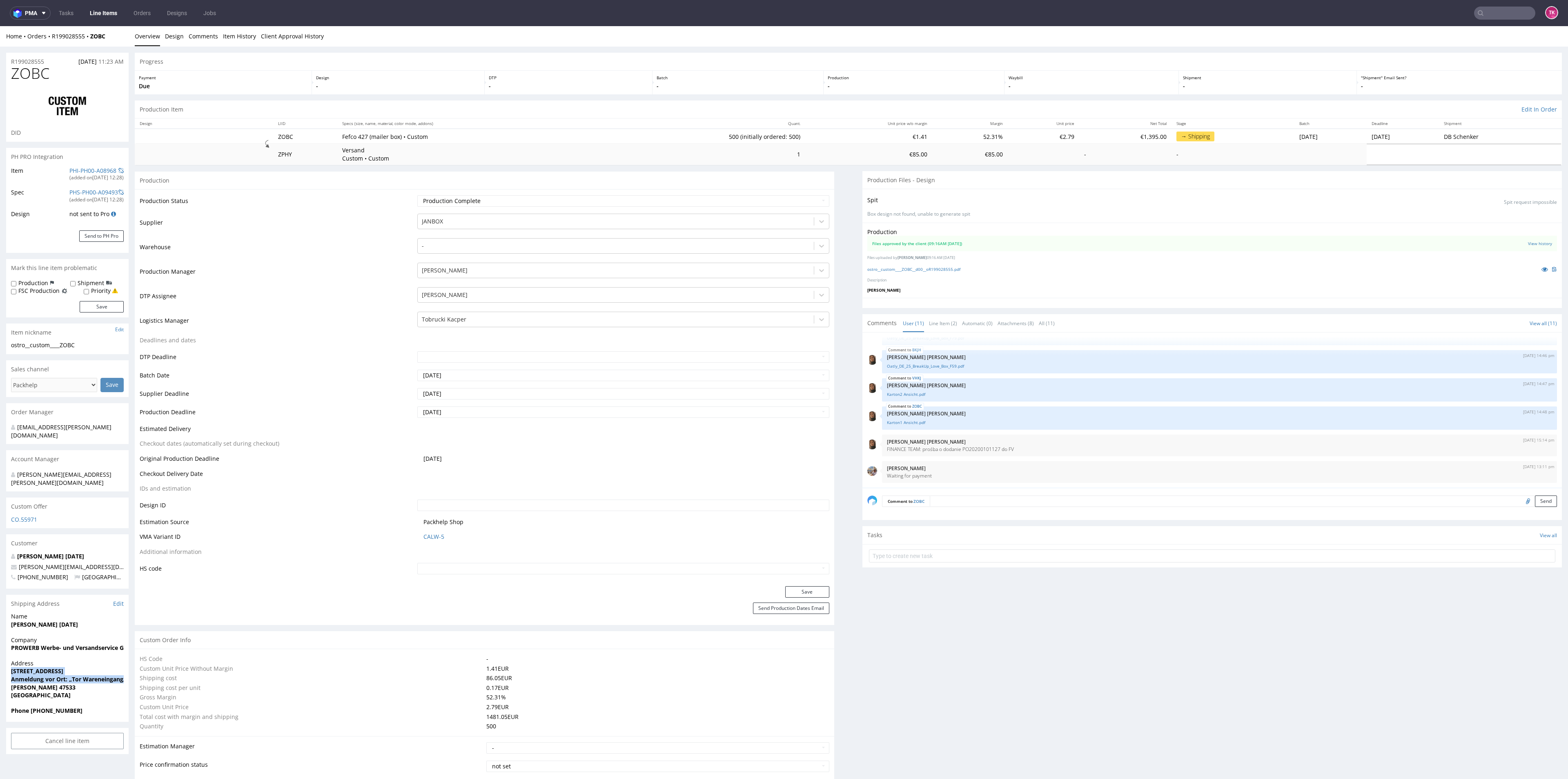
copy p "[STREET_ADDRESS] Anmeldung vor Ort: „Tor Wareneingang/Incoming goods""
click at [38, 683] on strong "[PERSON_NAME] 47533" at bounding box center [43, 687] width 65 height 8
copy strong "47533"
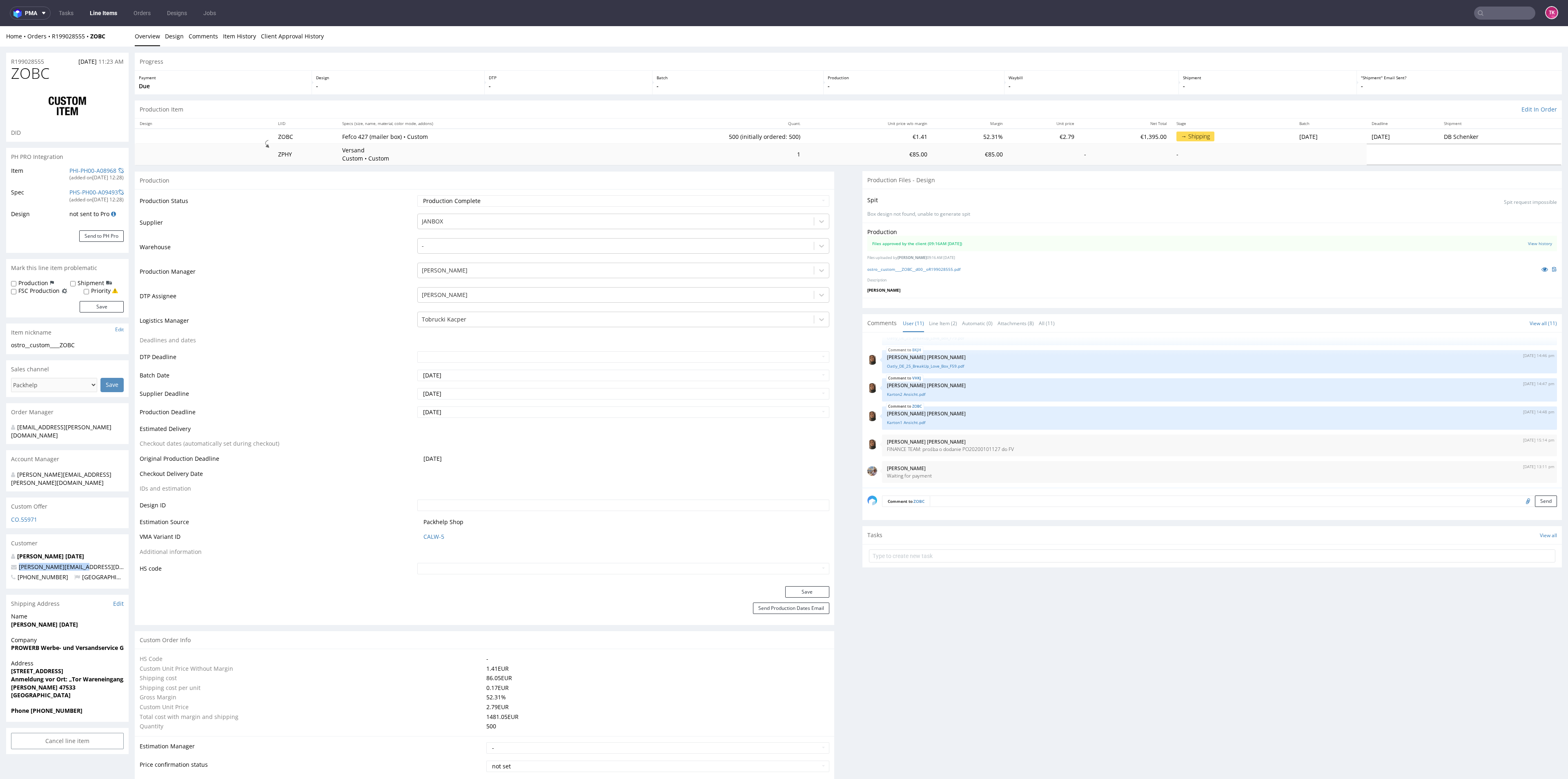
drag, startPoint x: 94, startPoint y: 549, endPoint x: 0, endPoint y: 546, distance: 94.0
copy span "[PERSON_NAME][EMAIL_ADDRESS][DATE][DOMAIN_NAME]"
drag, startPoint x: 64, startPoint y: 692, endPoint x: 33, endPoint y: 705, distance: 33.6
click at [33, 707] on div "Phone [PHONE_NUMBER]" at bounding box center [67, 714] width 122 height 15
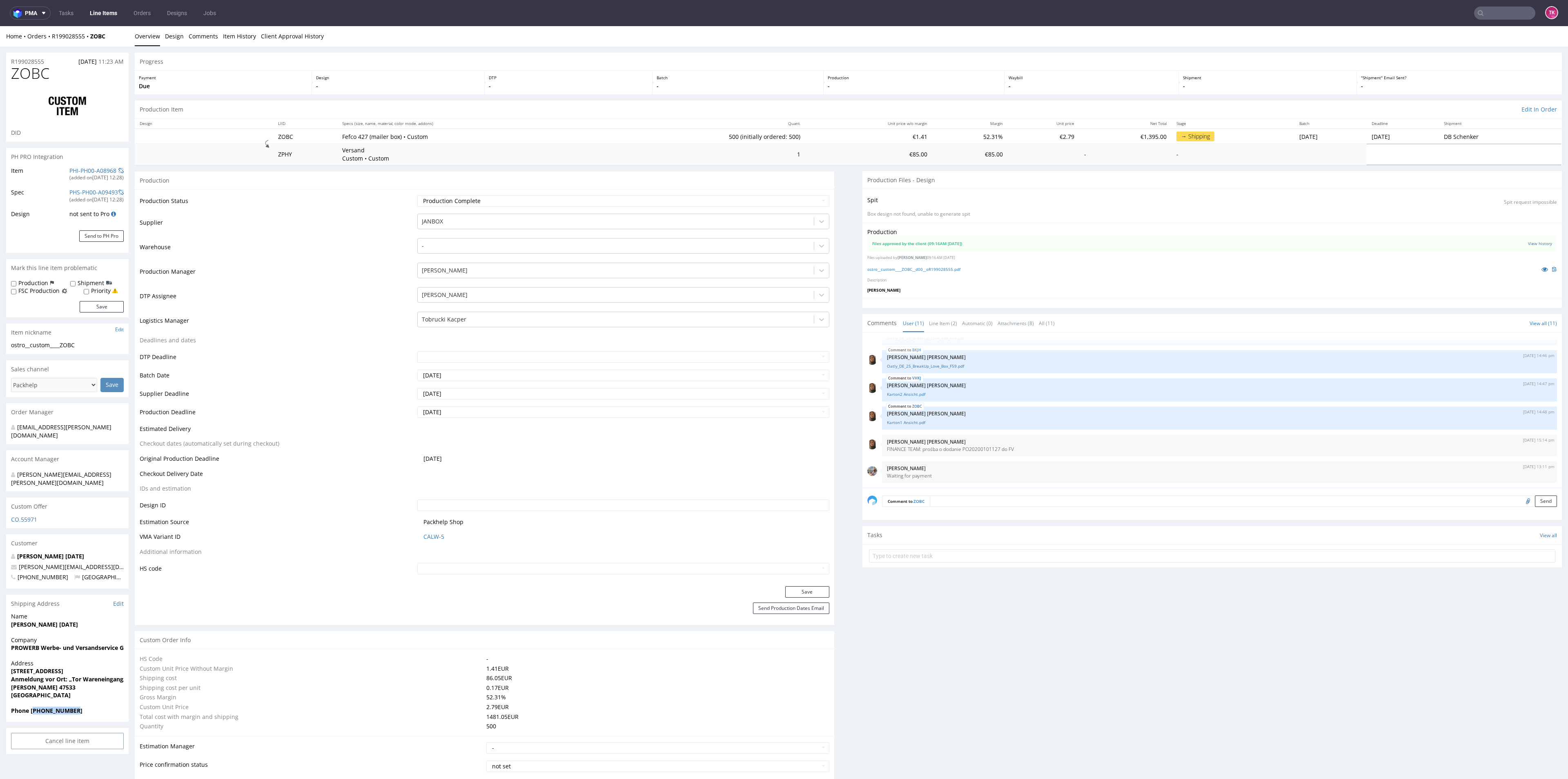
copy strong "491743283725"
drag, startPoint x: 30, startPoint y: 693, endPoint x: 140, endPoint y: 678, distance: 111.0
click at [99, 707] on span "Phone [PHONE_NUMBER]" at bounding box center [67, 711] width 113 height 8
copy strong "+491743283725"
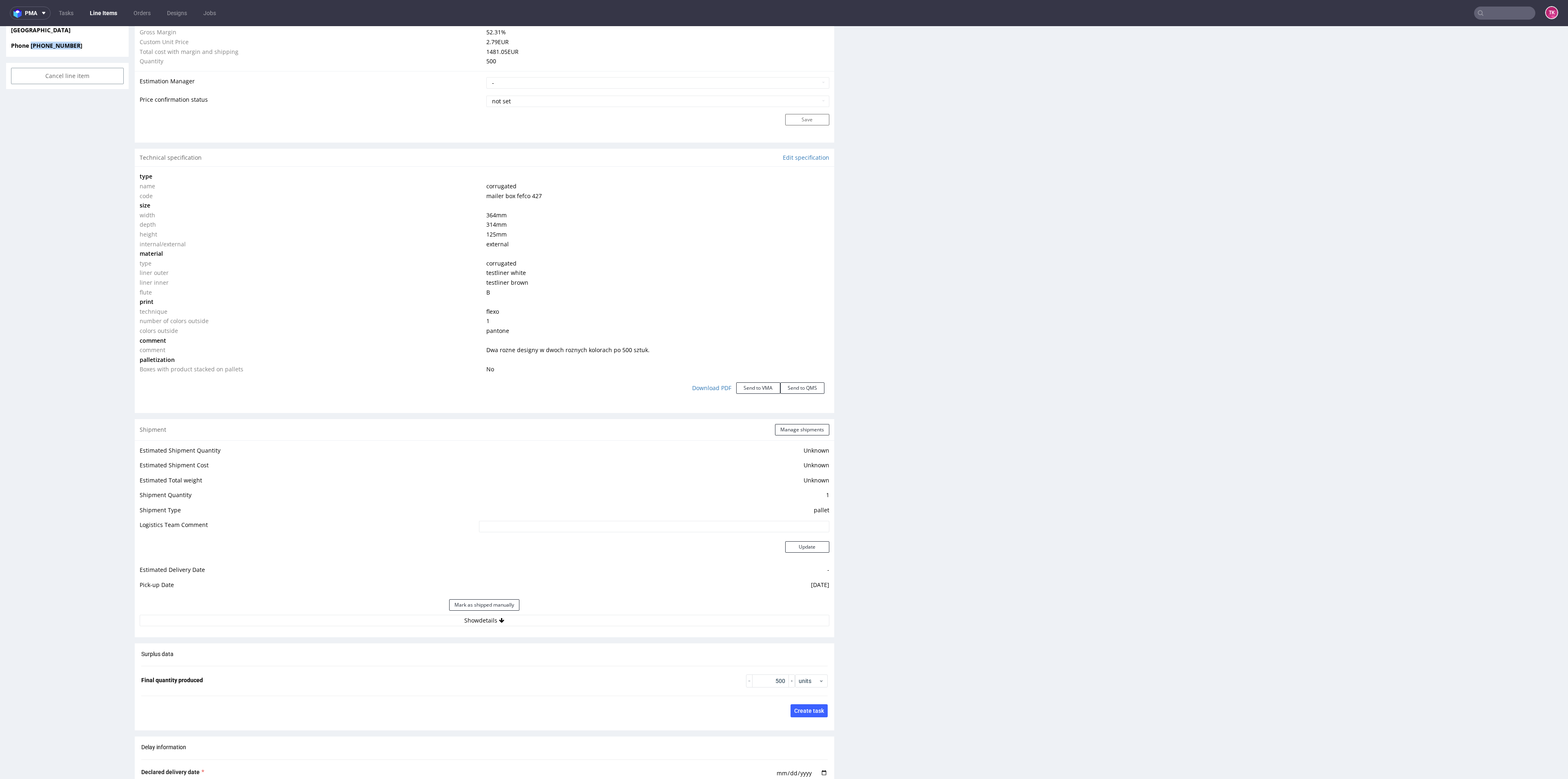
scroll to position [797, 0]
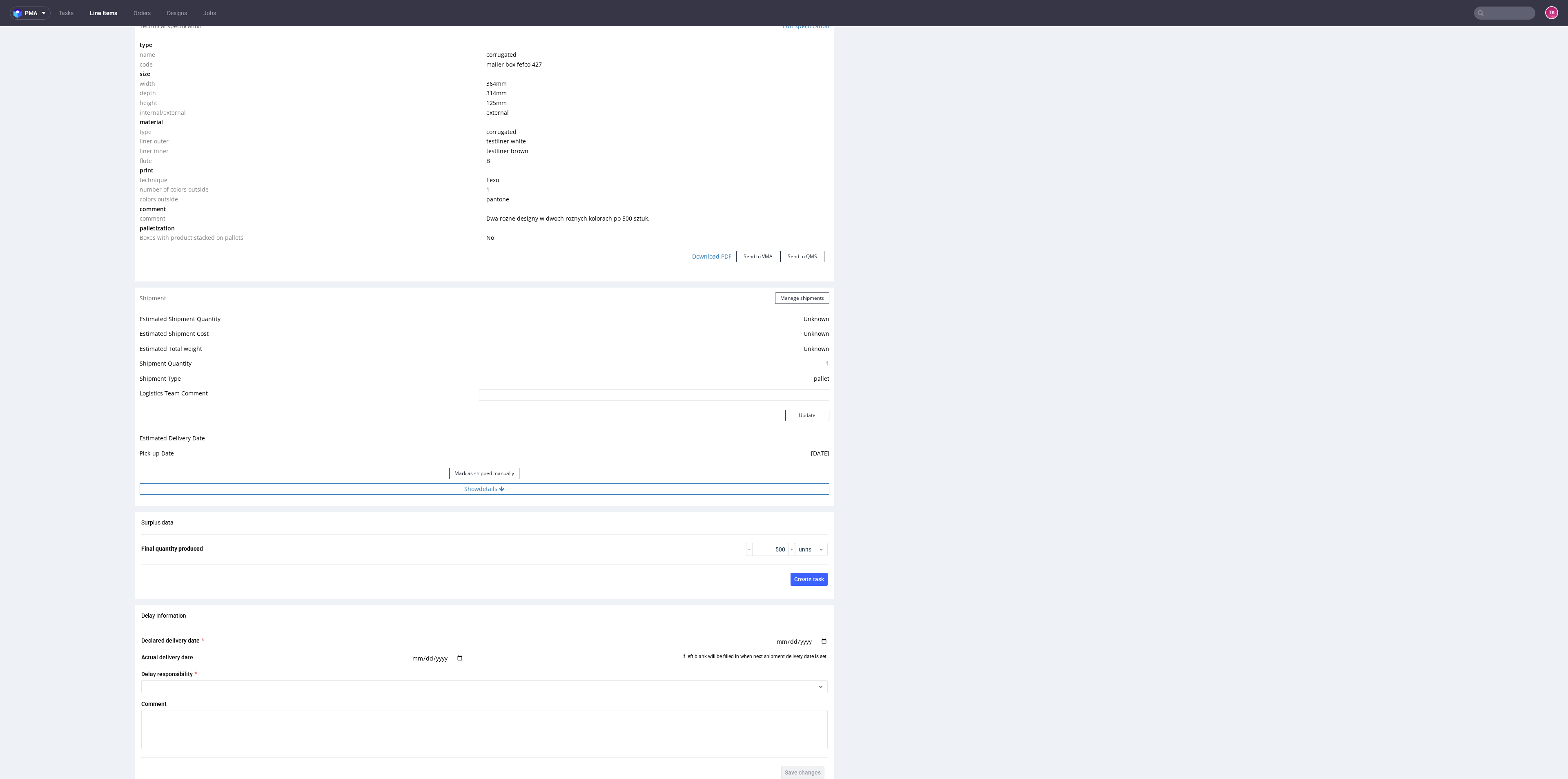
click at [584, 485] on button "Show details" at bounding box center [484, 489] width 690 height 12
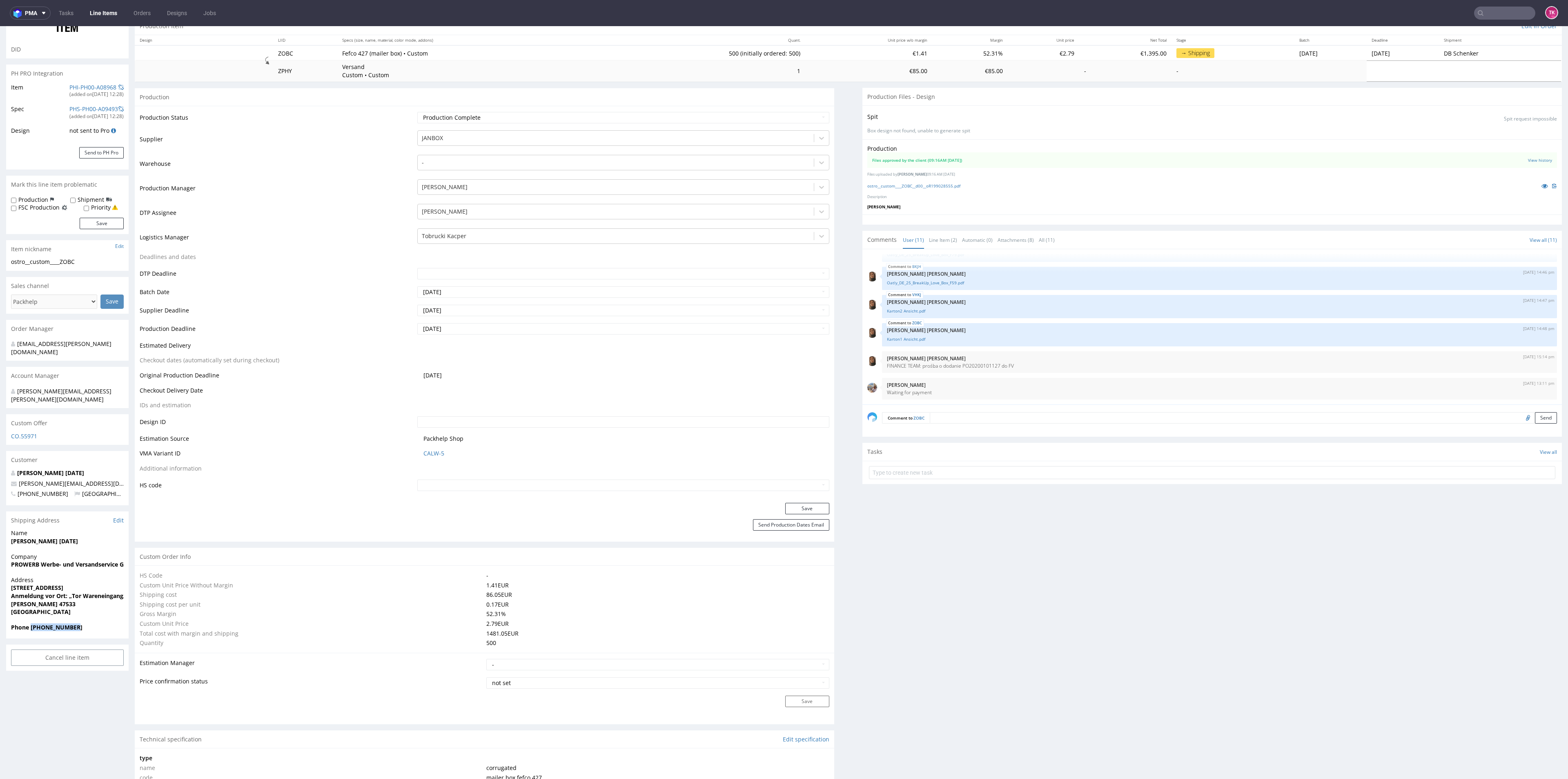
scroll to position [0, 0]
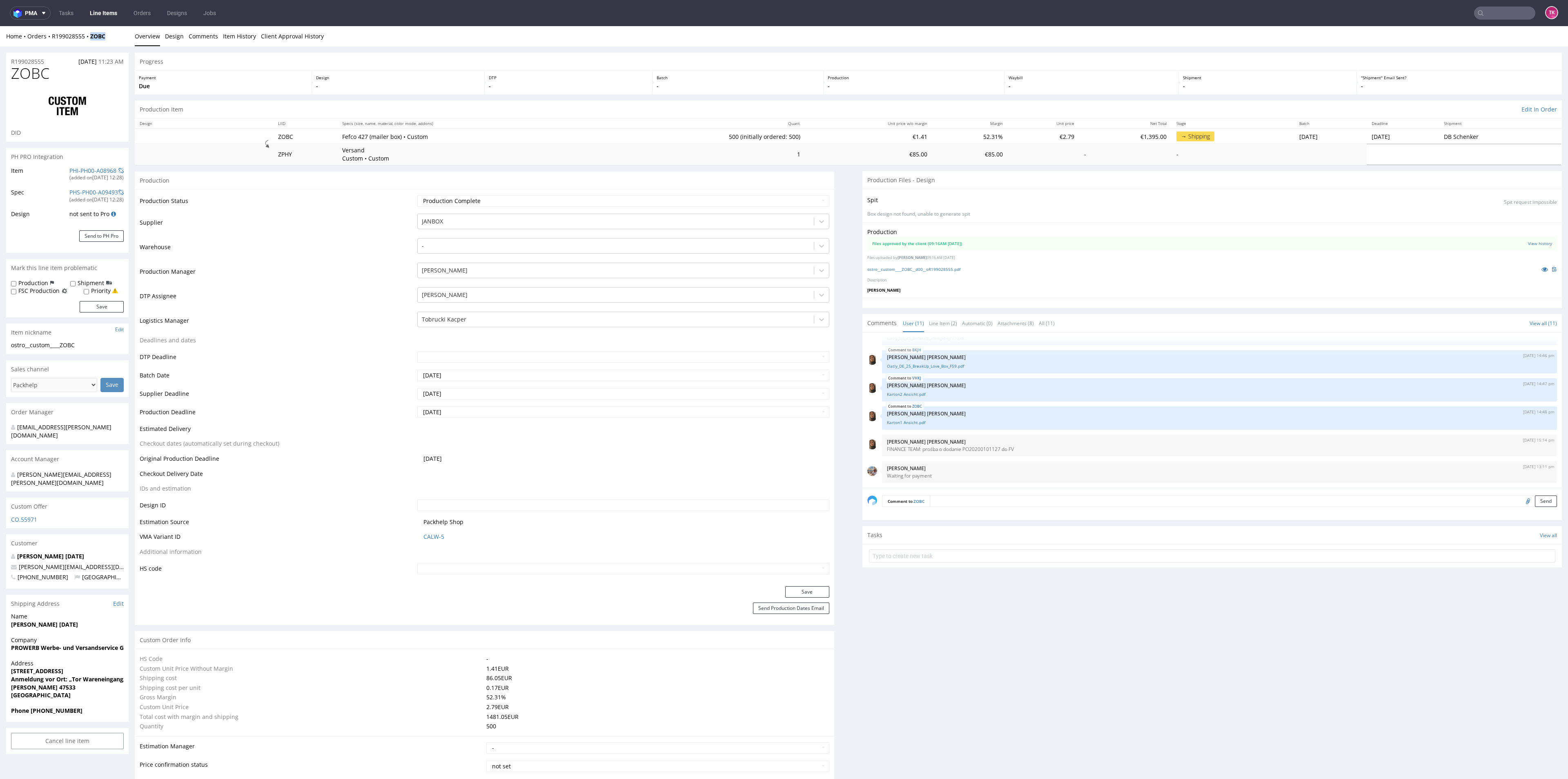
drag, startPoint x: 94, startPoint y: 46, endPoint x: 89, endPoint y: 43, distance: 5.8
click at [89, 43] on div "Home Orders R199028555 ZOBC Overview Design Comments Item History Client Approv…" at bounding box center [784, 37] width 1568 height 21
copy strong "ZOBC"
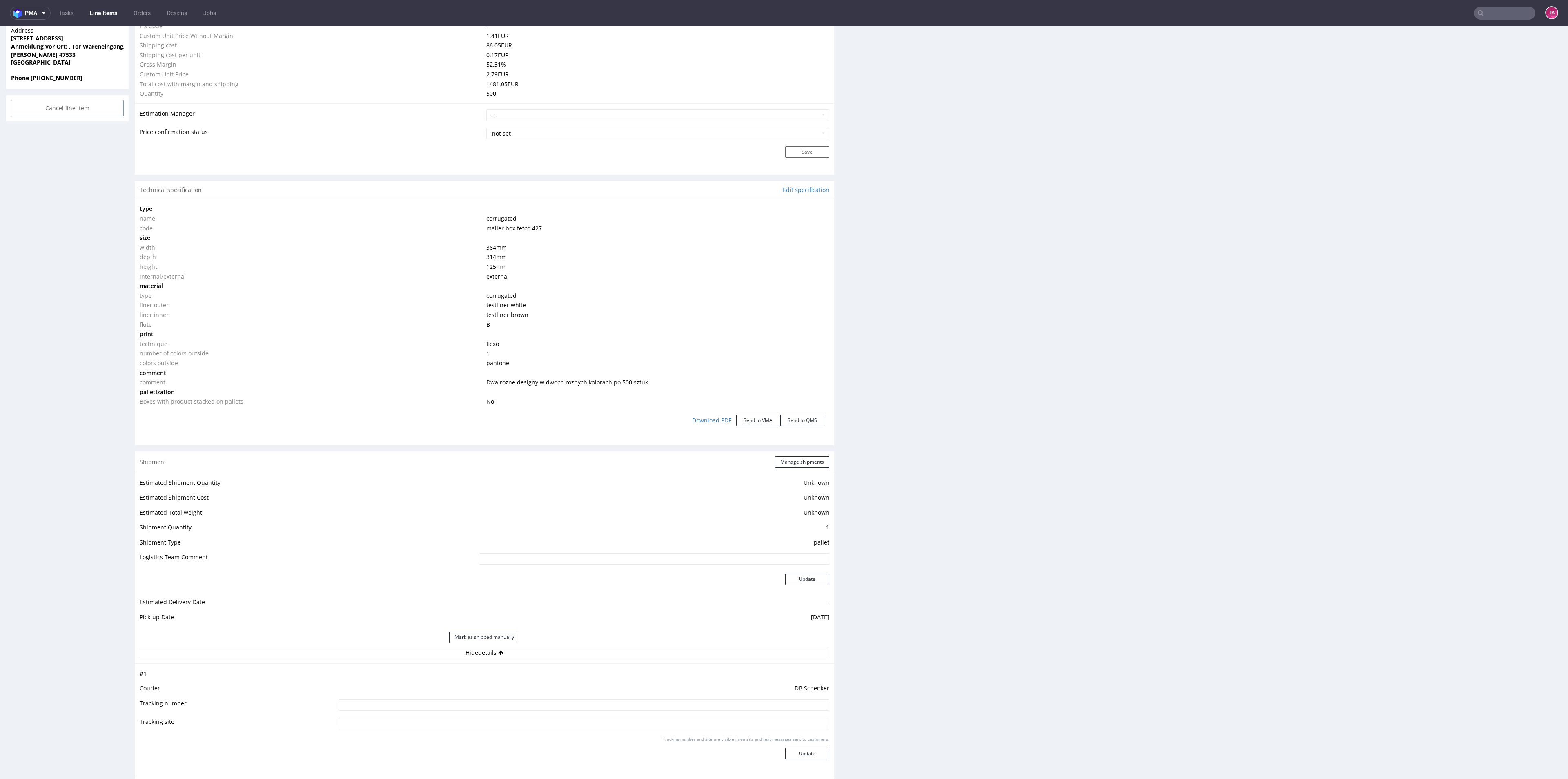
scroll to position [674, 0]
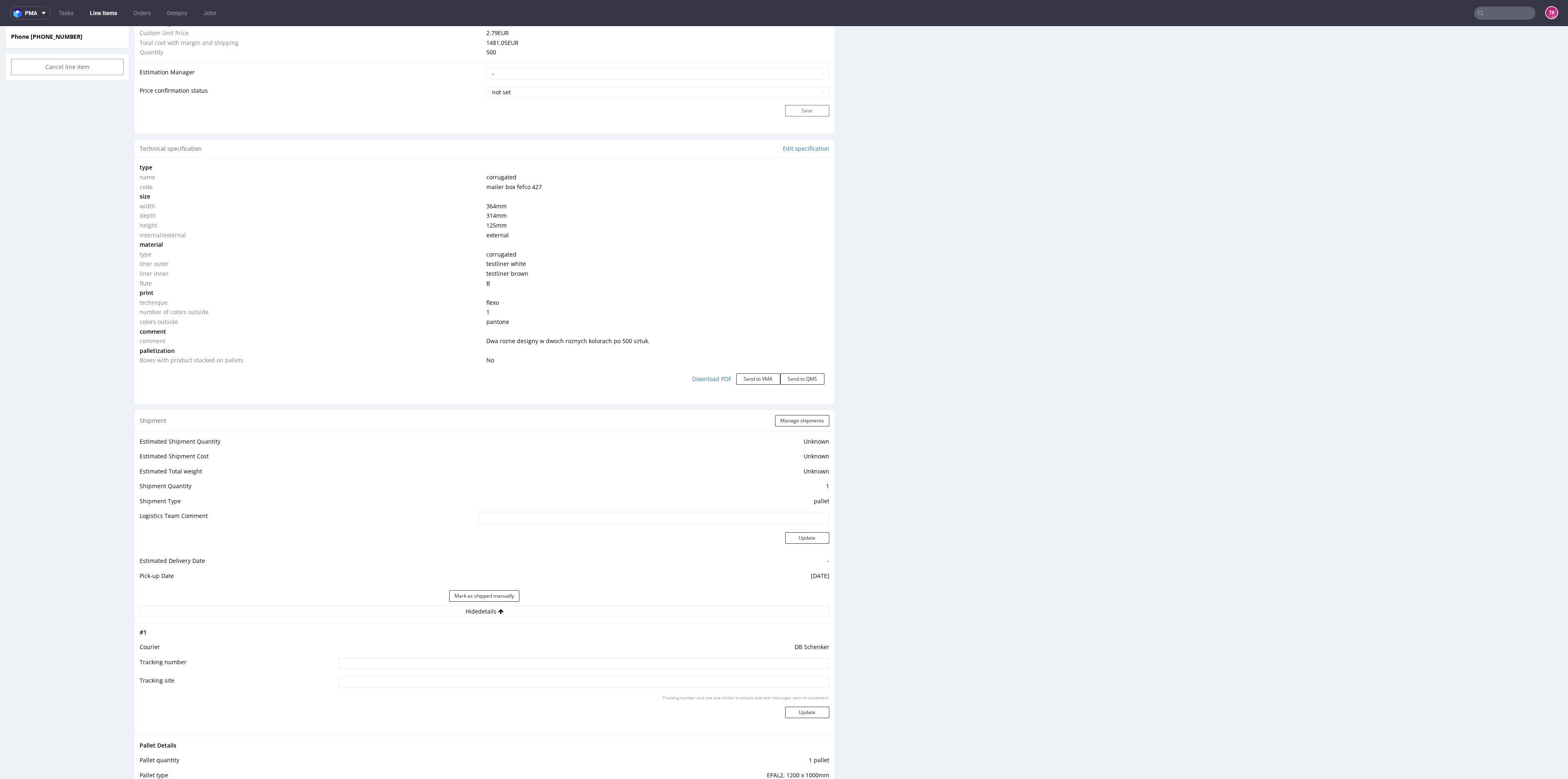
drag, startPoint x: 545, startPoint y: 680, endPoint x: 545, endPoint y: 669, distance: 11.0
click at [546, 679] on input at bounding box center [584, 682] width 491 height 12
click at [545, 668] on input at bounding box center [584, 664] width 491 height 12
paste input "PLWAW510009408"
type input "PLWAW510009408"
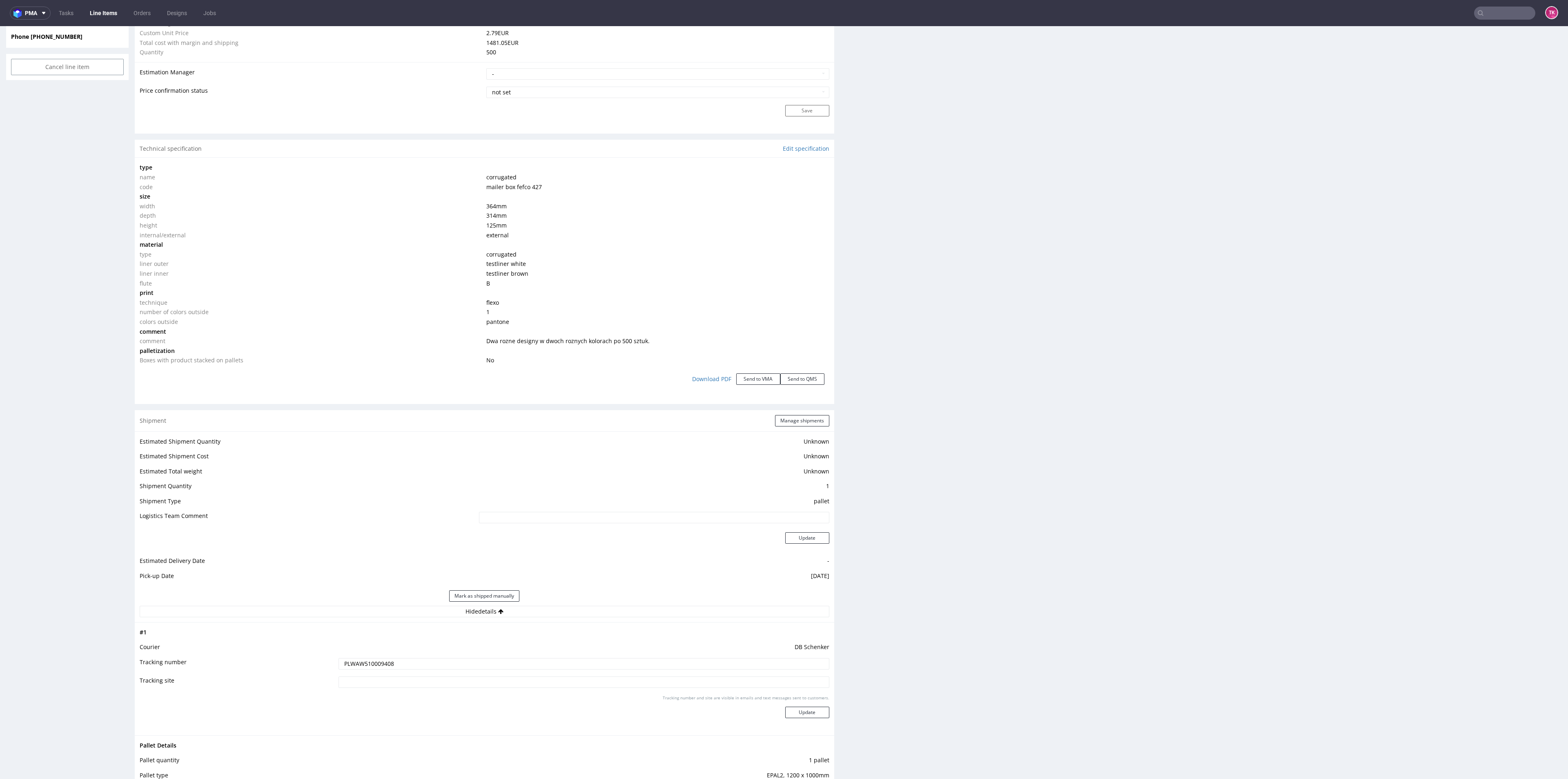
click at [783, 706] on div "Tracking number and site are visible in emails and text messages sent to custom…" at bounding box center [584, 710] width 491 height 29
click at [807, 706] on div "Tracking number and site are visible in emails and text messages sent to custom…" at bounding box center [584, 710] width 491 height 29
click at [816, 712] on button "Update" at bounding box center [807, 713] width 44 height 12
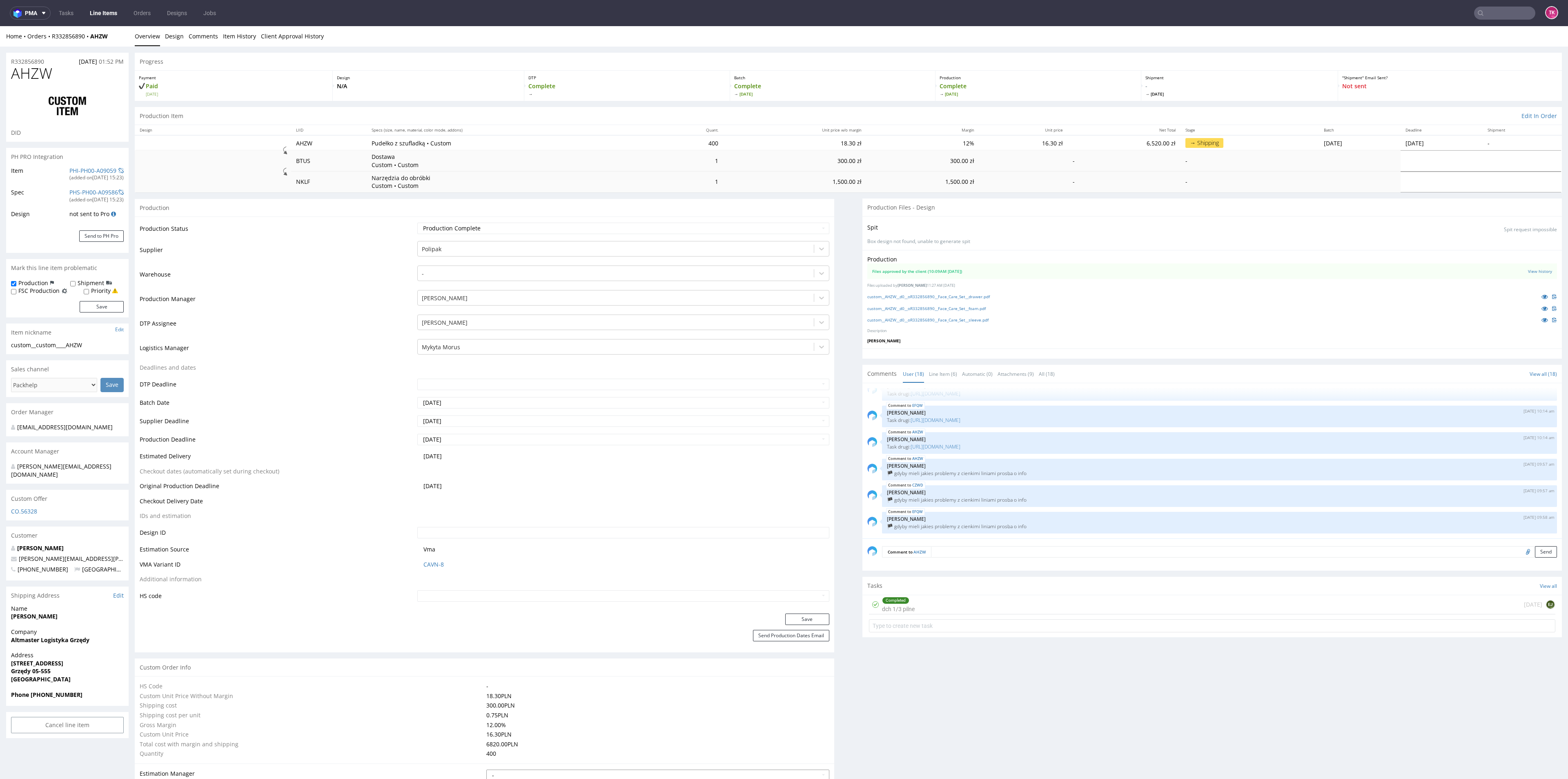
scroll to position [245, 0]
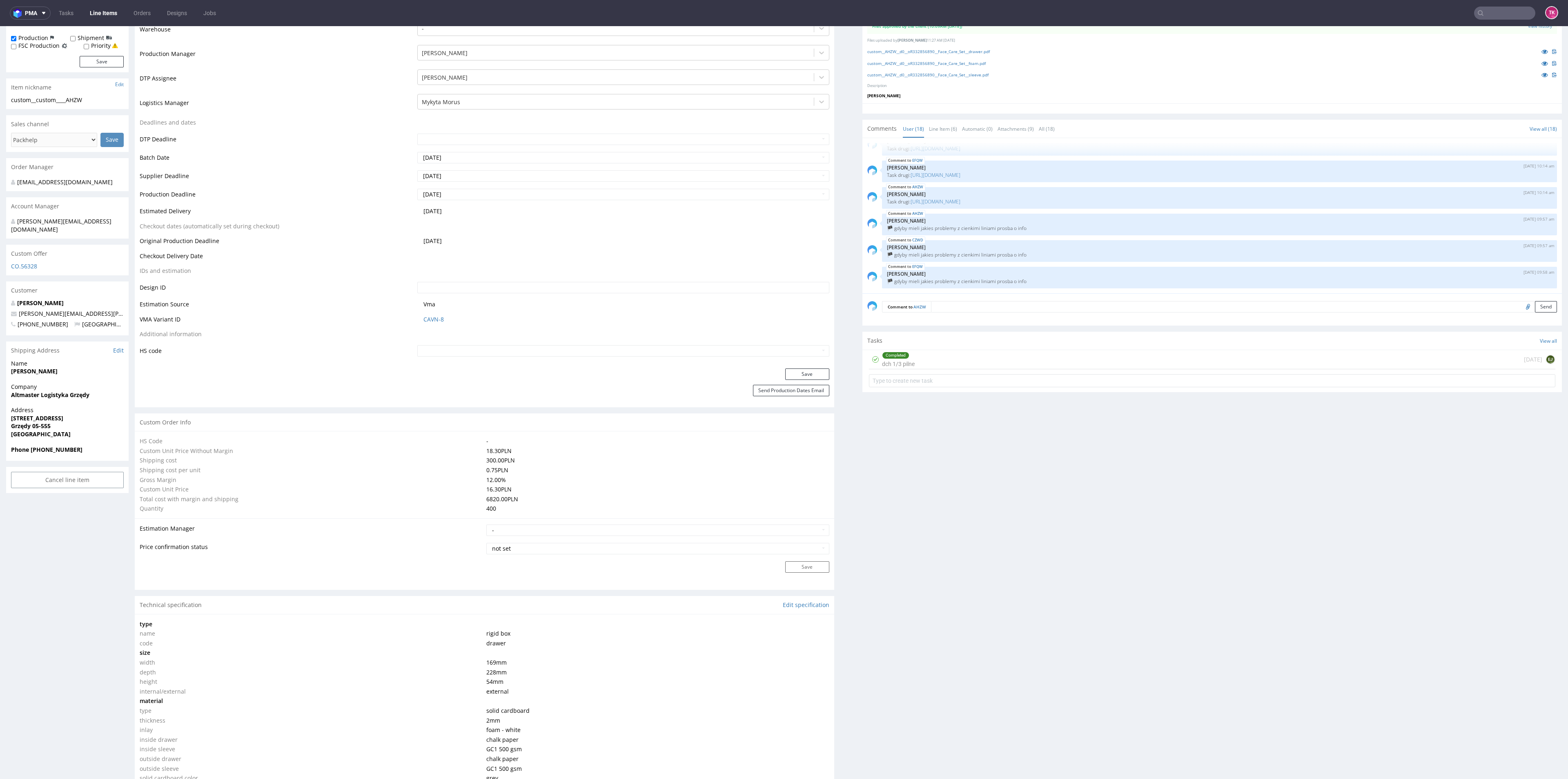
click at [105, 12] on link "Line Items" at bounding box center [103, 13] width 37 height 13
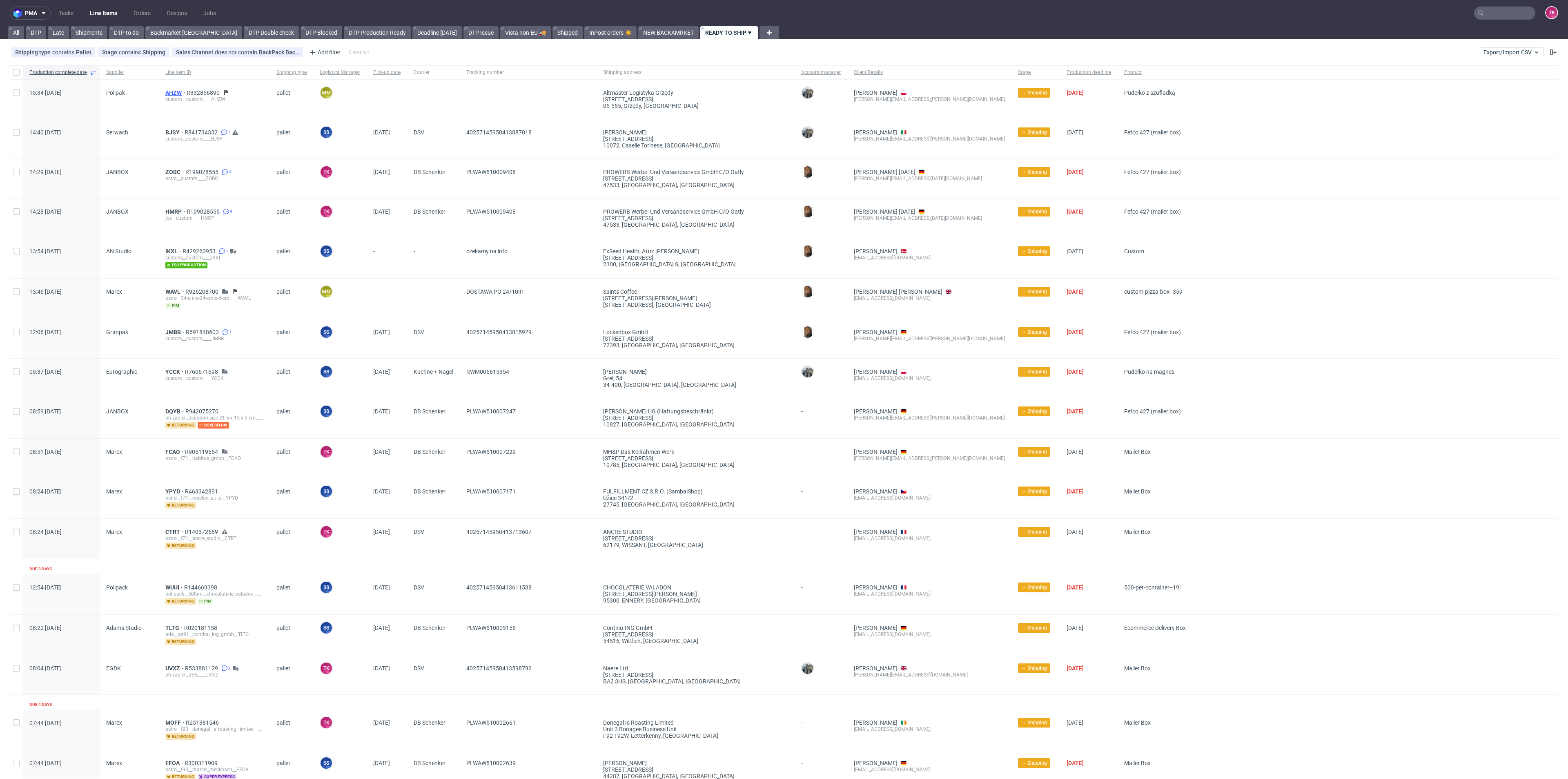
click at [170, 93] on span "AHZW" at bounding box center [176, 93] width 21 height 7
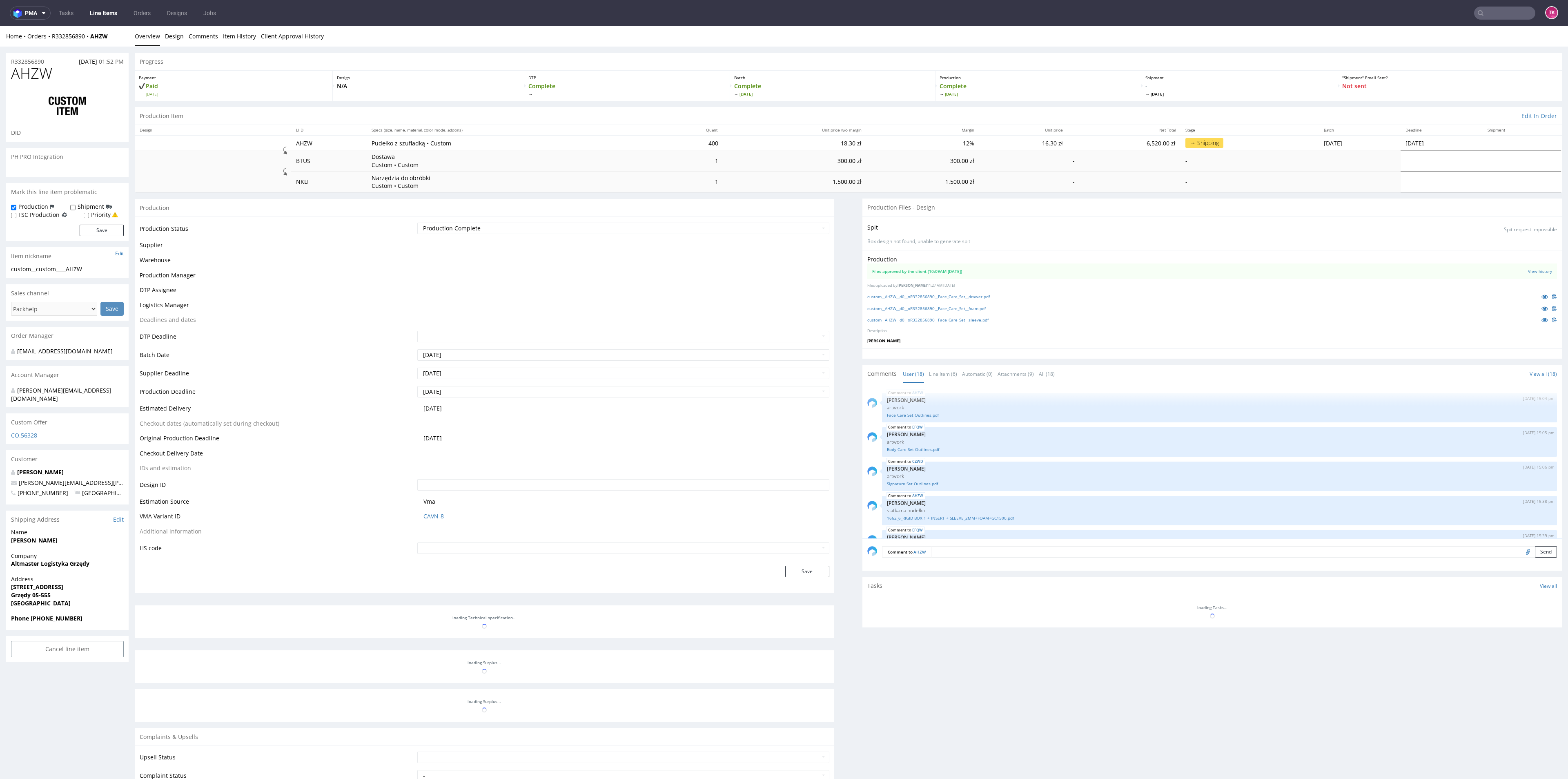
scroll to position [403, 0]
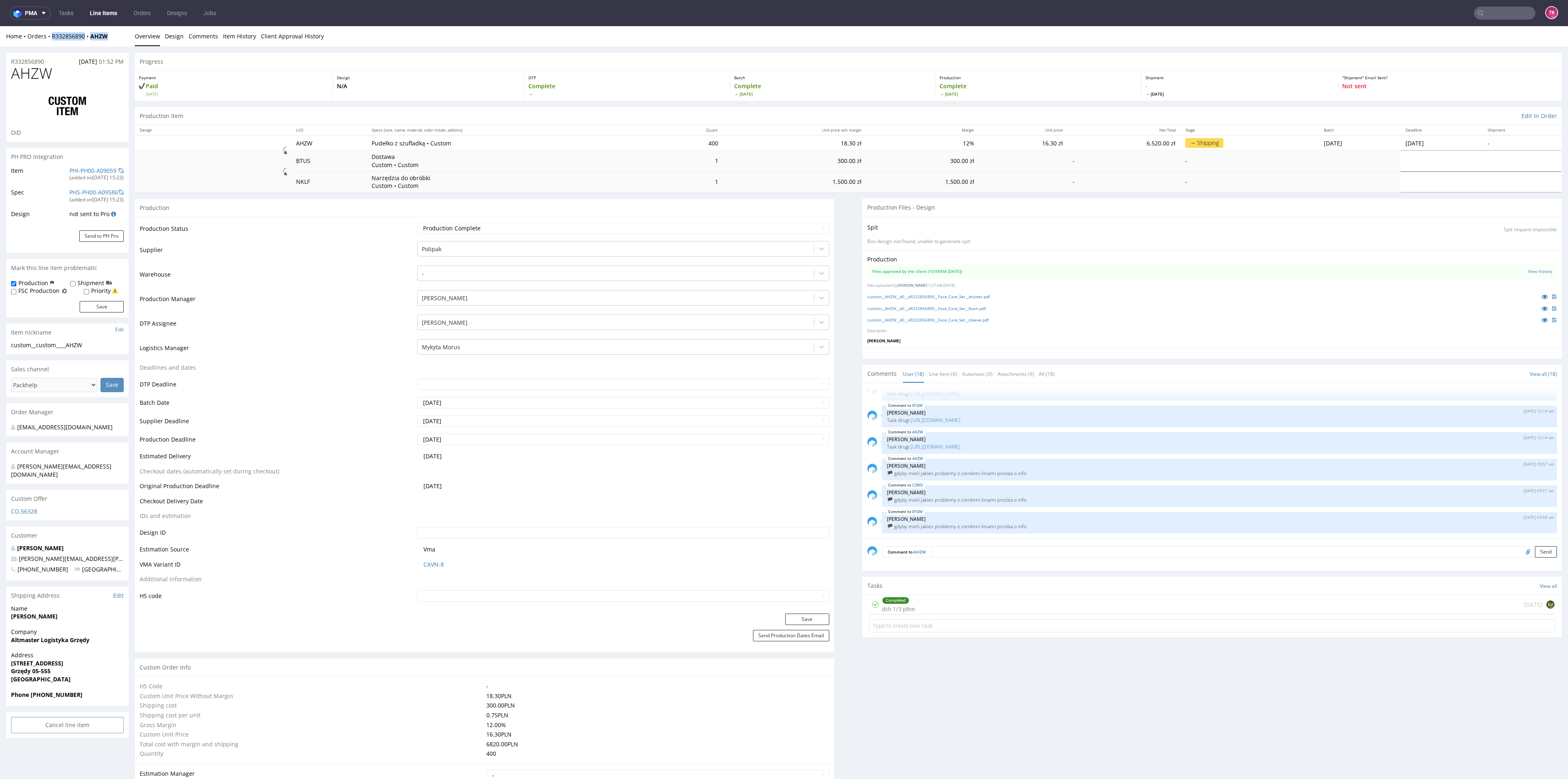
drag, startPoint x: 115, startPoint y: 38, endPoint x: 55, endPoint y: 55, distance: 62.4
click at [49, 42] on div "Home Orders R332856890 AHZW Overview Design Comments Item History Client Approv…" at bounding box center [784, 37] width 1568 height 21
copy div "R332856890 AHZW"
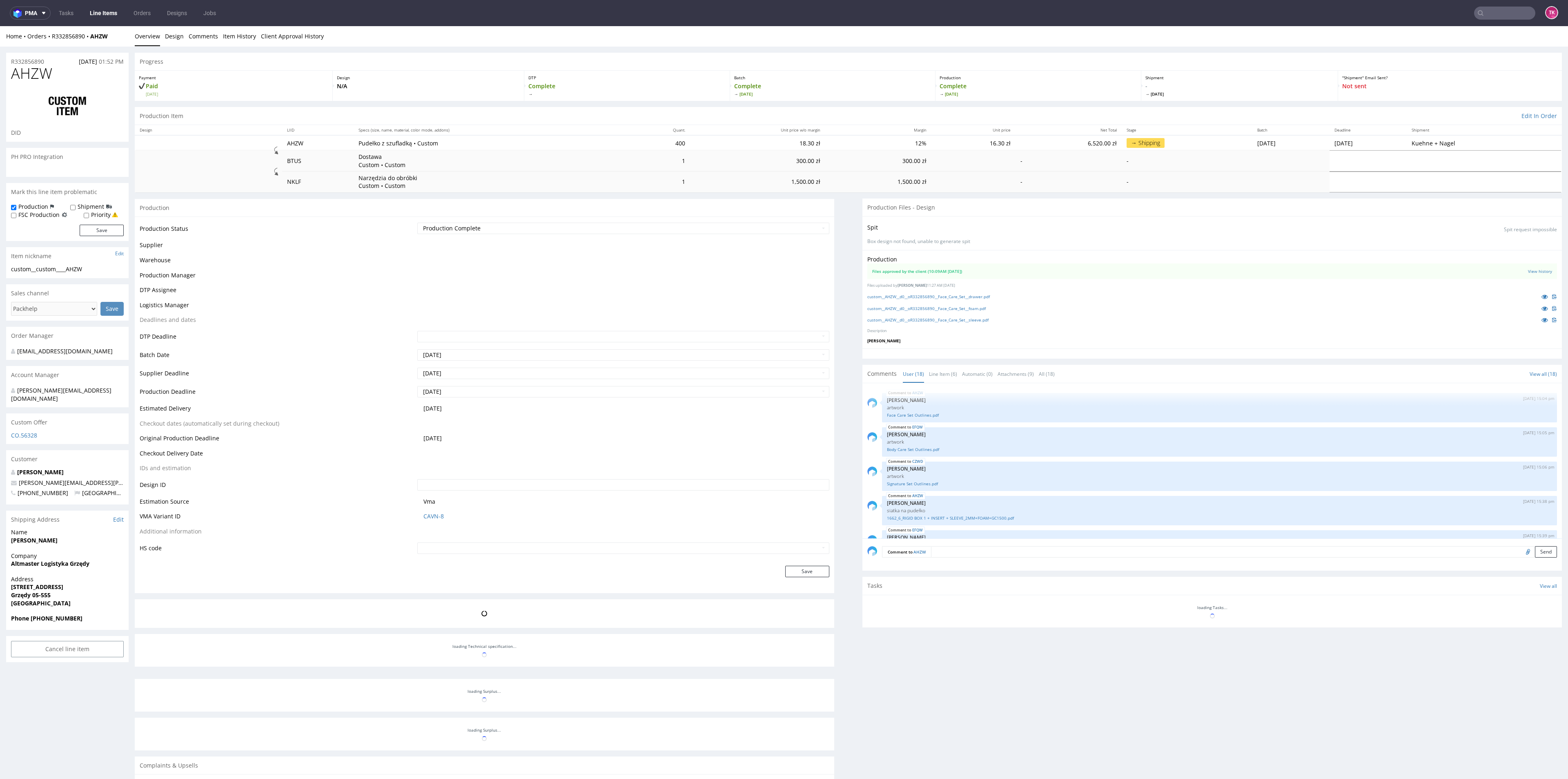
scroll to position [403, 0]
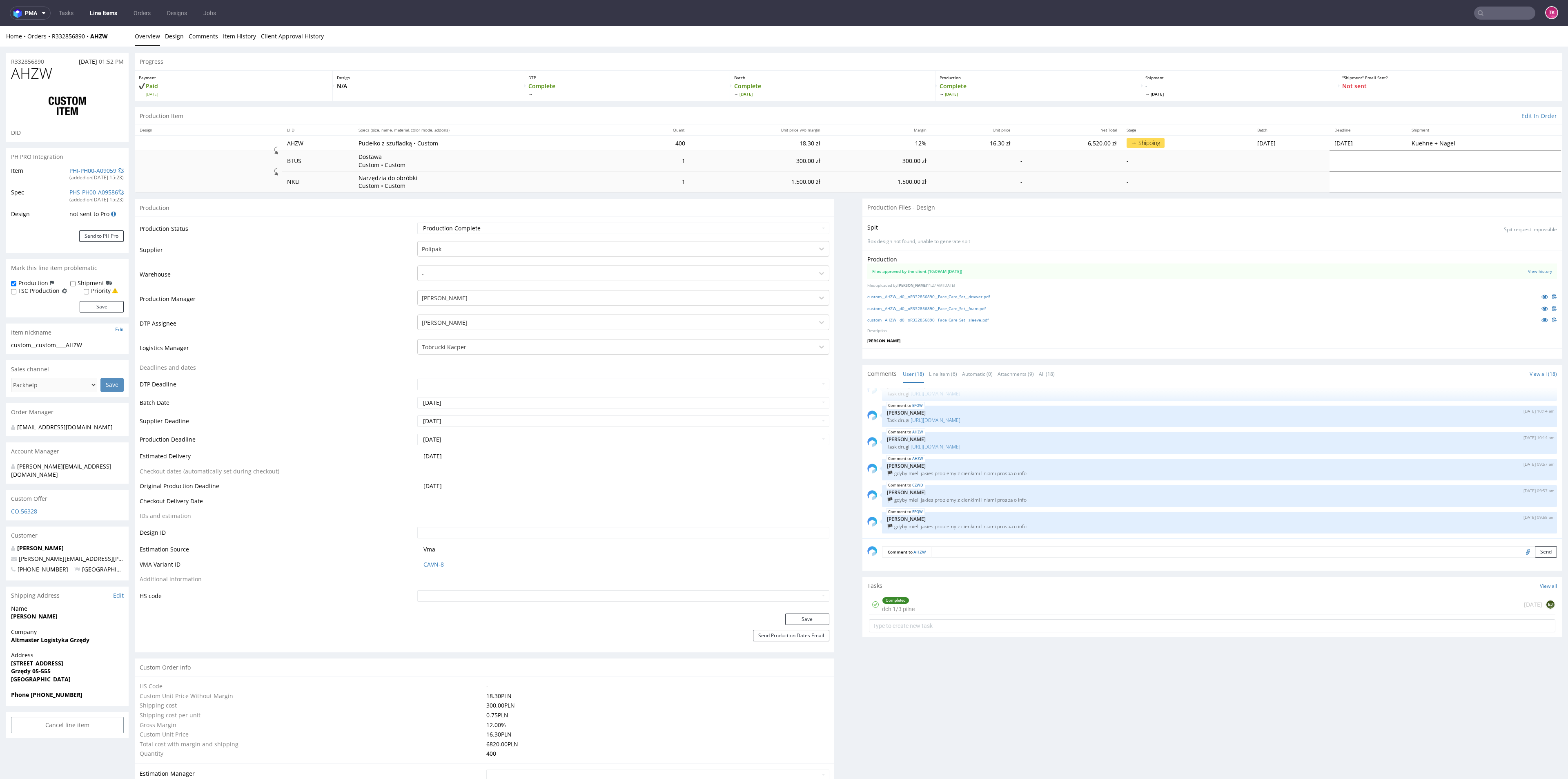
click at [1483, 19] on input "text" at bounding box center [1505, 13] width 61 height 13
paste input "1Z5A15806893304857"
type input "1Z5A158068933048"
click at [1483, 35] on div "OLQW" at bounding box center [1491, 33] width 16 height 8
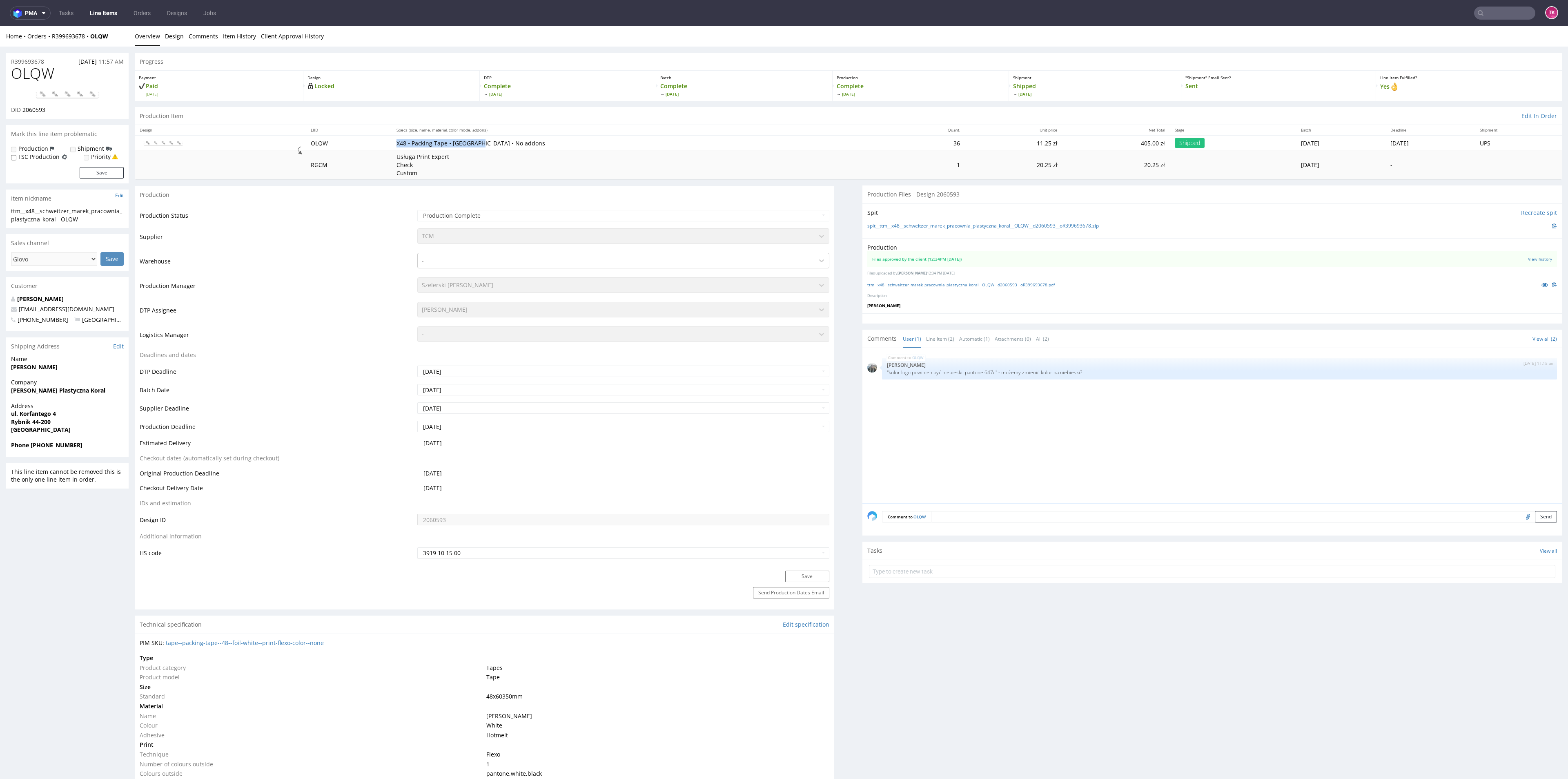
drag, startPoint x: 392, startPoint y: 137, endPoint x: 478, endPoint y: 138, distance: 86.0
click at [478, 138] on td "X48 • Packing Tape • White Base • No addons" at bounding box center [643, 143] width 503 height 15
click at [628, 163] on td "Usługa Print Expert Check Custom" at bounding box center [643, 165] width 503 height 29
click at [58, 95] on img at bounding box center [67, 95] width 65 height 10
click at [911, 284] on link "ttm__x48__schweitzer_marek_pracownia_plastyczna_koral__OLQW__d2060593__oR399693…" at bounding box center [961, 284] width 187 height 5
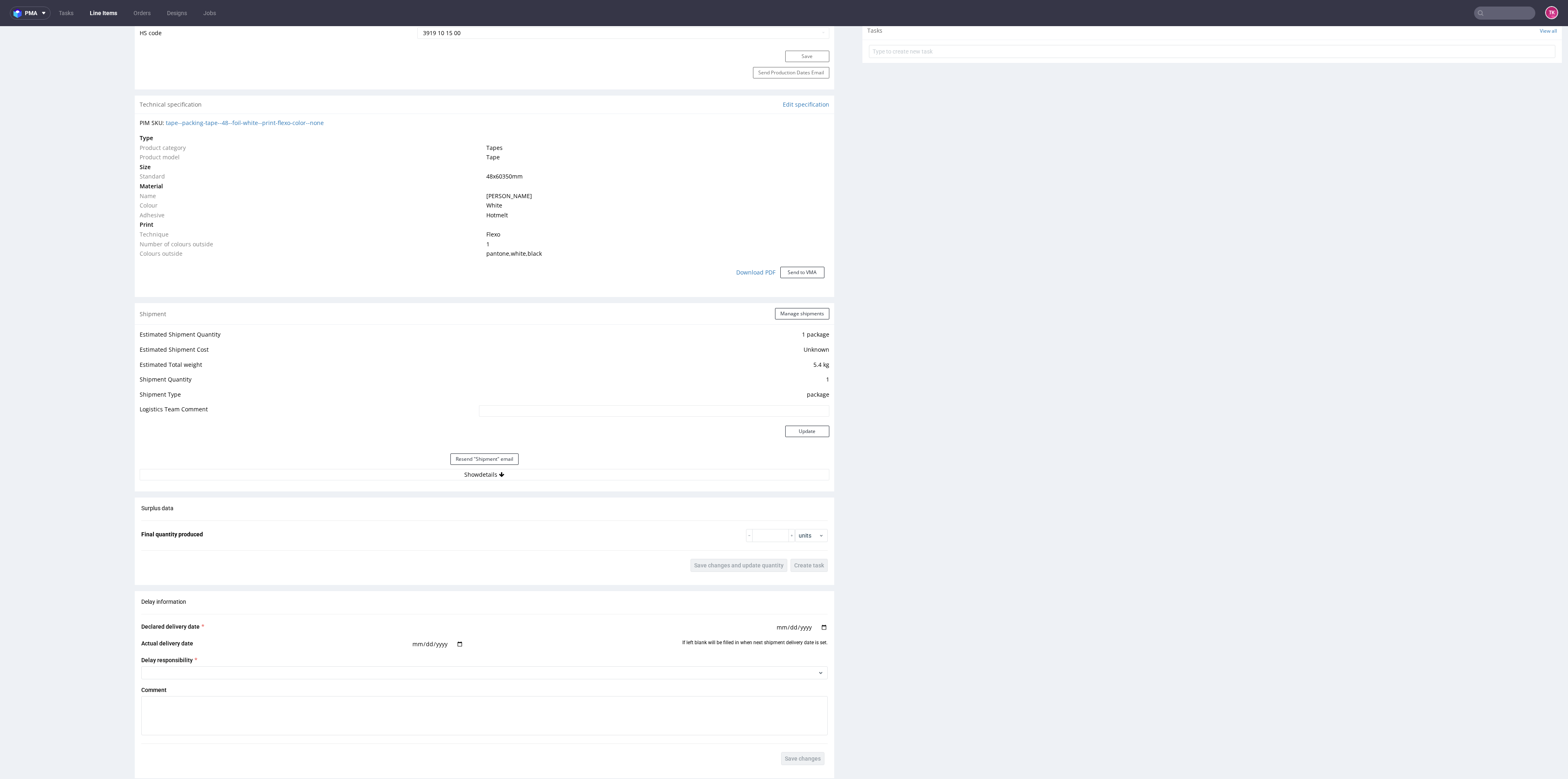
scroll to position [613, 0]
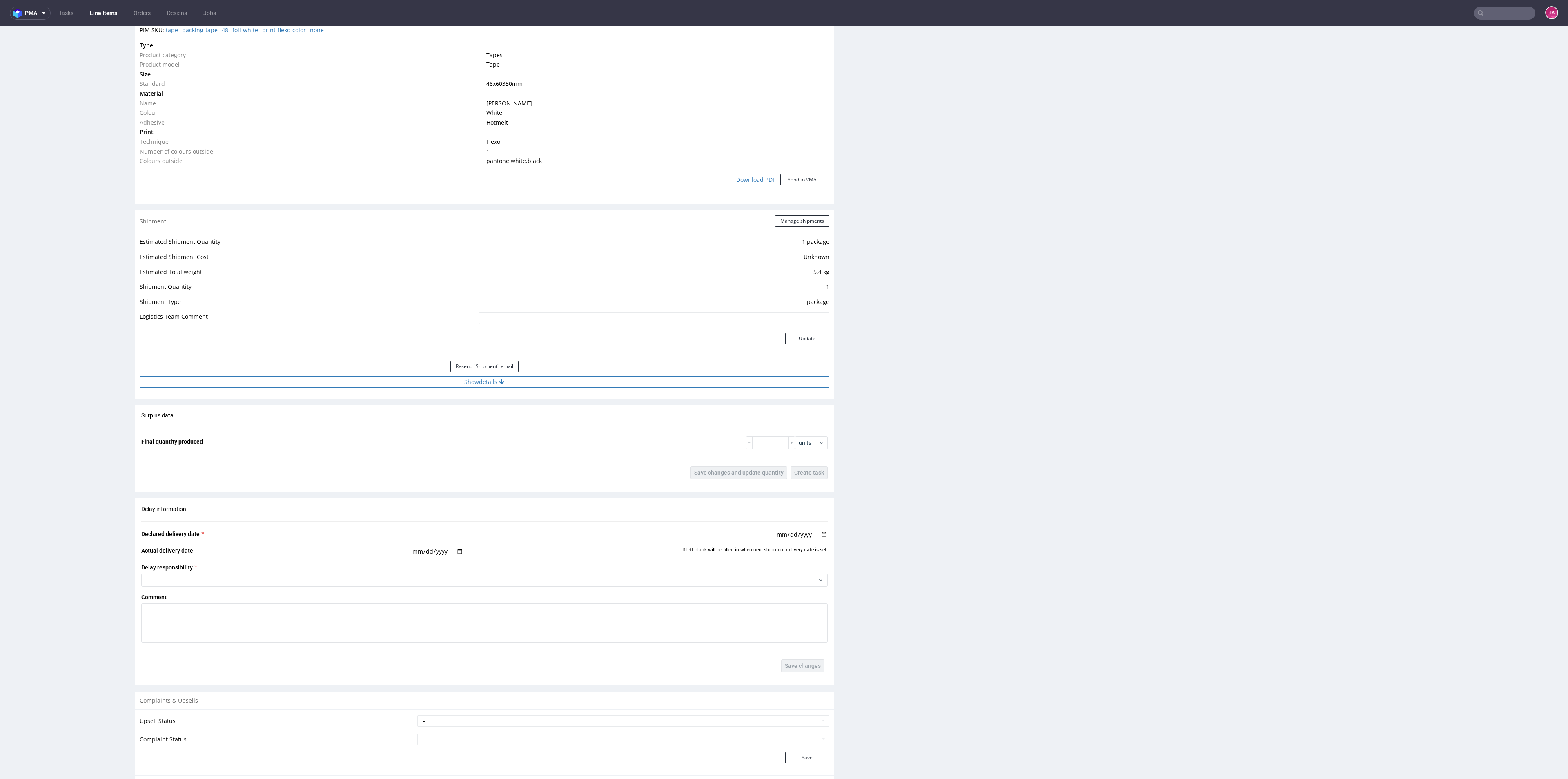
click at [362, 384] on button "Show details" at bounding box center [484, 382] width 690 height 12
click at [359, 378] on button "Hide details" at bounding box center [484, 382] width 690 height 12
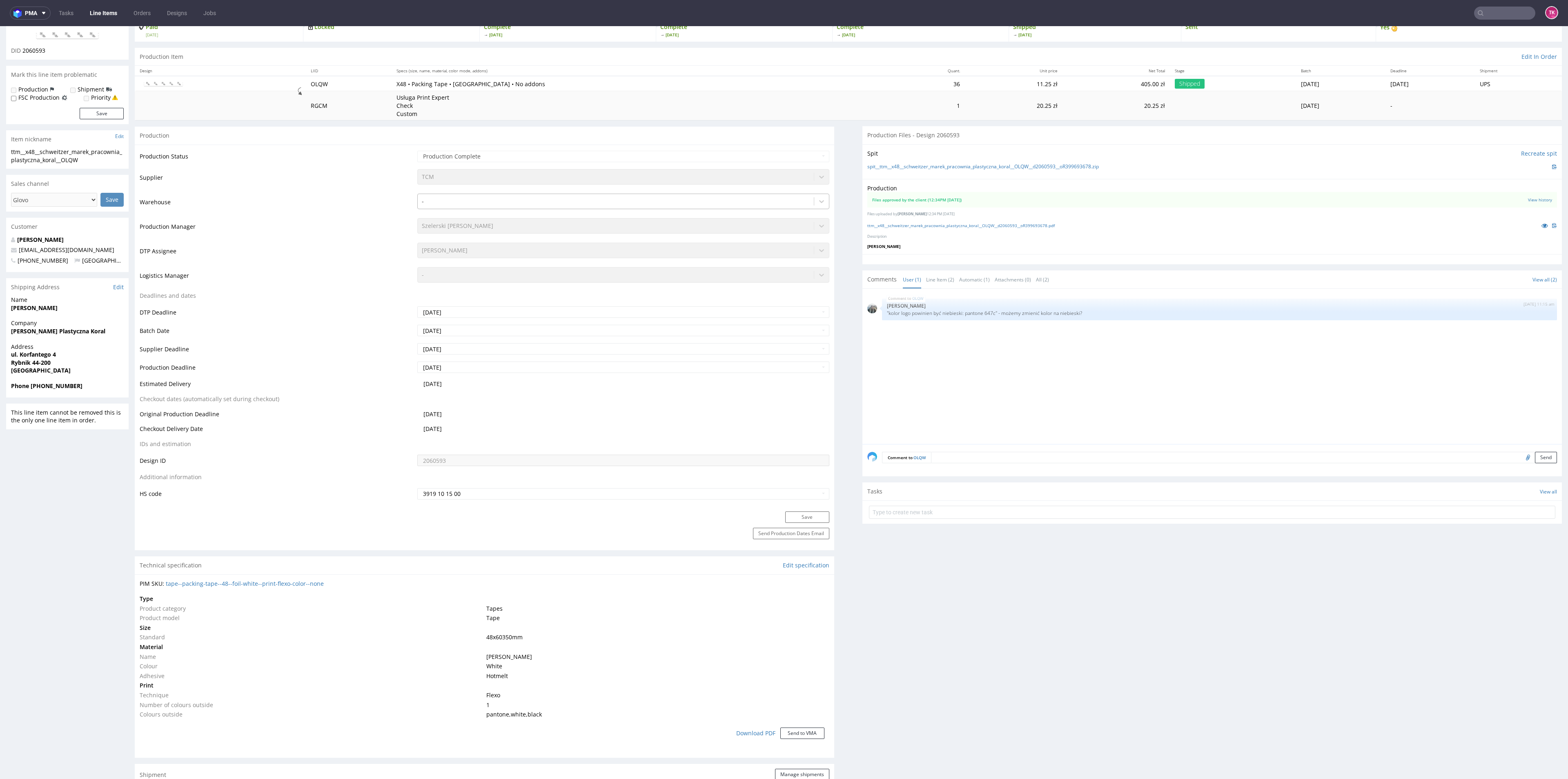
scroll to position [0, 0]
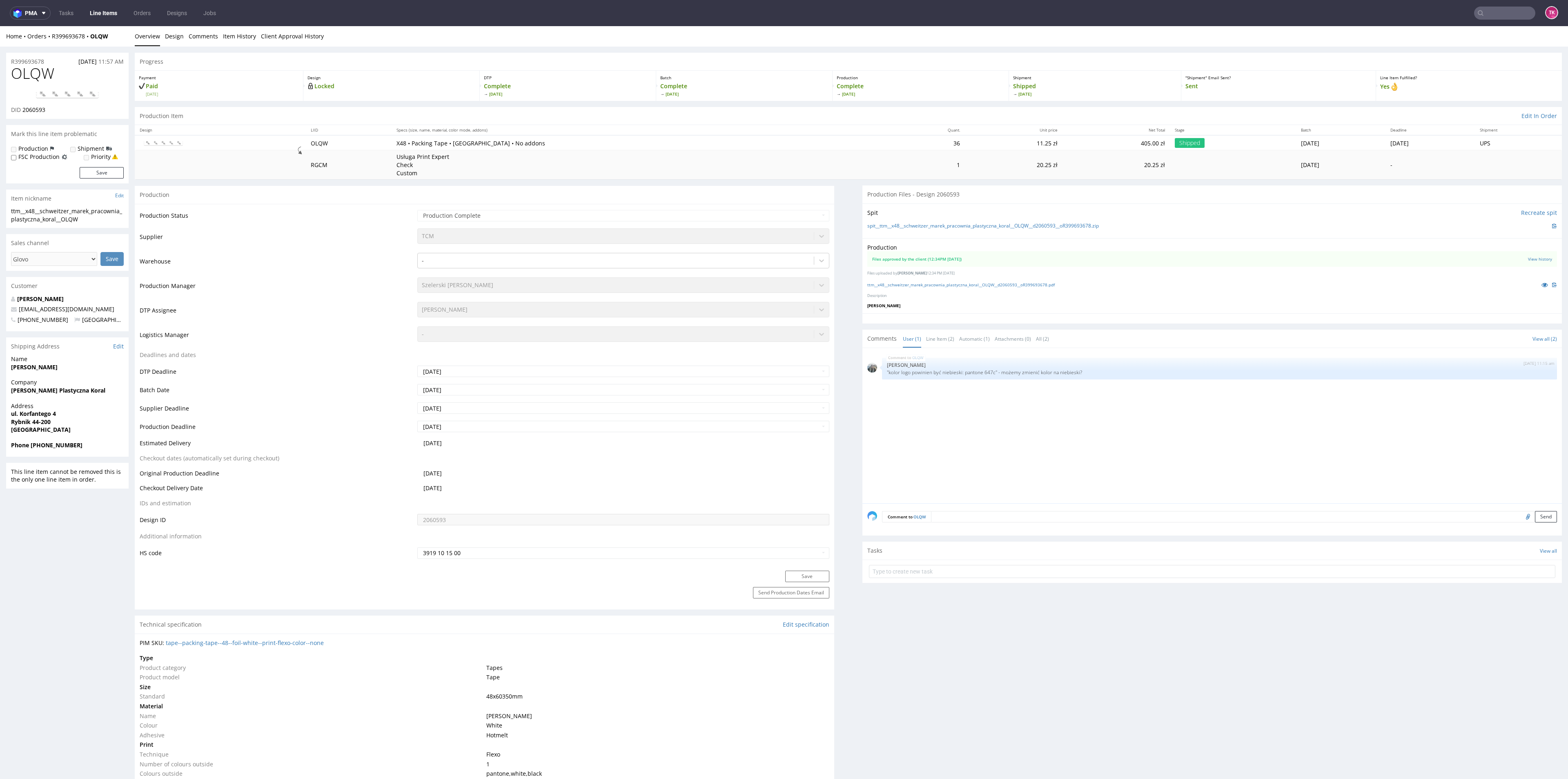
click at [1504, 5] on nav "pma Tasks Line Items Orders Designs Jobs TK" at bounding box center [784, 13] width 1568 height 26
click at [1503, 13] on input "text" at bounding box center [1455, 13] width 160 height 13
paste input "1Z5A15806893304857"
drag, startPoint x: 1402, startPoint y: 1, endPoint x: 1405, endPoint y: 9, distance: 8.5
click at [1402, 4] on nav "pma Tasks Line Items Orders Designs Jobs 1Z5A1580689330485 TK" at bounding box center [784, 13] width 1568 height 26
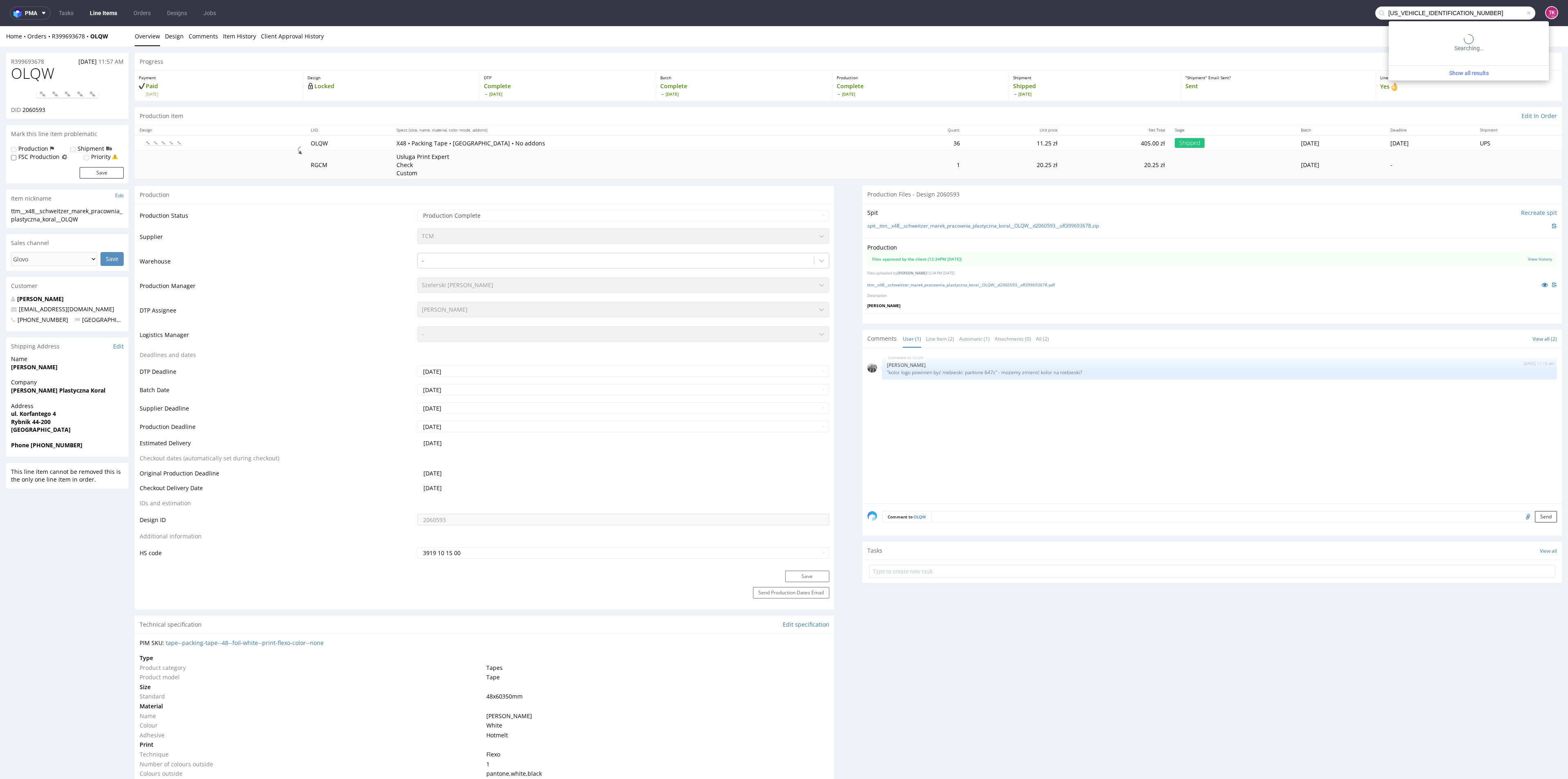
click at [1405, 9] on input "1Z5A1580689330485" at bounding box center [1455, 13] width 160 height 13
click at [1473, 10] on input "1Z5A1580689330485" at bounding box center [1455, 13] width 160 height 13
paste input "DZIS"
drag, startPoint x: 1472, startPoint y: 10, endPoint x: 1009, endPoint y: 18, distance: 463.1
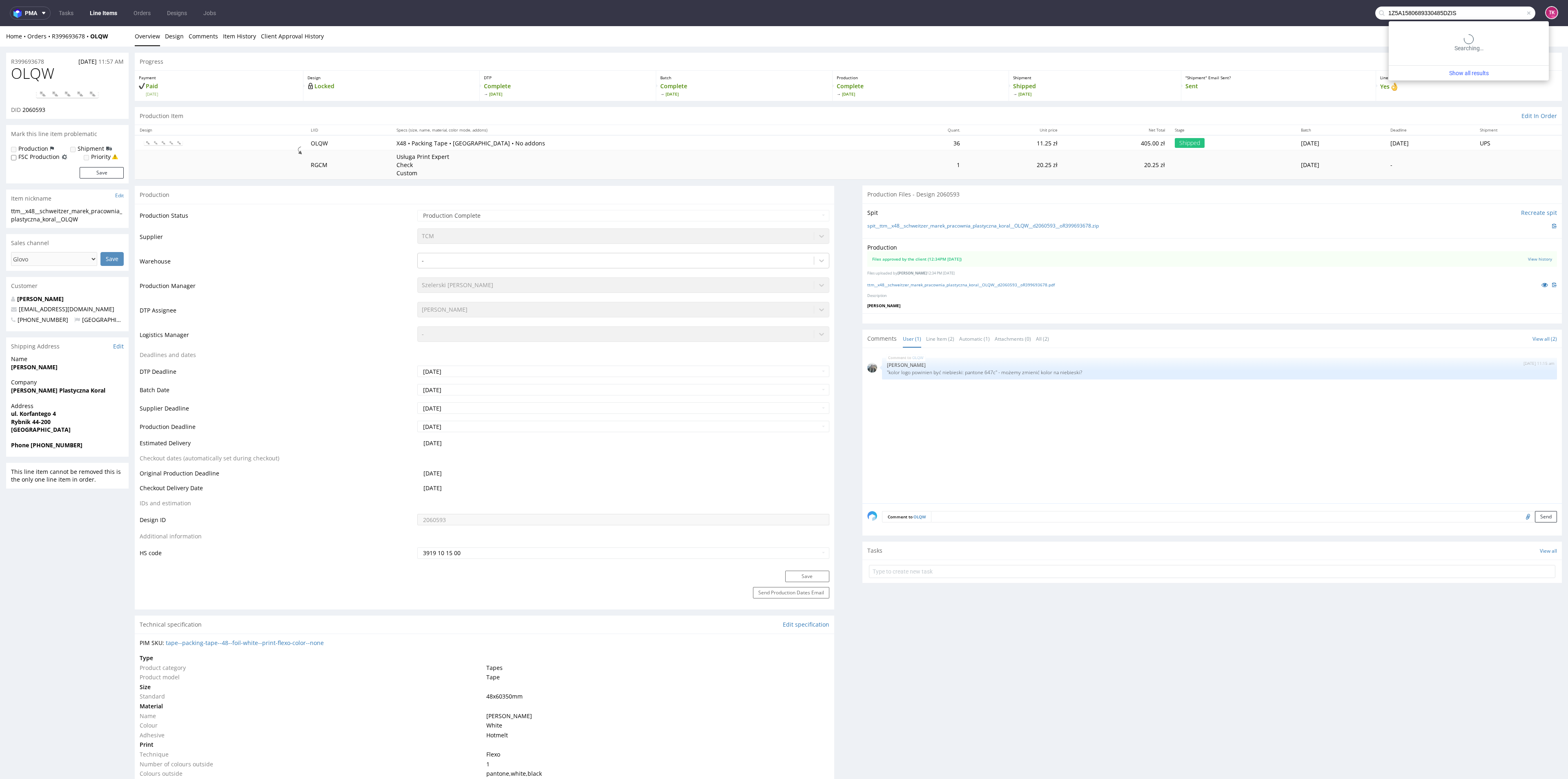
click at [1009, 18] on nav "pma Tasks Line Items Orders Designs Jobs 1Z5A1580689330485DZIS TK" at bounding box center [784, 13] width 1568 height 26
paste input "text"
type input "DZIS"
click at [1477, 22] on nav "pma Tasks Line Items Orders Designs Jobs DZIS TK" at bounding box center [784, 13] width 1568 height 26
click at [1493, 12] on input "DZIS" at bounding box center [1505, 13] width 61 height 13
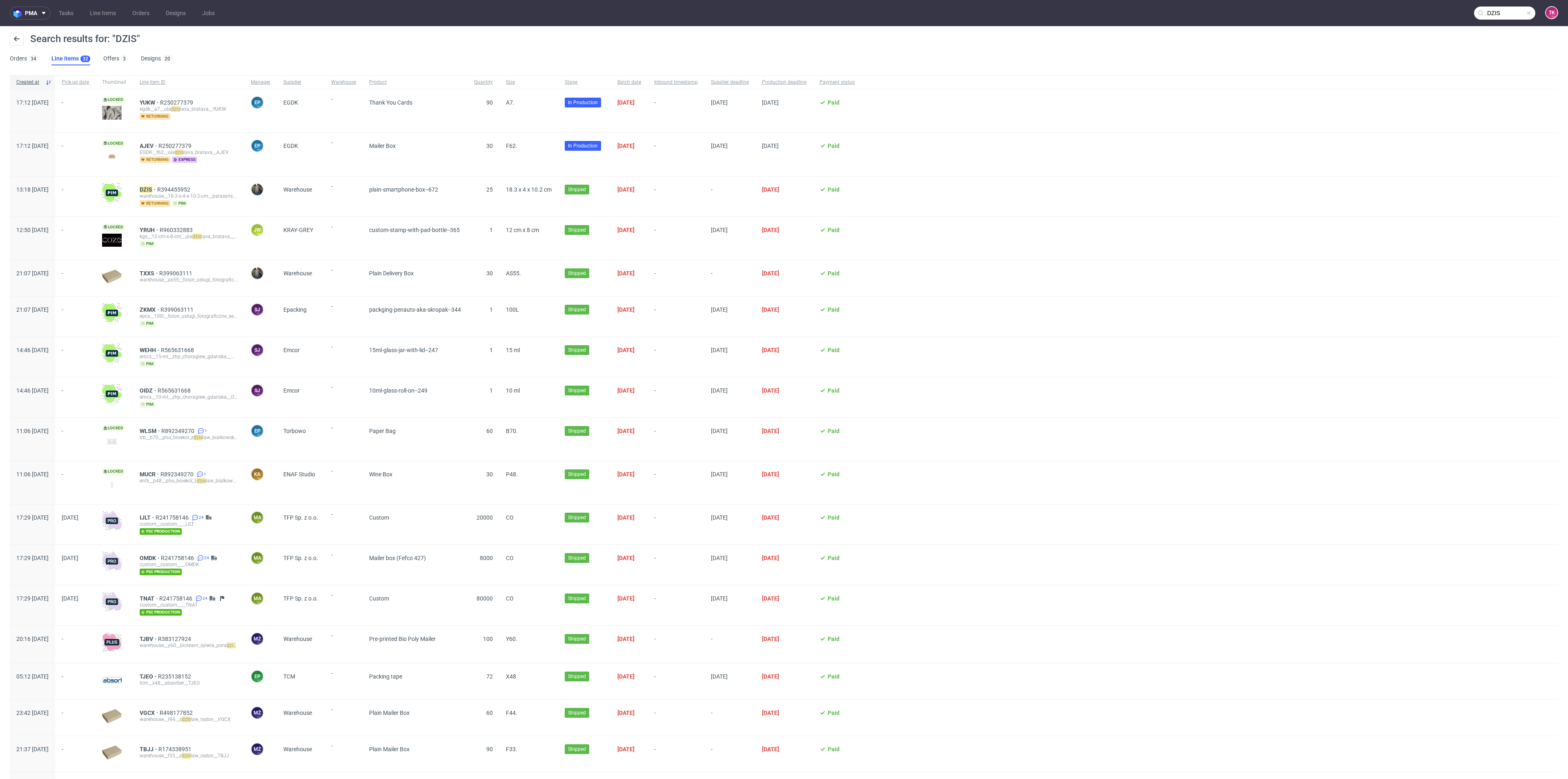
click at [173, 183] on div "DZIS R394455952 warehouse__18-3-x-4-x-10-2-cm__parasyris_nikolaos_emmanouil__ D…" at bounding box center [189, 197] width 111 height 40
click at [152, 189] on mark "DZIS" at bounding box center [145, 189] width 13 height 7
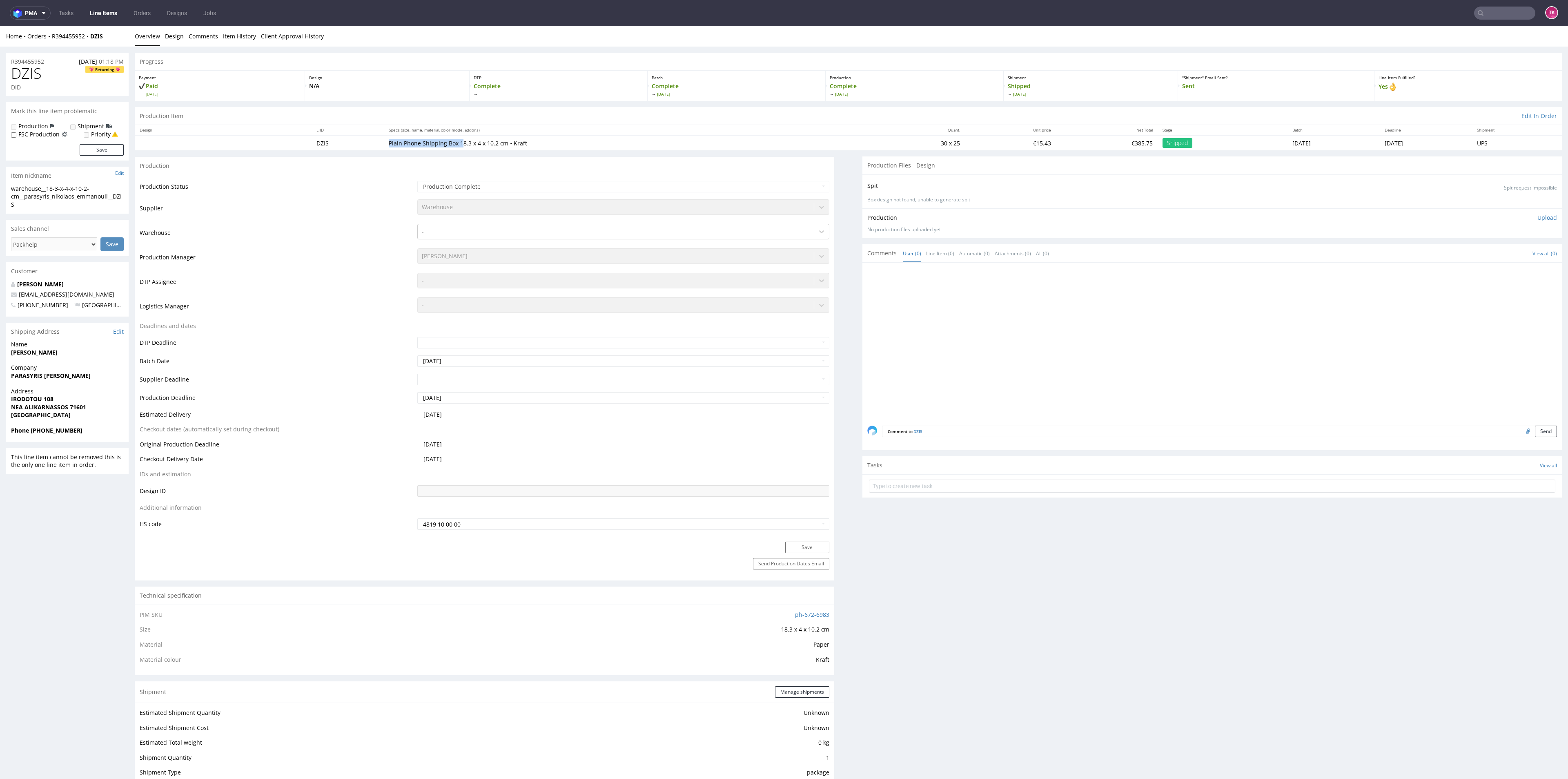
drag, startPoint x: 377, startPoint y: 142, endPoint x: 499, endPoint y: 157, distance: 122.9
click at [450, 142] on tr "DZIS Plain Phone Shipping Box 18.3 x 4 x 10.2 cm • Kraft 30 x 25 €15.43 €385.75…" at bounding box center [848, 143] width 1427 height 15
click at [405, 152] on div "Progress Payment Paid Fri 05 Sep Design N/A DTP Complete Batch Complete Tue 9 S…" at bounding box center [848, 700] width 1427 height 1295
drag, startPoint x: 443, startPoint y: 144, endPoint x: 492, endPoint y: 146, distance: 49.0
click at [492, 146] on p "Plain Phone Shipping Box 18.3 x 4 x 10.2 cm • Kraft" at bounding box center [627, 143] width 476 height 8
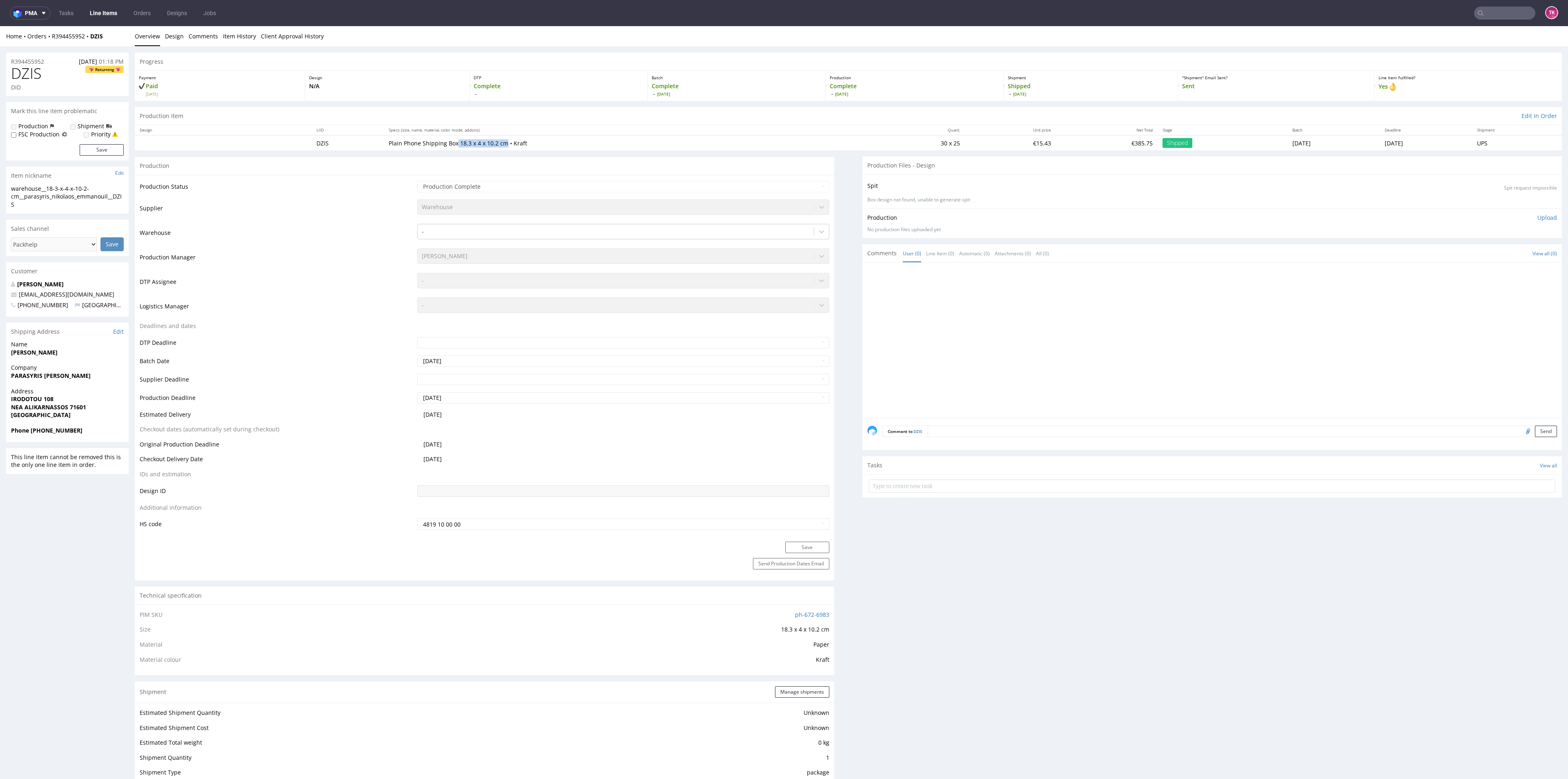
copy p "18.3 x 4 x 10.2 cm"
click at [95, 15] on link "Line Items" at bounding box center [103, 13] width 37 height 13
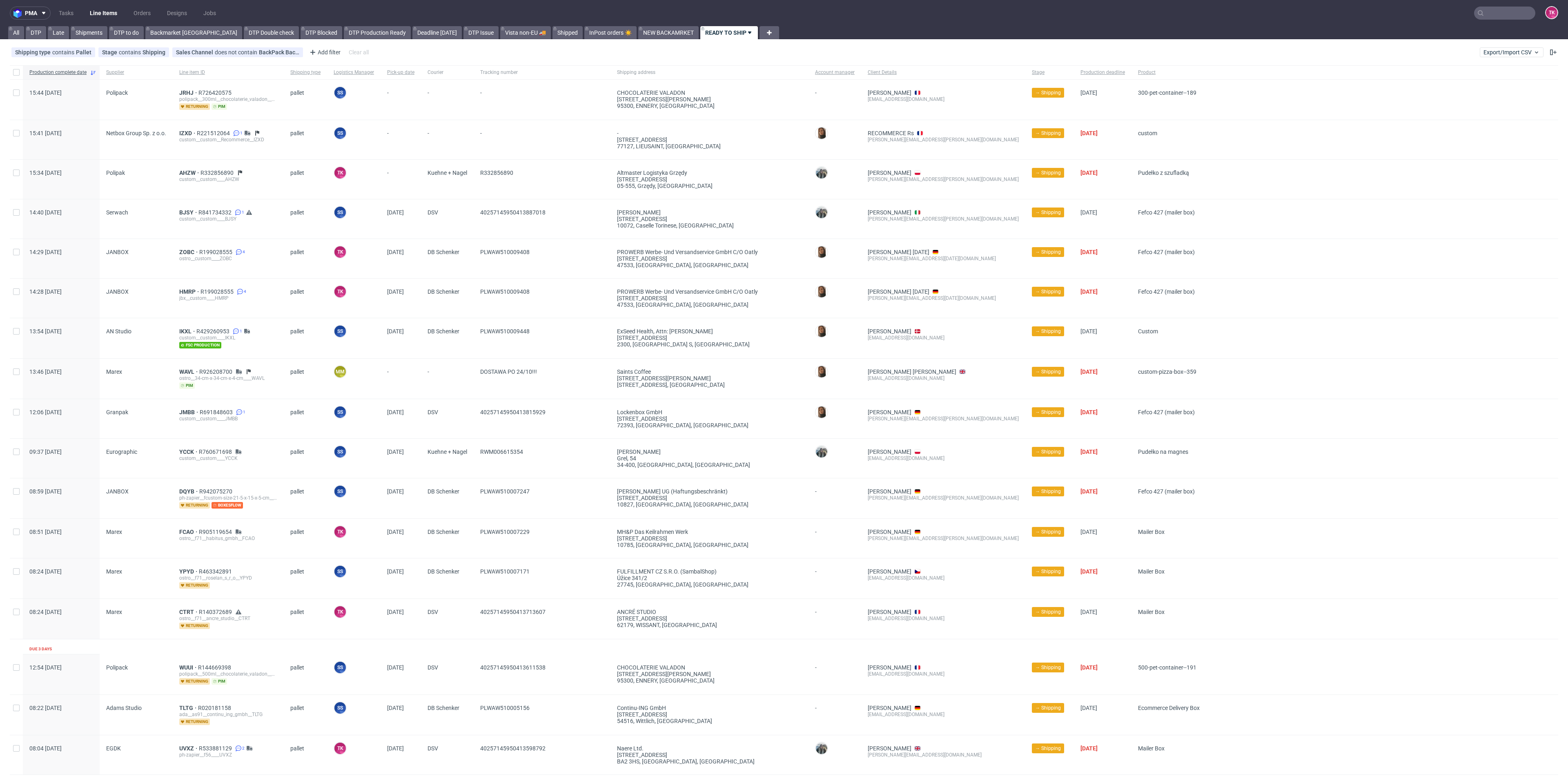
click at [100, 16] on link "Line Items" at bounding box center [103, 13] width 37 height 13
click at [108, 10] on link "Line Items" at bounding box center [103, 13] width 37 height 13
click at [186, 136] on div "custom__custom__Recommerce__IZXD" at bounding box center [228, 139] width 98 height 7
click at [189, 133] on span "IZXD" at bounding box center [187, 133] width 18 height 7
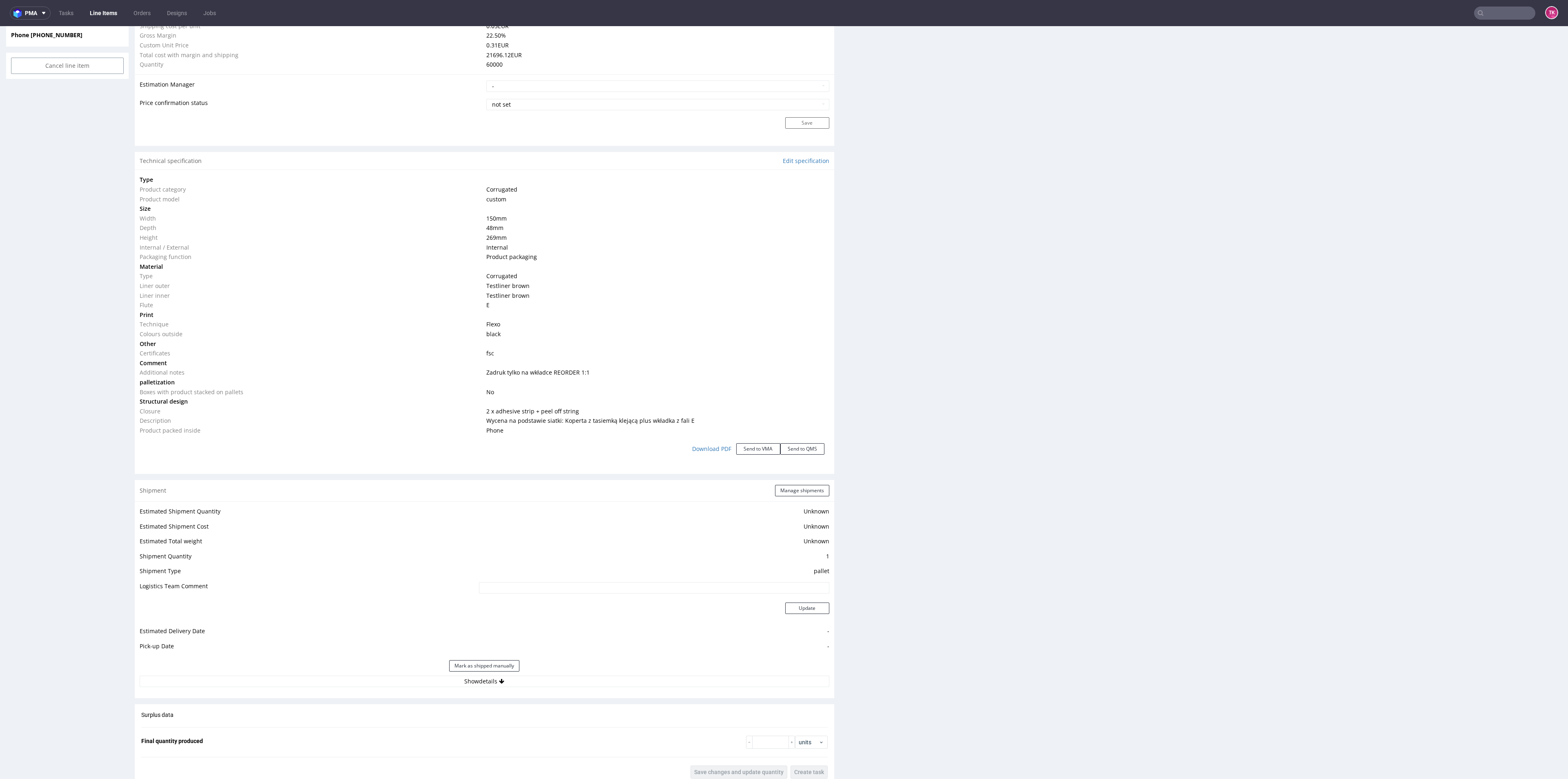
scroll to position [797, 0]
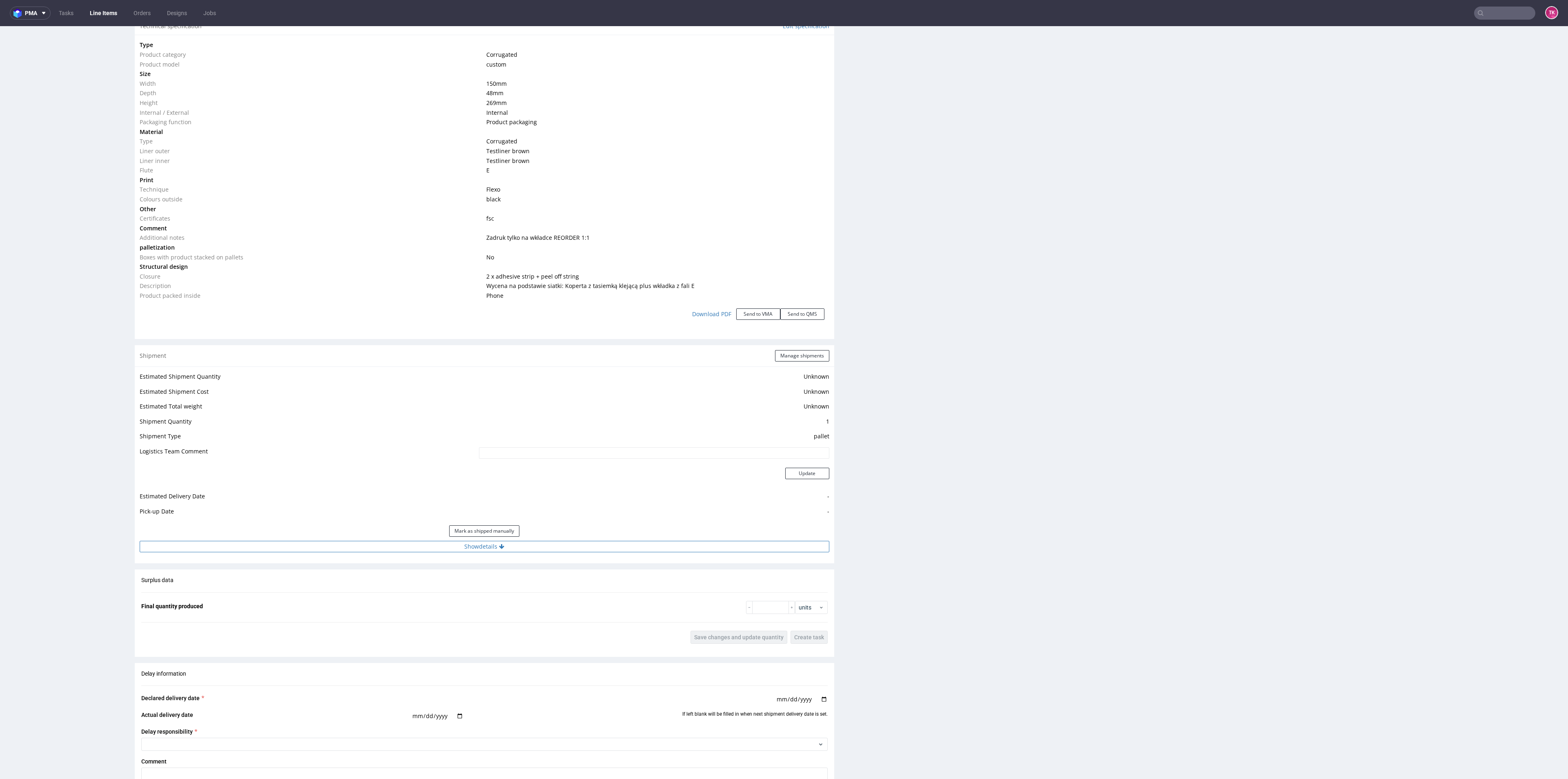
click at [360, 549] on button "Show details" at bounding box center [484, 546] width 690 height 12
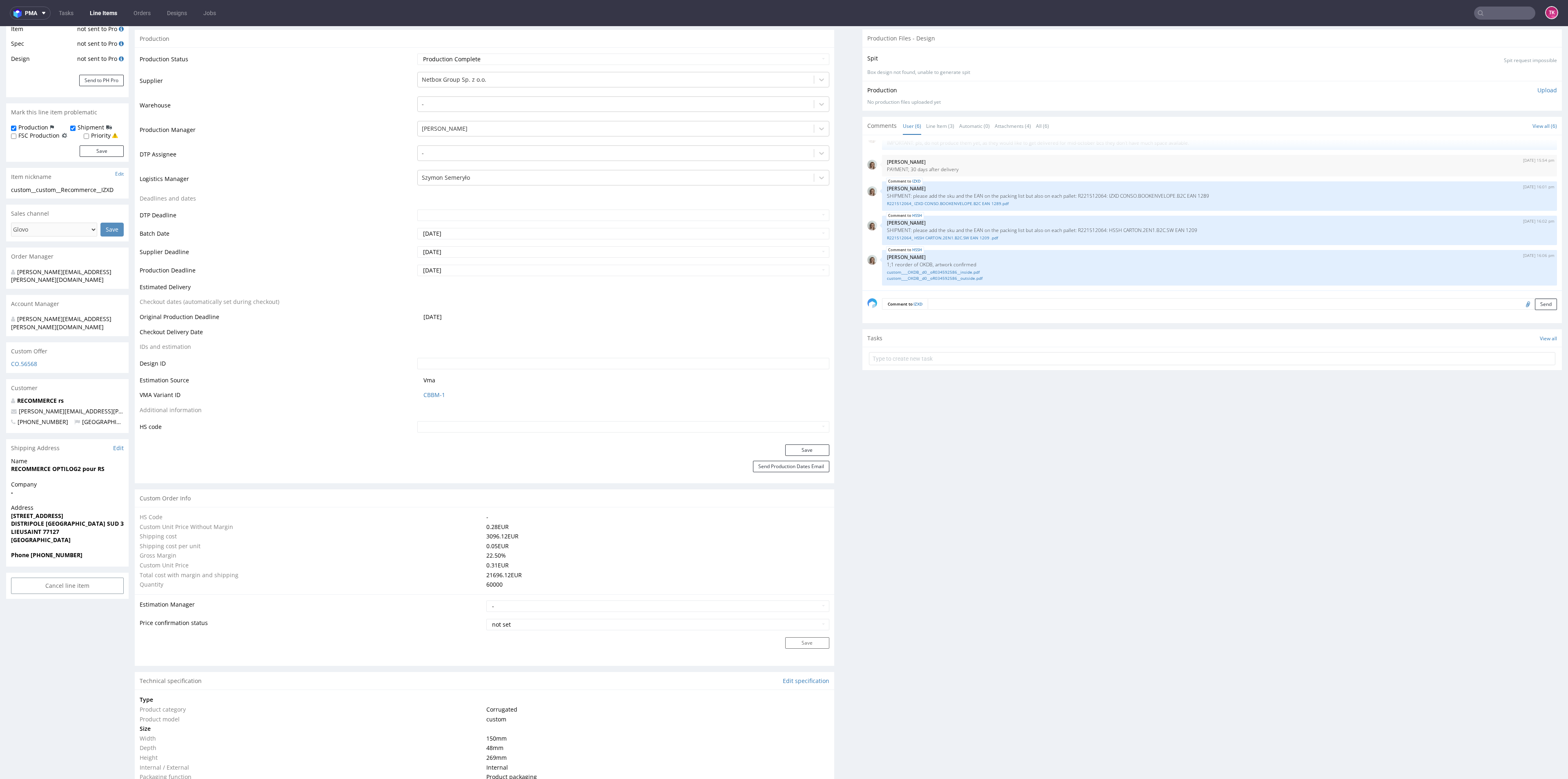
scroll to position [122, 0]
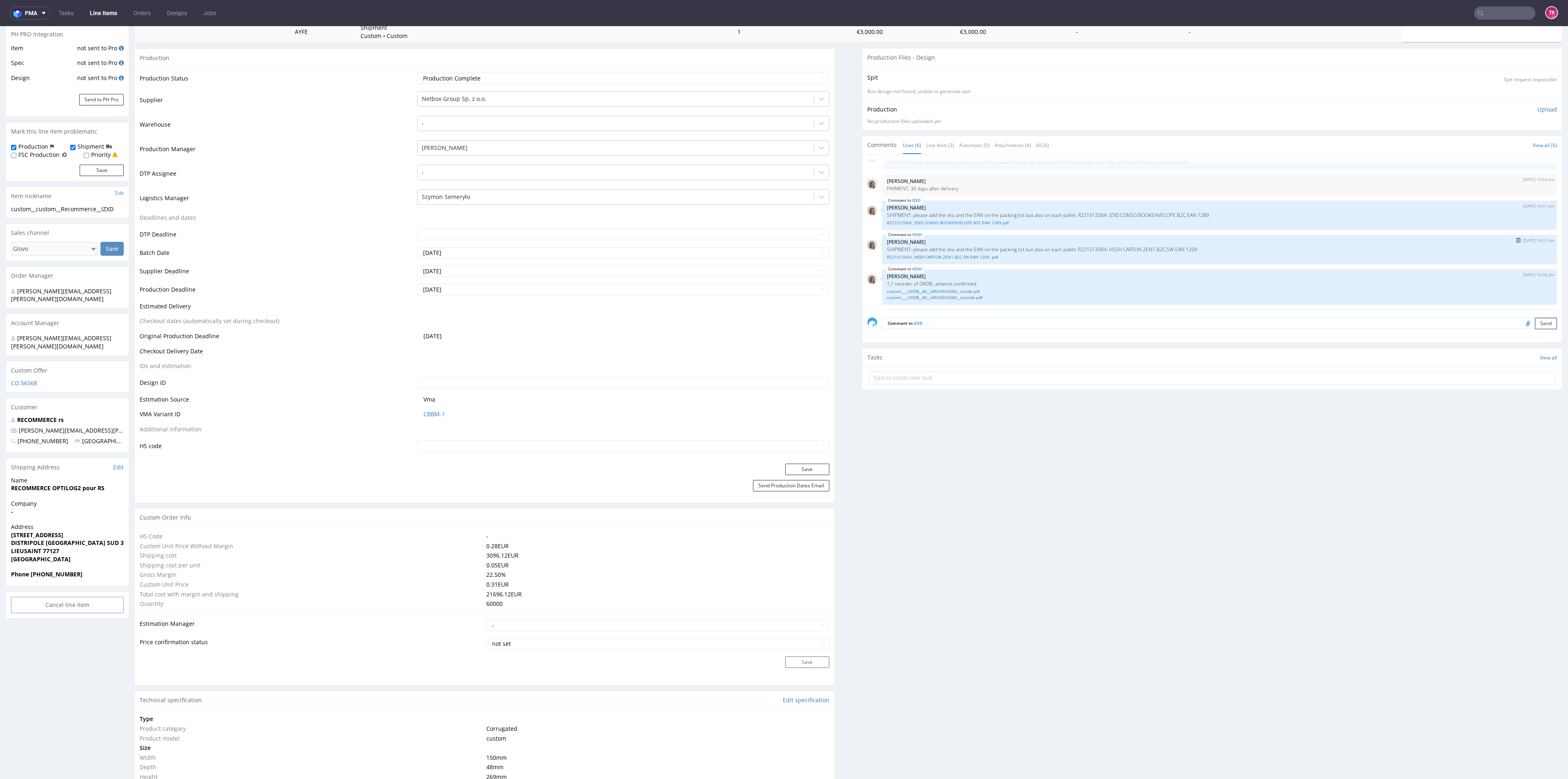
drag, startPoint x: 1189, startPoint y: 243, endPoint x: 1169, endPoint y: 250, distance: 21.2
click at [995, 232] on div "IZXD 28th Aug 25 | 15:53 pm Monika Poźniak Reorder 1;1 of LPME, artwork confirm…" at bounding box center [1214, 234] width 695 height 150
click at [1205, 252] on p "SHIPMENT: please add the sku and the EAN on the packing list but also on each p…" at bounding box center [1219, 250] width 665 height 6
click at [111, 7] on link "Line Items" at bounding box center [103, 13] width 37 height 13
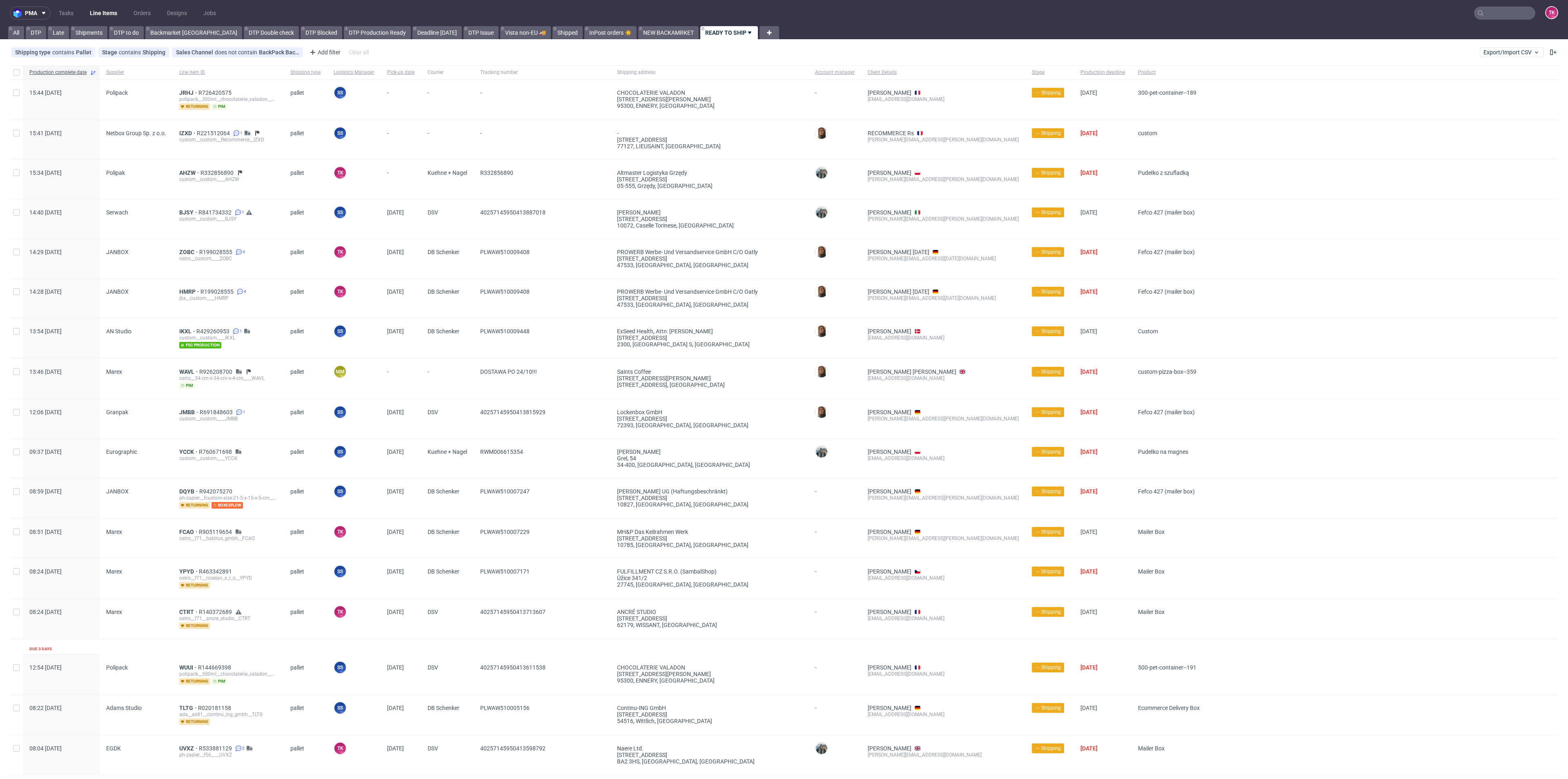
click at [111, 7] on link "Line Items" at bounding box center [103, 13] width 37 height 13
click at [181, 130] on span "IZXD" at bounding box center [187, 133] width 18 height 7
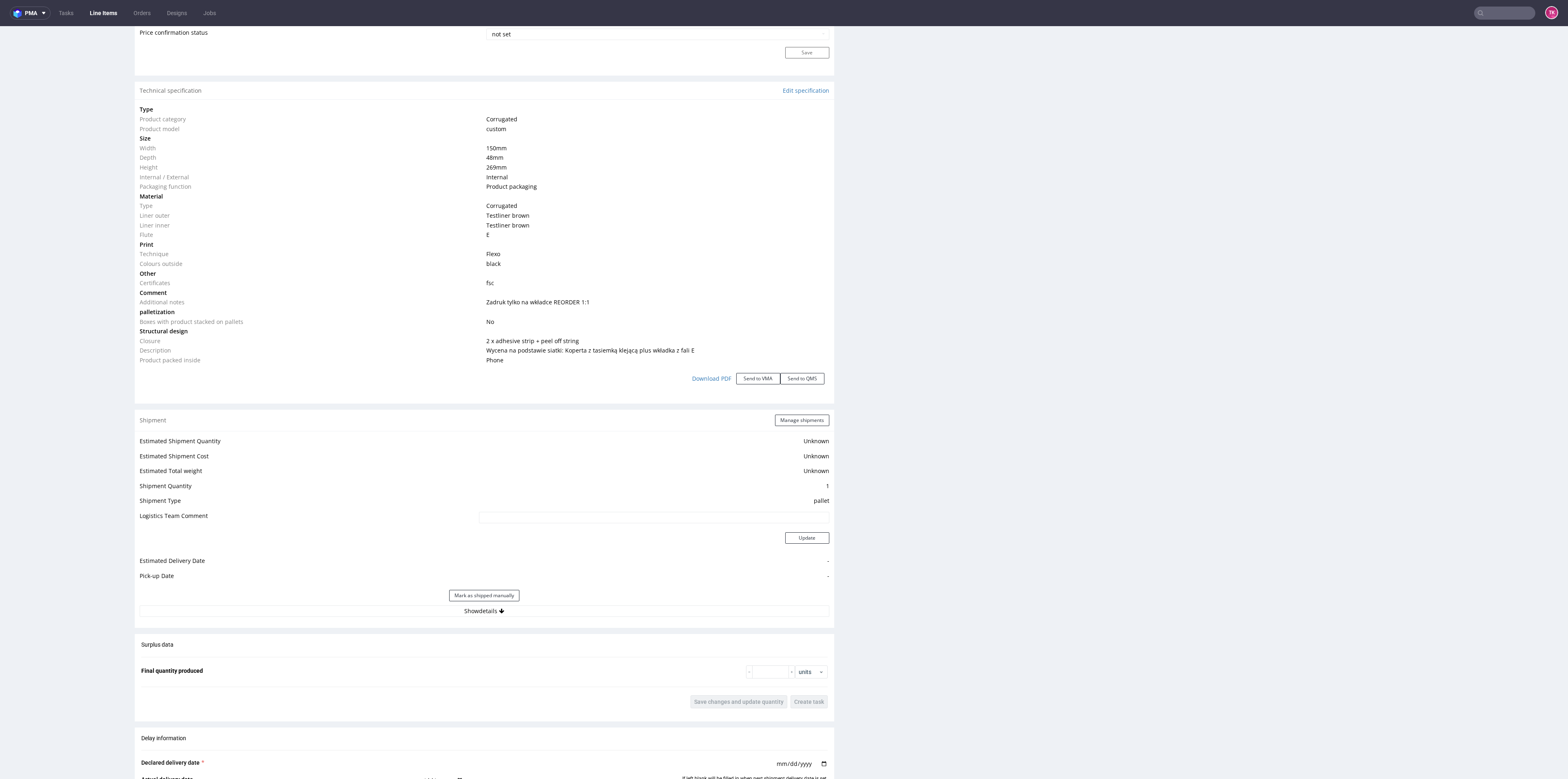
scroll to position [981, 0]
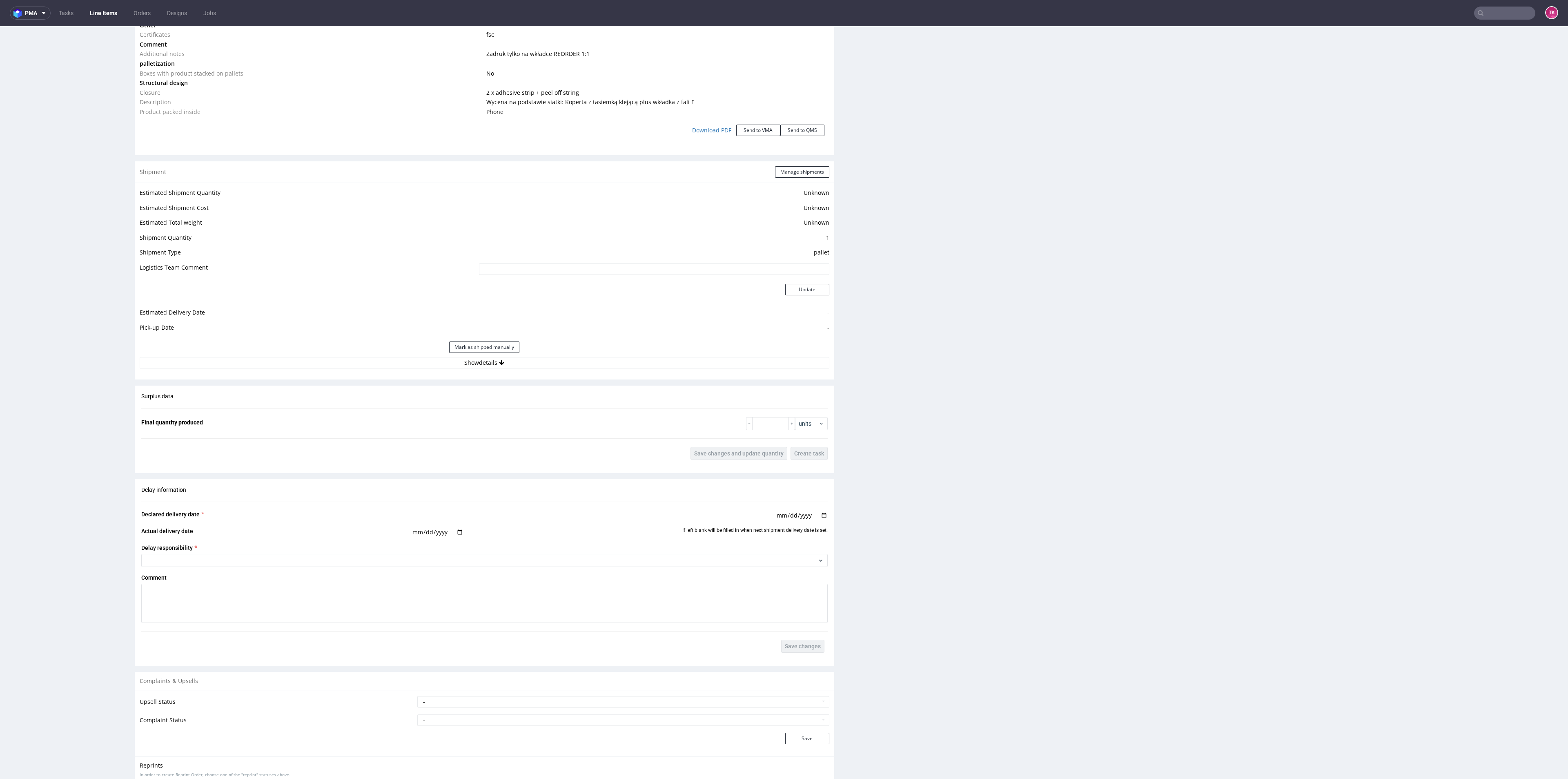
click at [635, 368] on button "Show details" at bounding box center [484, 362] width 690 height 12
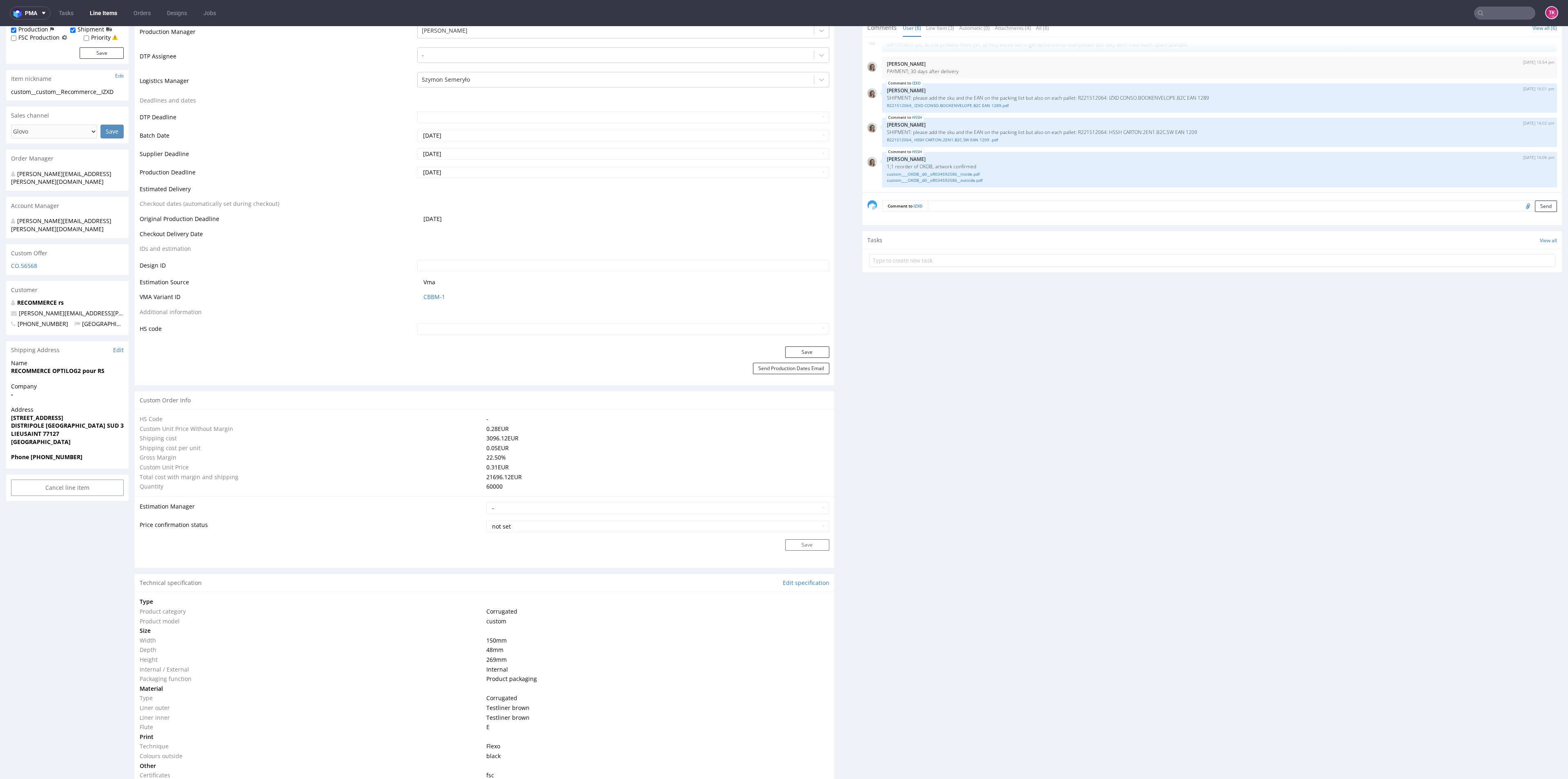
scroll to position [184, 0]
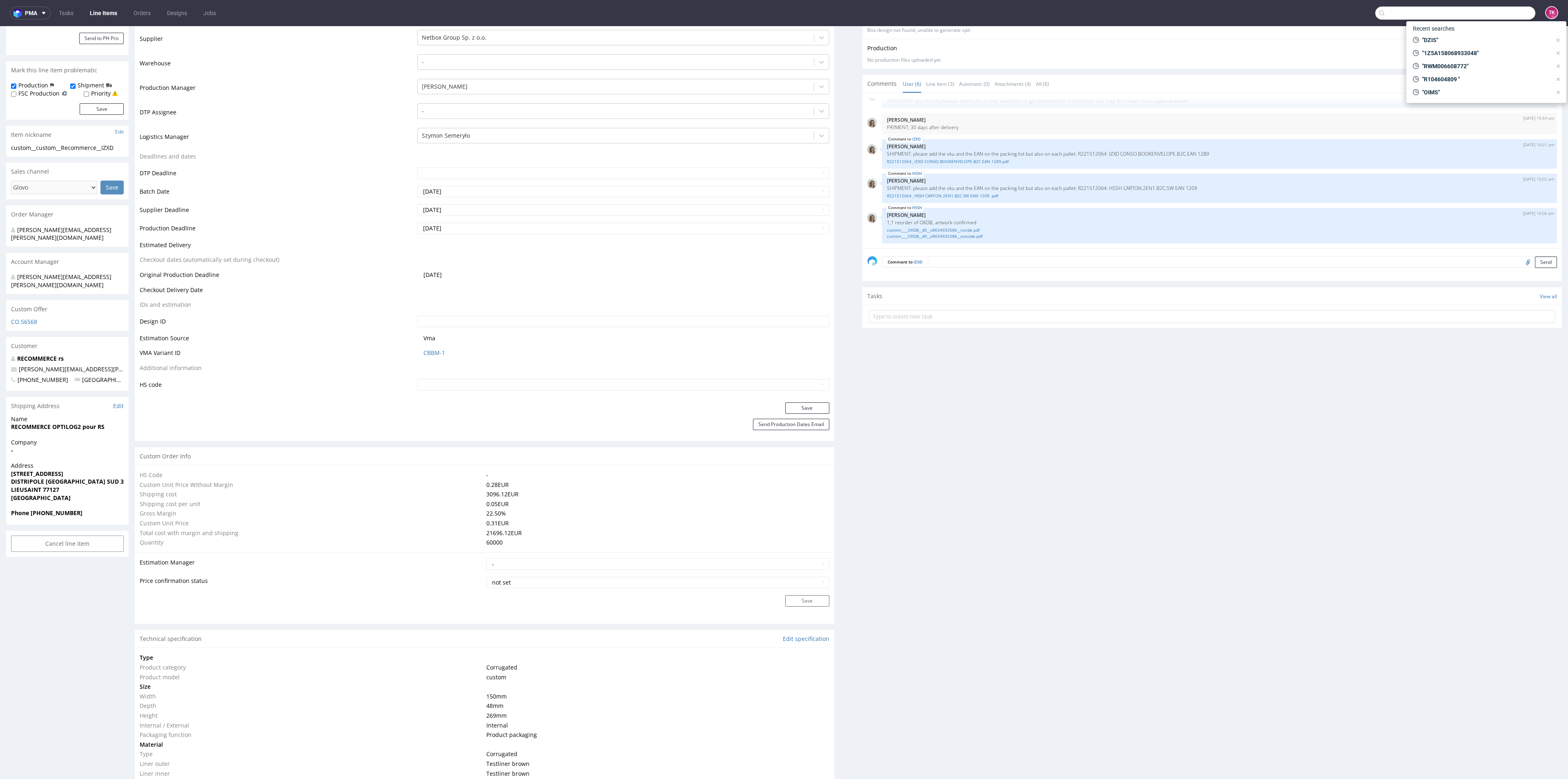
click at [1502, 10] on input "text" at bounding box center [1455, 13] width 160 height 13
paste input "HRGY"
type input "HRGY"
click at [1453, 40] on div "phsg__as80__queens_of_archive_limited__ HR" at bounding box center [1478, 43] width 58 height 7
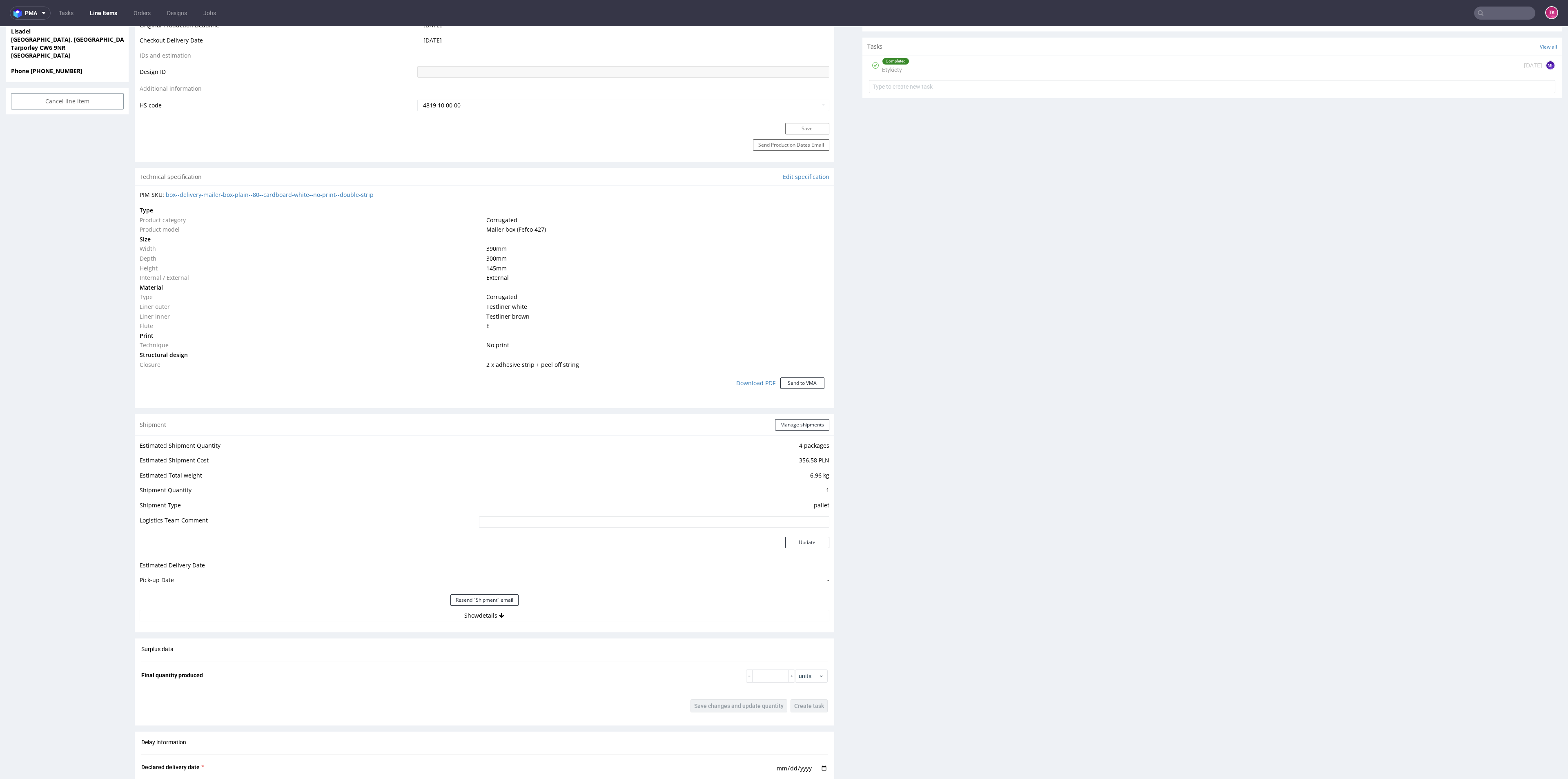
scroll to position [476, 0]
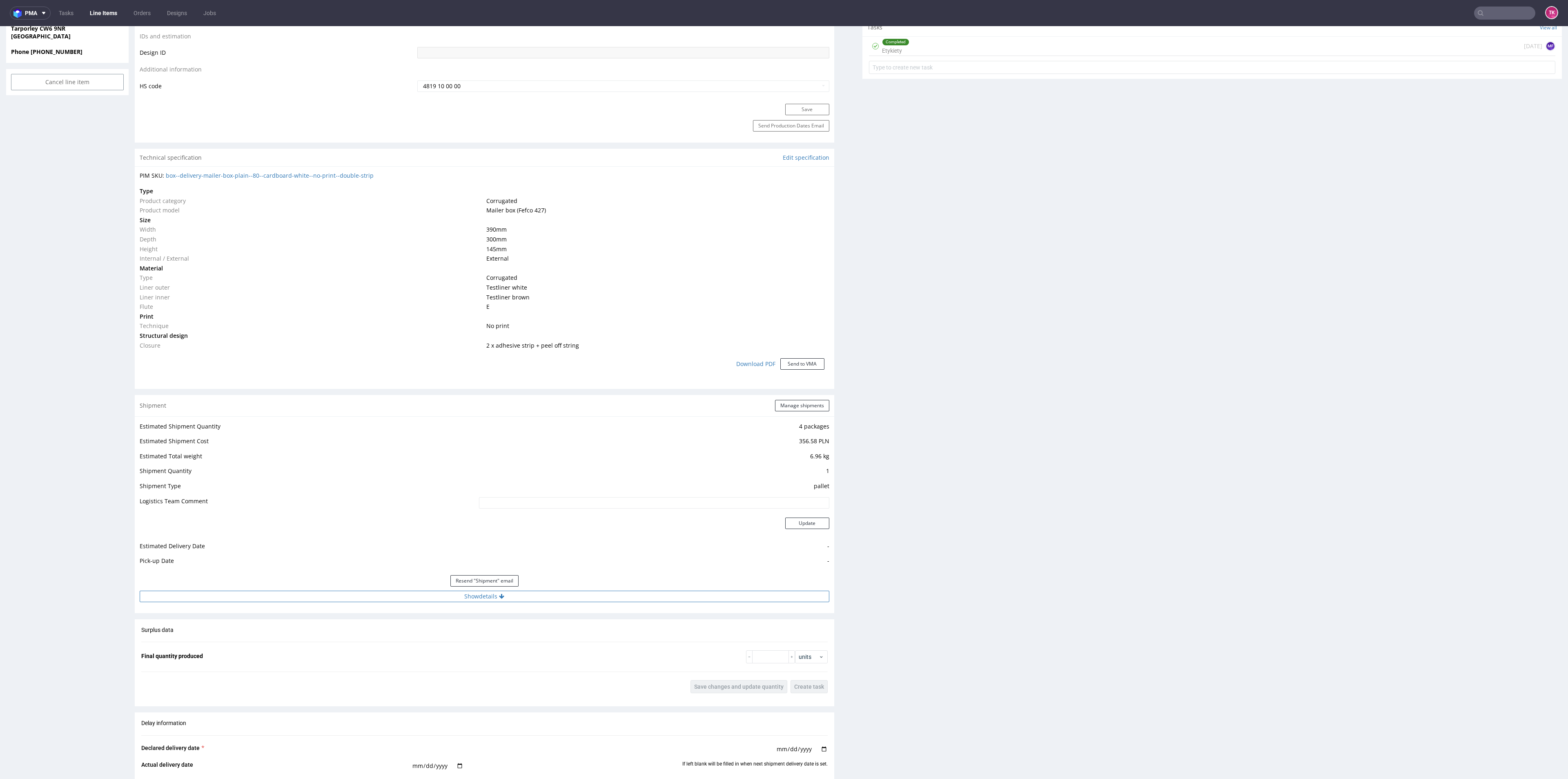
click at [380, 597] on button "Show details" at bounding box center [484, 596] width 690 height 12
click at [345, 643] on input "RWM006608772" at bounding box center [584, 649] width 491 height 12
click at [346, 643] on input "RWM006608772" at bounding box center [584, 649] width 491 height 12
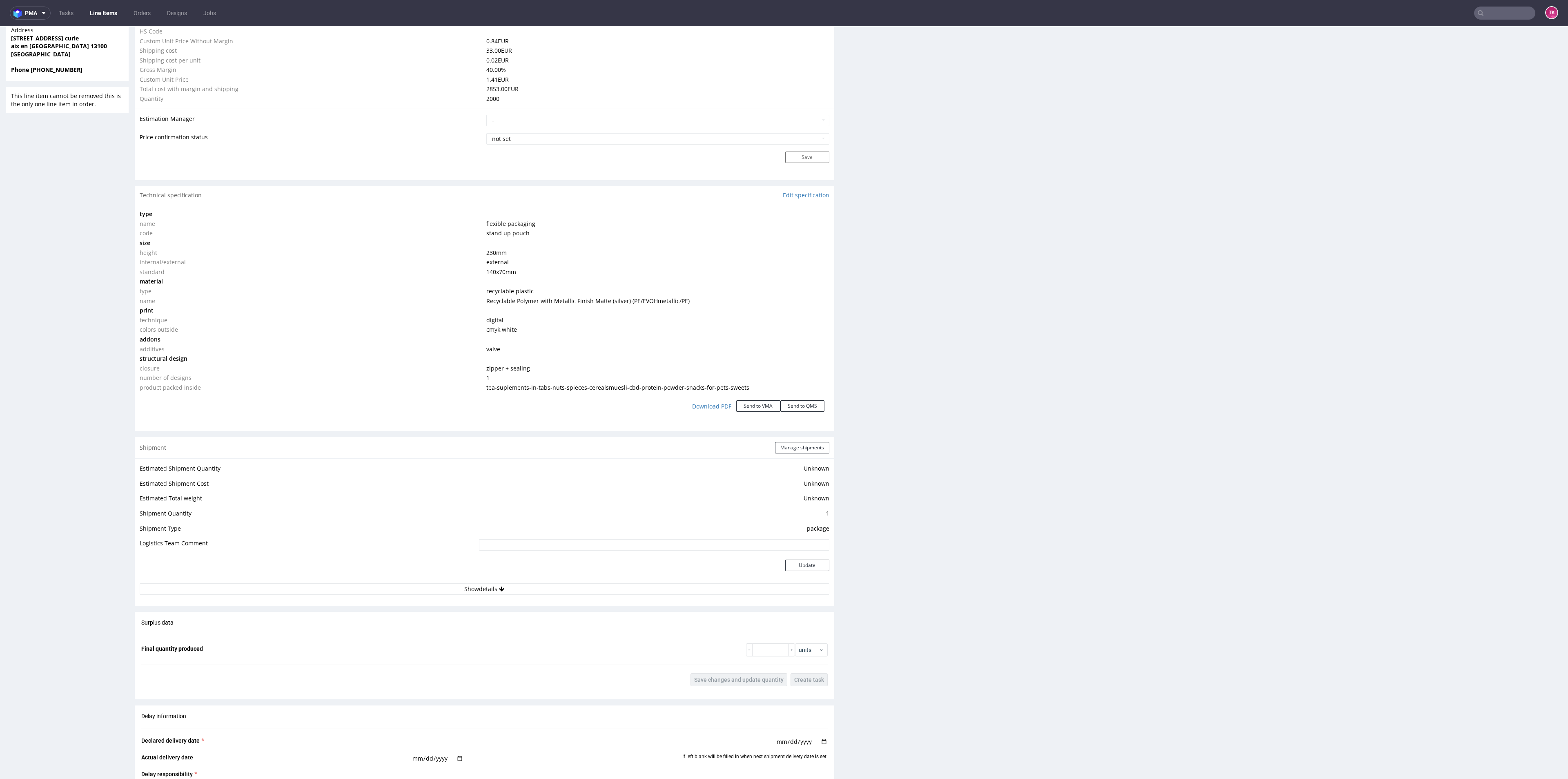
scroll to position [797, 0]
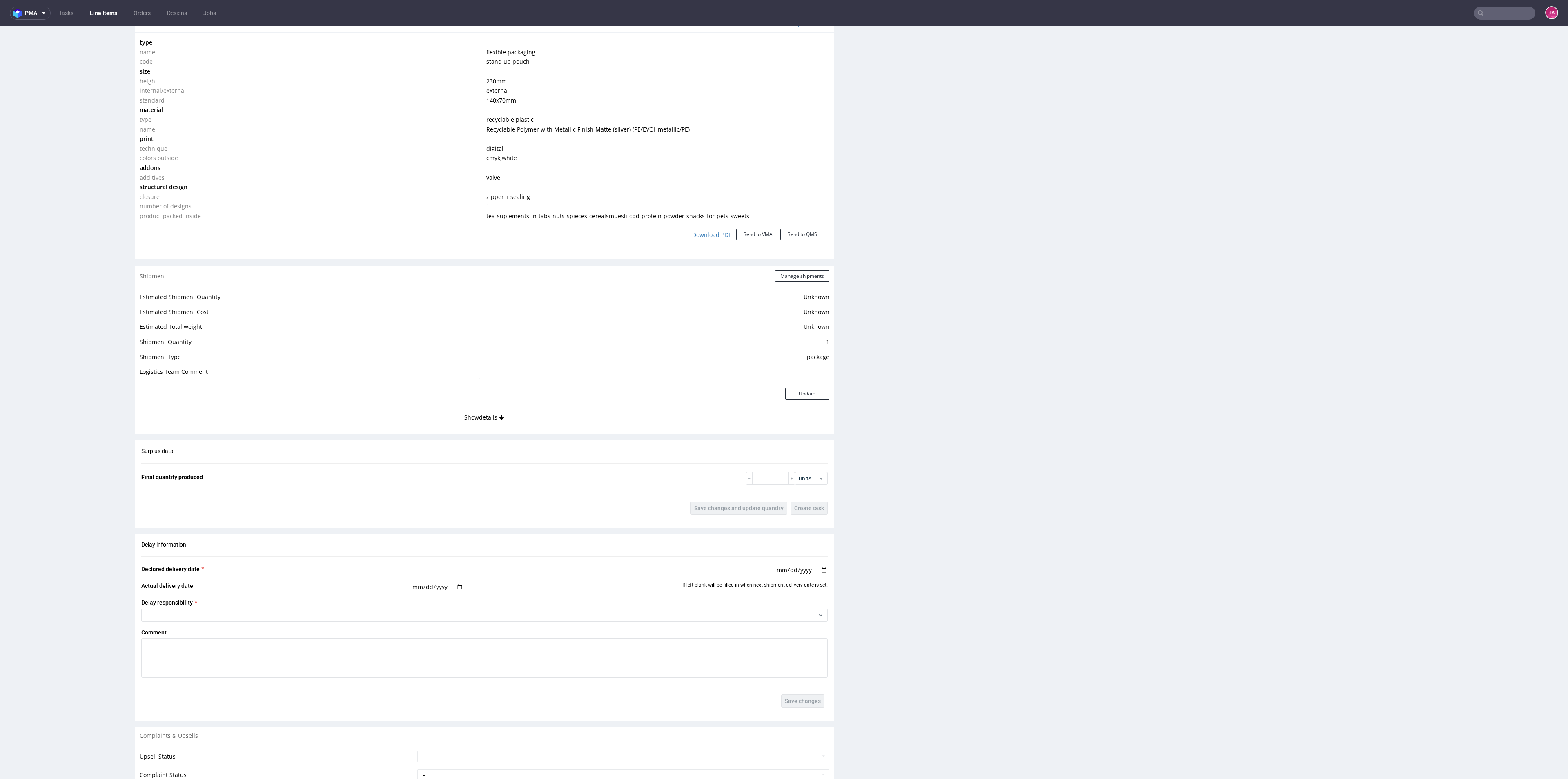
click at [505, 424] on div "Estimated Shipment Quantity Unknown Estimated Shipment Cost Unknown Estimated T…" at bounding box center [484, 358] width 699 height 141
click at [500, 414] on button "Show details" at bounding box center [484, 417] width 690 height 12
click at [500, 414] on button "Hide details" at bounding box center [484, 417] width 690 height 12
drag, startPoint x: 466, startPoint y: 378, endPoint x: 468, endPoint y: 386, distance: 8.2
click at [467, 382] on td "Logistics Team Comment" at bounding box center [308, 376] width 337 height 18
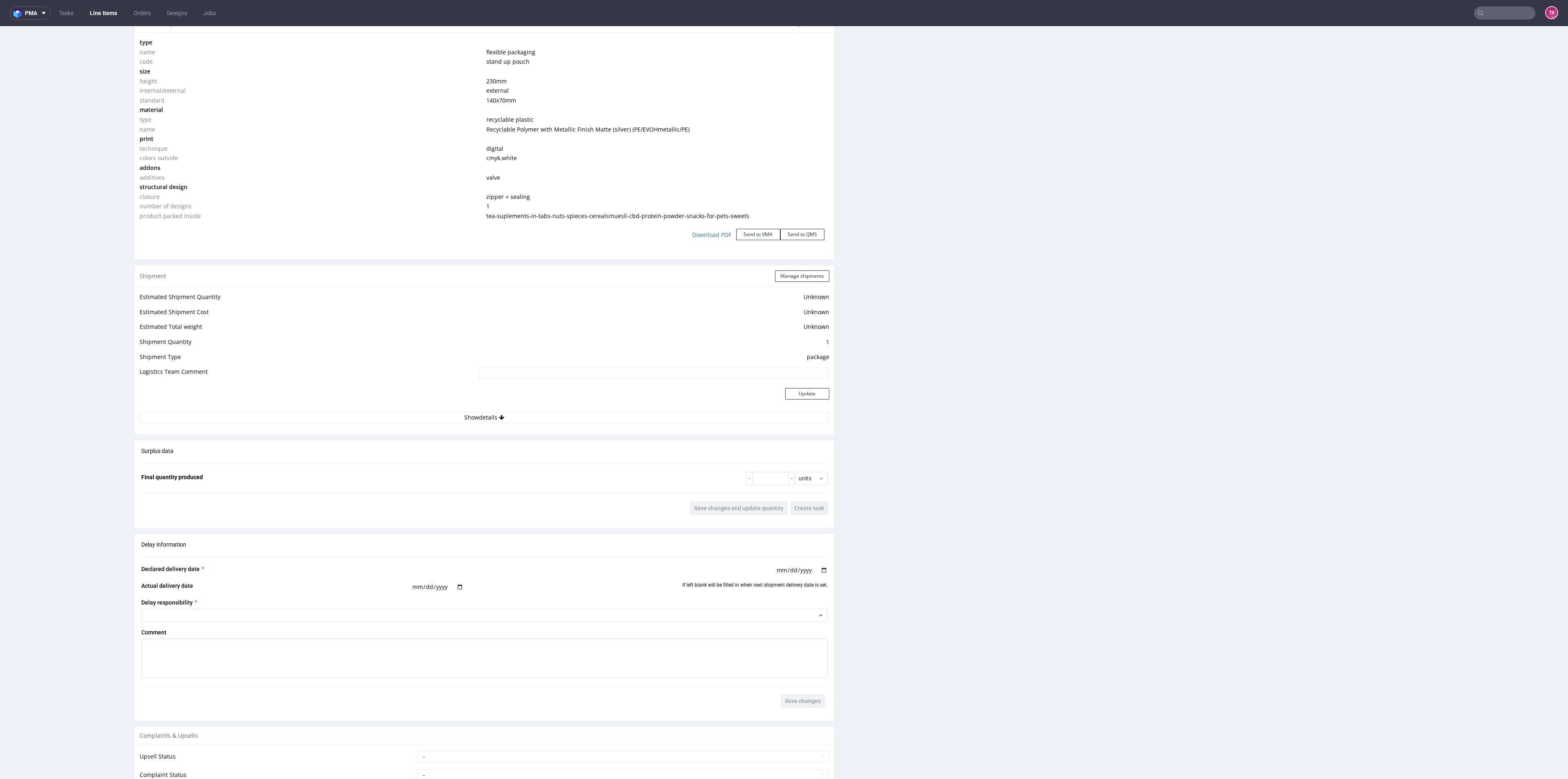
drag, startPoint x: 471, startPoint y: 395, endPoint x: 476, endPoint y: 403, distance: 9.4
click at [473, 398] on td at bounding box center [308, 399] width 337 height 27
click at [489, 414] on div "Estimated Shipment Quantity Unknown Estimated Shipment Cost Unknown Estimated T…" at bounding box center [484, 358] width 699 height 141
click at [491, 415] on button "Show details" at bounding box center [484, 417] width 690 height 12
click at [956, 540] on div "Production Files - Design Spit Spit request impossible Box design not found, un…" at bounding box center [1212, 146] width 699 height 1587
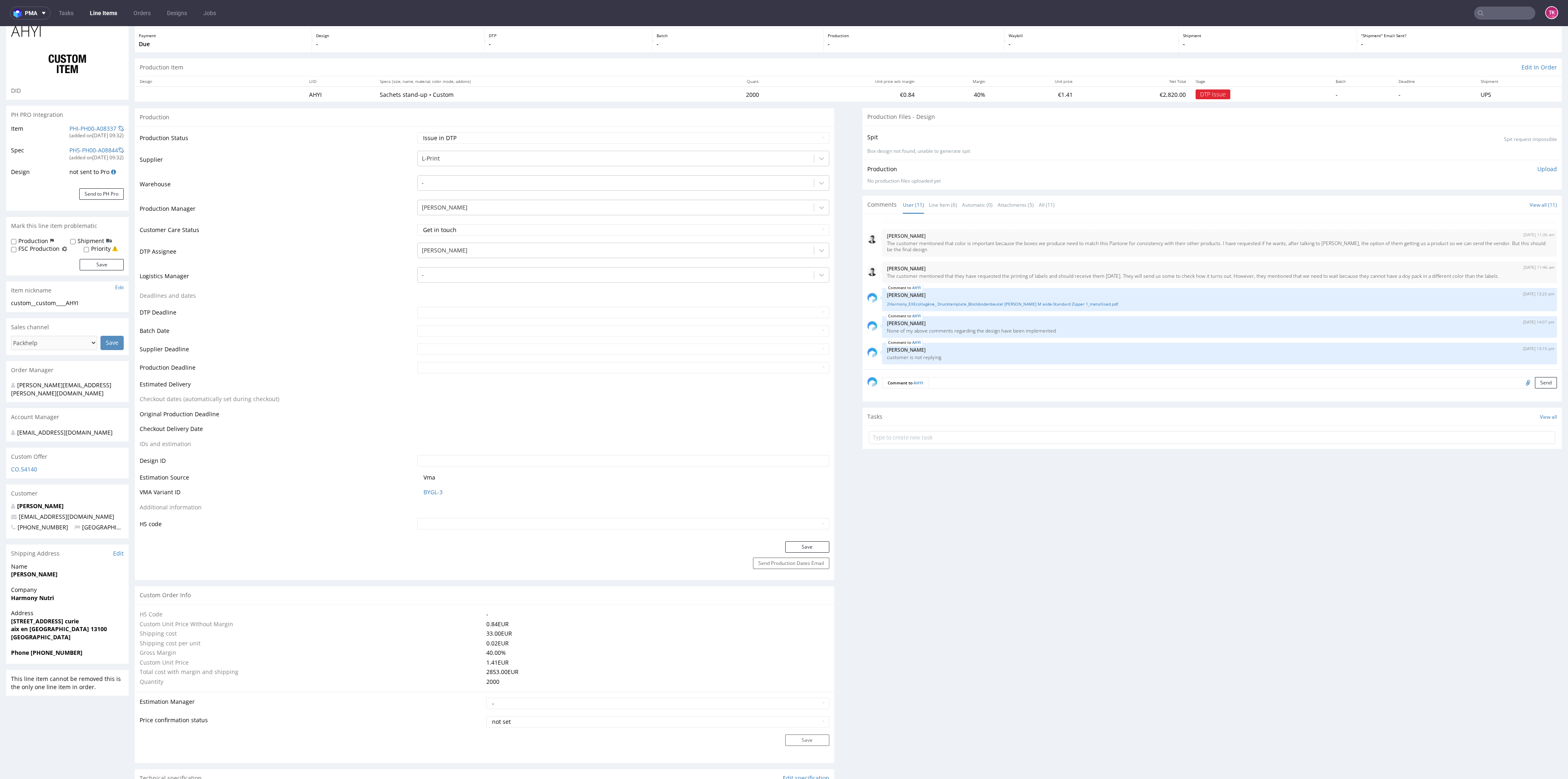
scroll to position [62, 0]
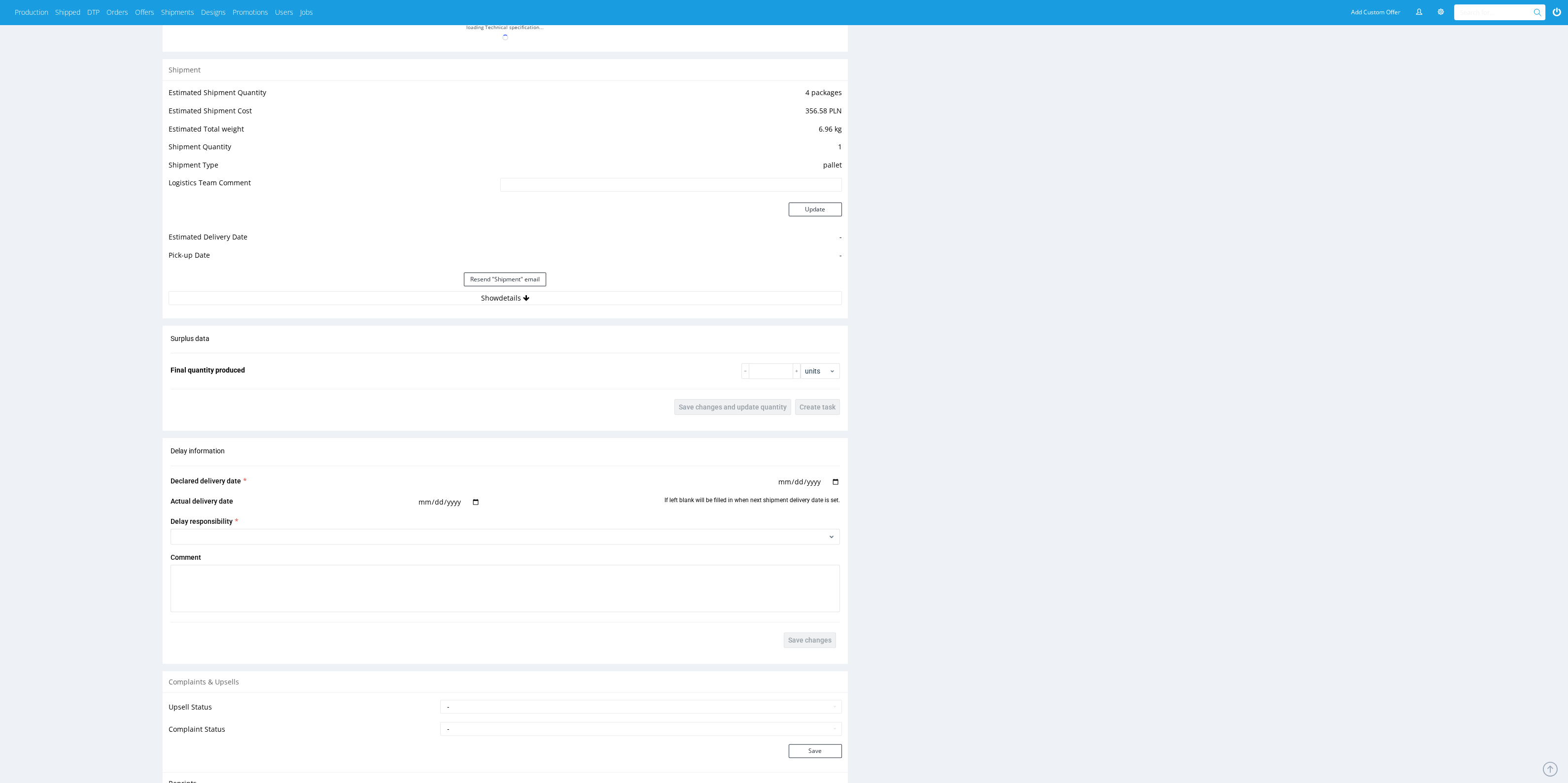
scroll to position [876, 0]
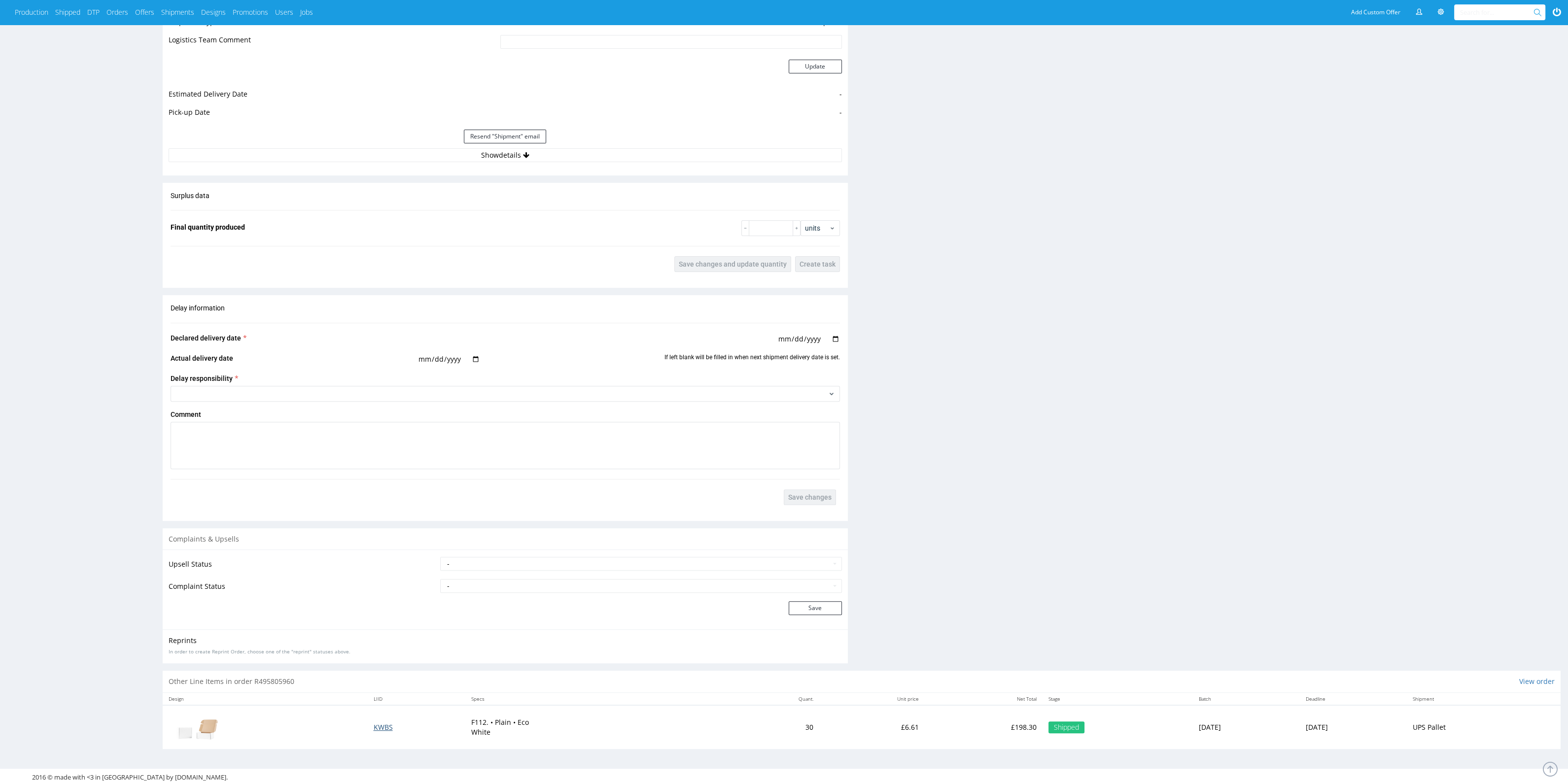
click at [373, 729] on span "KWBS" at bounding box center [383, 726] width 19 height 10
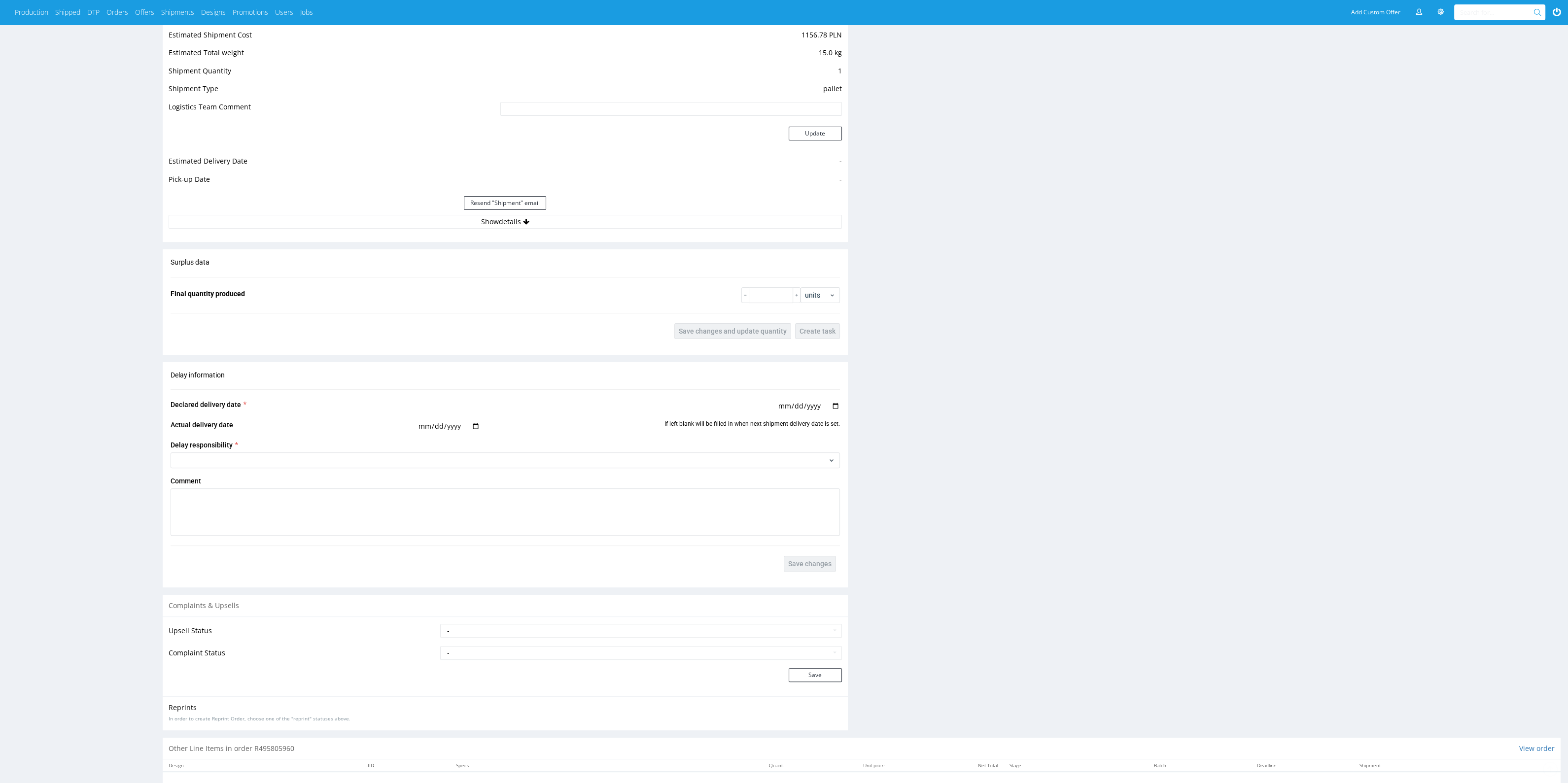
scroll to position [803, 0]
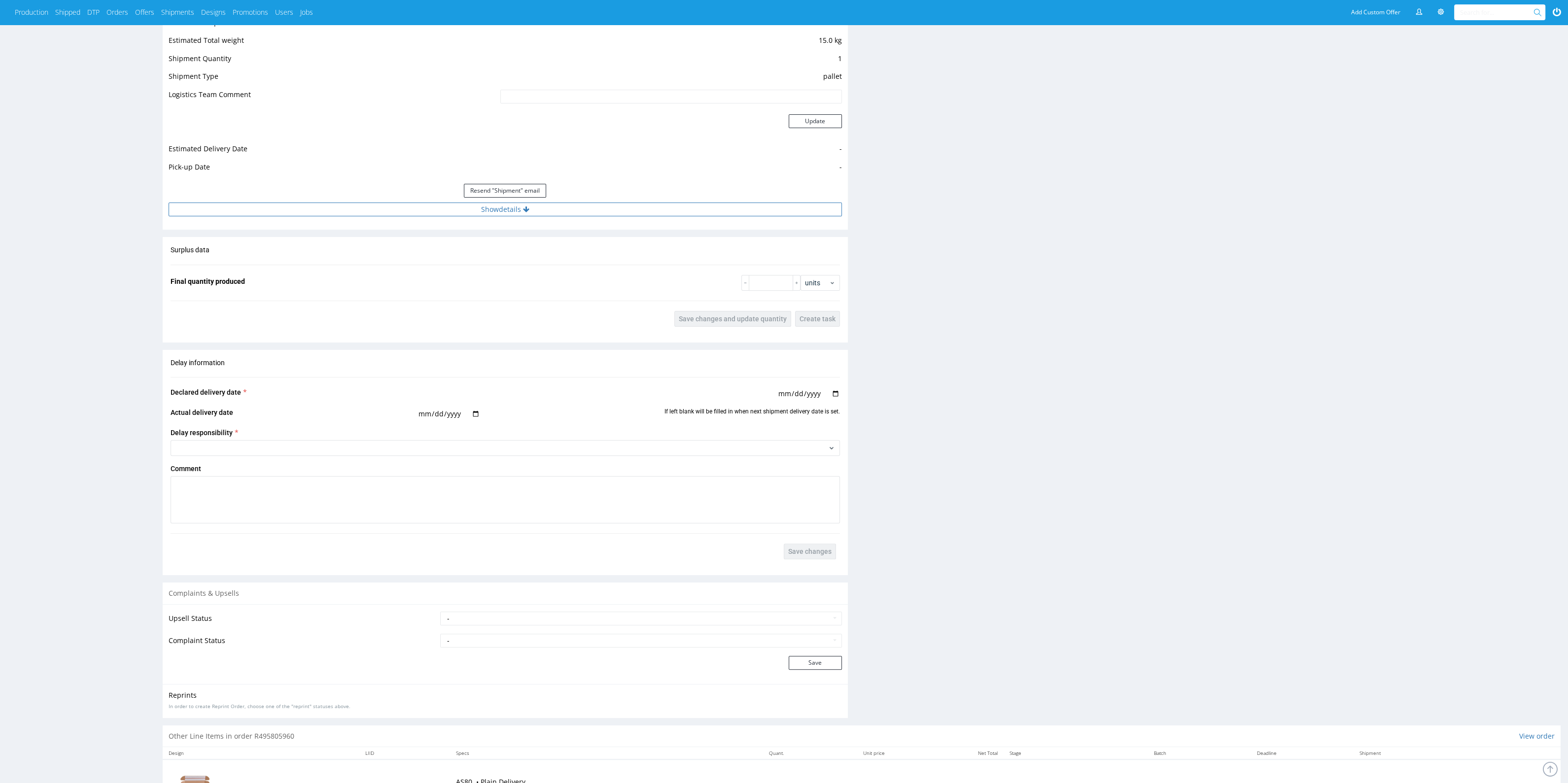
drag, startPoint x: 528, startPoint y: 220, endPoint x: 526, endPoint y: 210, distance: 10.2
click at [526, 214] on div "Estimated Shipment Quantity 1 pallet Estimated Shipment Cost 1156.78 PLN Estima…" at bounding box center [505, 107] width 685 height 230
click at [525, 206] on icon at bounding box center [526, 209] width 7 height 7
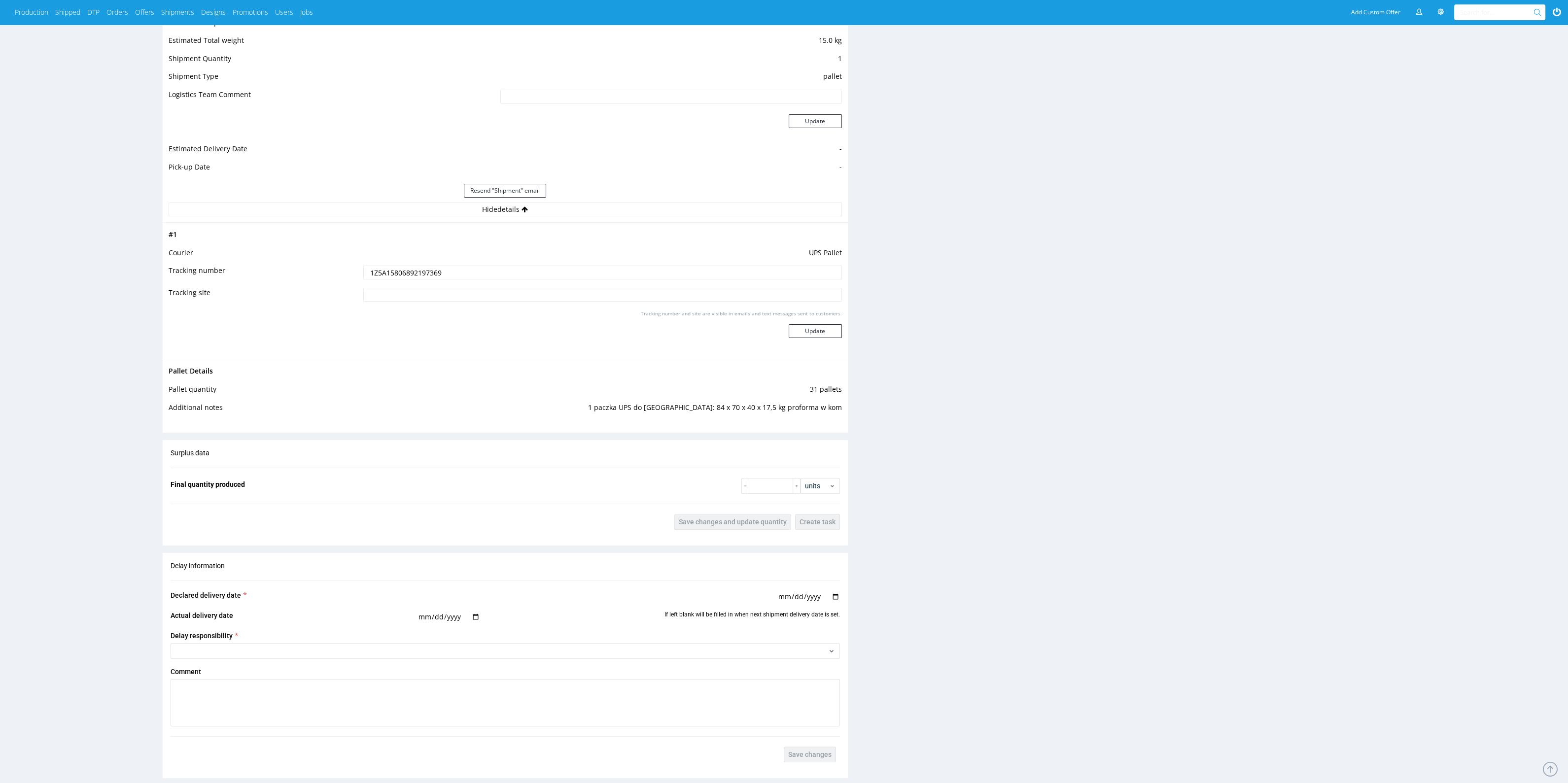
click at [414, 275] on input "1Z5A15806892197369" at bounding box center [602, 273] width 478 height 14
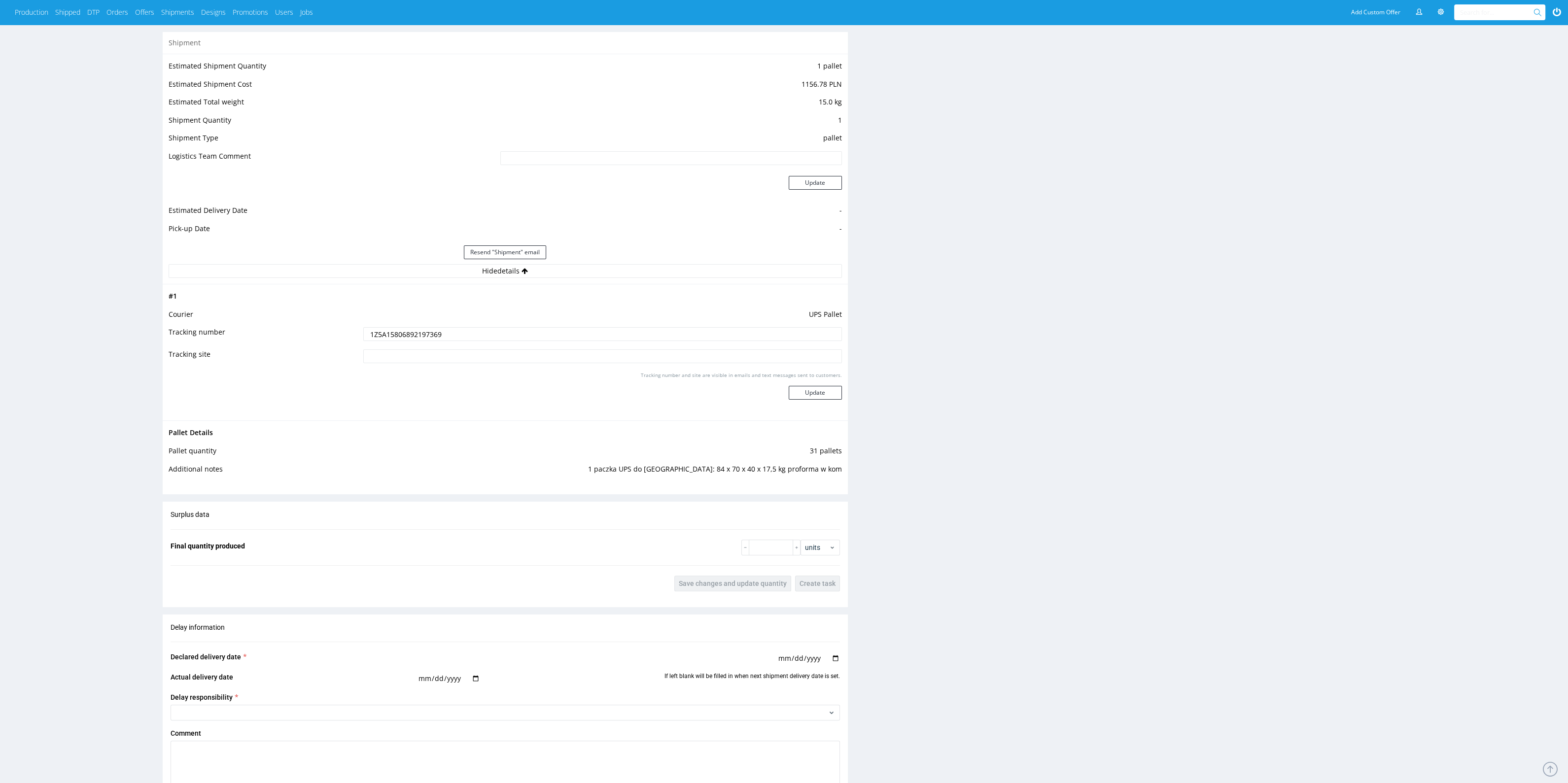
scroll to position [679, 0]
